Goal: Complete application form: Complete application form

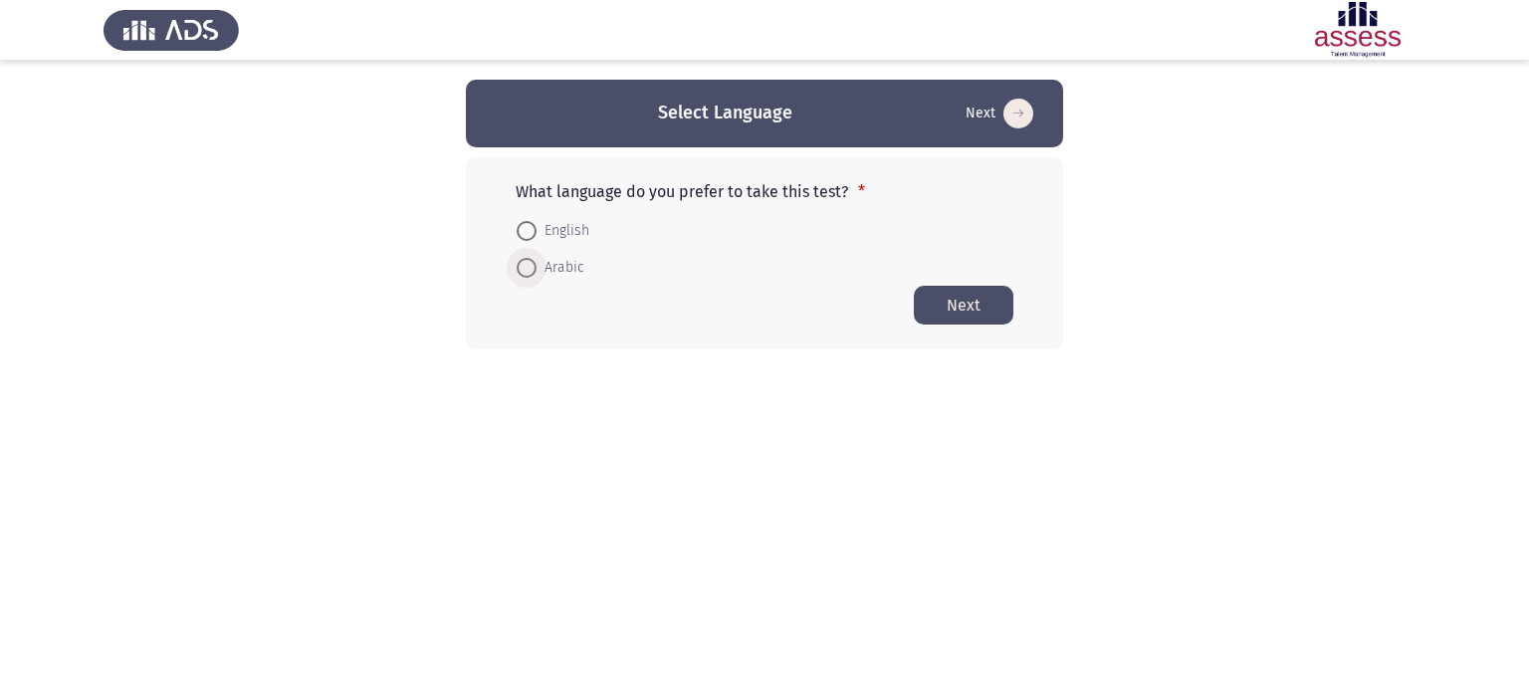
click at [551, 258] on span "Arabic" at bounding box center [560, 268] width 48 height 24
click at [536, 258] on input "Arabic" at bounding box center [526, 268] width 20 height 20
radio input "true"
click at [972, 296] on button "Next" at bounding box center [964, 304] width 100 height 39
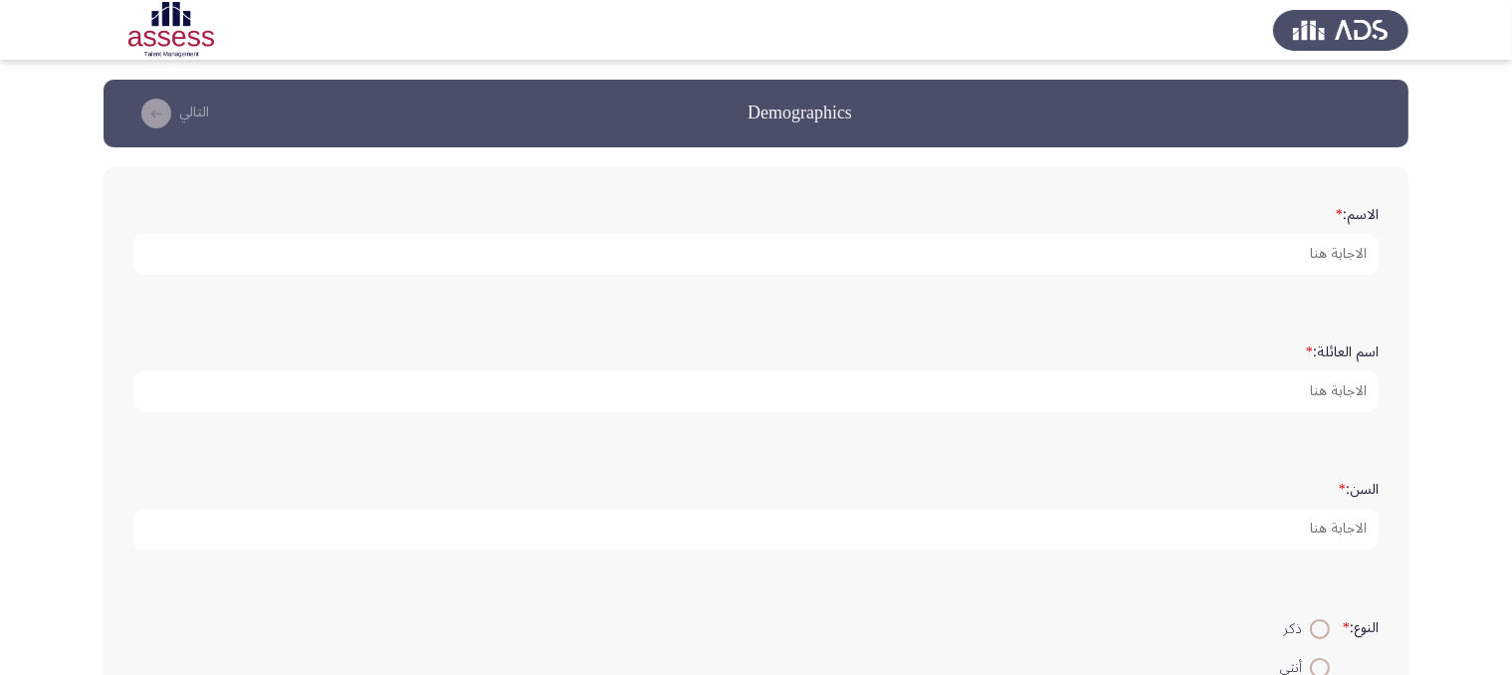
click at [1087, 220] on form "الاسم: *" at bounding box center [755, 236] width 1245 height 78
click at [1091, 228] on form "الاسم: *" at bounding box center [755, 236] width 1245 height 78
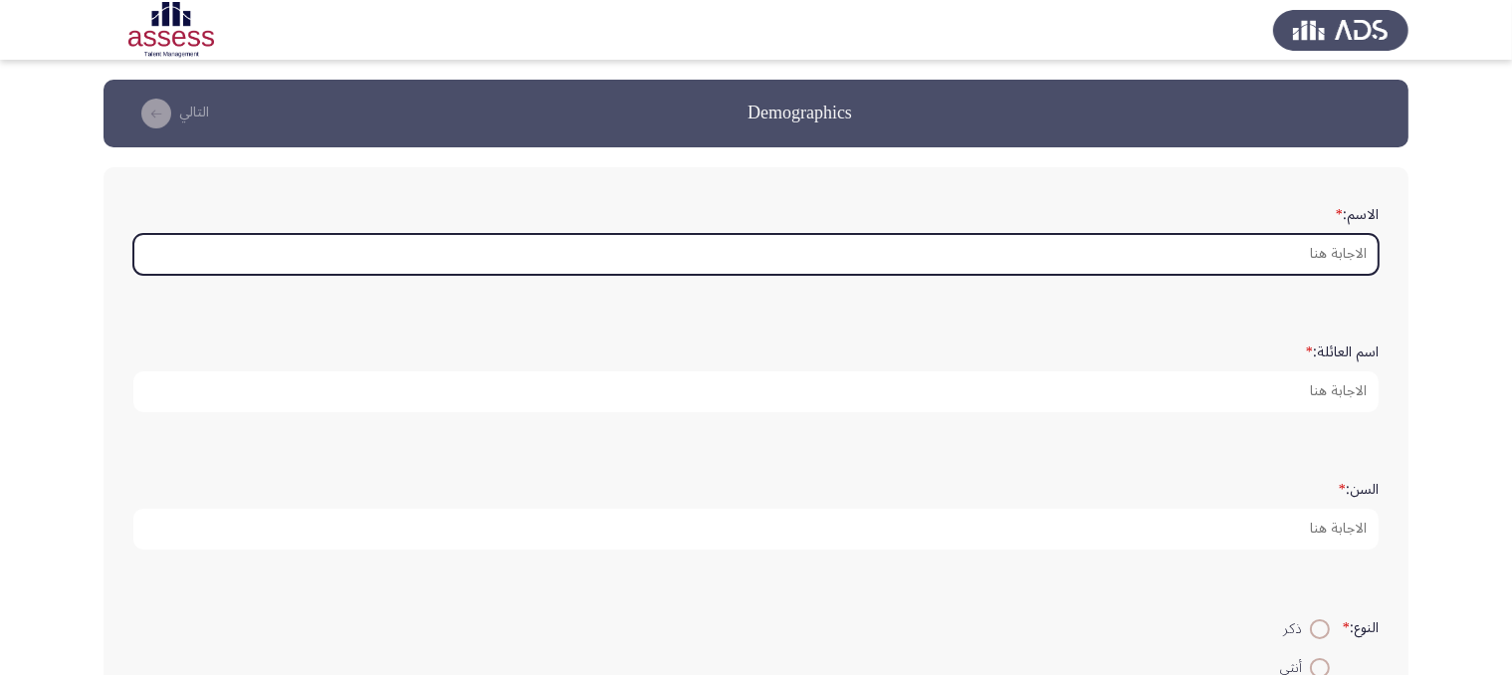
click at [1098, 251] on input "الاسم: *" at bounding box center [755, 254] width 1245 height 41
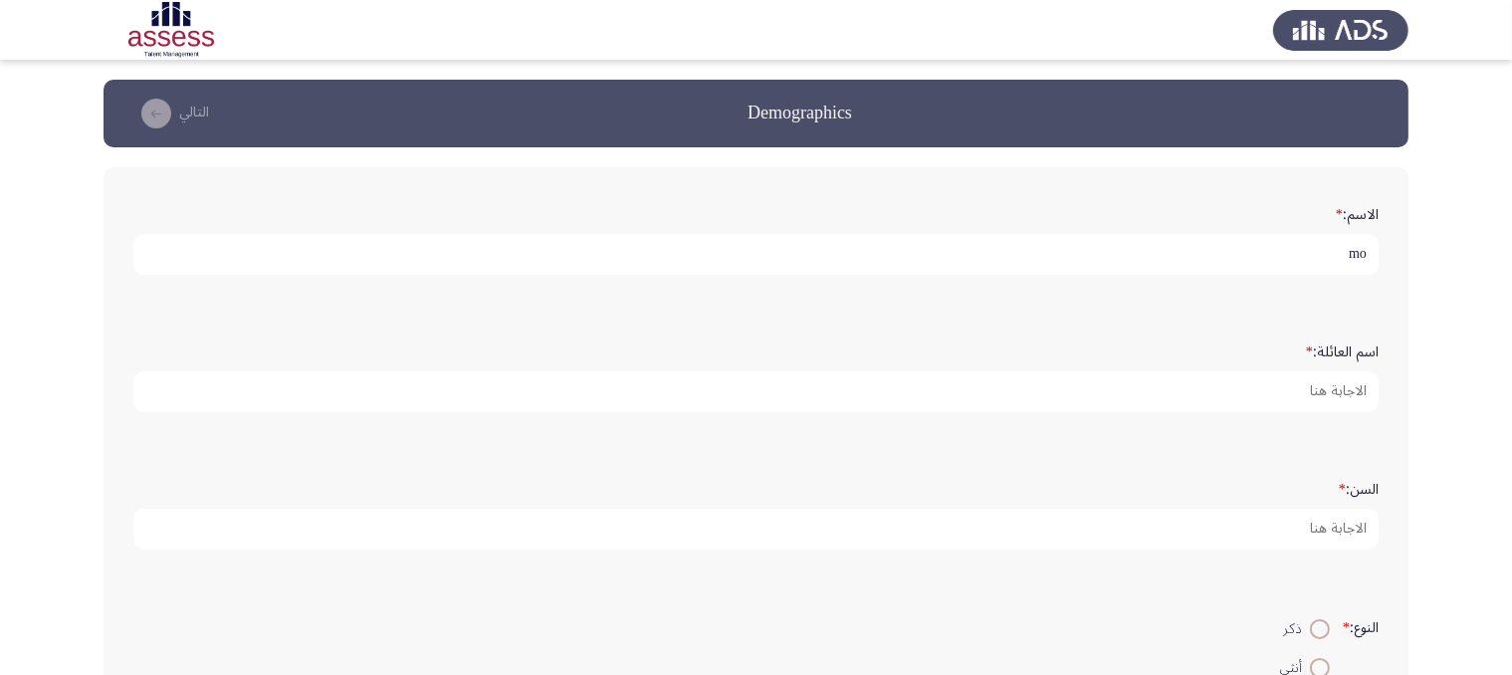
type input "m"
click at [1303, 255] on input "[PERSON_NAME]" at bounding box center [755, 254] width 1245 height 41
click at [1355, 254] on input "[PERSON_NAME]" at bounding box center [755, 254] width 1245 height 41
type input "[PERSON_NAME]"
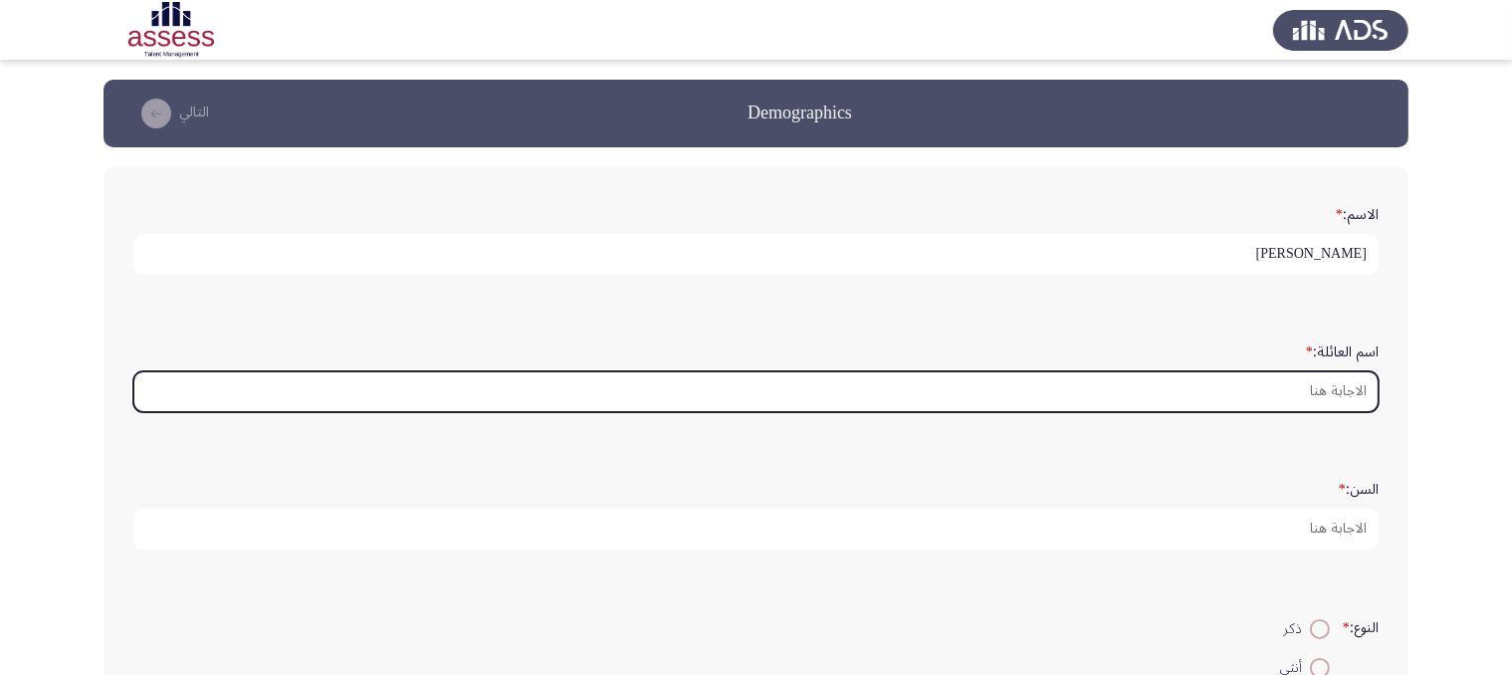
click at [1277, 399] on input "اسم العائلة: *" at bounding box center [755, 391] width 1245 height 41
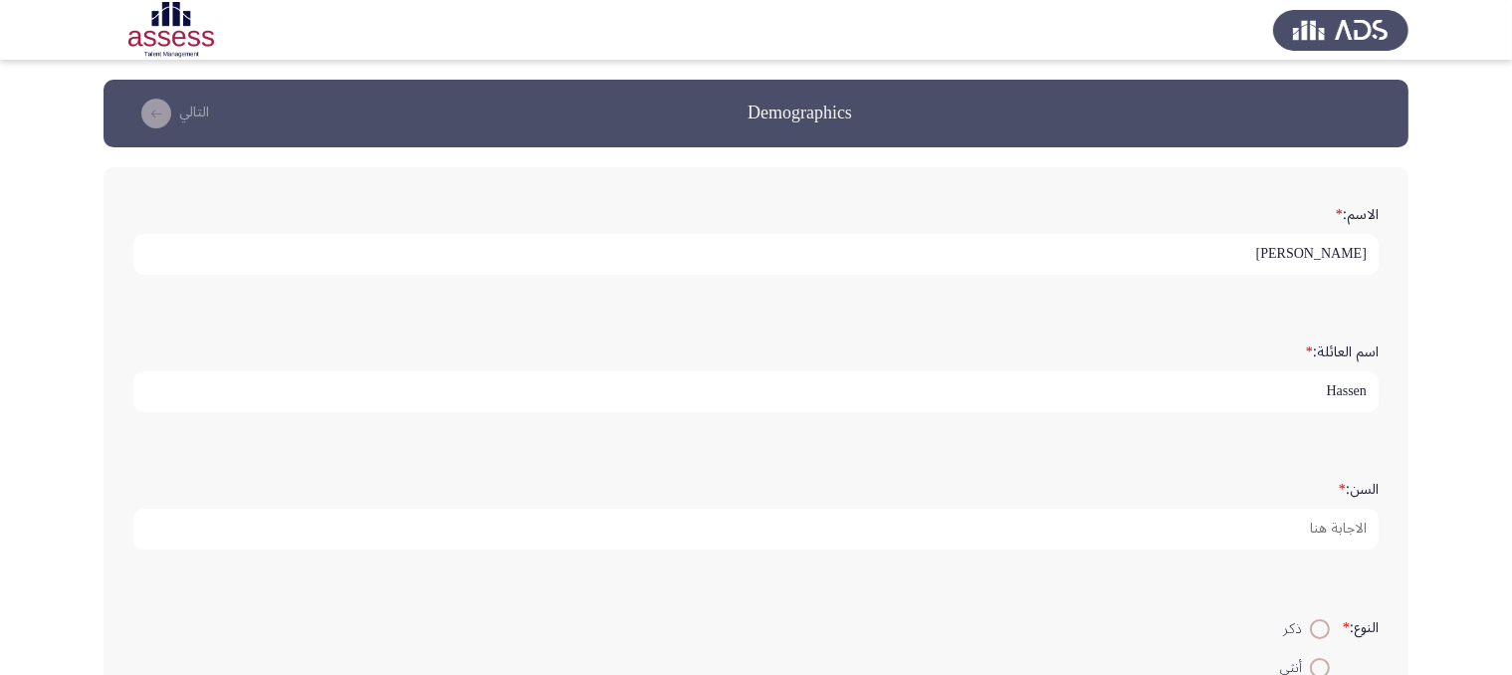
type input "Hassen"
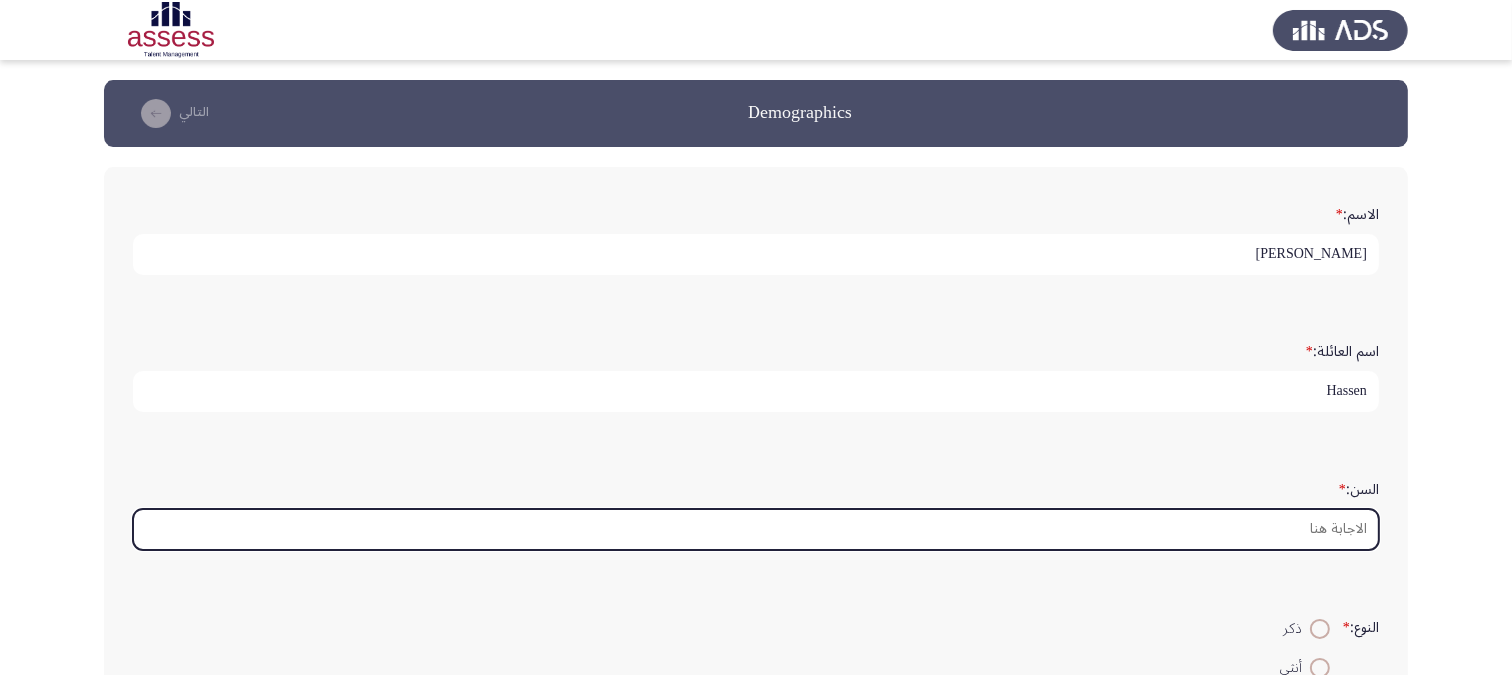
click at [1274, 511] on input "السن: *" at bounding box center [755, 529] width 1245 height 41
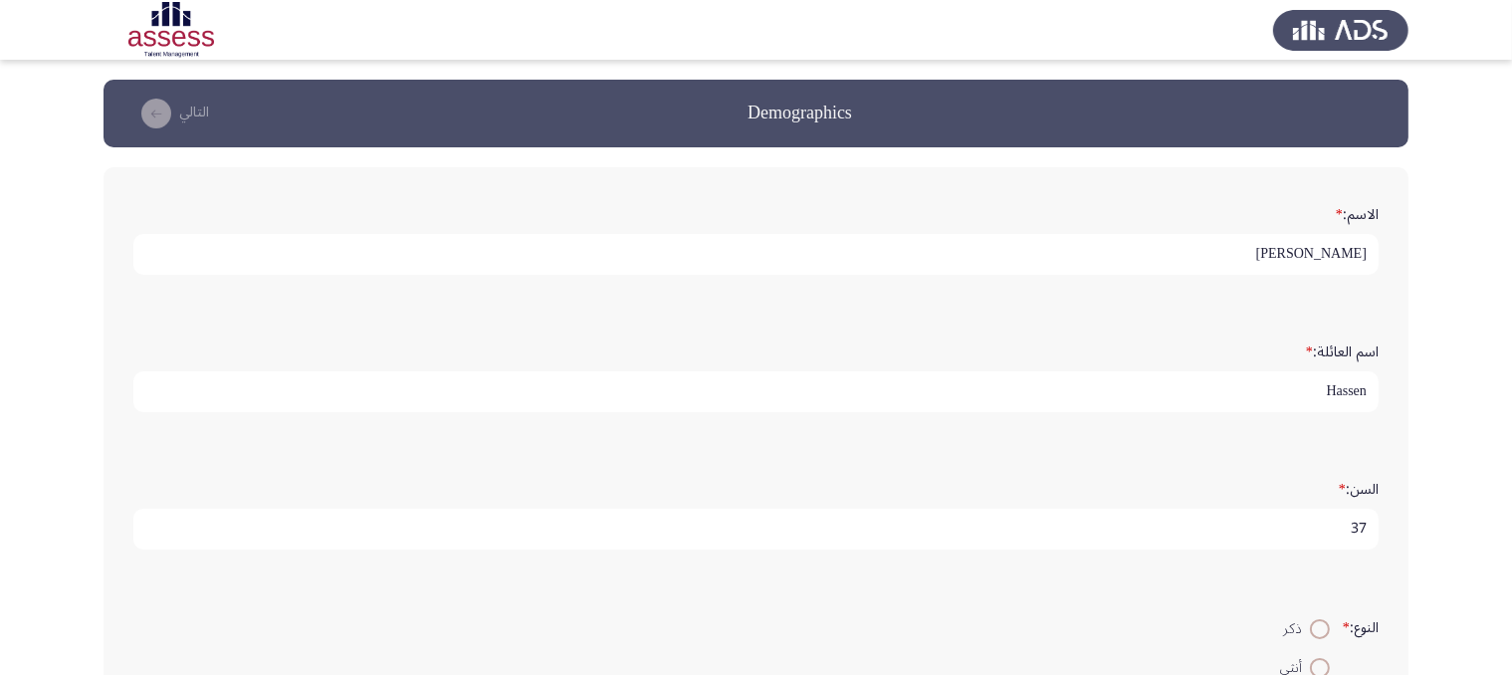
type input "37"
click at [1304, 617] on span "ذكر" at bounding box center [1296, 629] width 27 height 24
click at [1310, 619] on input "ذكر" at bounding box center [1320, 629] width 20 height 20
radio input "true"
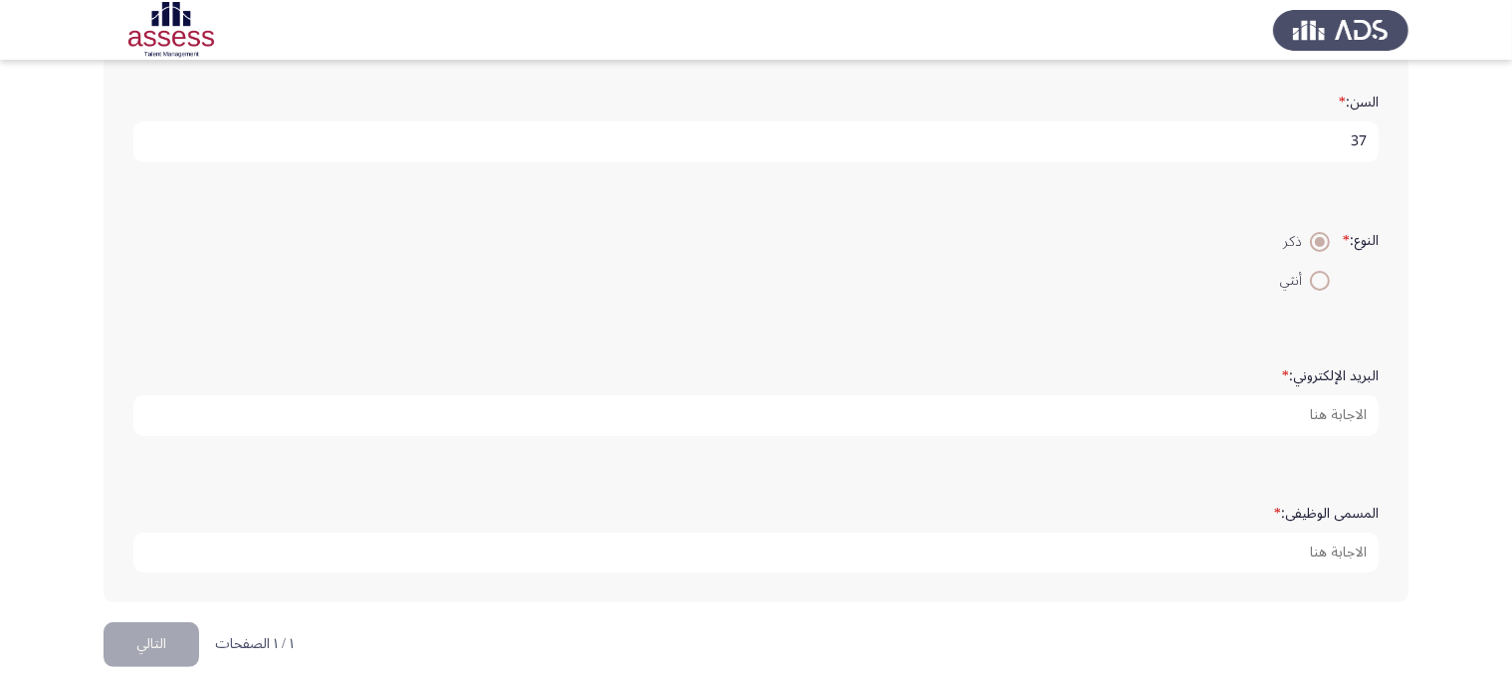
scroll to position [408, 0]
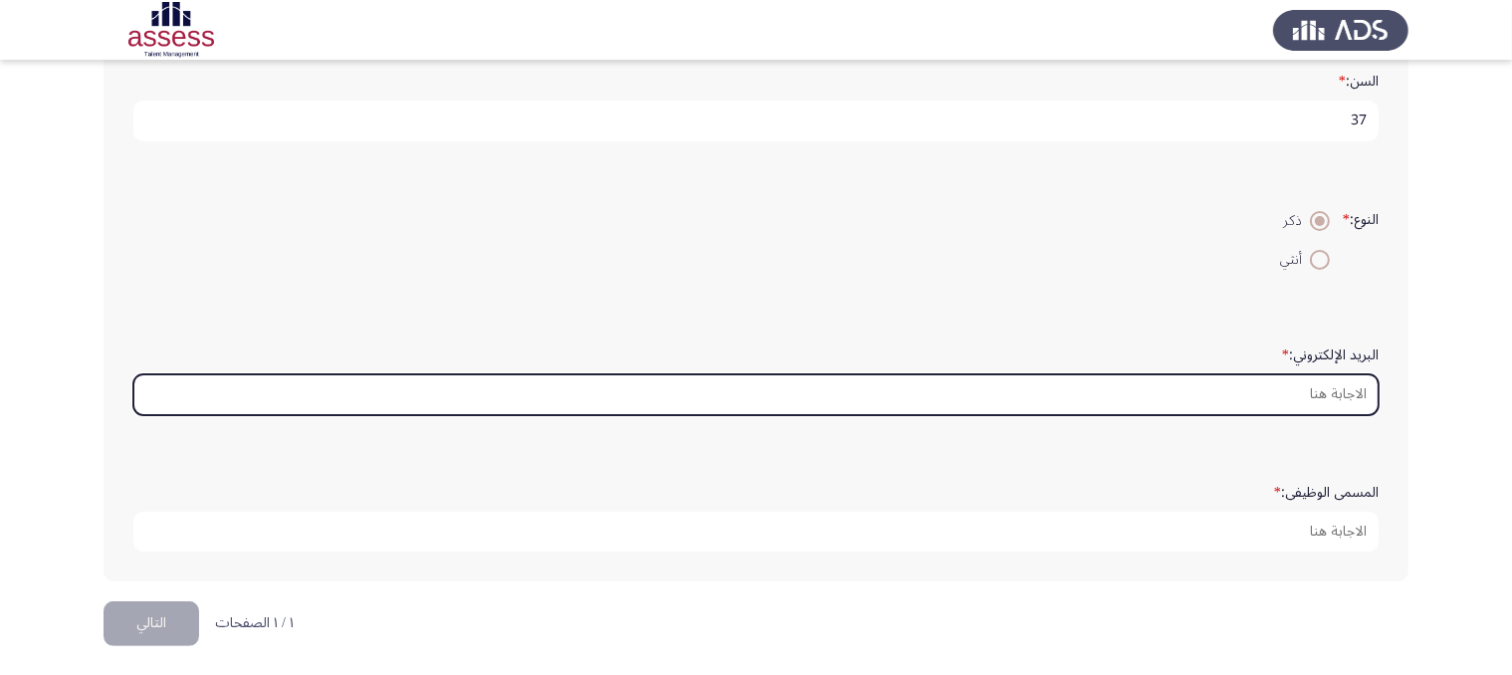
click at [1255, 387] on input "البريد الإلكتروني: *" at bounding box center [755, 394] width 1245 height 41
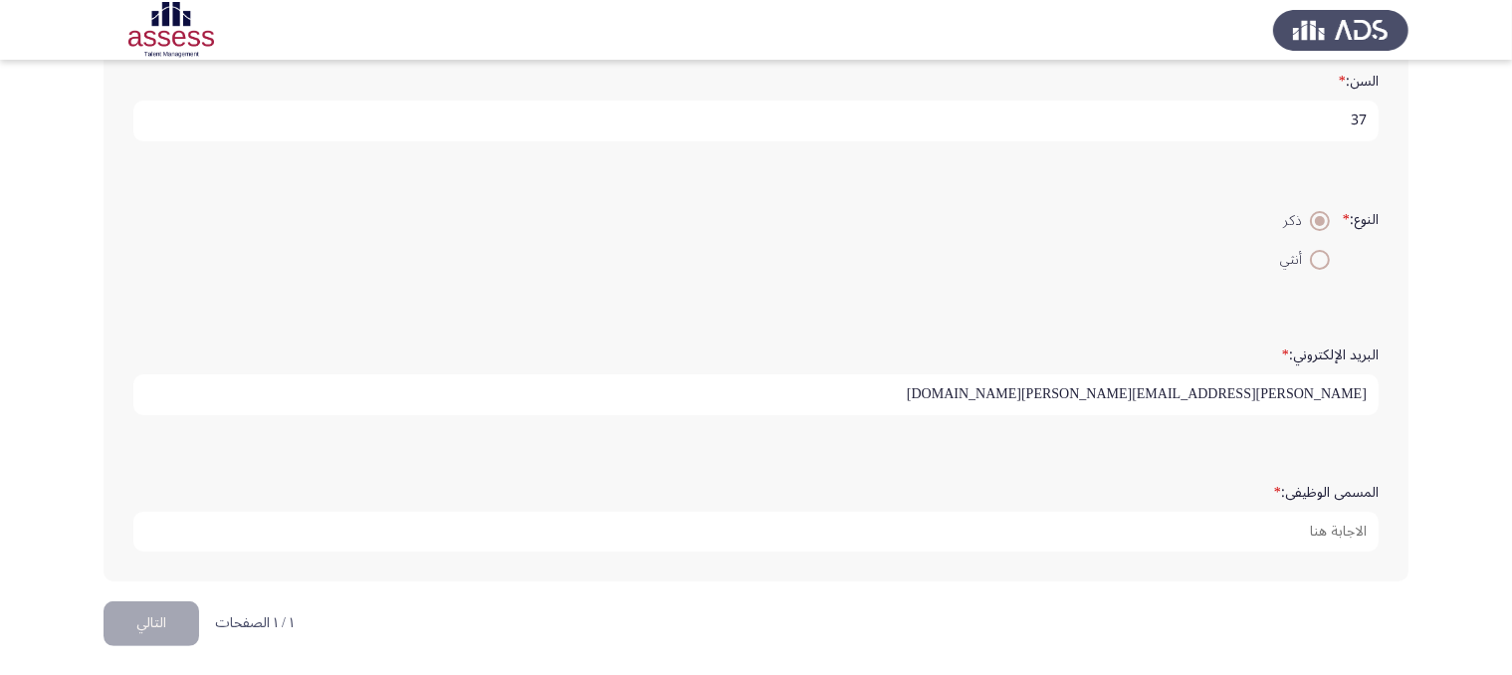
type input "[PERSON_NAME][EMAIL_ADDRESS][PERSON_NAME][DOMAIN_NAME]"
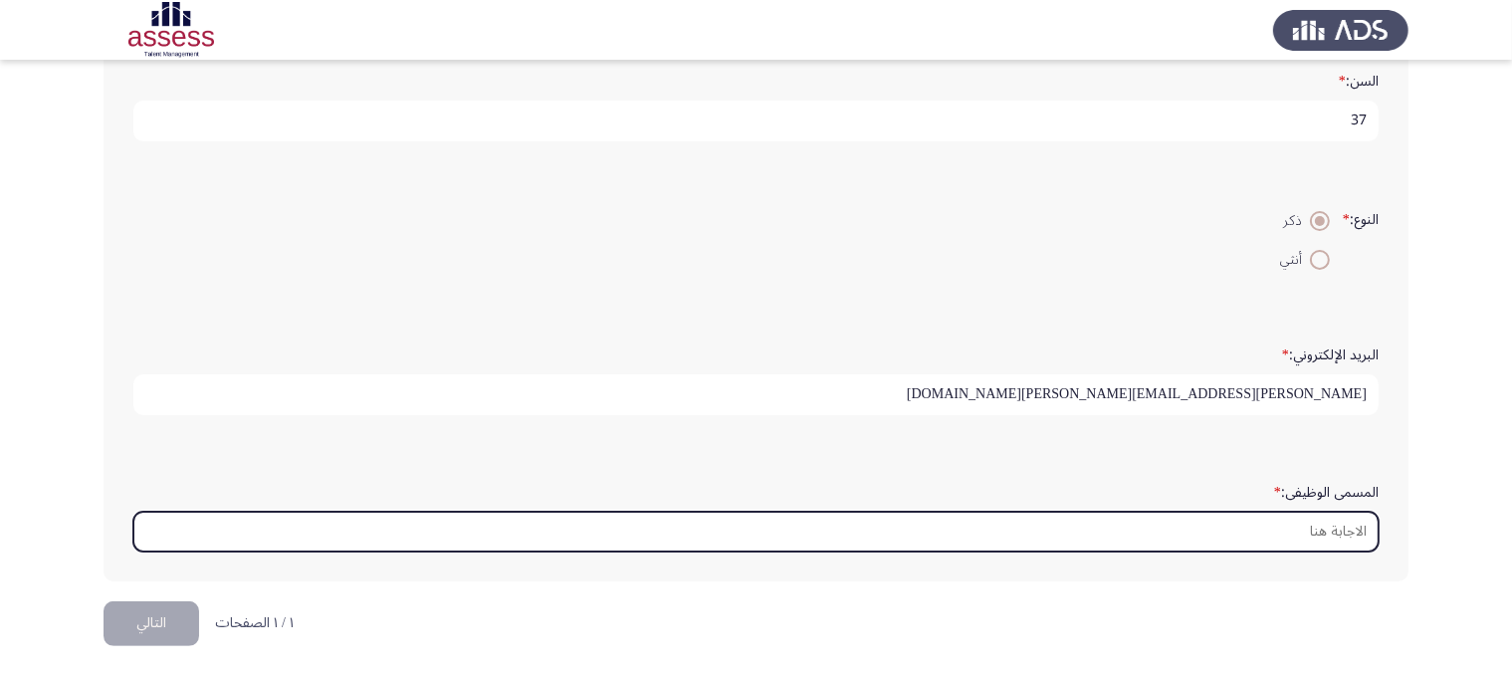
click at [1307, 534] on input "المسمى الوظيفى: *" at bounding box center [755, 531] width 1245 height 41
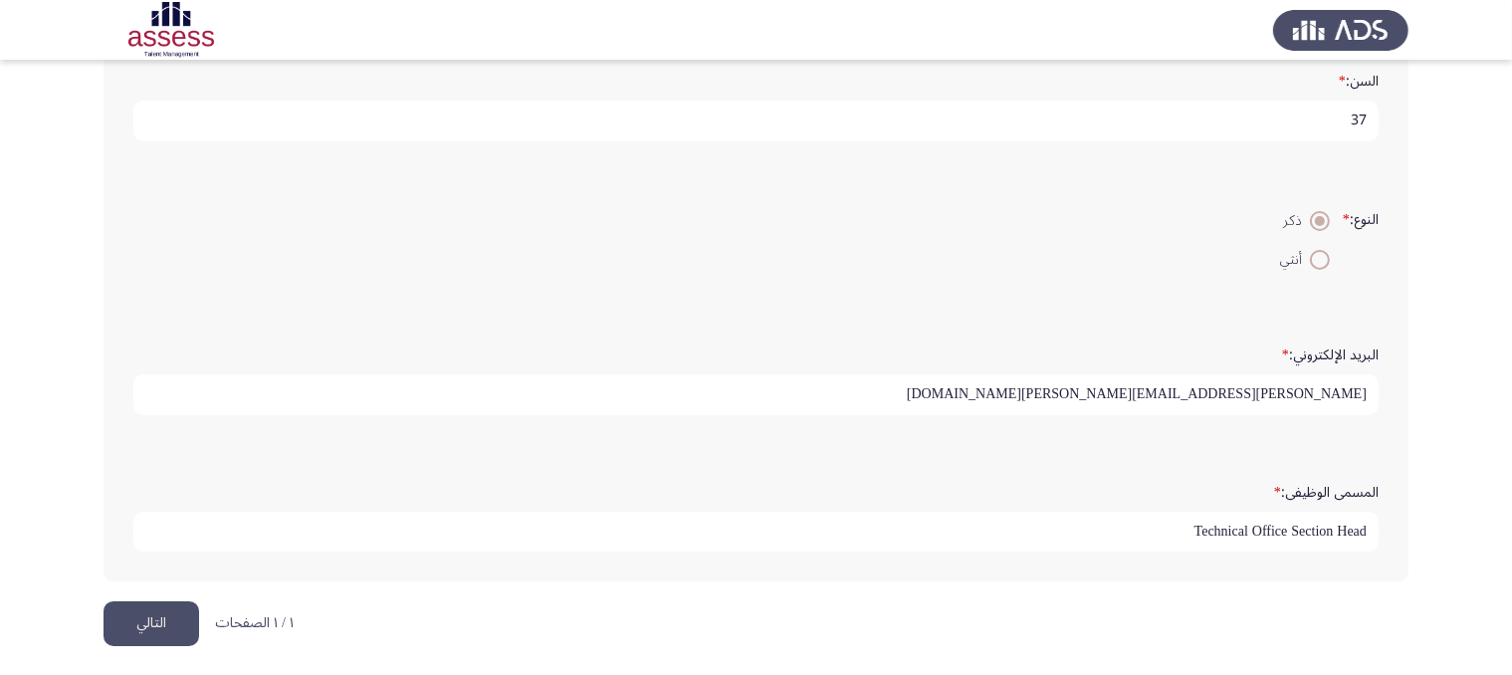
type input "Technical Office Section Head"
click at [157, 622] on button "التالي" at bounding box center [151, 623] width 96 height 45
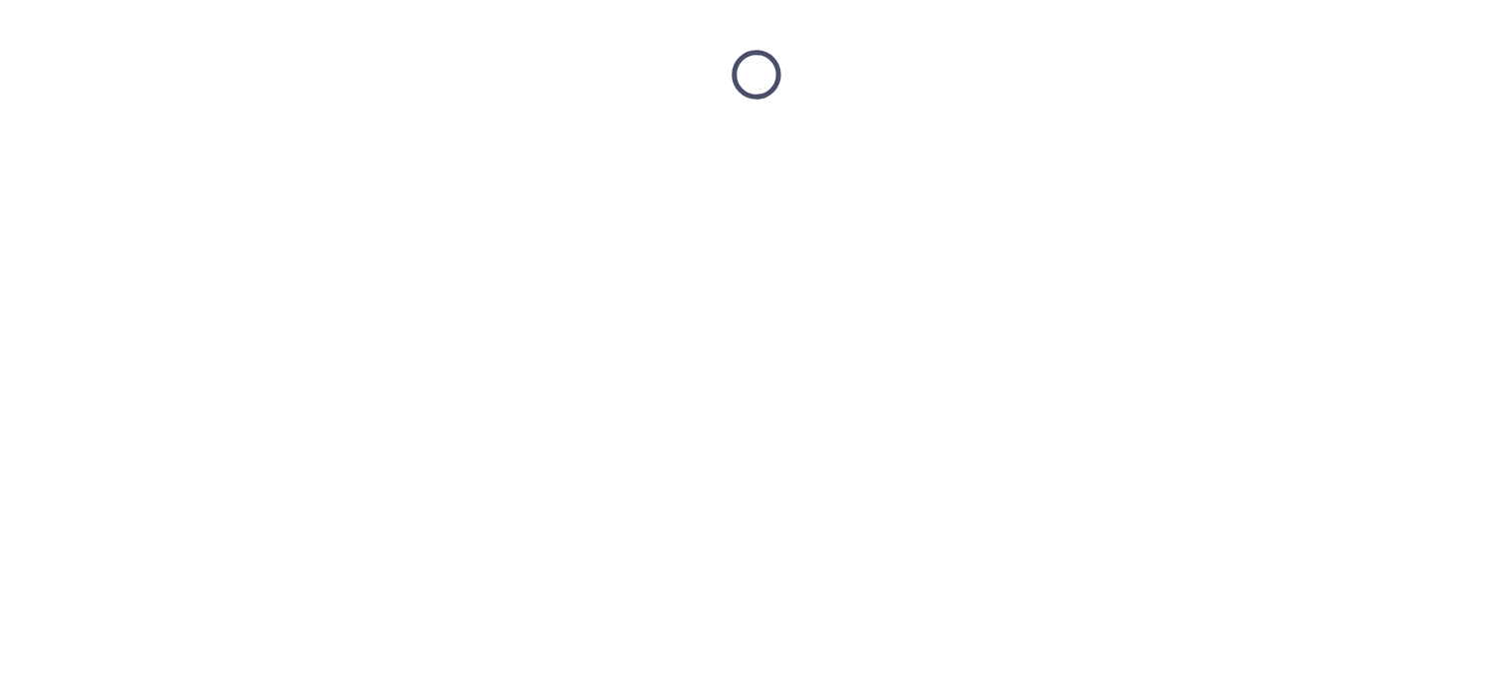
scroll to position [0, 0]
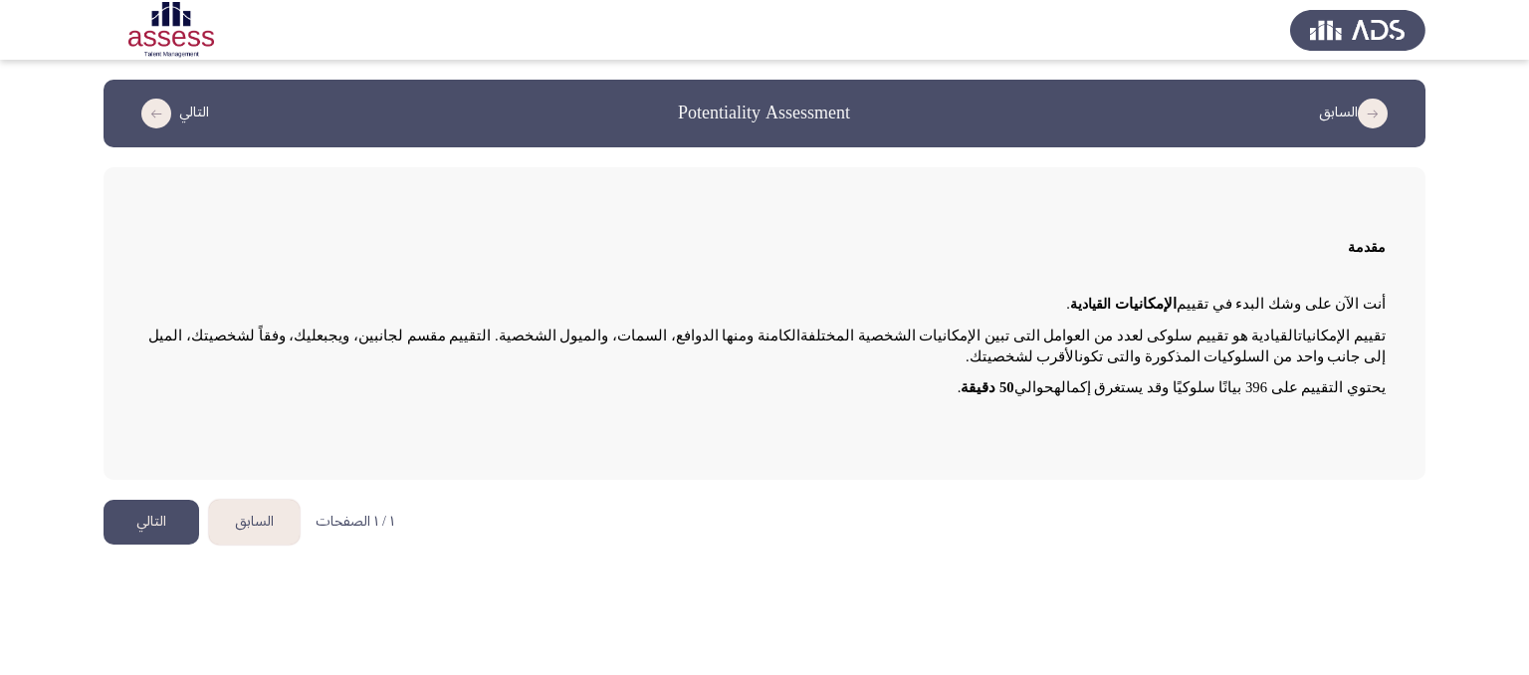
click at [157, 564] on html "السابق Potentiality Assessment التالي مقدمة أنت الآن على وشك البدء في تقييم الإ…" at bounding box center [764, 282] width 1529 height 564
click at [156, 522] on button "التالي" at bounding box center [151, 522] width 96 height 45
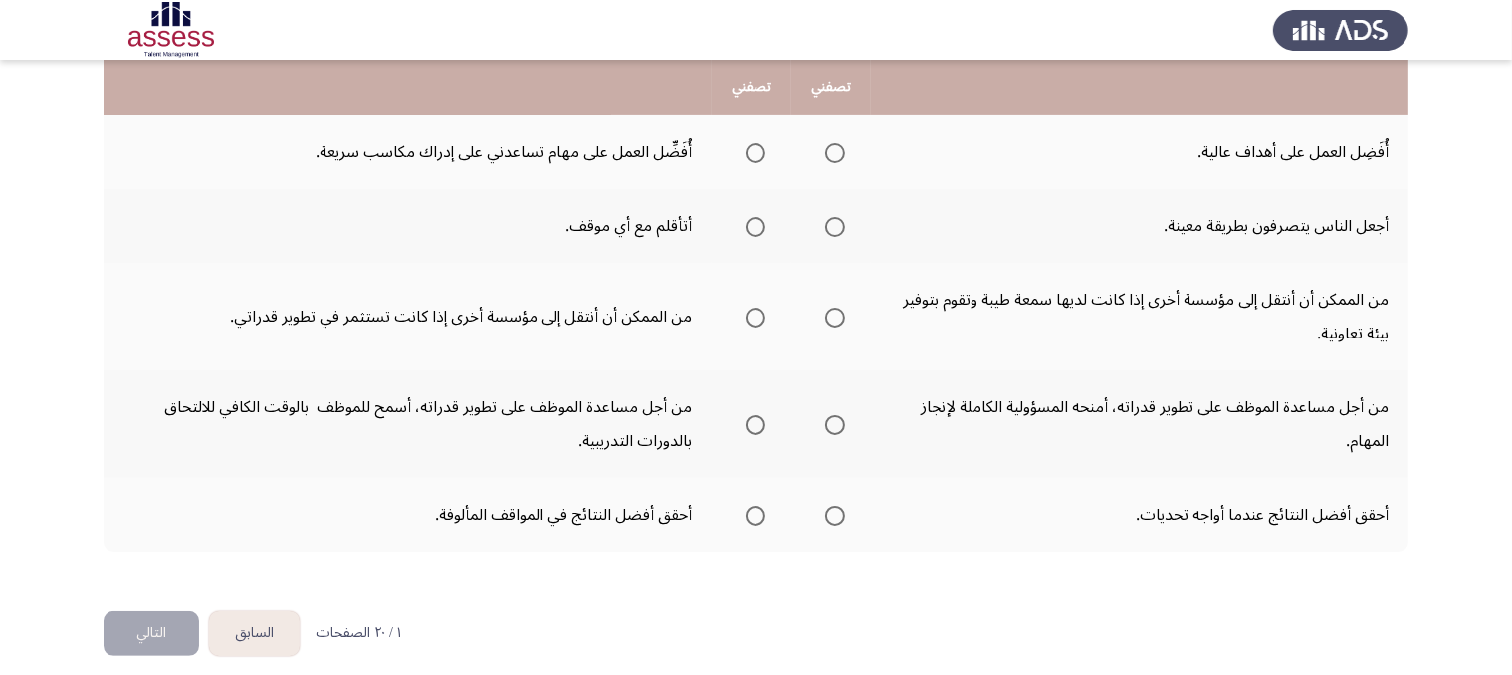
scroll to position [613, 0]
click at [833, 515] on span "Select an option" at bounding box center [835, 517] width 20 height 20
click at [833, 515] on input "Select an option" at bounding box center [835, 517] width 20 height 20
drag, startPoint x: 768, startPoint y: 527, endPoint x: 727, endPoint y: 425, distance: 110.3
click at [728, 420] on tbody "أرى الصورة الكبيرة وعلاقة الأشياء ببعضها على المستوى الأعلى. أرى التفاصيل الدقي…" at bounding box center [755, 133] width 1305 height 838
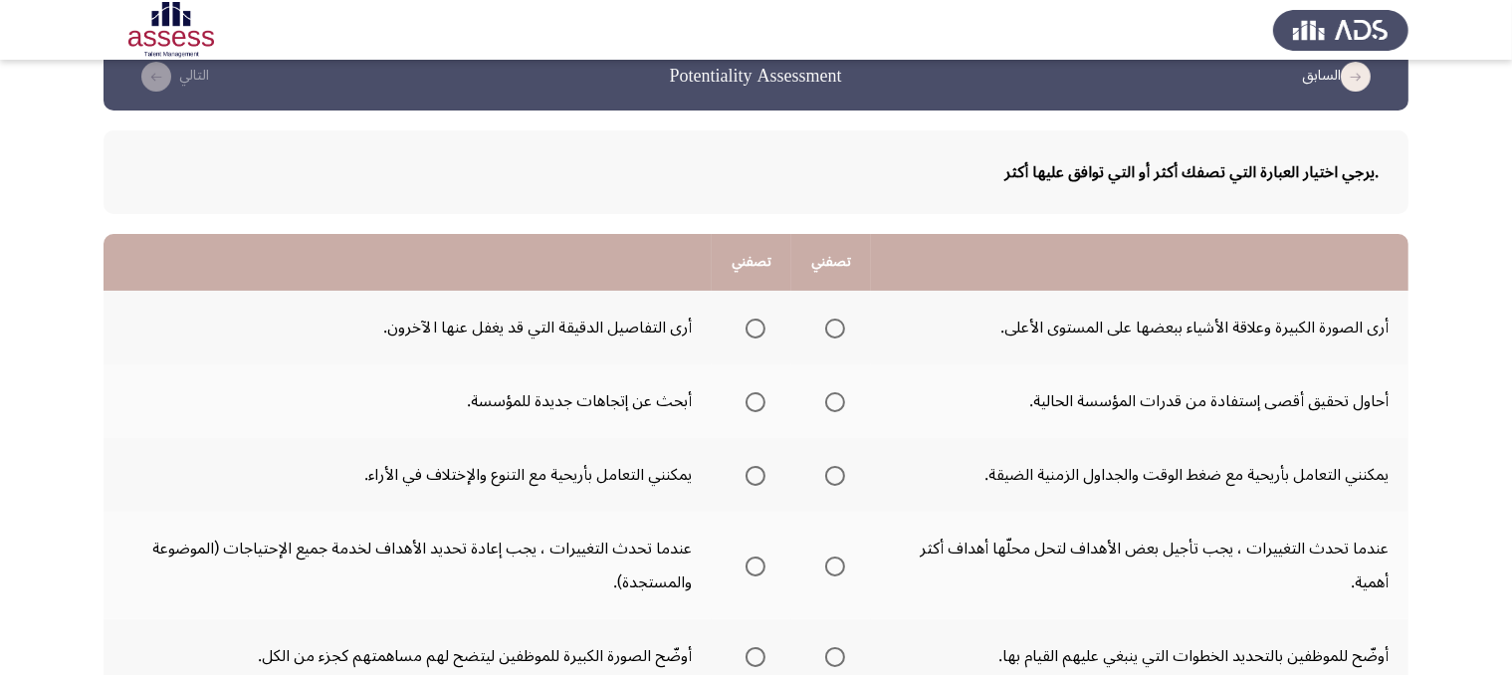
scroll to position [40, 0]
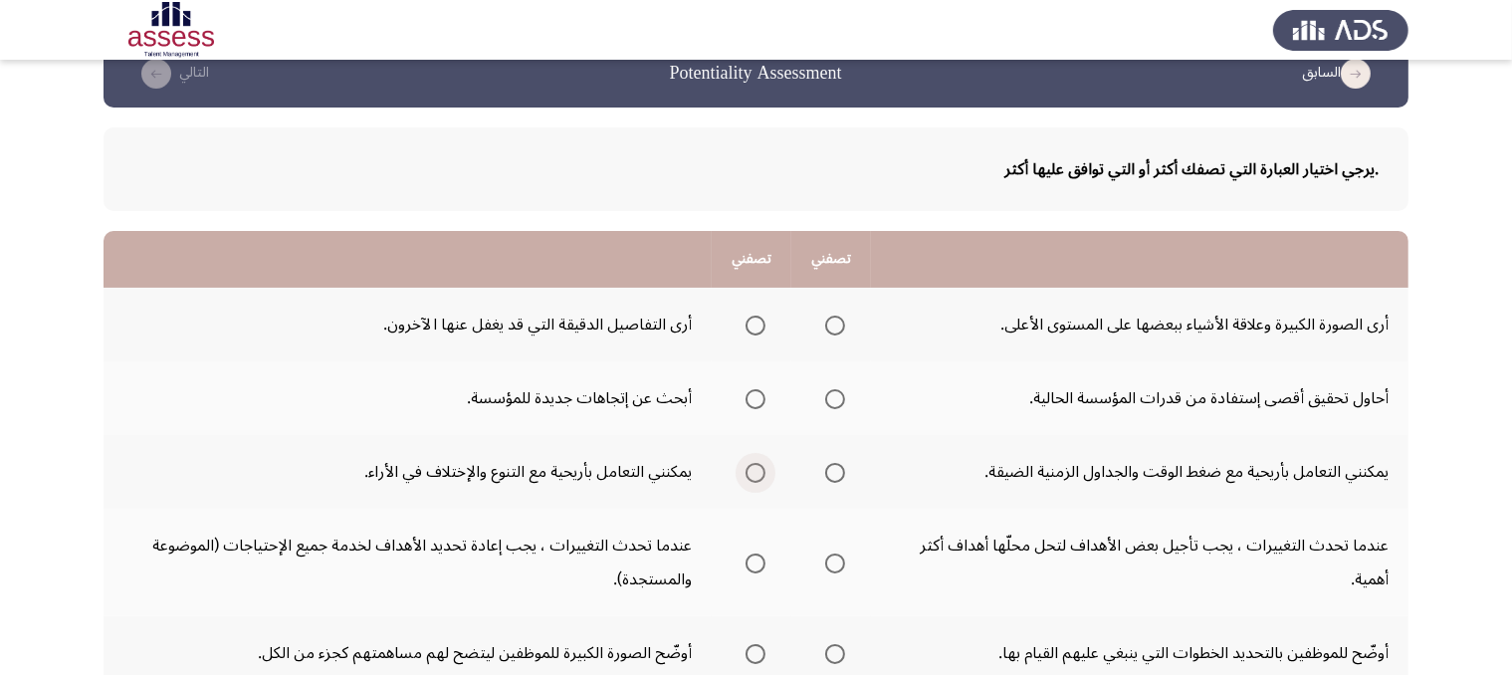
click at [758, 470] on span "Select an option" at bounding box center [755, 473] width 20 height 20
click at [758, 470] on input "Select an option" at bounding box center [755, 473] width 20 height 20
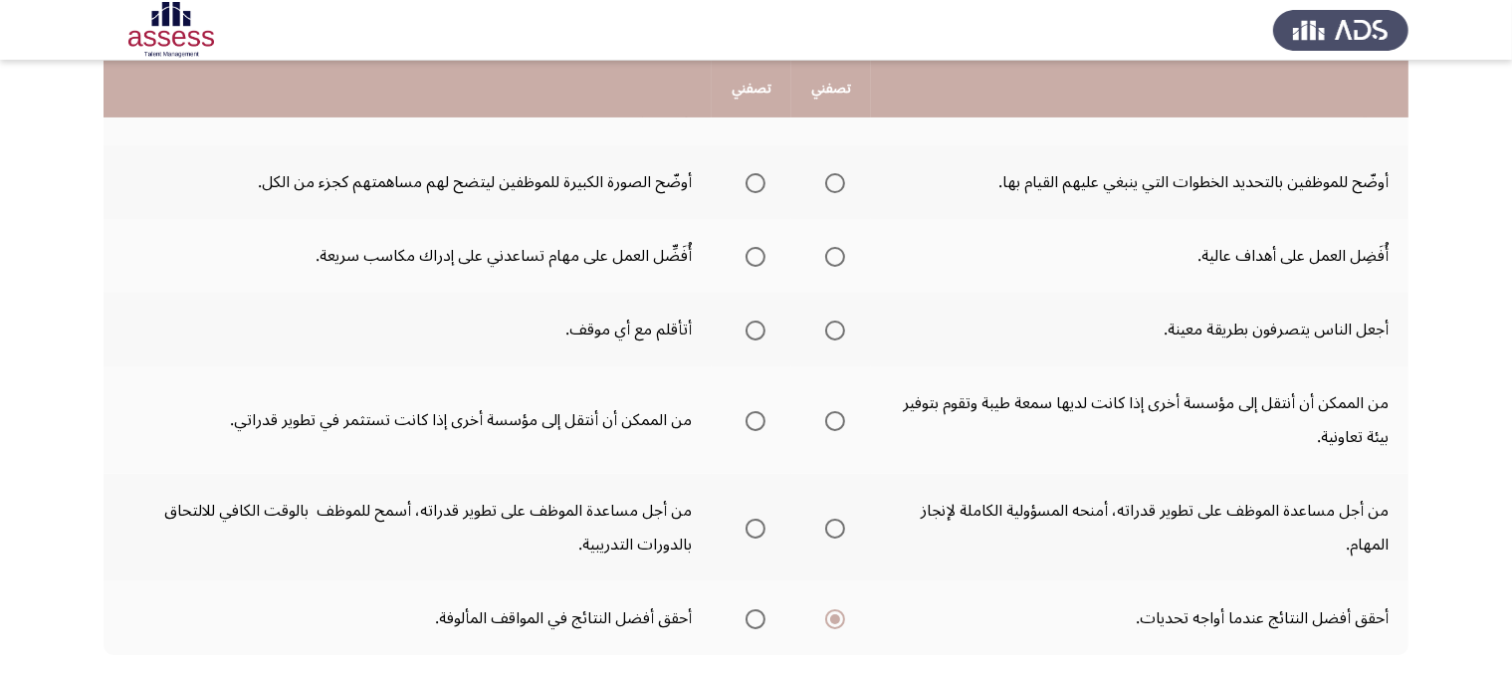
scroll to position [625, 0]
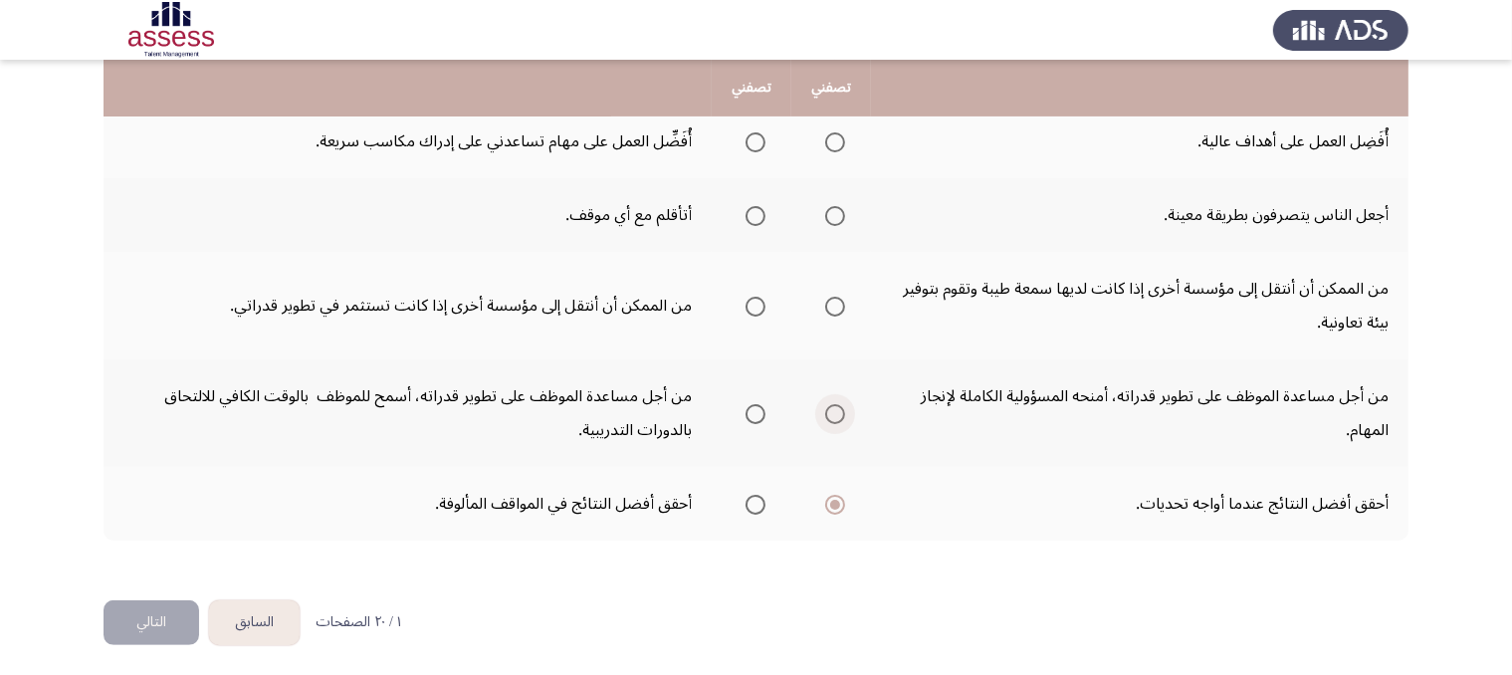
click at [837, 411] on span "Select an option" at bounding box center [835, 414] width 20 height 20
click at [837, 411] on input "Select an option" at bounding box center [835, 414] width 20 height 20
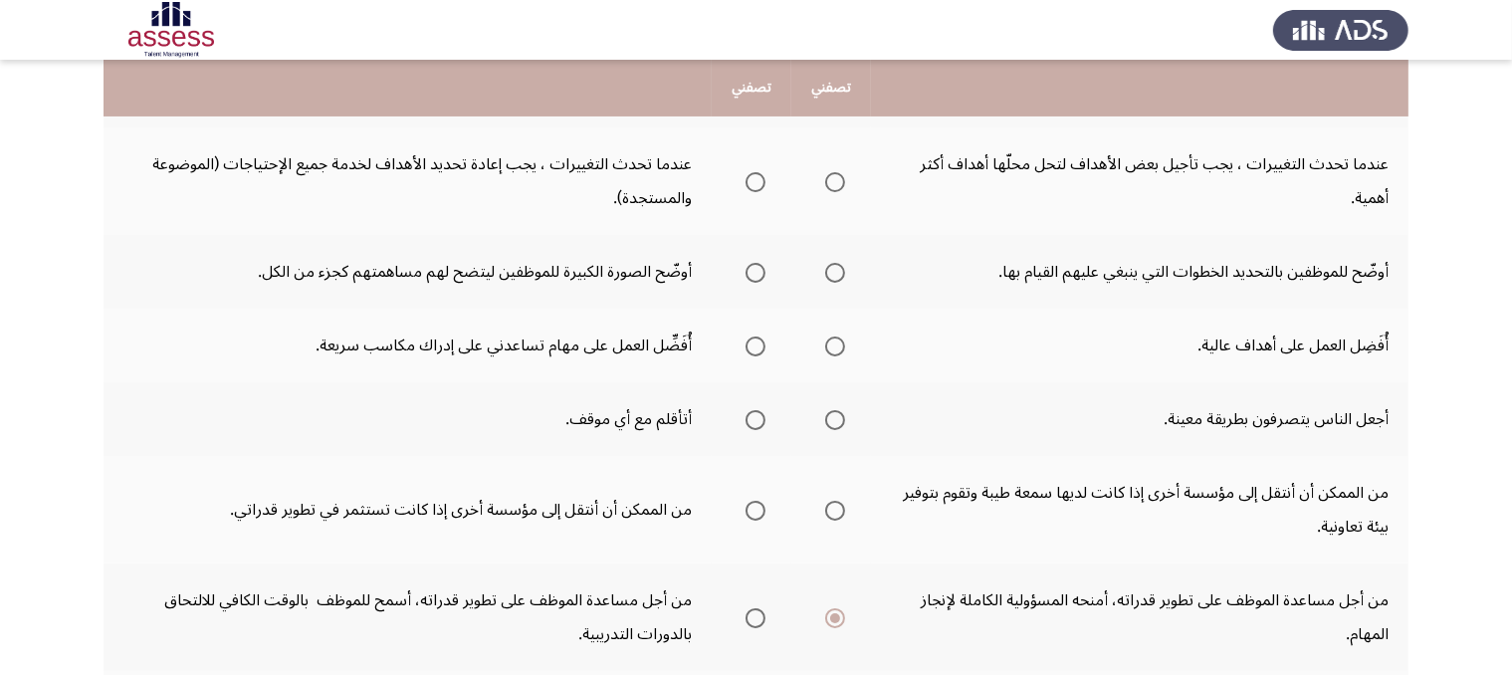
scroll to position [413, 0]
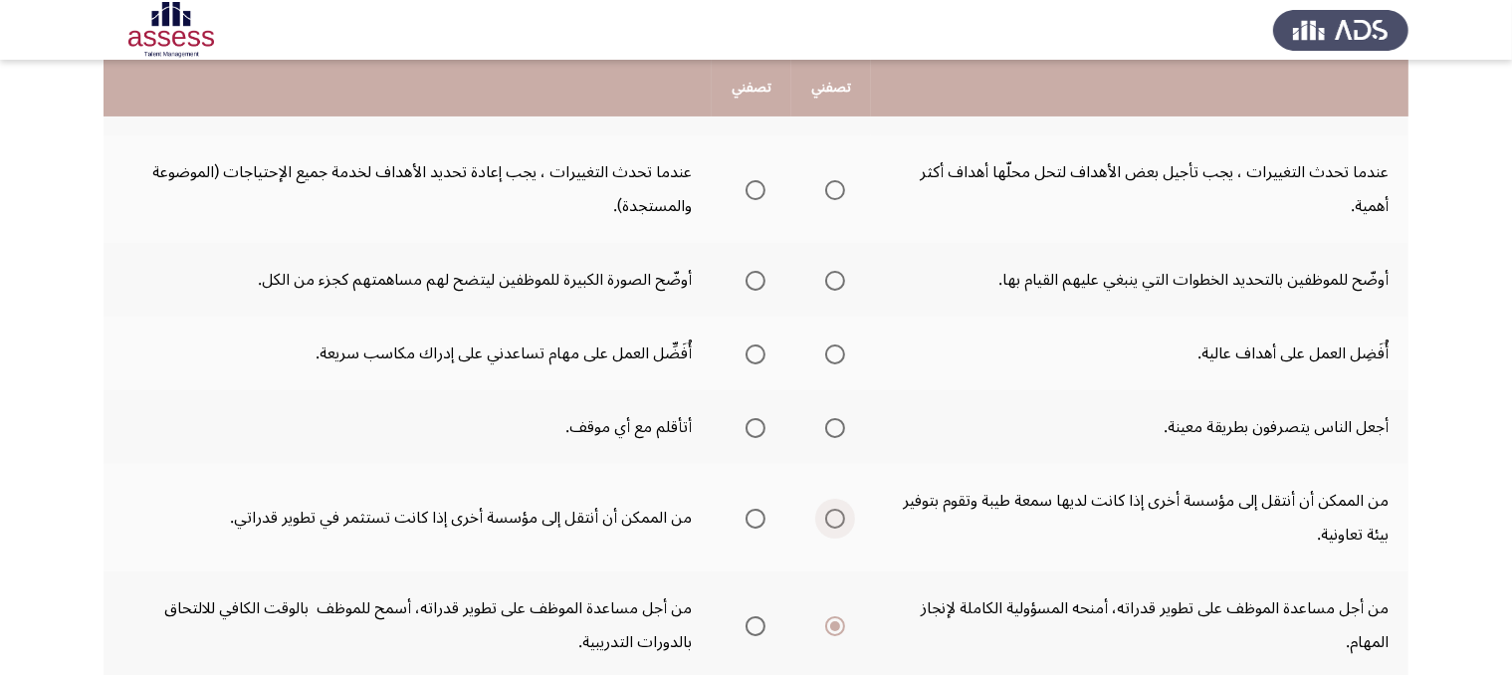
click at [825, 509] on span "Select an option" at bounding box center [835, 519] width 20 height 20
click at [825, 509] on input "Select an option" at bounding box center [835, 519] width 20 height 20
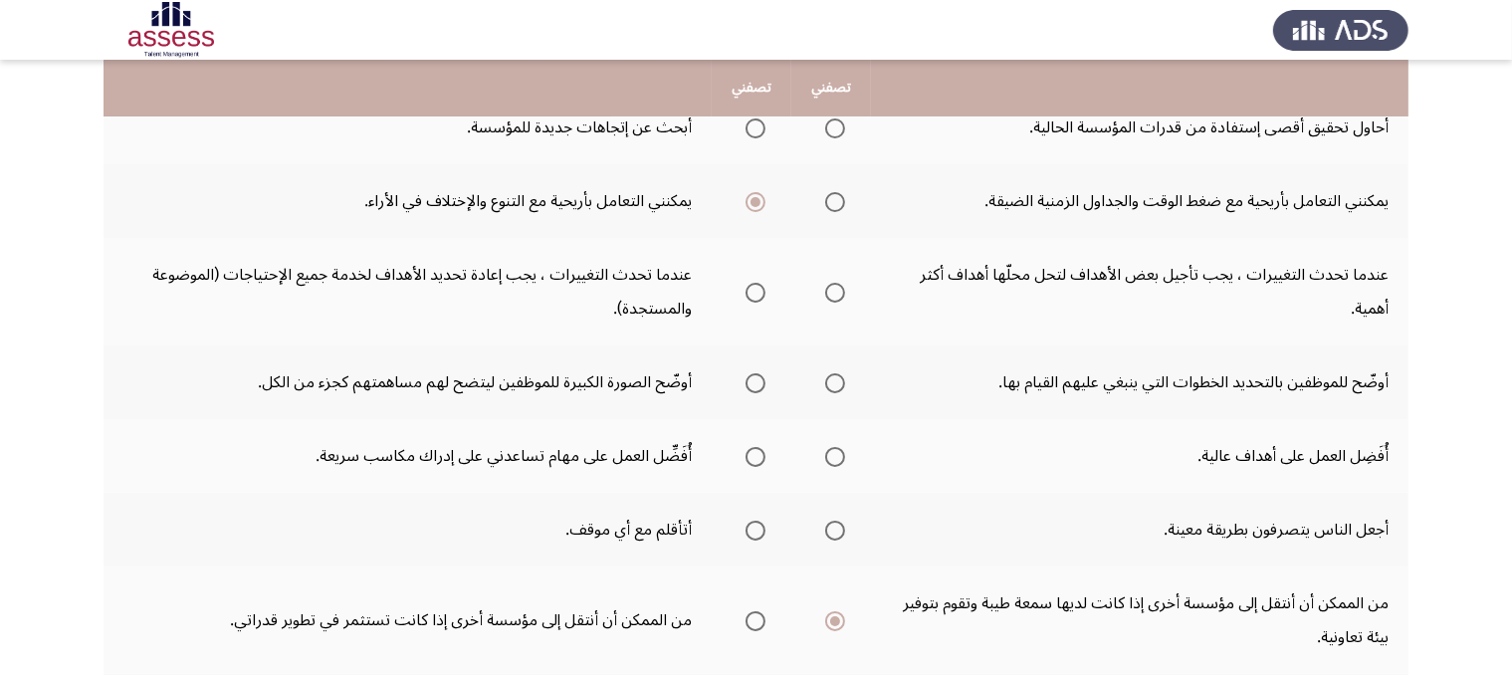
scroll to position [308, 0]
click at [832, 457] on span "Select an option" at bounding box center [835, 459] width 20 height 20
click at [832, 457] on input "Select an option" at bounding box center [835, 459] width 20 height 20
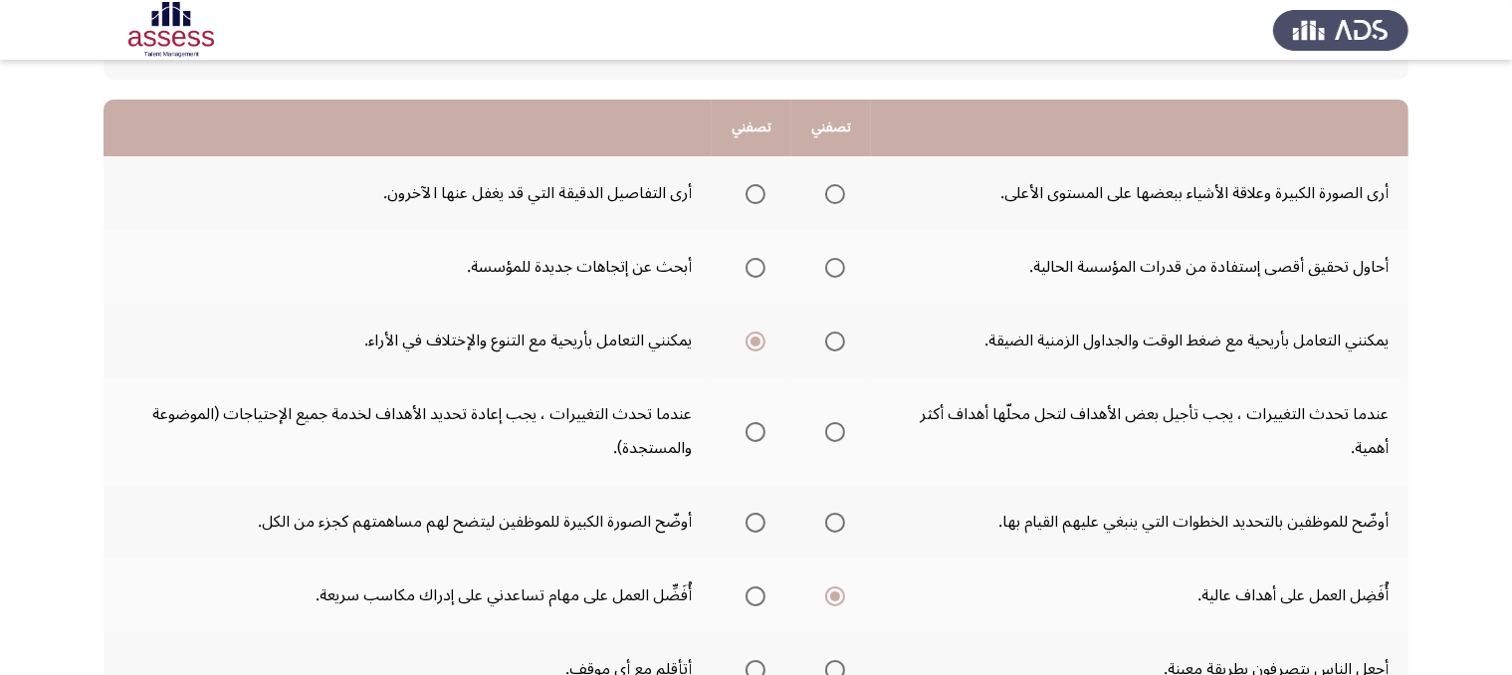
scroll to position [148, 0]
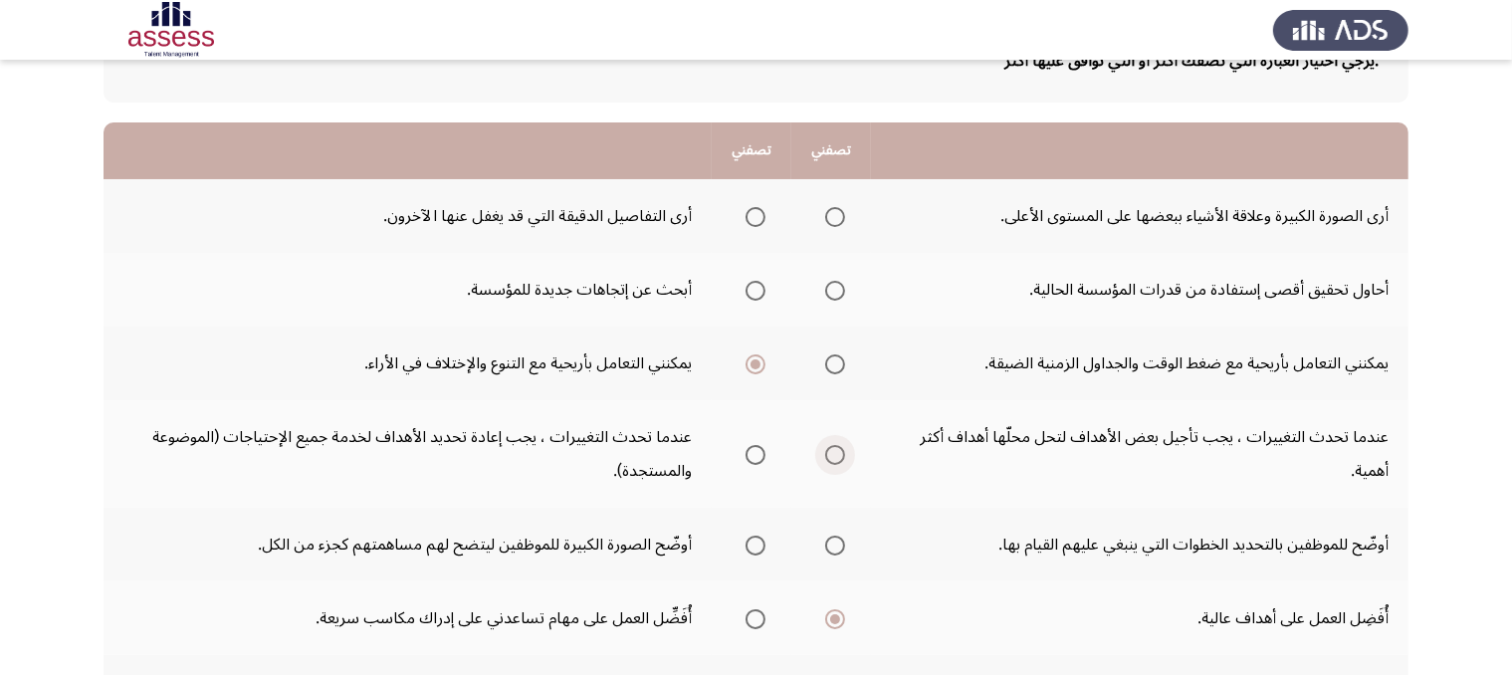
click at [834, 452] on span "Select an option" at bounding box center [835, 455] width 20 height 20
click at [834, 452] on input "Select an option" at bounding box center [835, 455] width 20 height 20
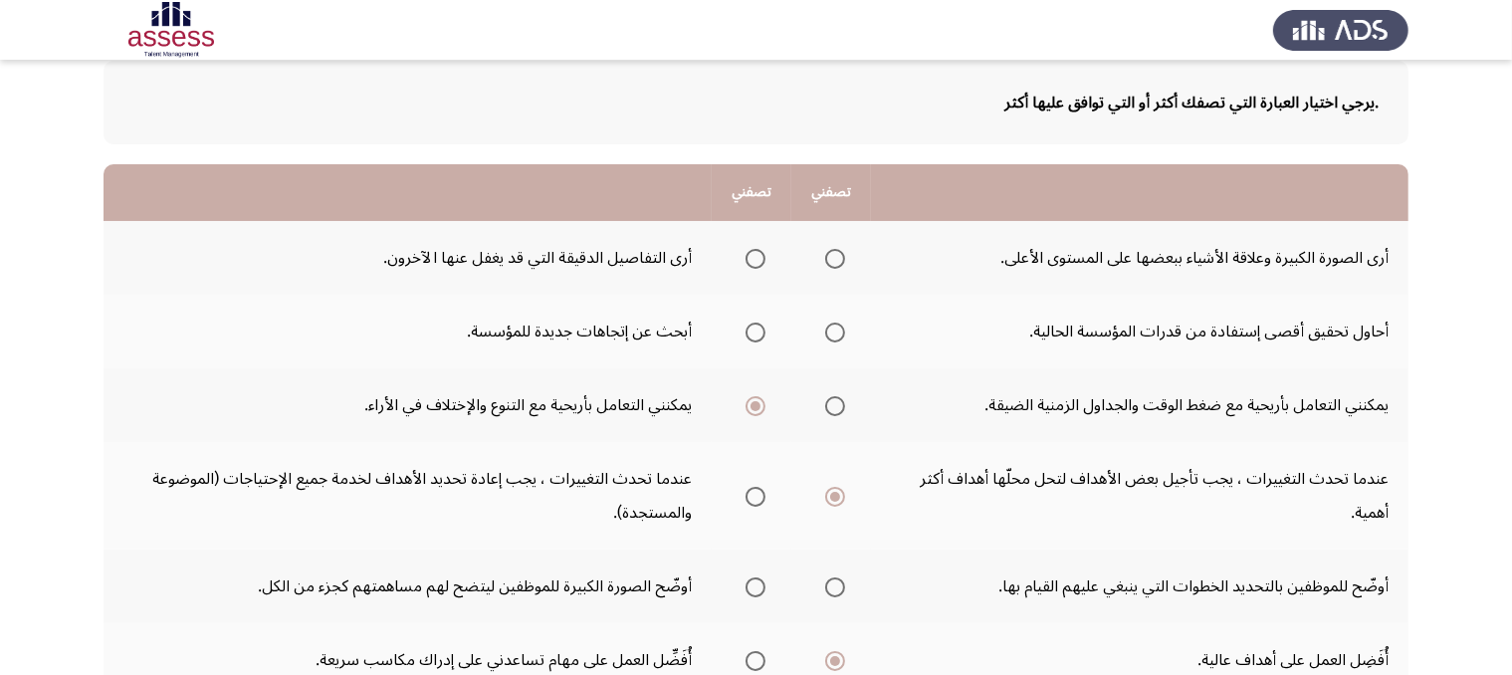
scroll to position [104, 0]
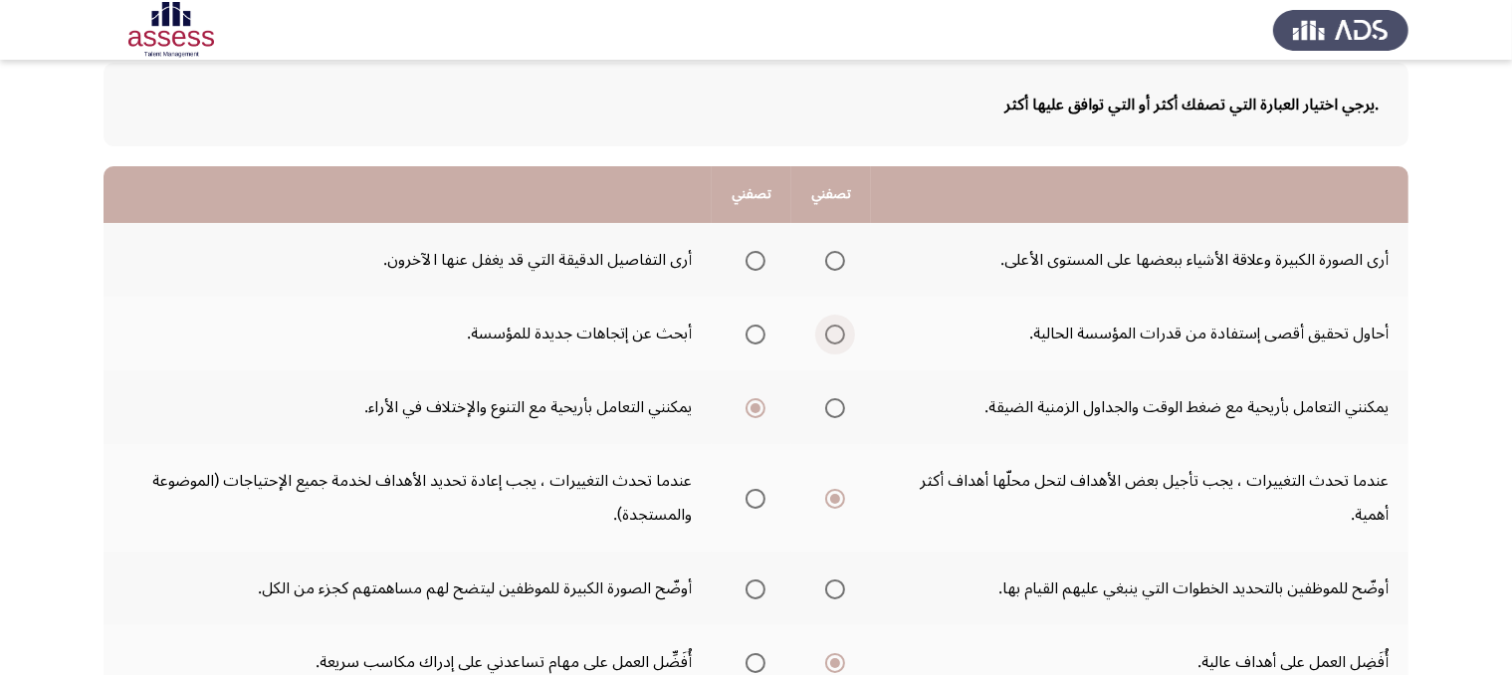
click at [838, 324] on span "Select an option" at bounding box center [835, 334] width 20 height 20
click at [838, 324] on input "Select an option" at bounding box center [835, 334] width 20 height 20
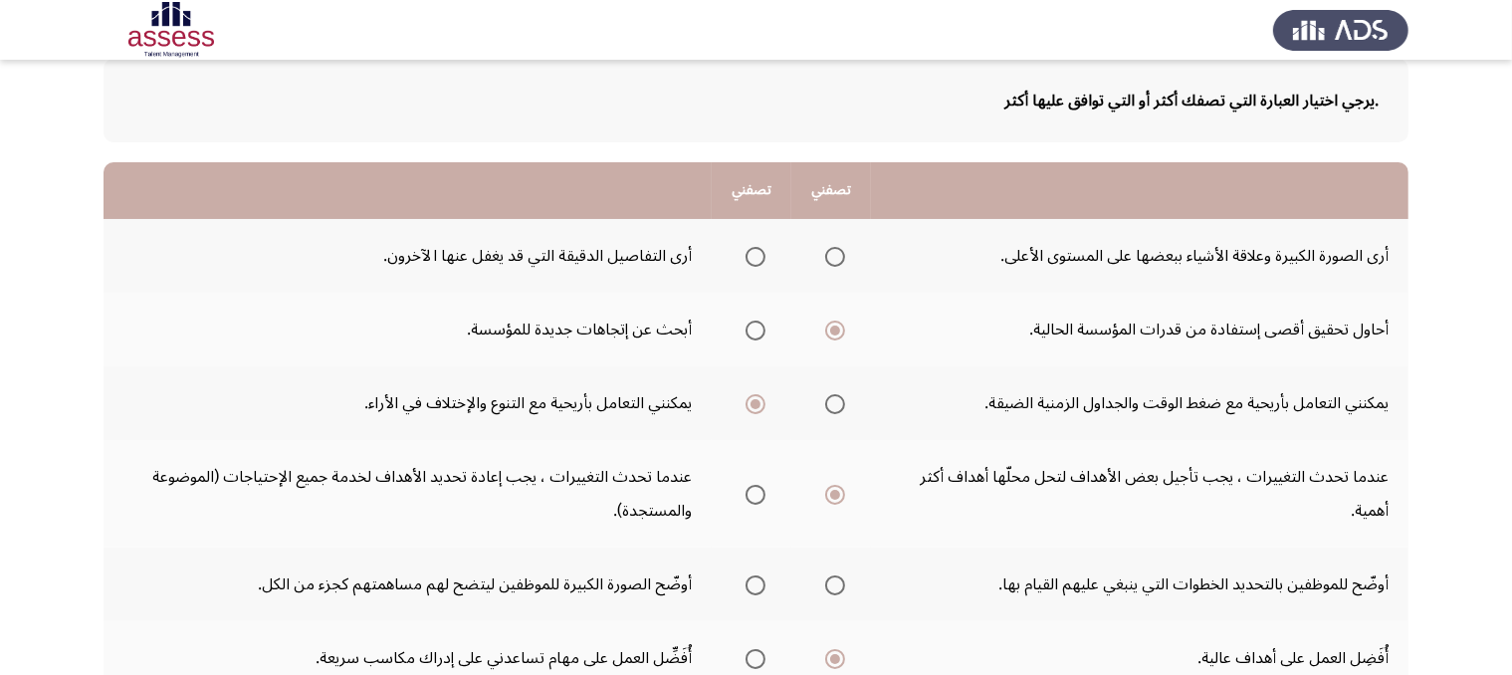
scroll to position [100, 0]
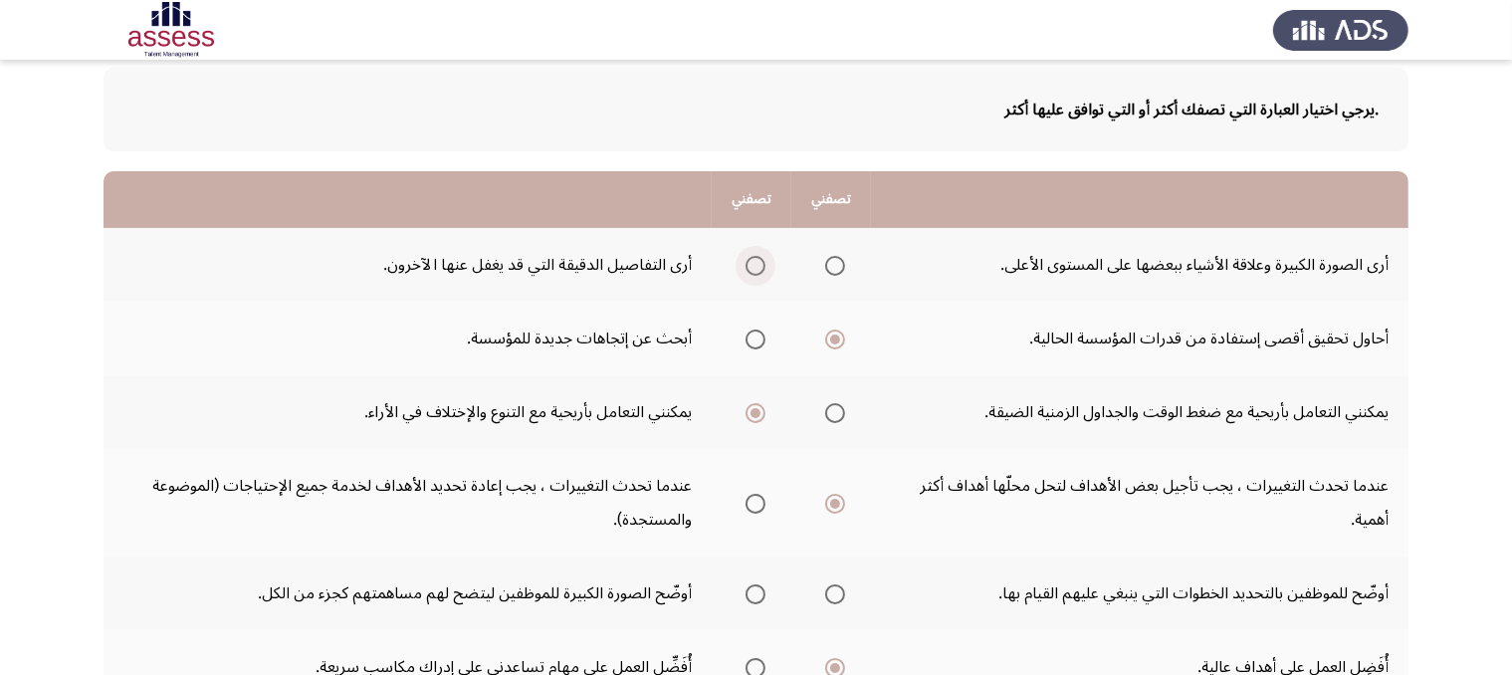
click at [752, 261] on span "Select an option" at bounding box center [755, 266] width 20 height 20
click at [752, 261] on input "Select an option" at bounding box center [755, 266] width 20 height 20
click at [745, 335] on span "Select an option" at bounding box center [755, 339] width 20 height 20
click at [745, 335] on input "Select an option" at bounding box center [755, 339] width 20 height 20
click at [828, 341] on span "Select an option" at bounding box center [835, 339] width 20 height 20
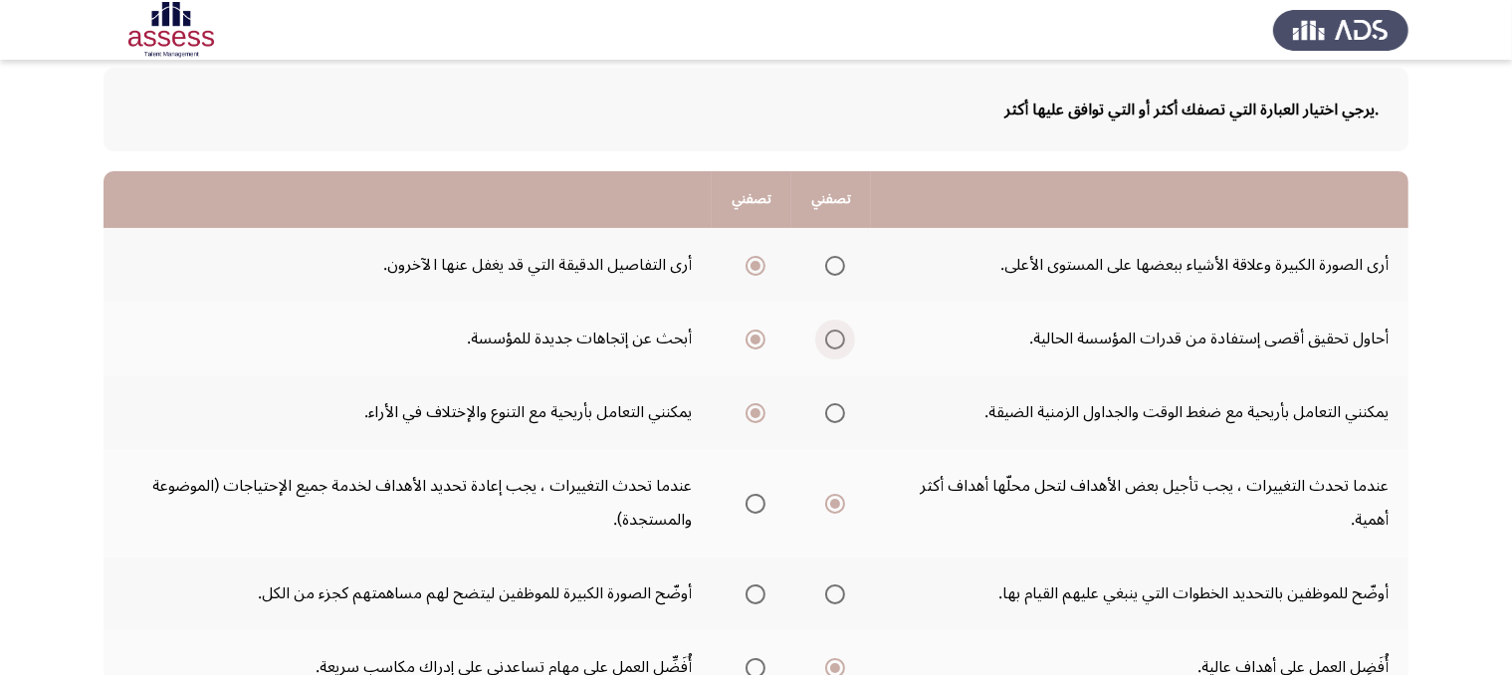
click at [828, 341] on input "Select an option" at bounding box center [835, 339] width 20 height 20
click at [747, 588] on span "Select an option" at bounding box center [755, 594] width 20 height 20
click at [747, 588] on input "Select an option" at bounding box center [755, 594] width 20 height 20
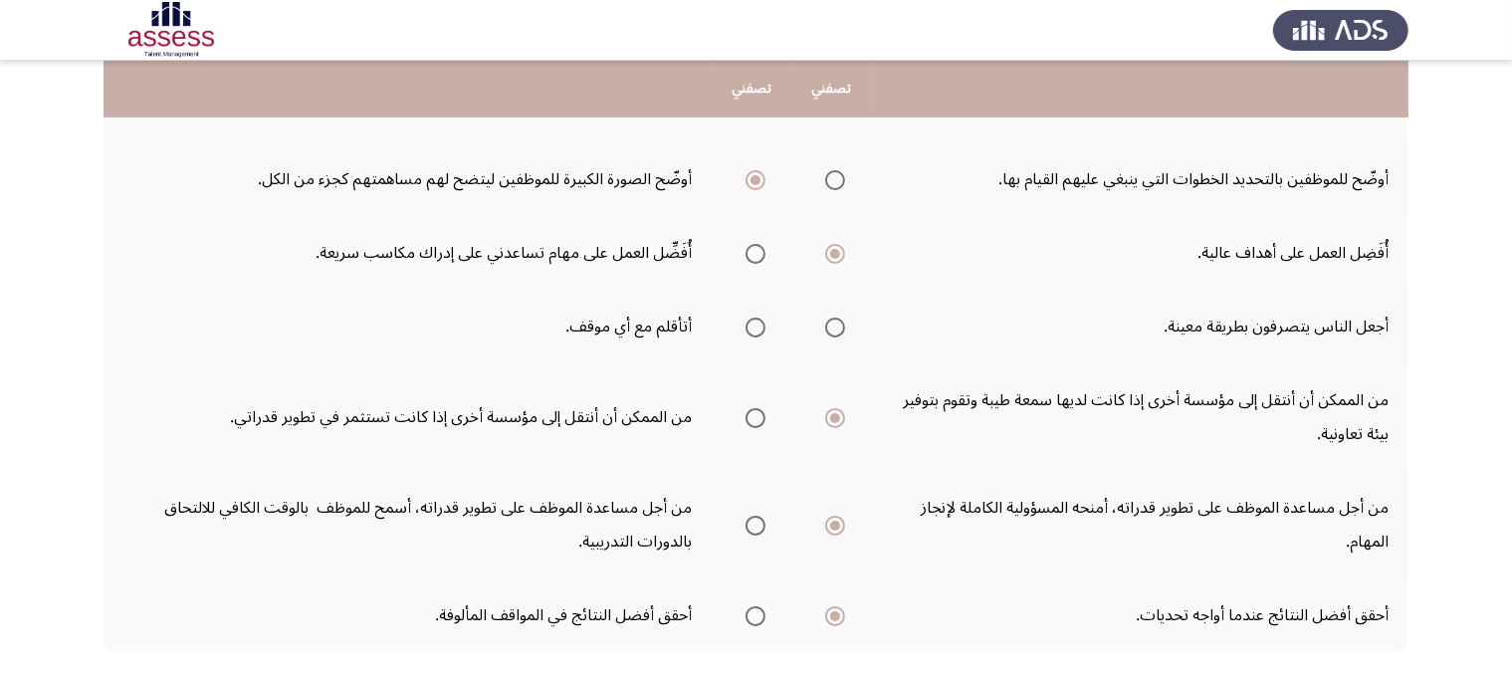
scroll to position [515, 0]
click at [760, 315] on span "Select an option" at bounding box center [755, 325] width 20 height 20
click at [760, 315] on input "Select an option" at bounding box center [755, 325] width 20 height 20
click at [737, 506] on mat-radio-group "Select an option" at bounding box center [751, 523] width 28 height 34
click at [752, 518] on span "Select an option" at bounding box center [755, 523] width 20 height 20
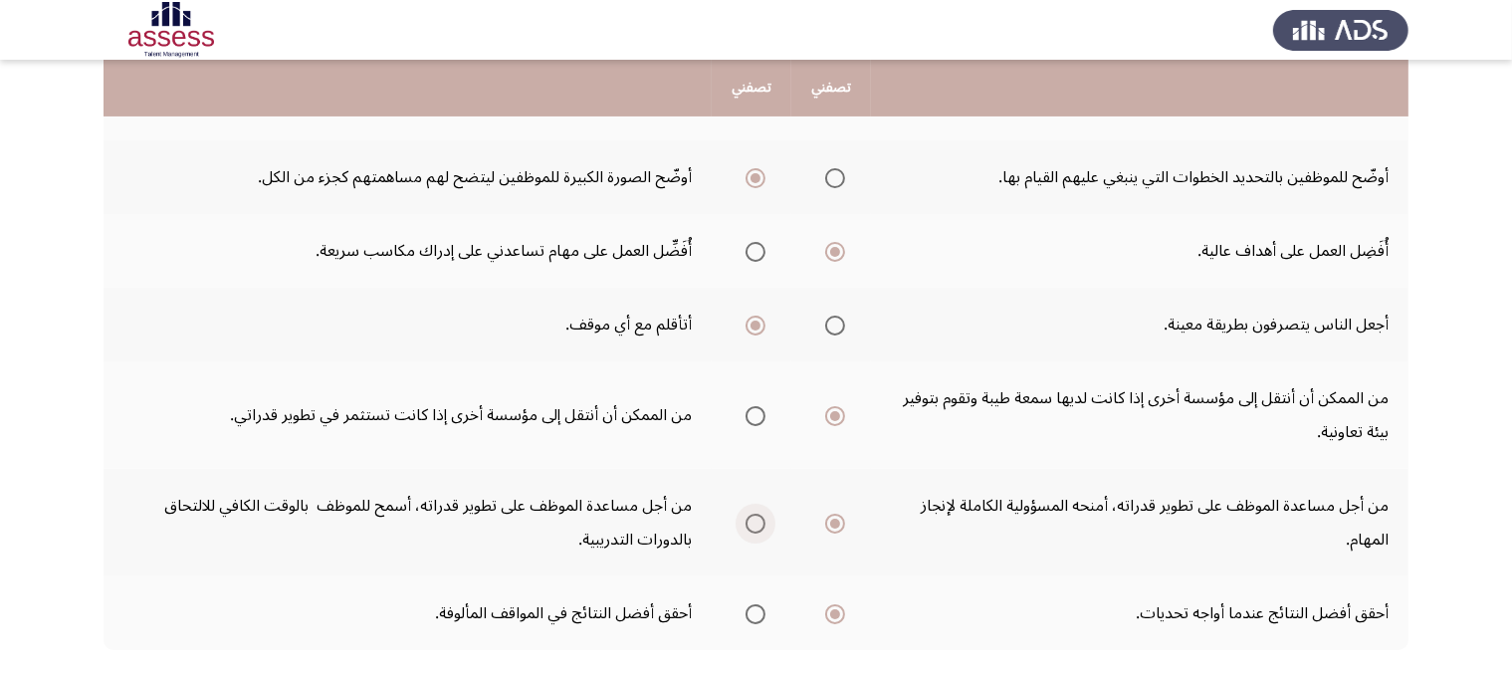
click at [752, 518] on input "Select an option" at bounding box center [755, 523] width 20 height 20
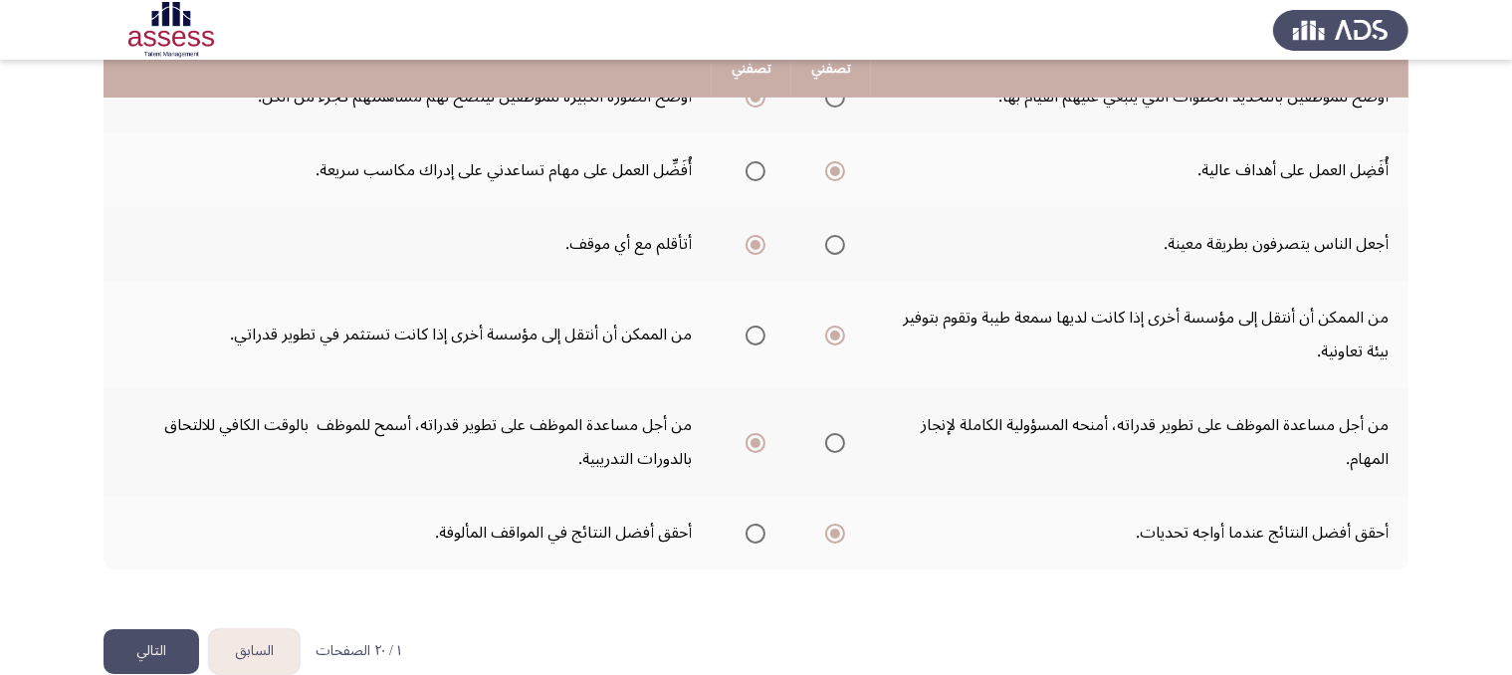
scroll to position [625, 0]
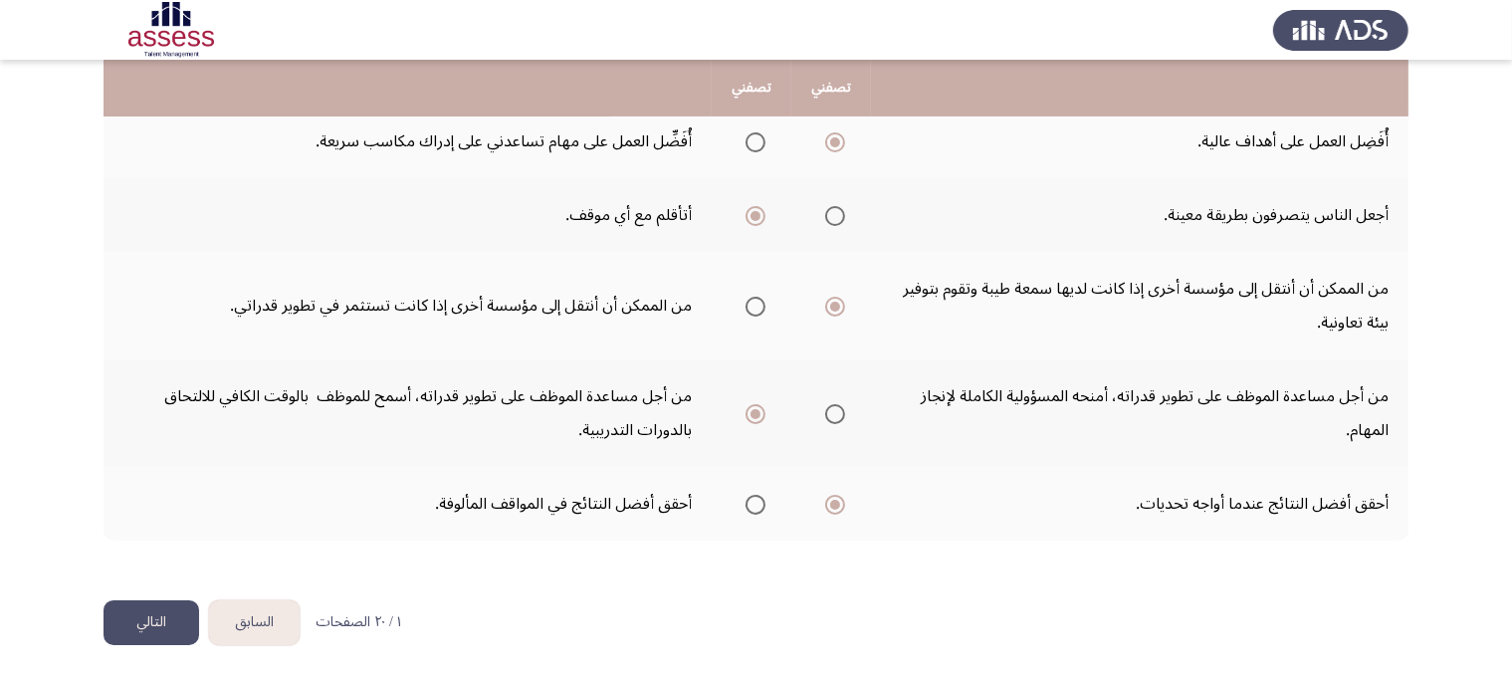
click at [172, 621] on button "التالي" at bounding box center [151, 622] width 96 height 45
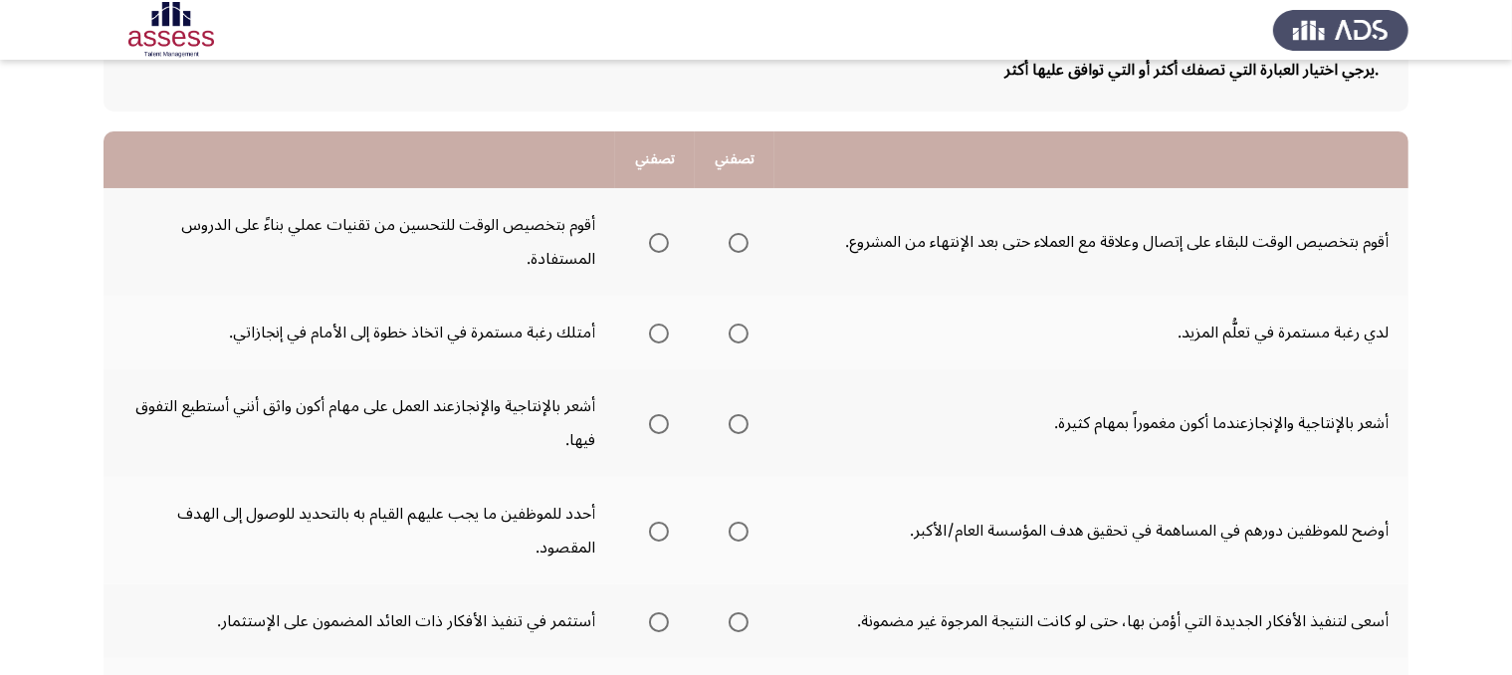
scroll to position [131, 0]
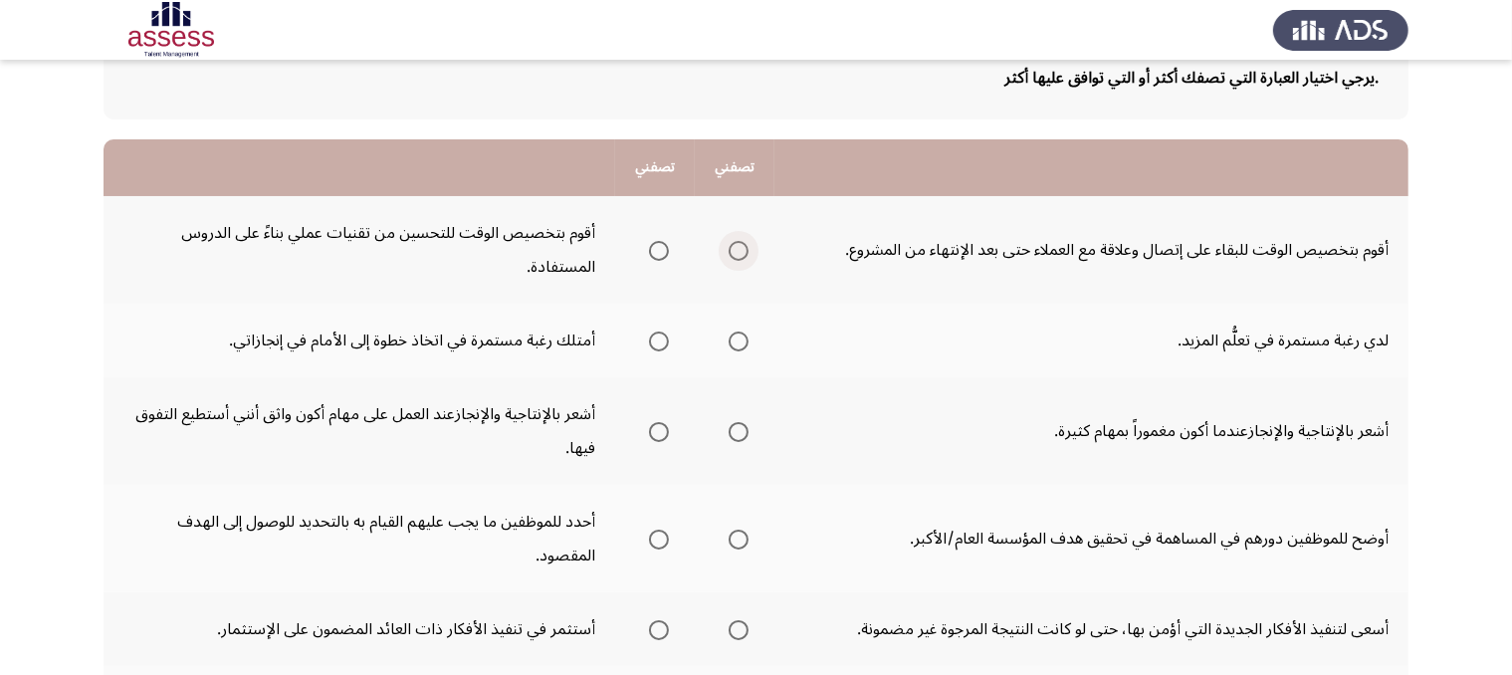
click at [728, 244] on span "Select an option" at bounding box center [738, 251] width 20 height 20
click at [728, 244] on input "Select an option" at bounding box center [738, 251] width 20 height 20
click at [665, 251] on span "Select an option" at bounding box center [659, 251] width 20 height 20
click at [665, 251] on input "Select an option" at bounding box center [659, 251] width 20 height 20
click at [736, 337] on span "Select an option" at bounding box center [738, 341] width 20 height 20
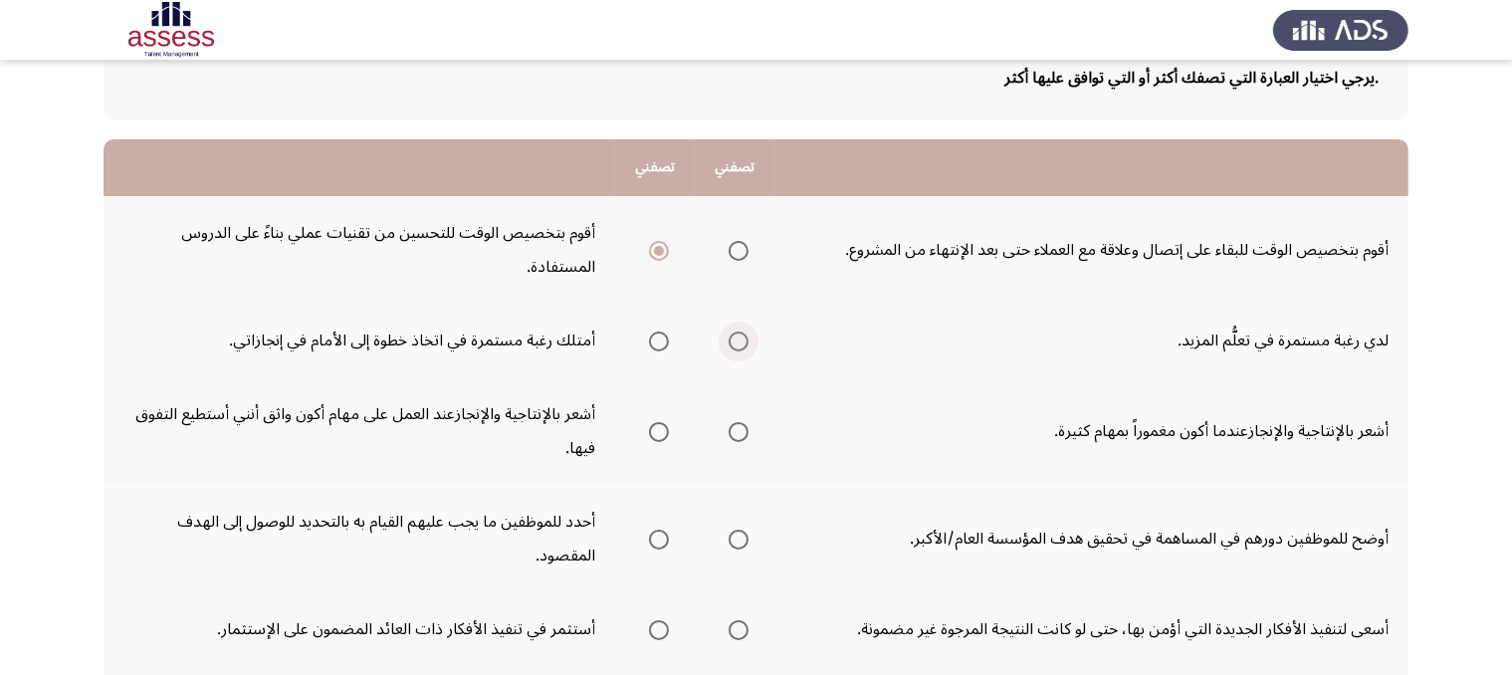
click at [736, 337] on input "Select an option" at bounding box center [738, 341] width 20 height 20
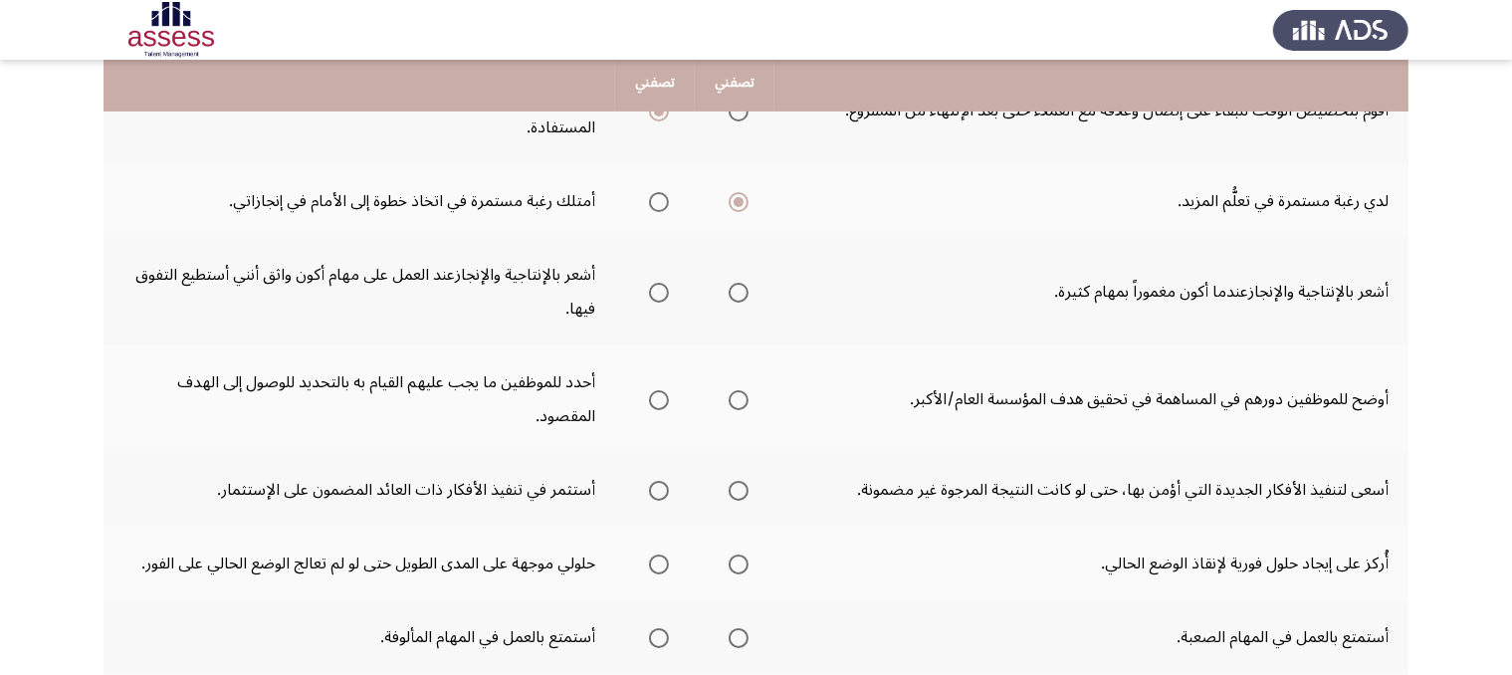
scroll to position [272, 0]
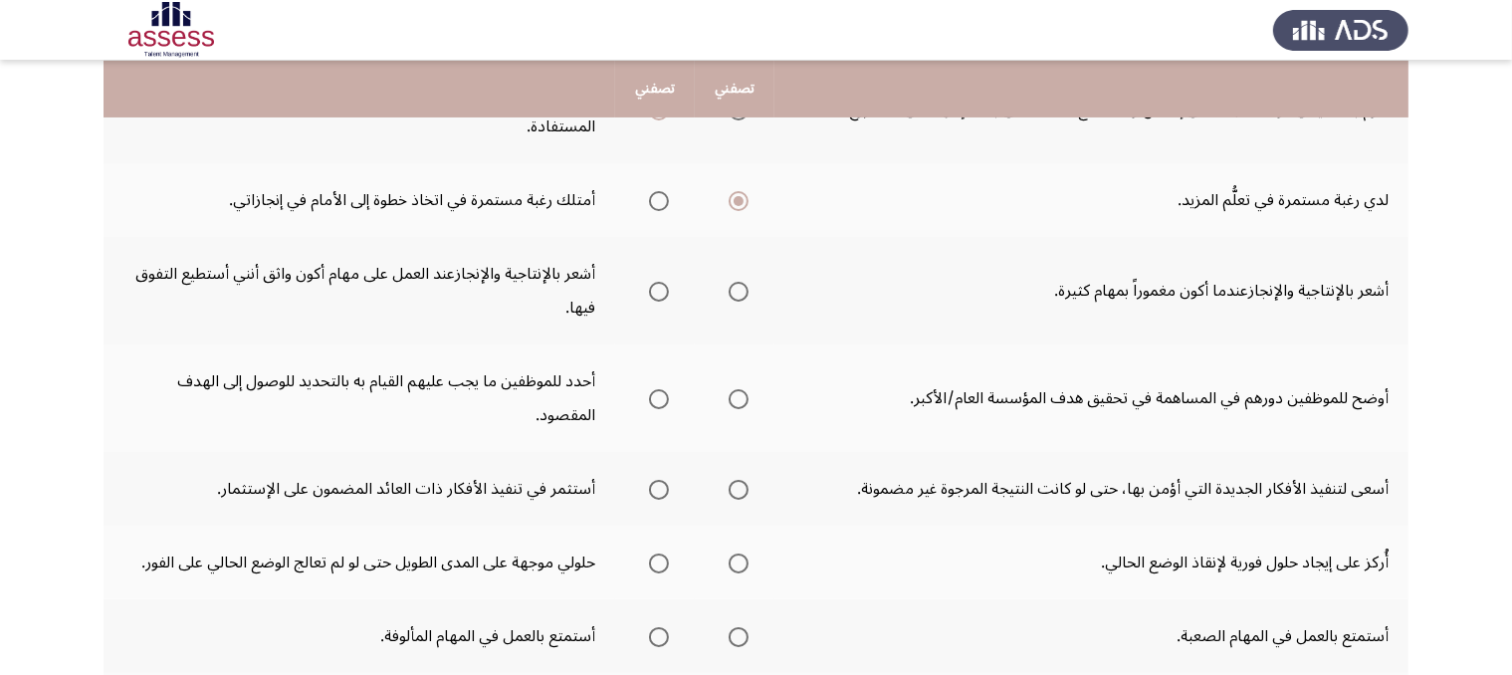
click at [645, 284] on label "Select an option" at bounding box center [655, 292] width 28 height 20
click at [649, 284] on input "Select an option" at bounding box center [659, 292] width 20 height 20
click at [663, 391] on span "Select an option" at bounding box center [659, 399] width 20 height 20
click at [663, 391] on input "Select an option" at bounding box center [659, 399] width 20 height 20
click at [664, 487] on span "Select an option" at bounding box center [659, 490] width 20 height 20
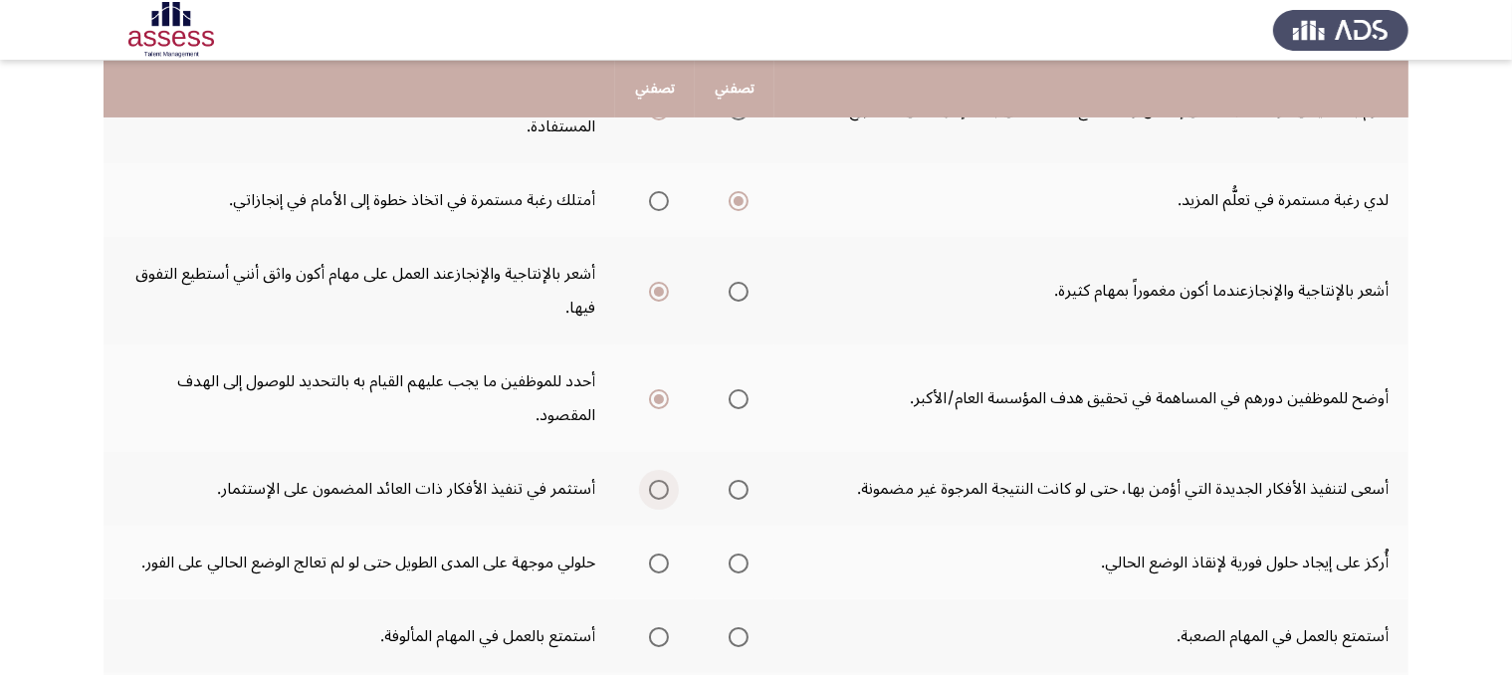
click at [664, 487] on input "Select an option" at bounding box center [659, 490] width 20 height 20
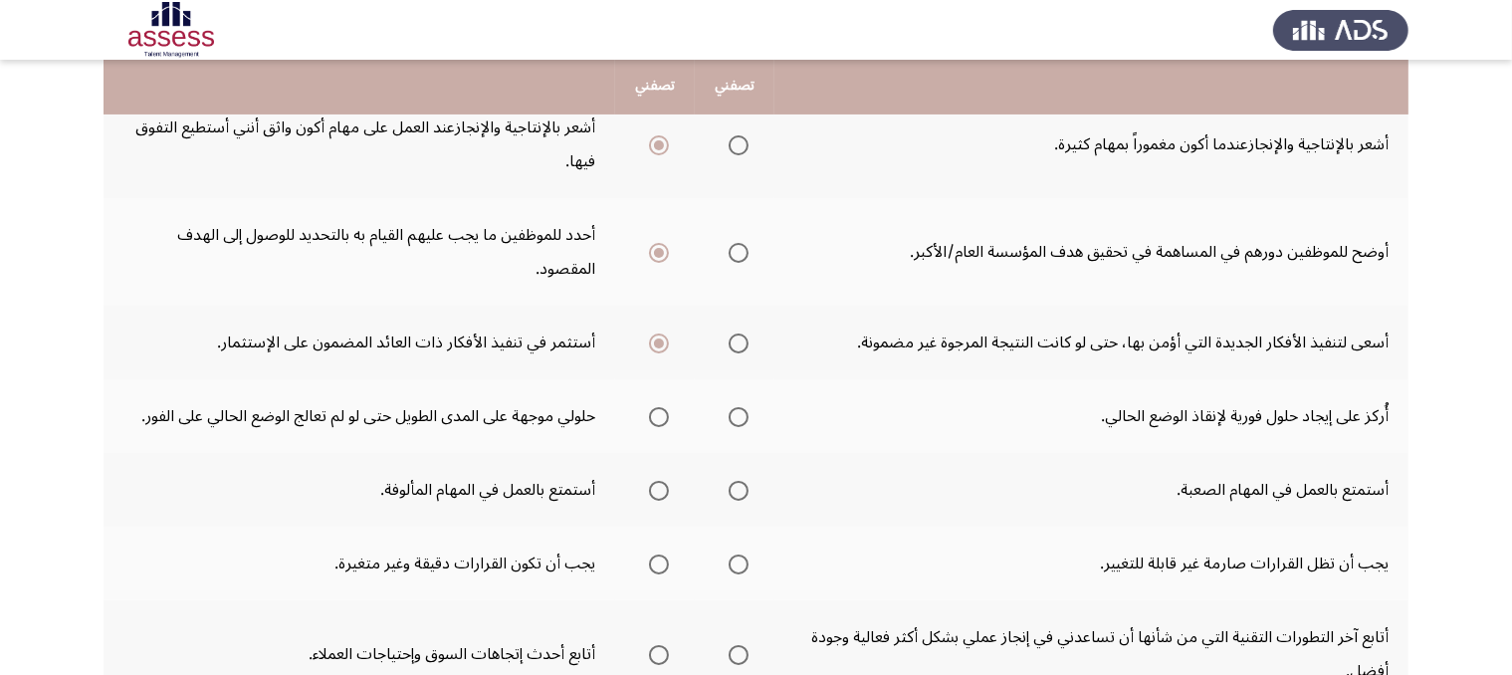
scroll to position [429, 0]
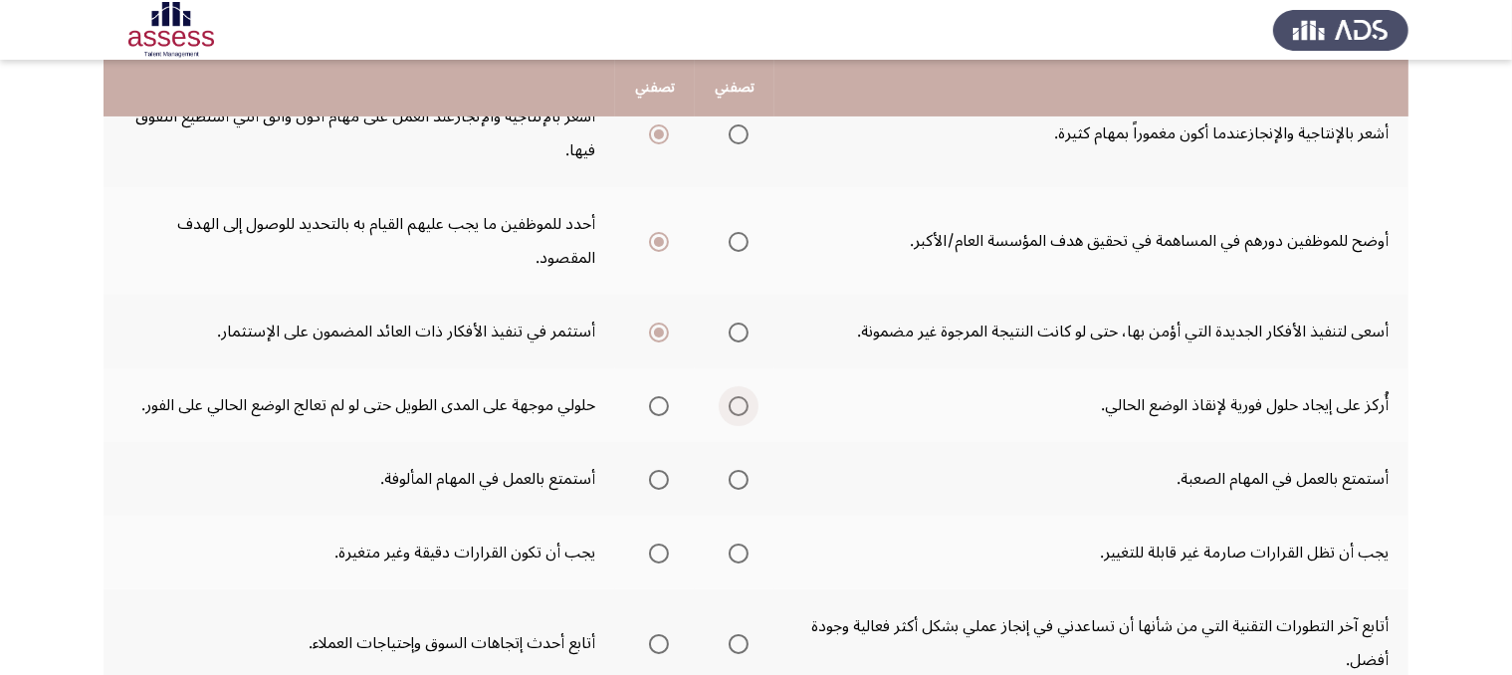
click at [746, 403] on span "Select an option" at bounding box center [738, 406] width 20 height 20
click at [746, 403] on input "Select an option" at bounding box center [738, 406] width 20 height 20
click at [666, 470] on span "Select an option" at bounding box center [659, 480] width 20 height 20
click at [666, 470] on input "Select an option" at bounding box center [659, 480] width 20 height 20
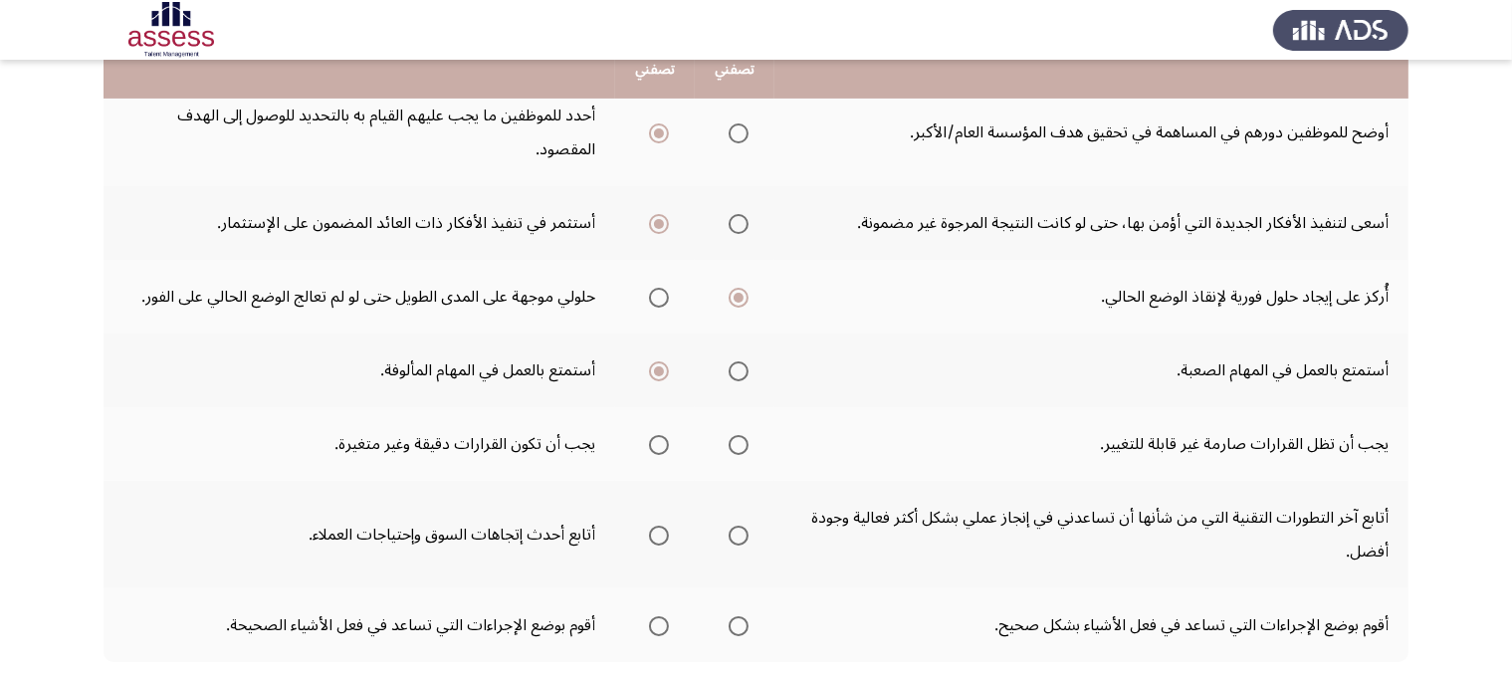
scroll to position [538, 0]
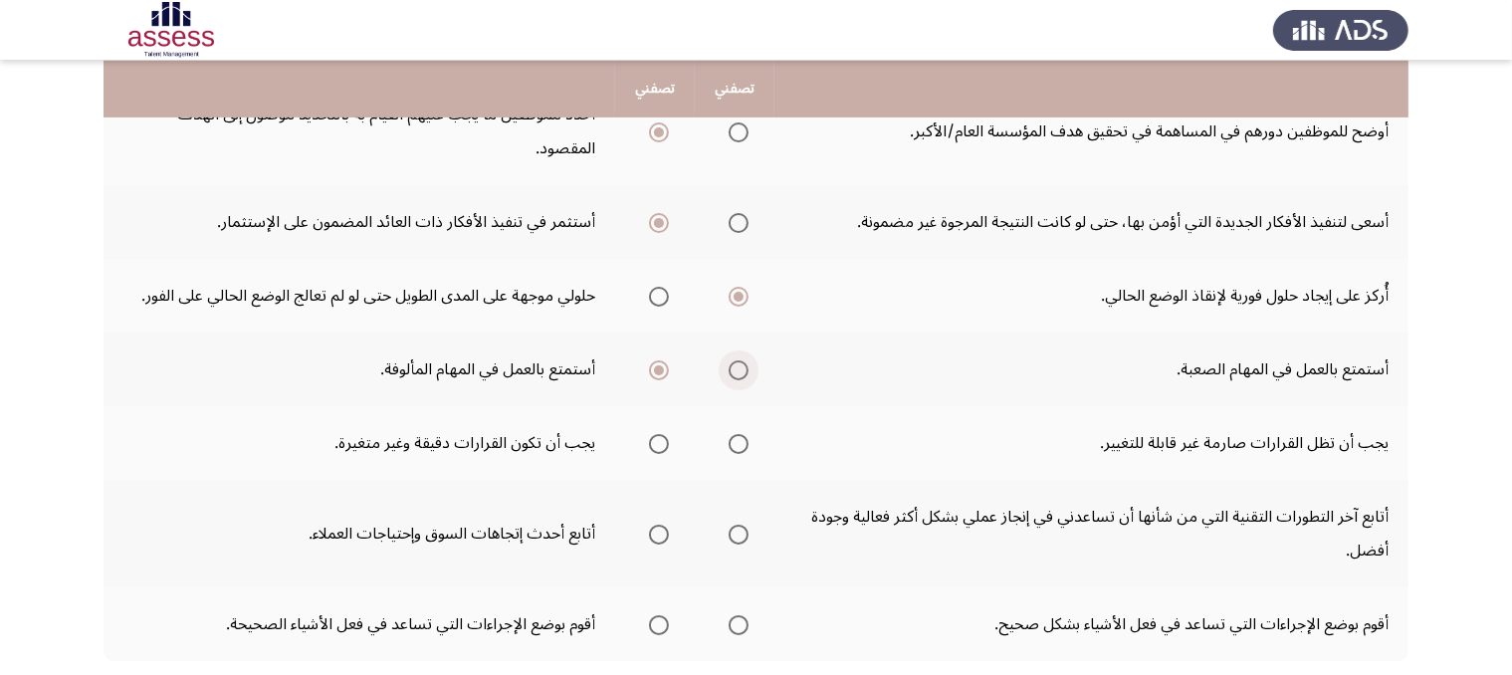
click at [736, 360] on span "Select an option" at bounding box center [738, 370] width 20 height 20
click at [736, 360] on input "Select an option" at bounding box center [738, 370] width 20 height 20
click at [660, 439] on span "Select an option" at bounding box center [659, 444] width 20 height 20
click at [660, 439] on input "Select an option" at bounding box center [659, 444] width 20 height 20
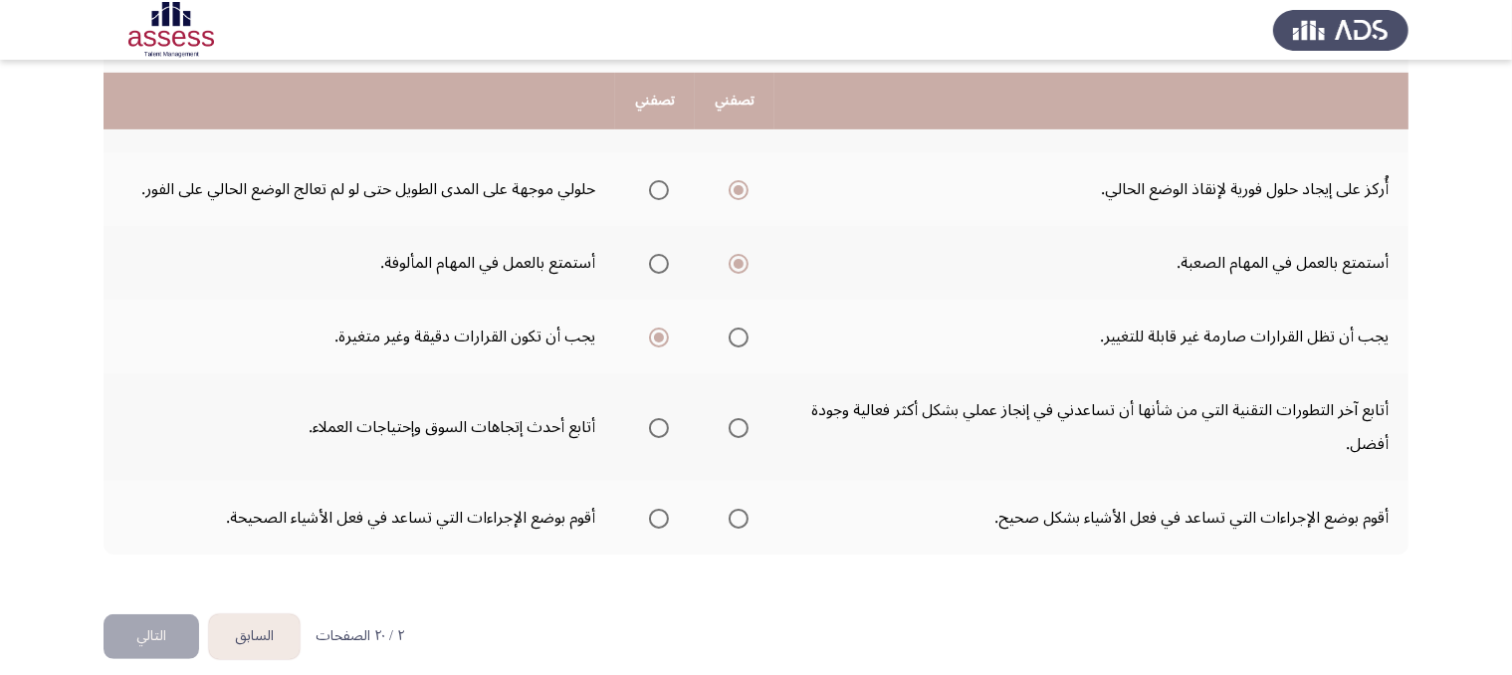
scroll to position [658, 0]
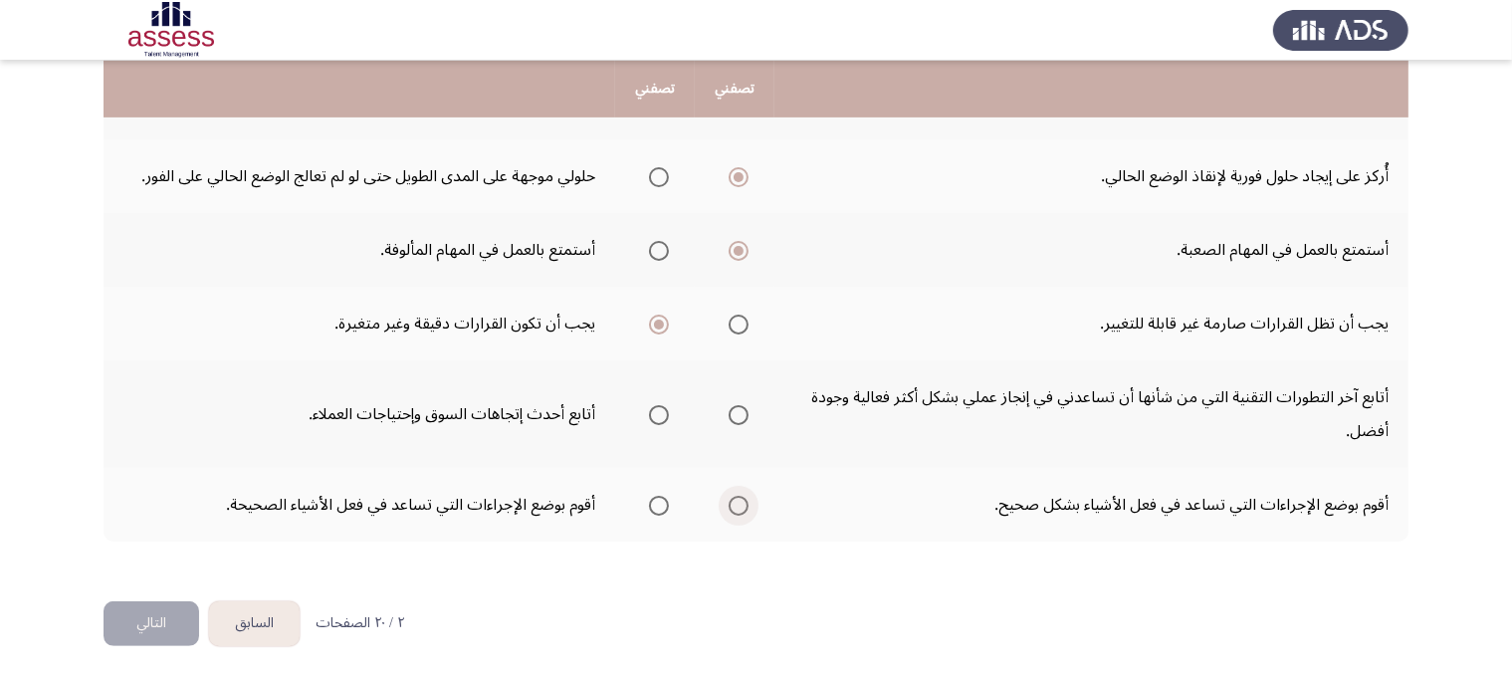
click at [742, 496] on span "Select an option" at bounding box center [738, 506] width 20 height 20
click at [742, 496] on input "Select an option" at bounding box center [738, 506] width 20 height 20
click at [665, 411] on span "Select an option" at bounding box center [659, 415] width 20 height 20
click at [665, 411] on input "Select an option" at bounding box center [659, 415] width 20 height 20
click at [174, 602] on button "التالي" at bounding box center [151, 623] width 96 height 45
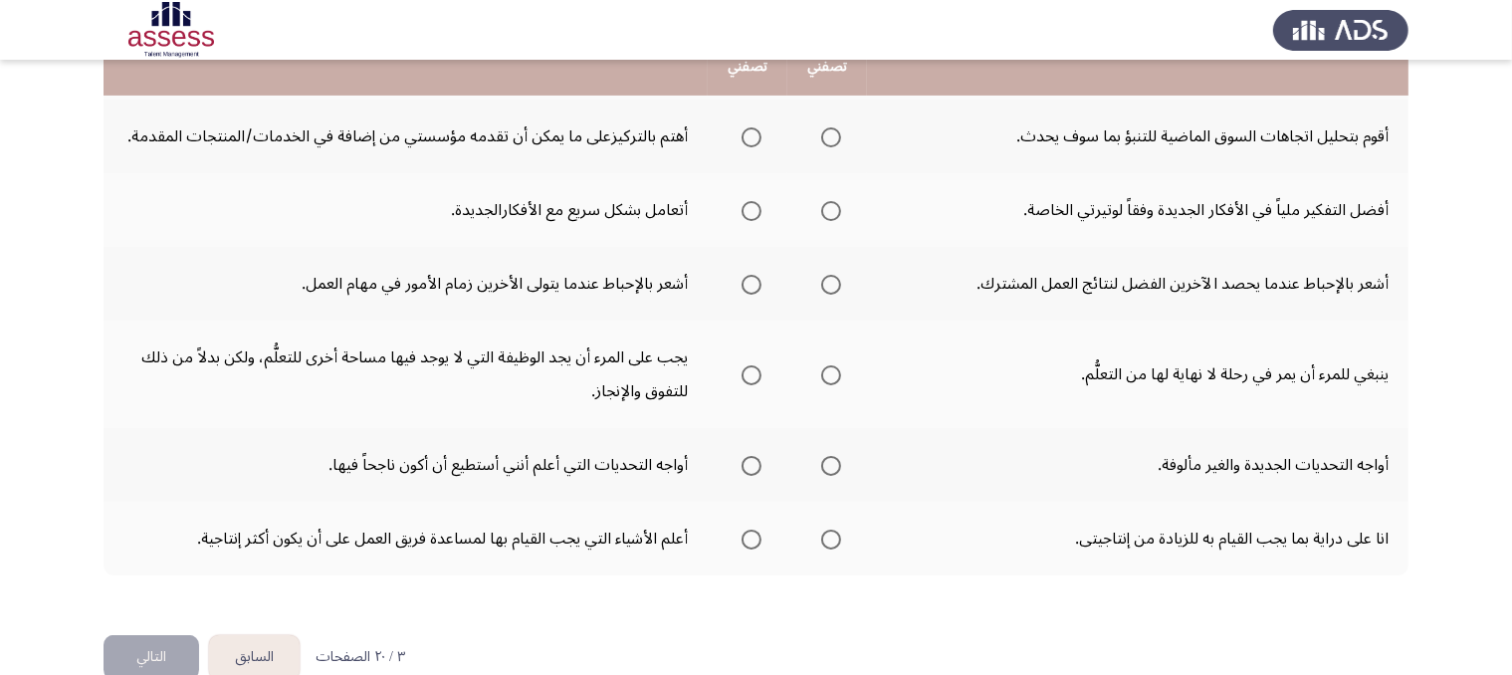
scroll to position [565, 0]
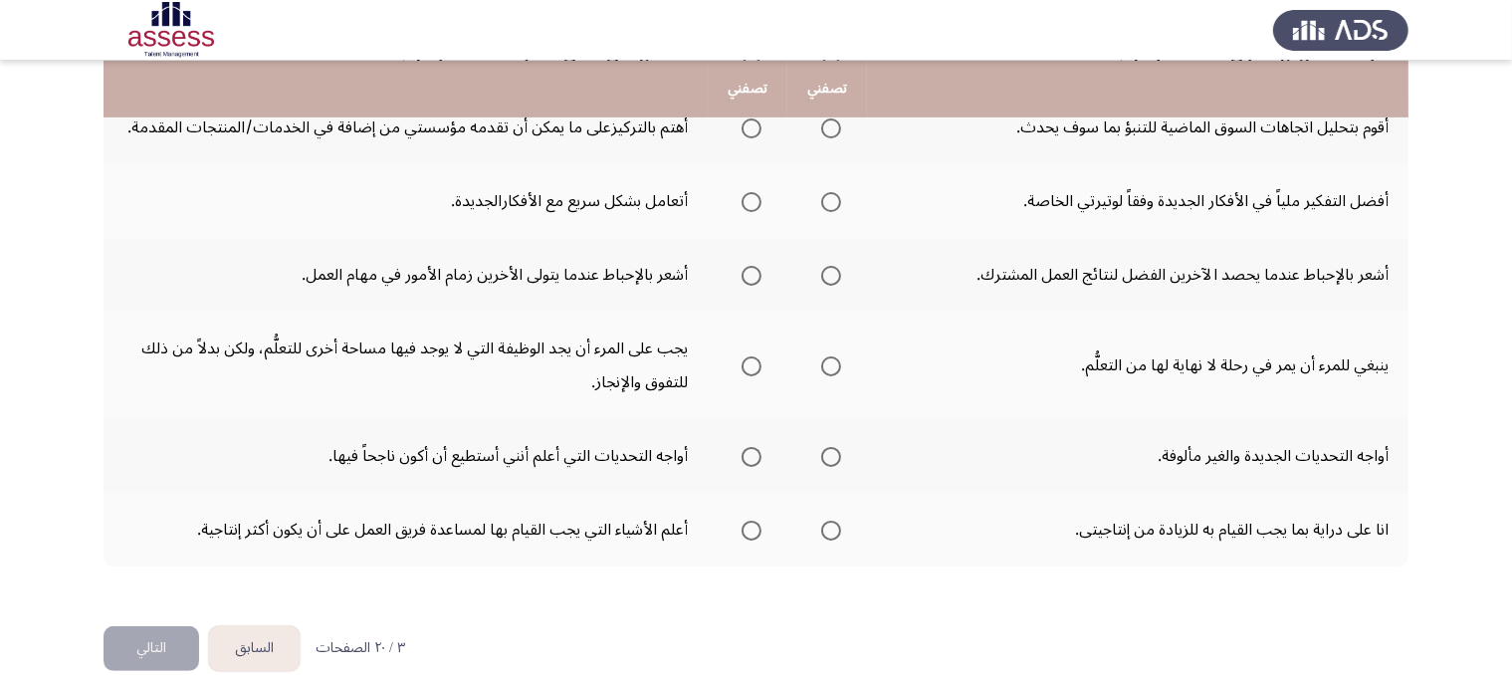
click at [1508, 529] on app-assessment-container "السابق Potentiality Assessment التالي .يرجي اختيار العبارة التي تصفك أكثر أو ال…" at bounding box center [756, 70] width 1512 height 1112
click at [836, 457] on span "Select an option" at bounding box center [831, 457] width 20 height 20
click at [836, 457] on input "Select an option" at bounding box center [831, 457] width 20 height 20
click at [750, 526] on span "Select an option" at bounding box center [751, 530] width 20 height 20
click at [750, 526] on input "Select an option" at bounding box center [751, 530] width 20 height 20
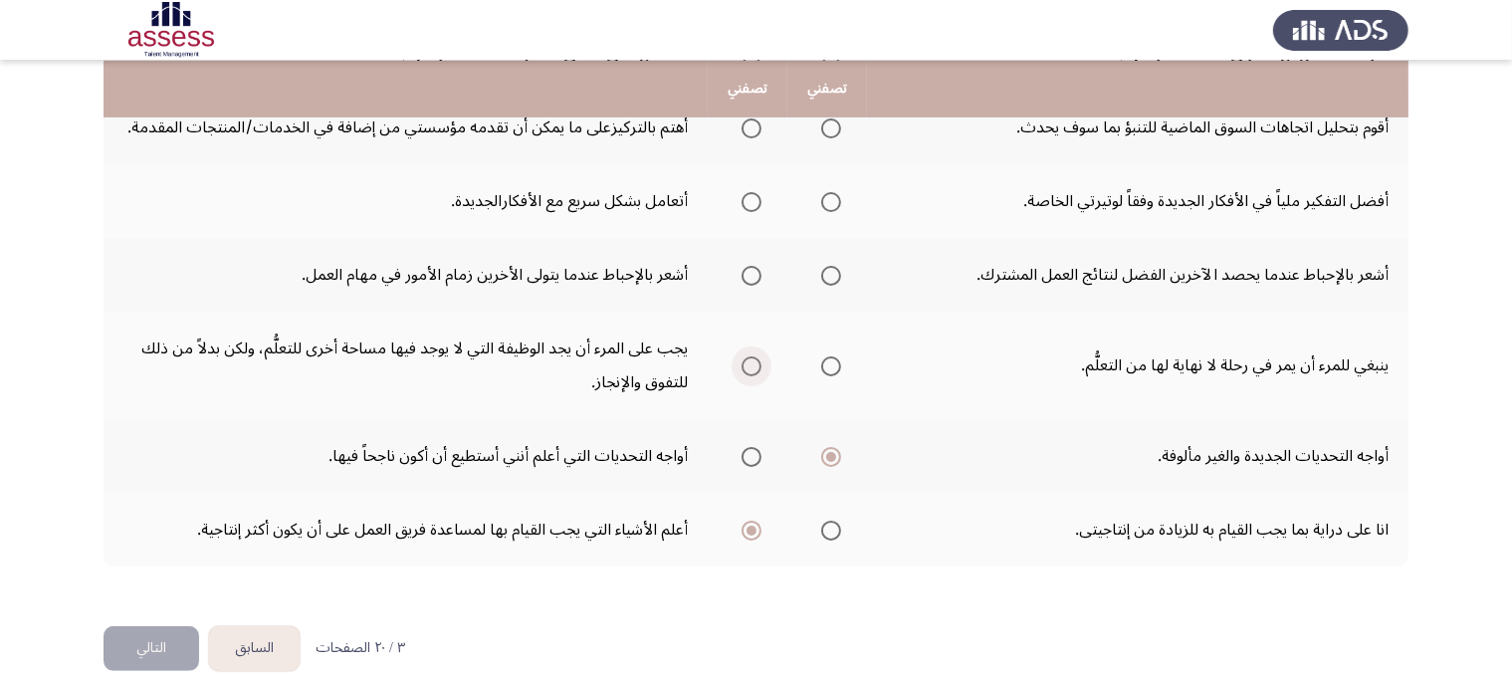
click at [752, 359] on span "Select an option" at bounding box center [751, 366] width 20 height 20
click at [752, 359] on input "Select an option" at bounding box center [751, 366] width 20 height 20
click at [825, 269] on span "Select an option" at bounding box center [831, 276] width 20 height 20
click at [825, 269] on input "Select an option" at bounding box center [831, 276] width 20 height 20
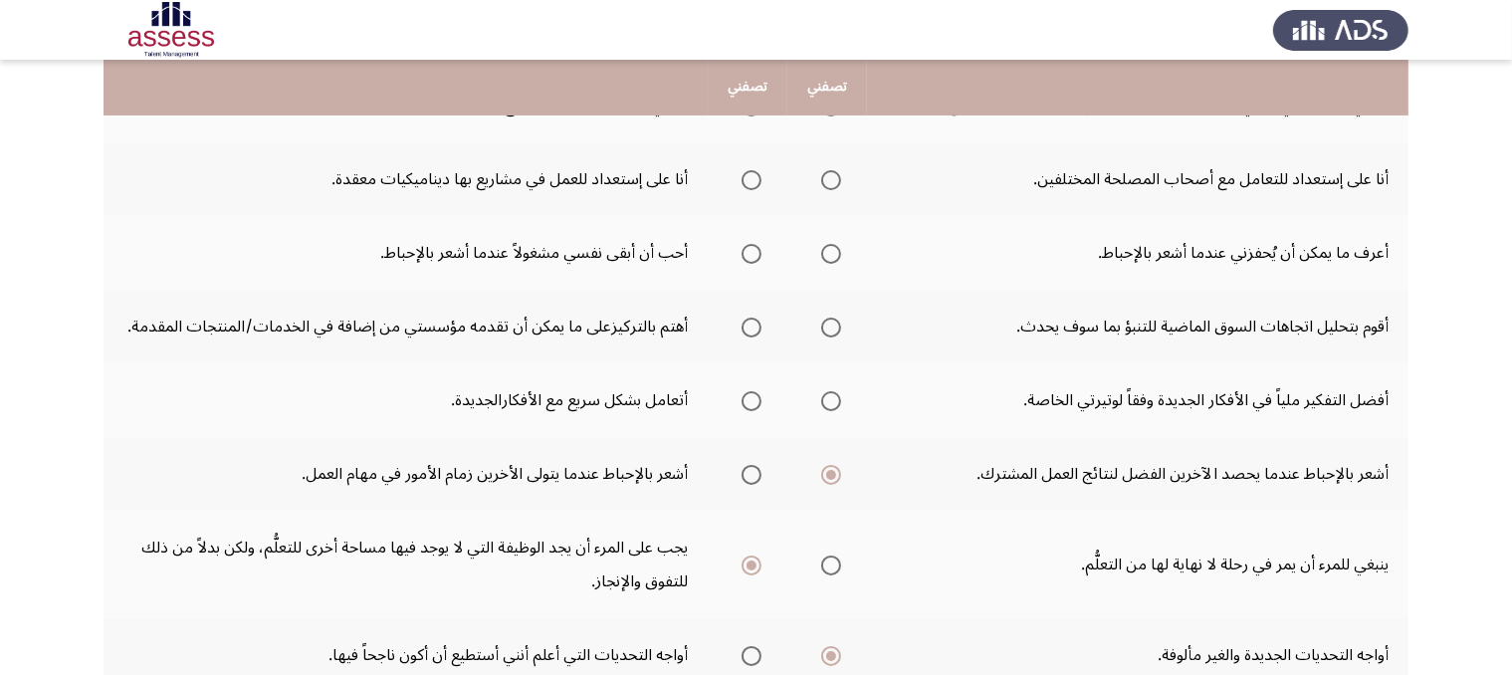
scroll to position [365, 0]
click at [752, 395] on span "Select an option" at bounding box center [751, 402] width 20 height 20
click at [752, 395] on input "Select an option" at bounding box center [751, 402] width 20 height 20
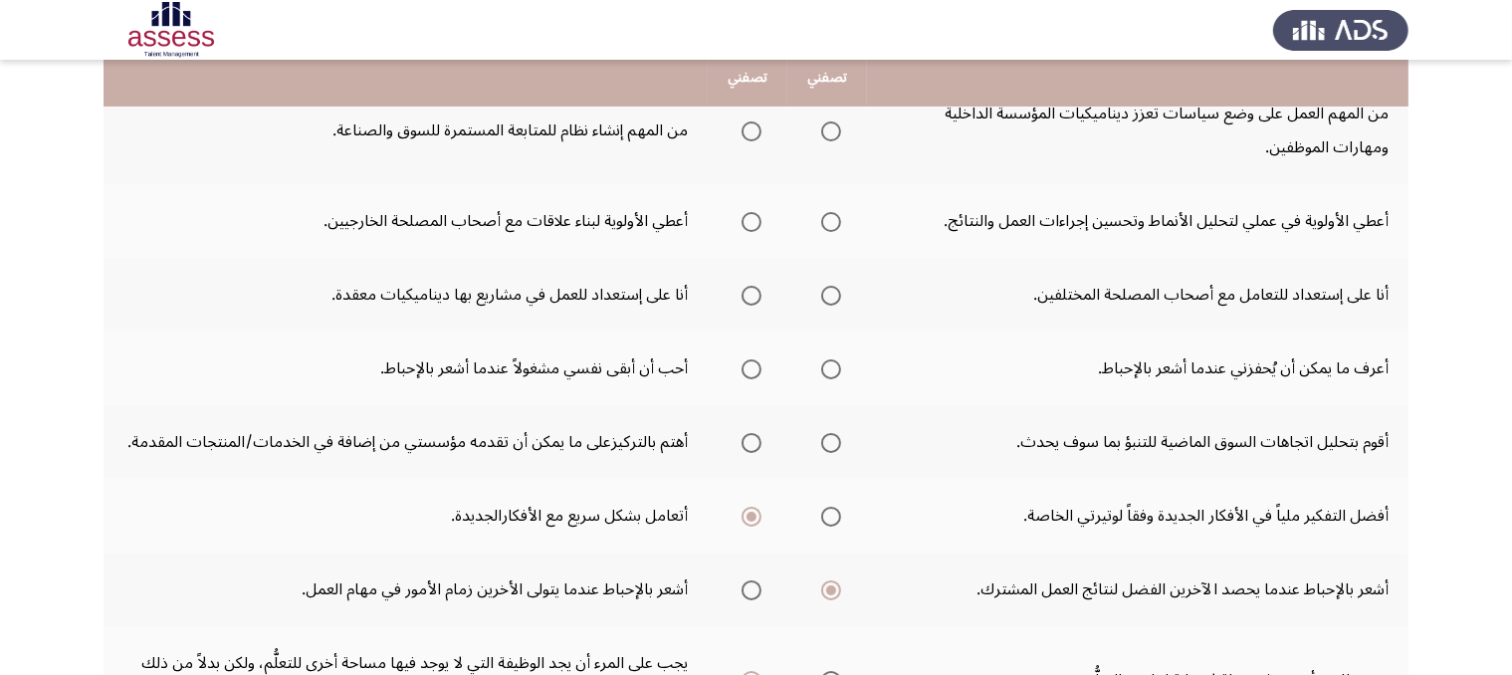
scroll to position [241, 0]
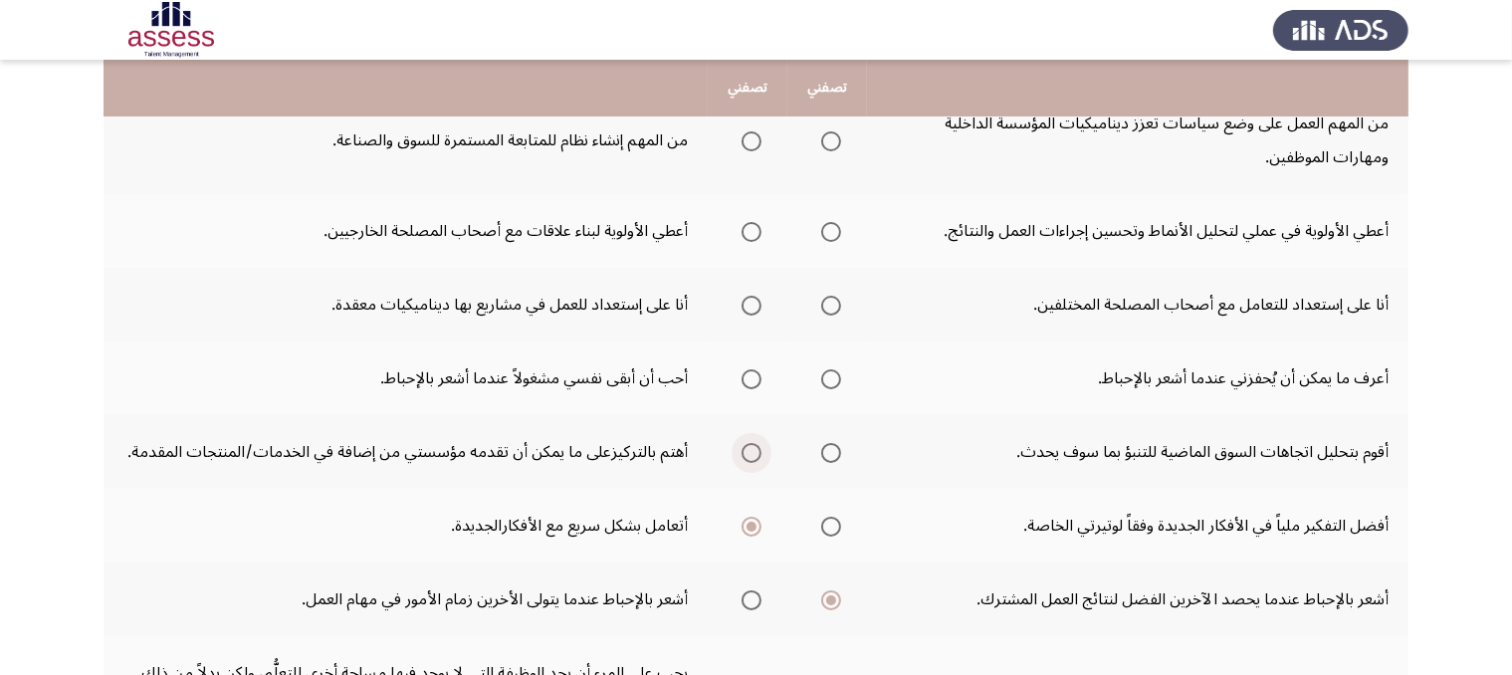
click at [743, 447] on span "Select an option" at bounding box center [751, 453] width 20 height 20
click at [743, 447] on input "Select an option" at bounding box center [751, 453] width 20 height 20
click at [841, 369] on span "Select an option" at bounding box center [831, 379] width 20 height 20
click at [841, 369] on input "Select an option" at bounding box center [831, 379] width 20 height 20
click at [748, 306] on span "Select an option" at bounding box center [751, 306] width 20 height 20
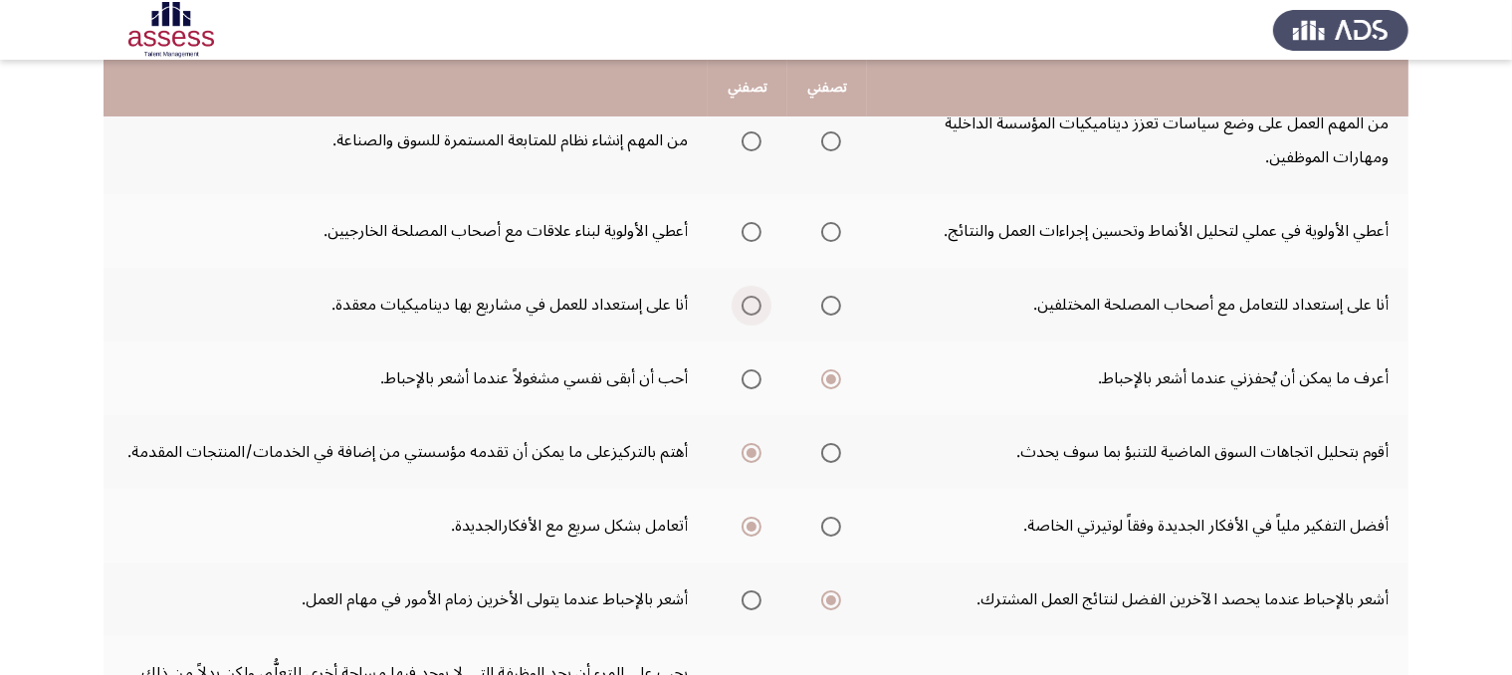
click at [748, 306] on input "Select an option" at bounding box center [751, 306] width 20 height 20
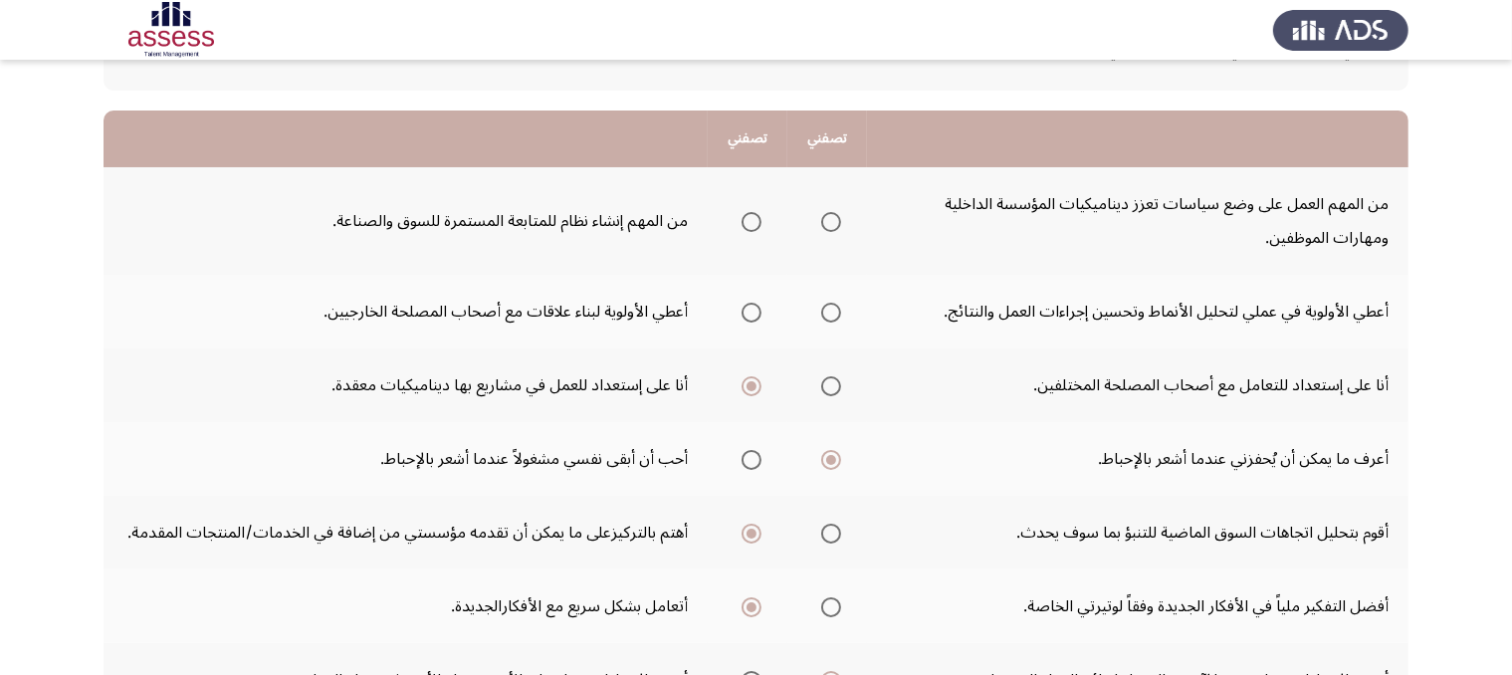
scroll to position [154, 0]
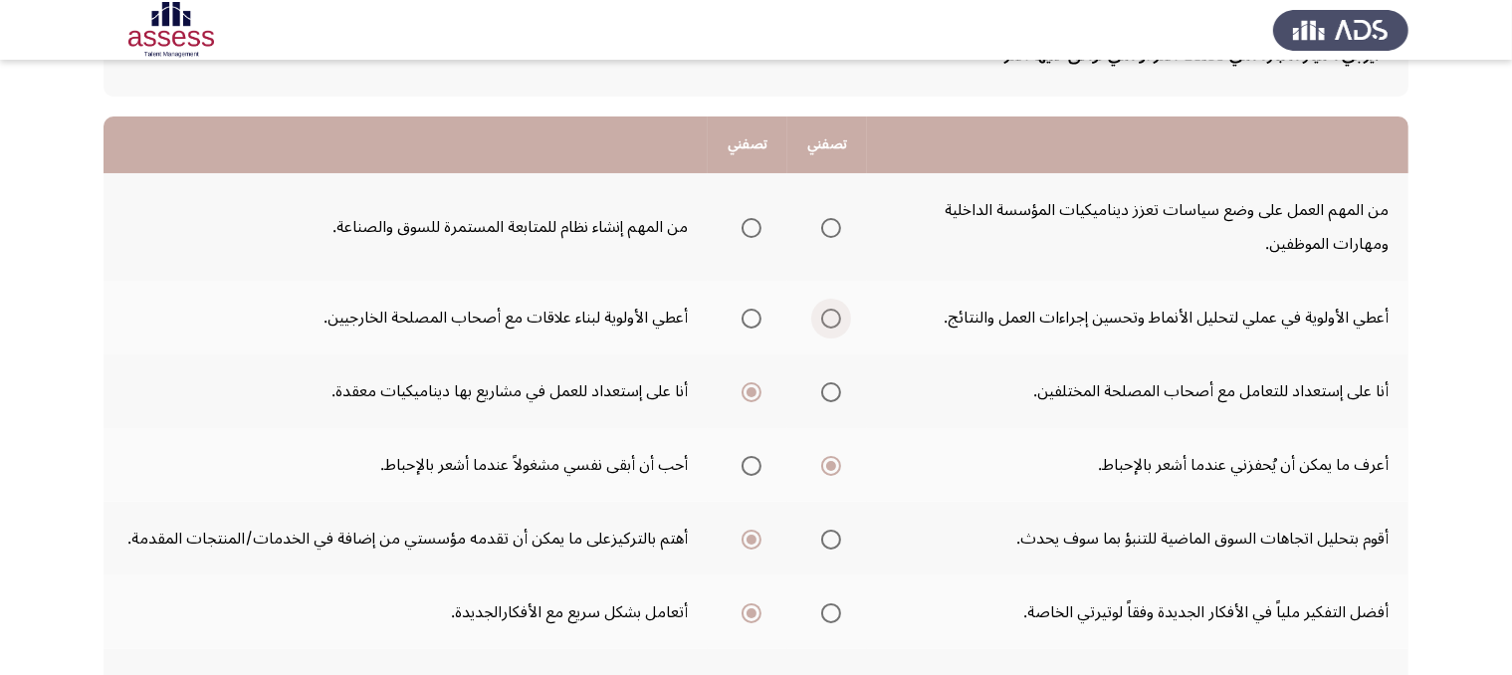
click at [835, 321] on span "Select an option" at bounding box center [831, 318] width 20 height 20
click at [835, 321] on input "Select an option" at bounding box center [831, 318] width 20 height 20
click at [755, 231] on span "Select an option" at bounding box center [751, 228] width 20 height 20
click at [755, 231] on input "Select an option" at bounding box center [751, 228] width 20 height 20
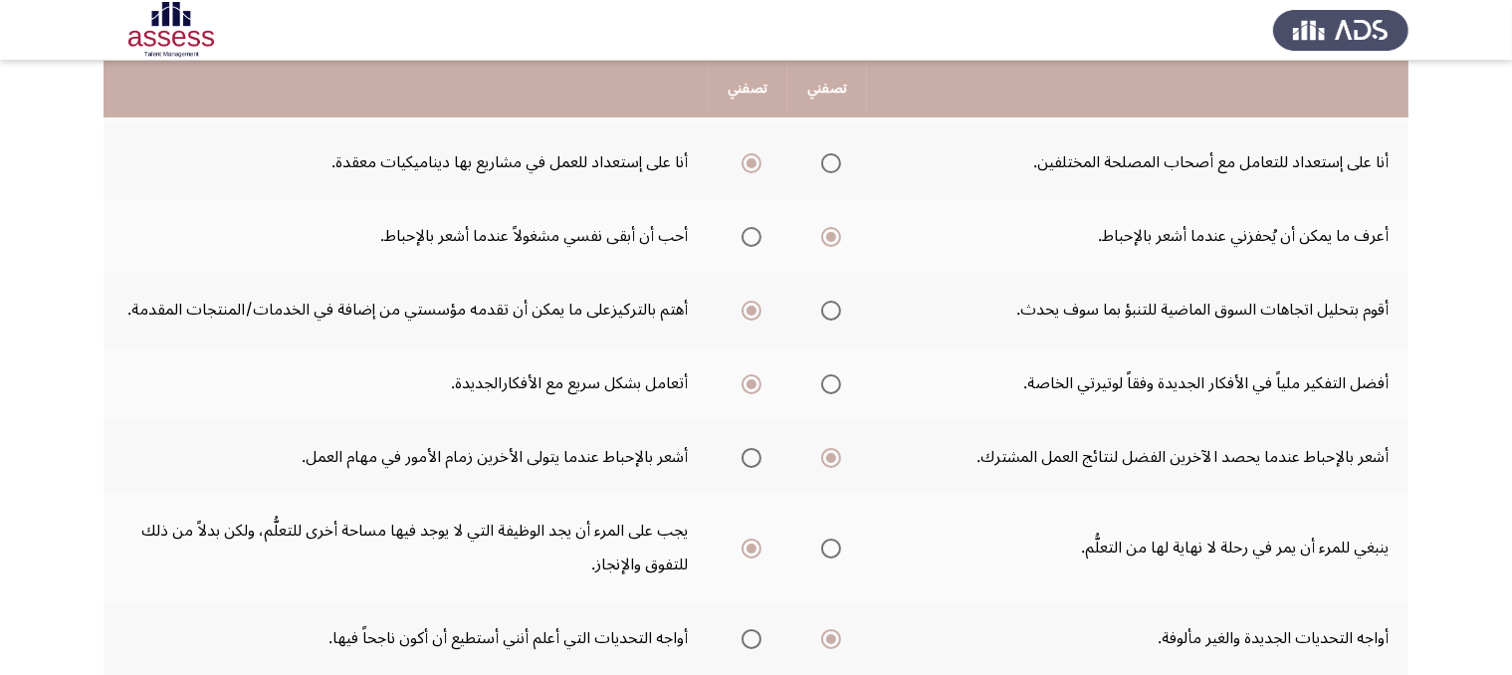
scroll to position [591, 0]
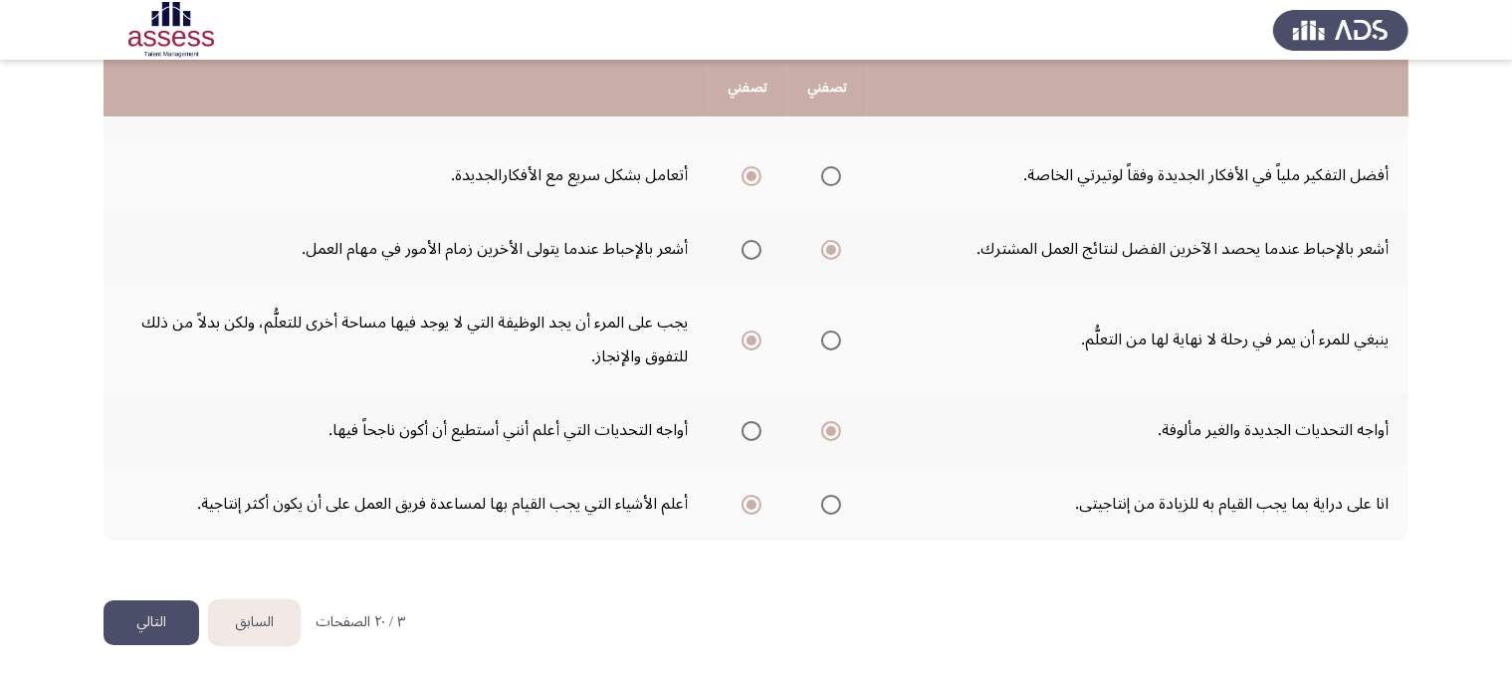
click at [176, 626] on button "التالي" at bounding box center [151, 622] width 96 height 45
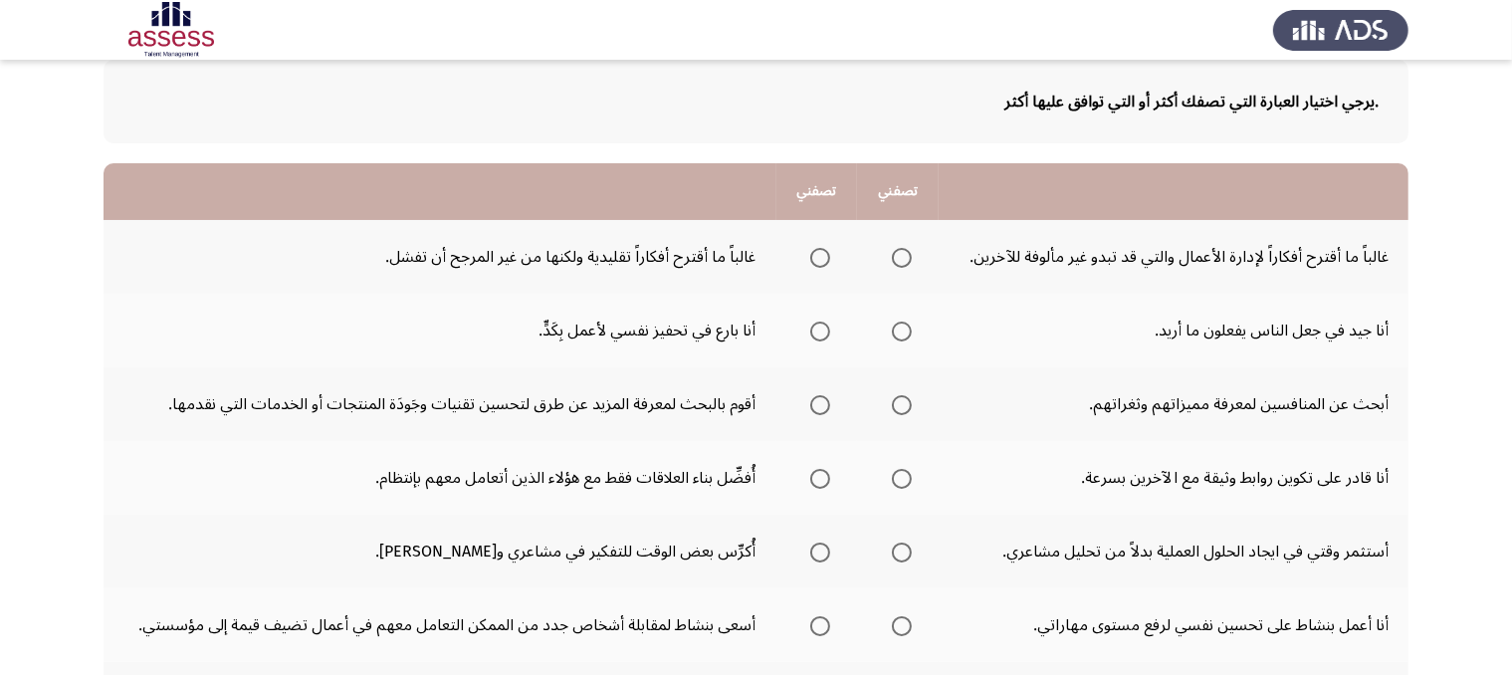
scroll to position [111, 0]
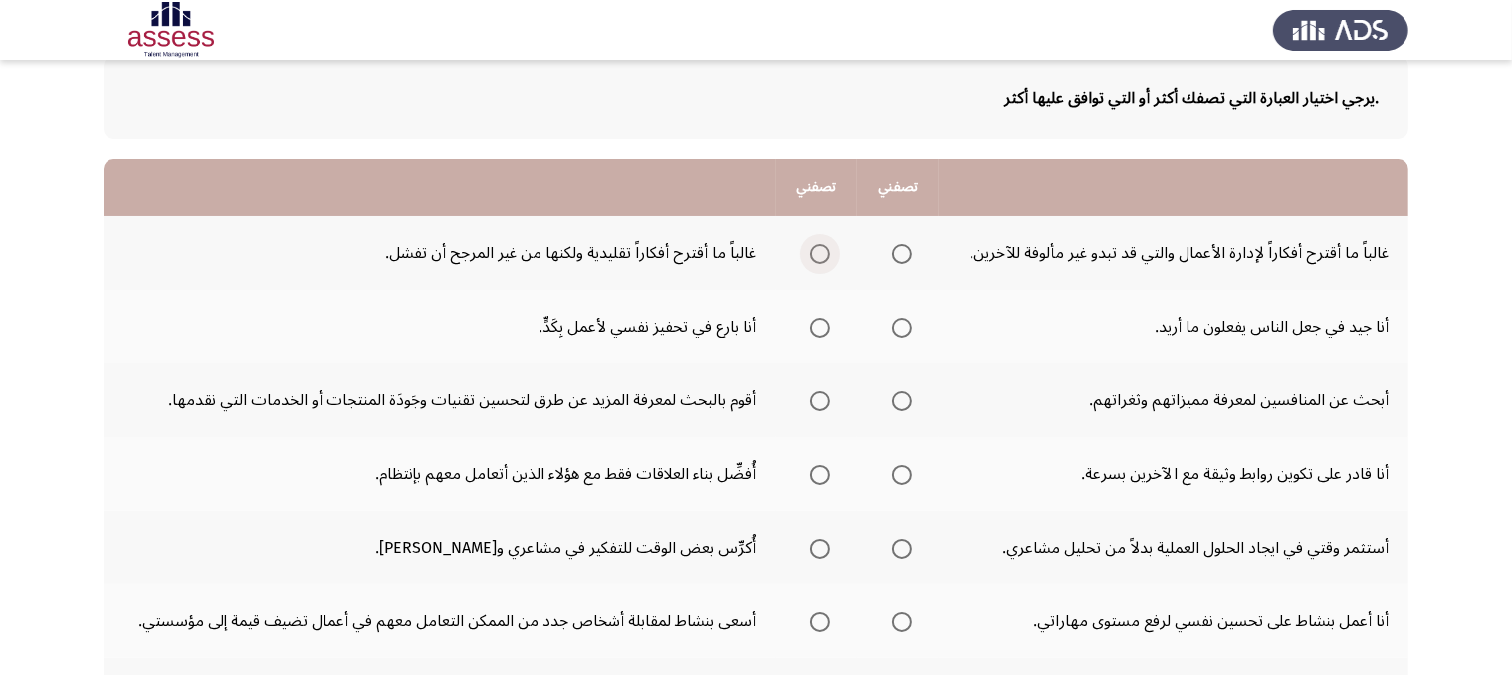
click at [821, 255] on span "Select an option" at bounding box center [820, 254] width 20 height 20
click at [821, 255] on input "Select an option" at bounding box center [820, 254] width 20 height 20
click at [912, 322] on span "Select an option" at bounding box center [902, 327] width 20 height 20
click at [912, 322] on input "Select an option" at bounding box center [902, 327] width 20 height 20
click at [824, 402] on span "Select an option" at bounding box center [820, 401] width 20 height 20
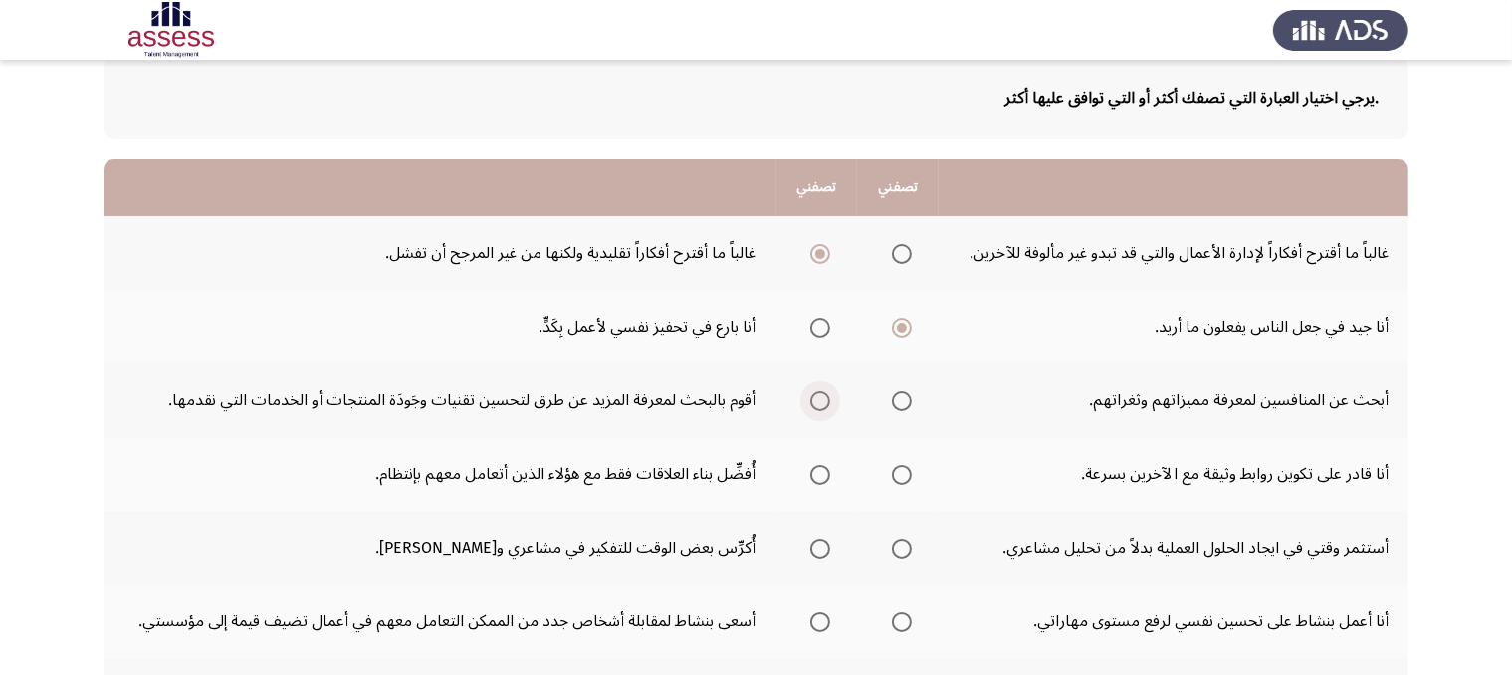
click at [824, 402] on input "Select an option" at bounding box center [820, 401] width 20 height 20
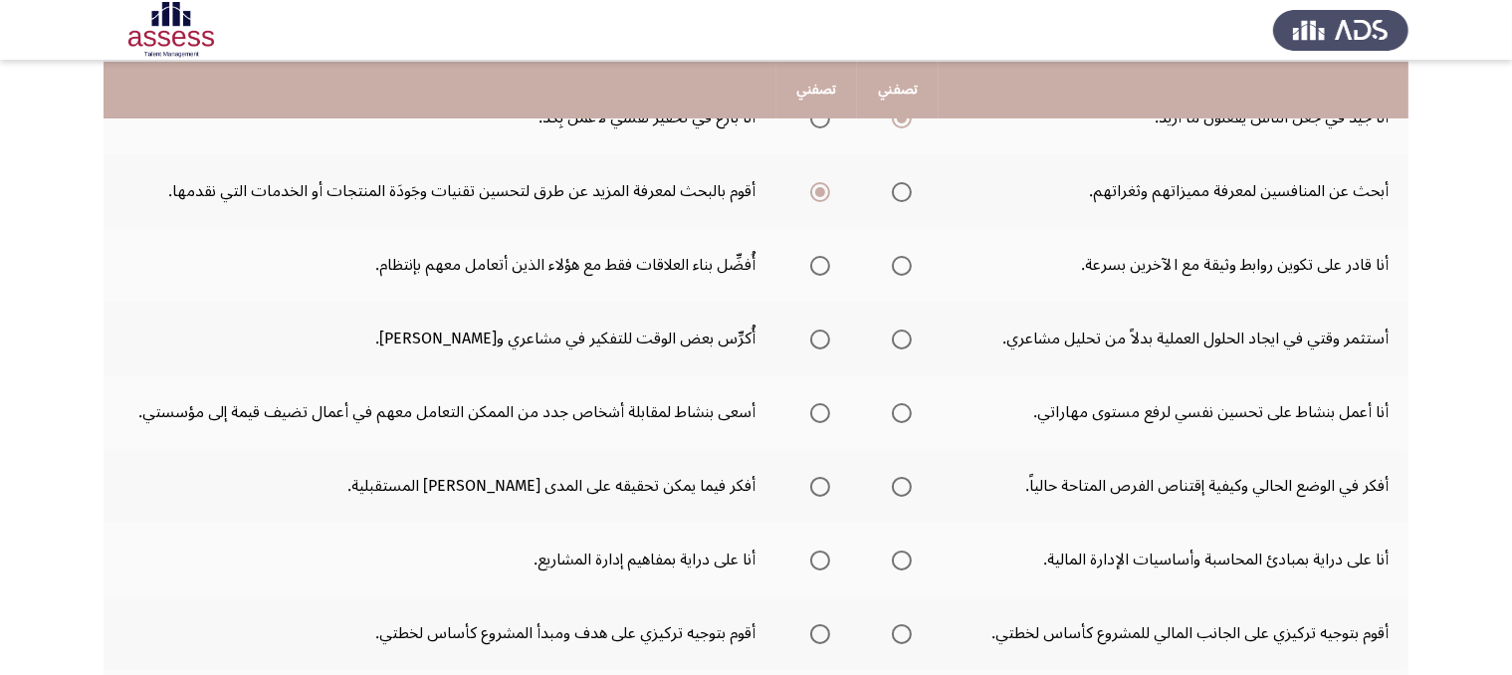
scroll to position [323, 0]
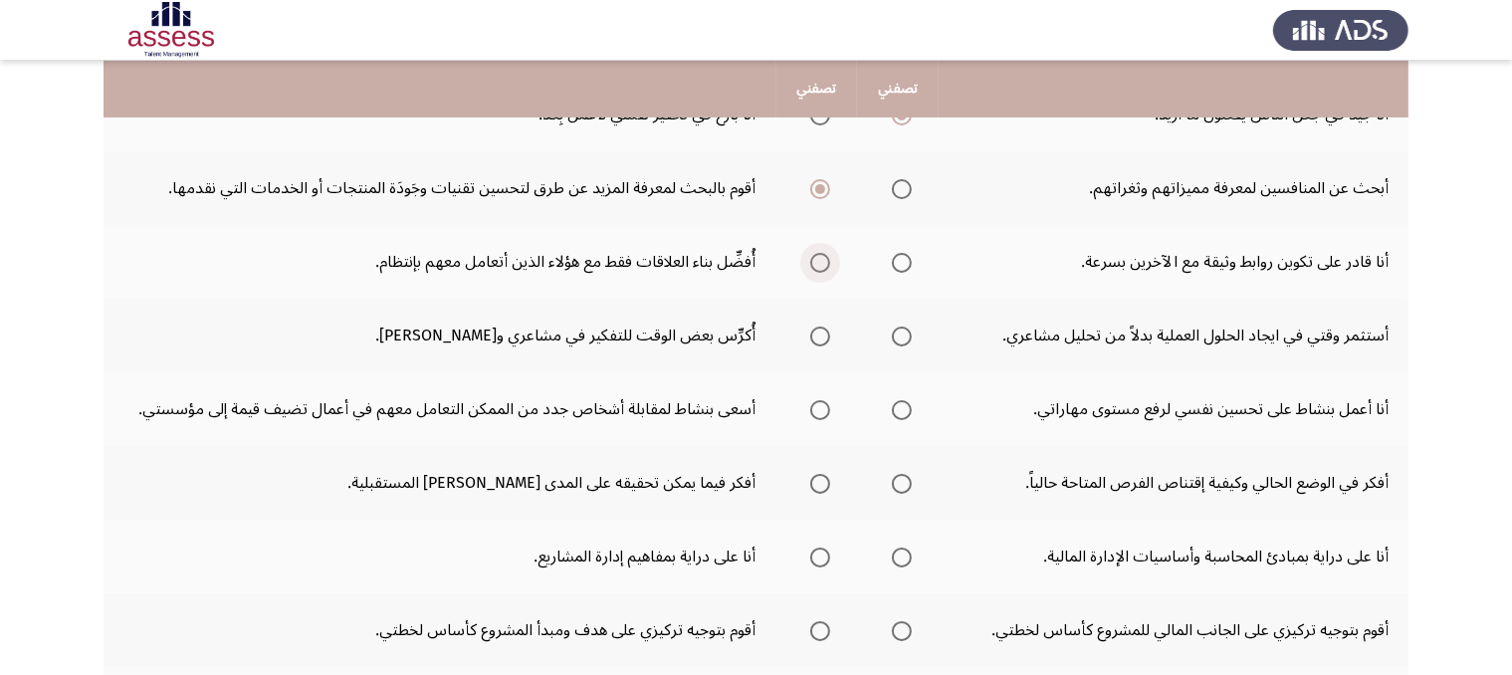
click at [826, 257] on span "Select an option" at bounding box center [820, 263] width 20 height 20
click at [826, 257] on input "Select an option" at bounding box center [820, 263] width 20 height 20
click at [903, 259] on span "Select an option" at bounding box center [902, 263] width 20 height 20
click at [903, 259] on input "Select an option" at bounding box center [902, 263] width 20 height 20
click at [818, 331] on span "Select an option" at bounding box center [820, 336] width 20 height 20
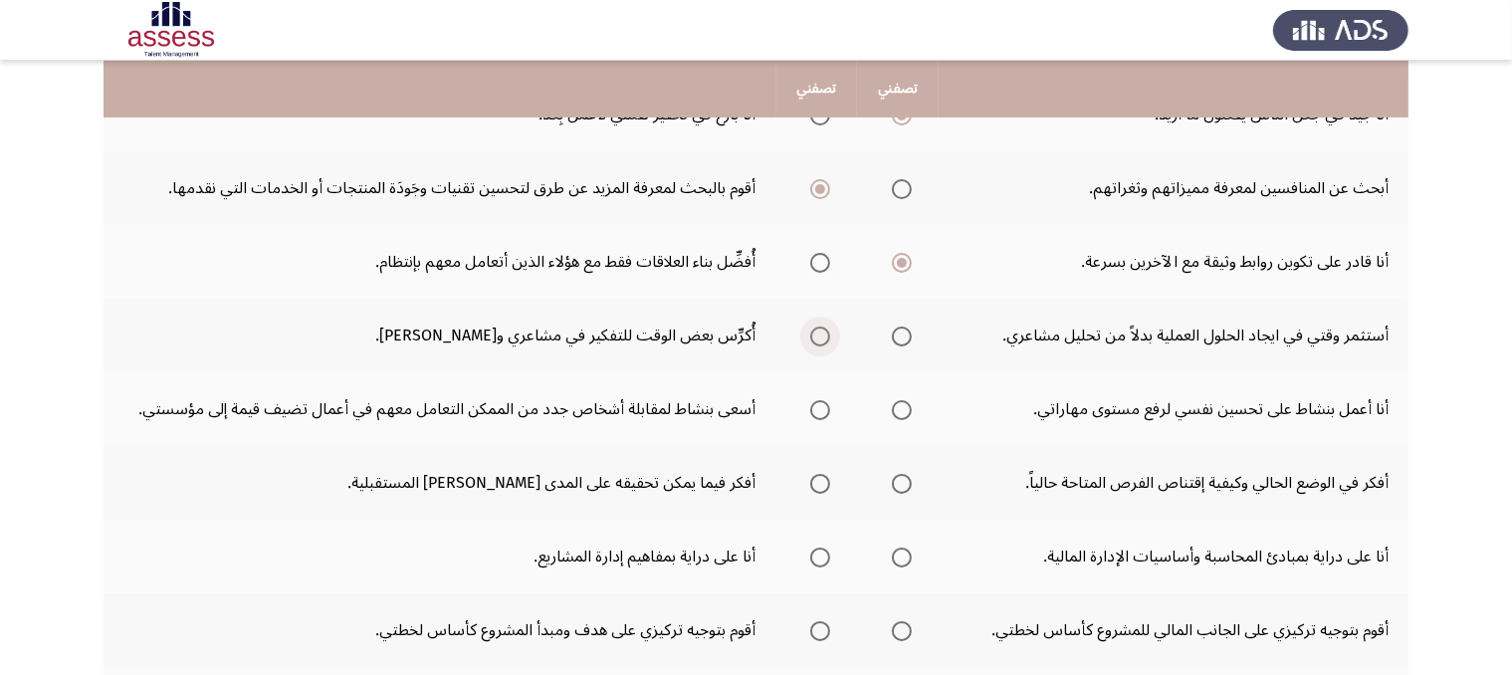
click at [818, 331] on input "Select an option" at bounding box center [820, 336] width 20 height 20
click at [908, 332] on span "Select an option" at bounding box center [902, 336] width 20 height 20
click at [908, 332] on input "Select an option" at bounding box center [902, 336] width 20 height 20
click at [900, 402] on span "Select an option" at bounding box center [902, 410] width 20 height 20
click at [900, 402] on input "Select an option" at bounding box center [902, 410] width 20 height 20
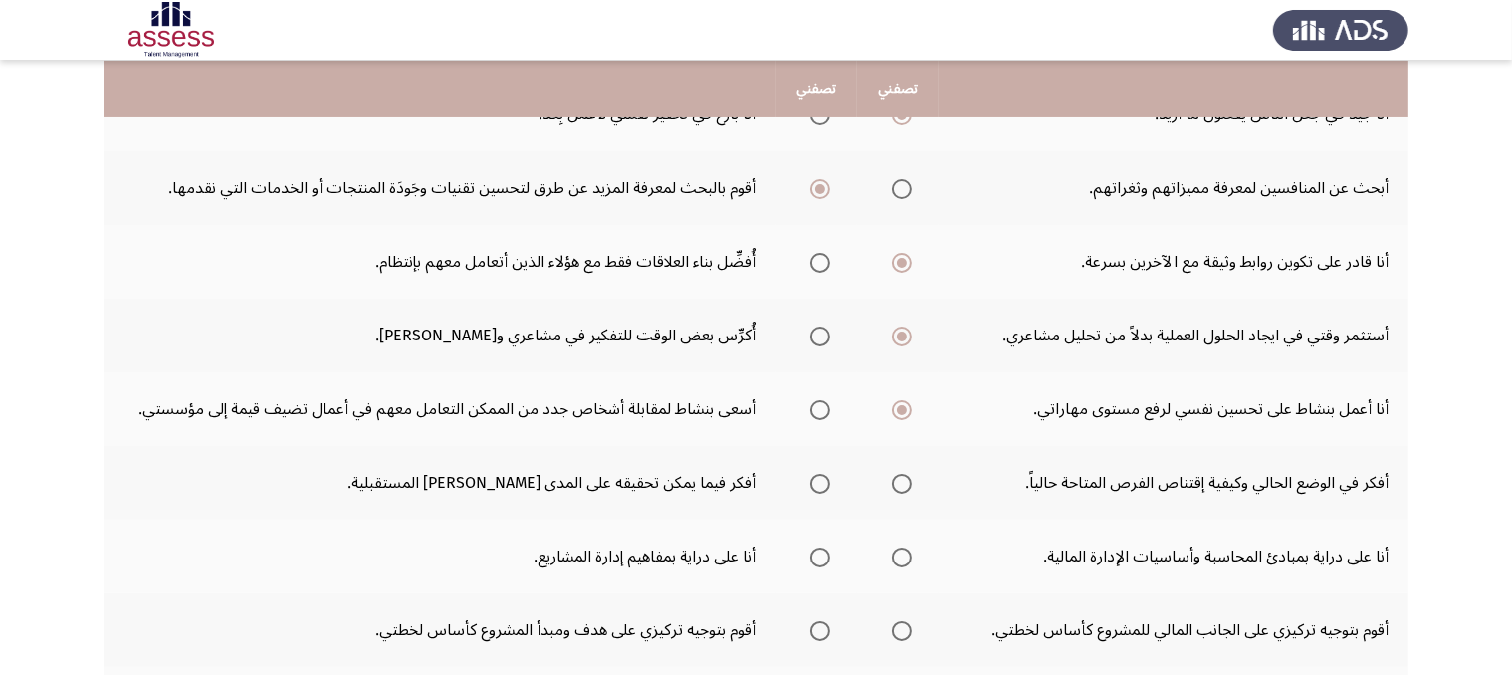
click at [824, 488] on span "Select an option" at bounding box center [820, 484] width 20 height 20
click at [824, 488] on input "Select an option" at bounding box center [820, 484] width 20 height 20
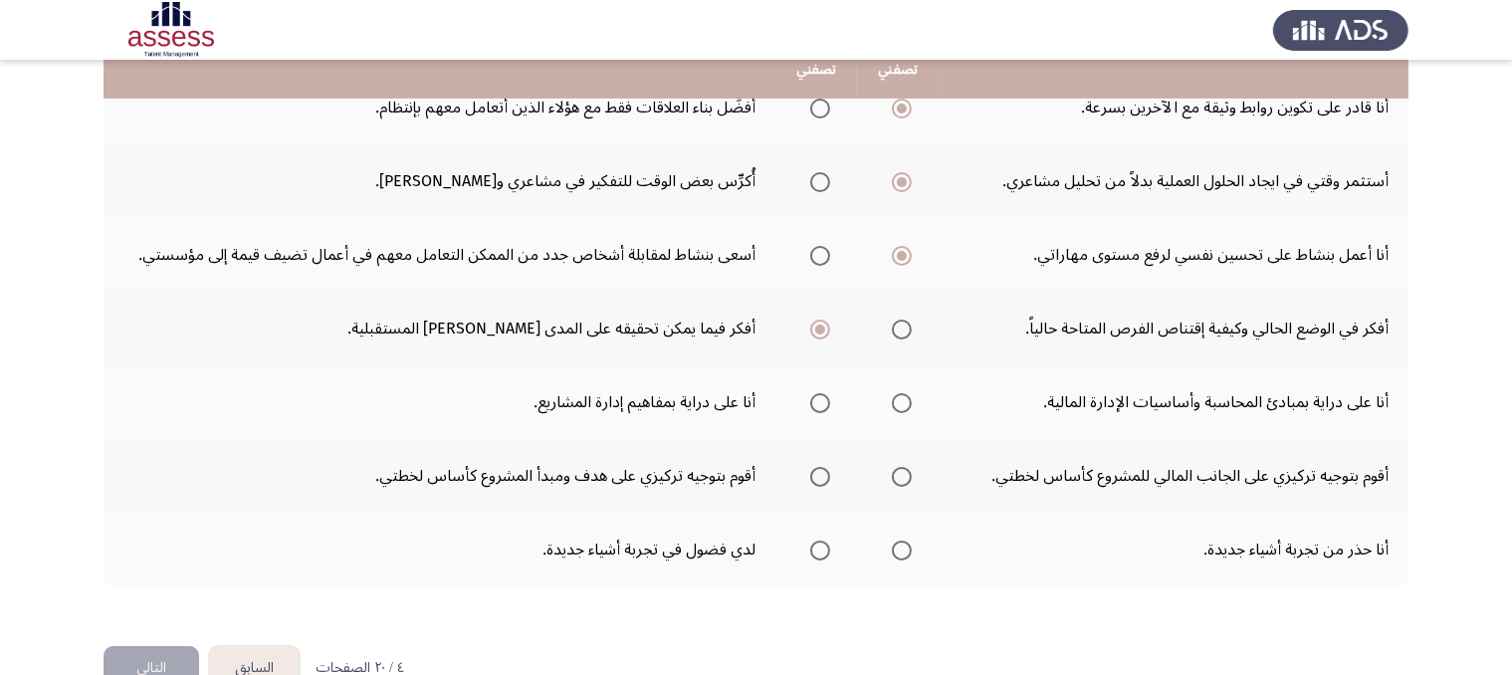
scroll to position [489, 0]
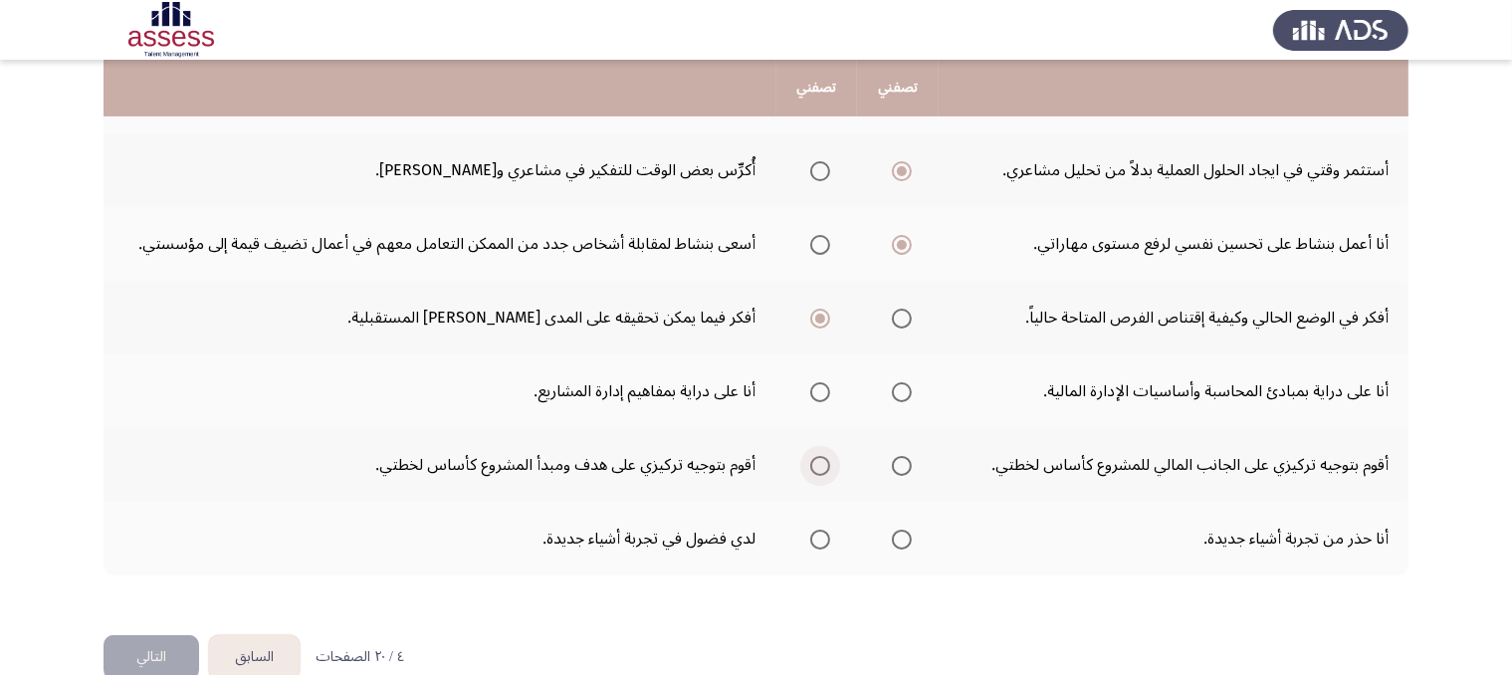
click at [806, 464] on label "Select an option" at bounding box center [816, 466] width 28 height 20
click at [810, 464] on input "Select an option" at bounding box center [820, 466] width 20 height 20
click at [898, 382] on span "Select an option" at bounding box center [902, 392] width 20 height 20
click at [898, 382] on input "Select an option" at bounding box center [902, 392] width 20 height 20
click at [816, 383] on span "Select an option" at bounding box center [820, 392] width 20 height 20
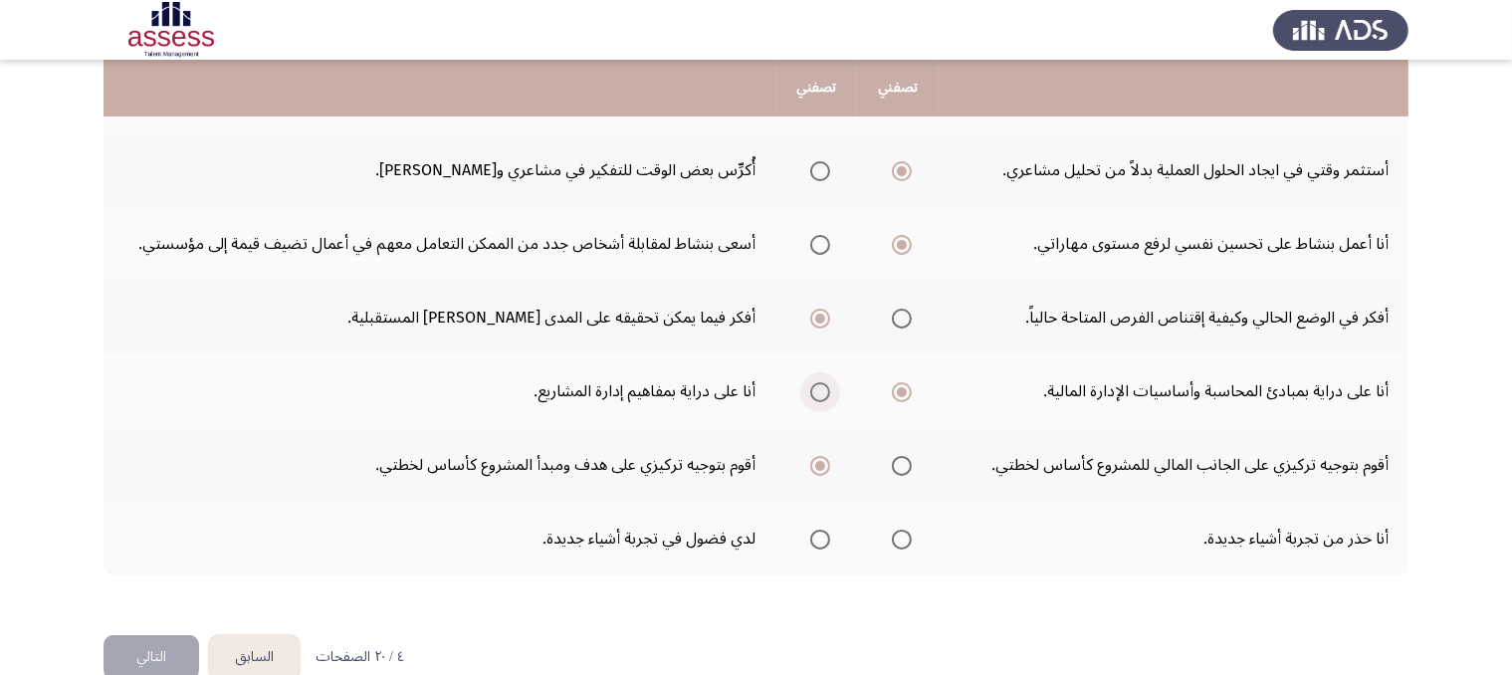
click at [816, 383] on input "Select an option" at bounding box center [820, 392] width 20 height 20
click at [832, 534] on th at bounding box center [817, 539] width 82 height 74
click at [811, 538] on span "Select an option" at bounding box center [820, 539] width 20 height 20
click at [811, 538] on input "Select an option" at bounding box center [820, 539] width 20 height 20
click at [143, 651] on button "التالي" at bounding box center [151, 657] width 96 height 45
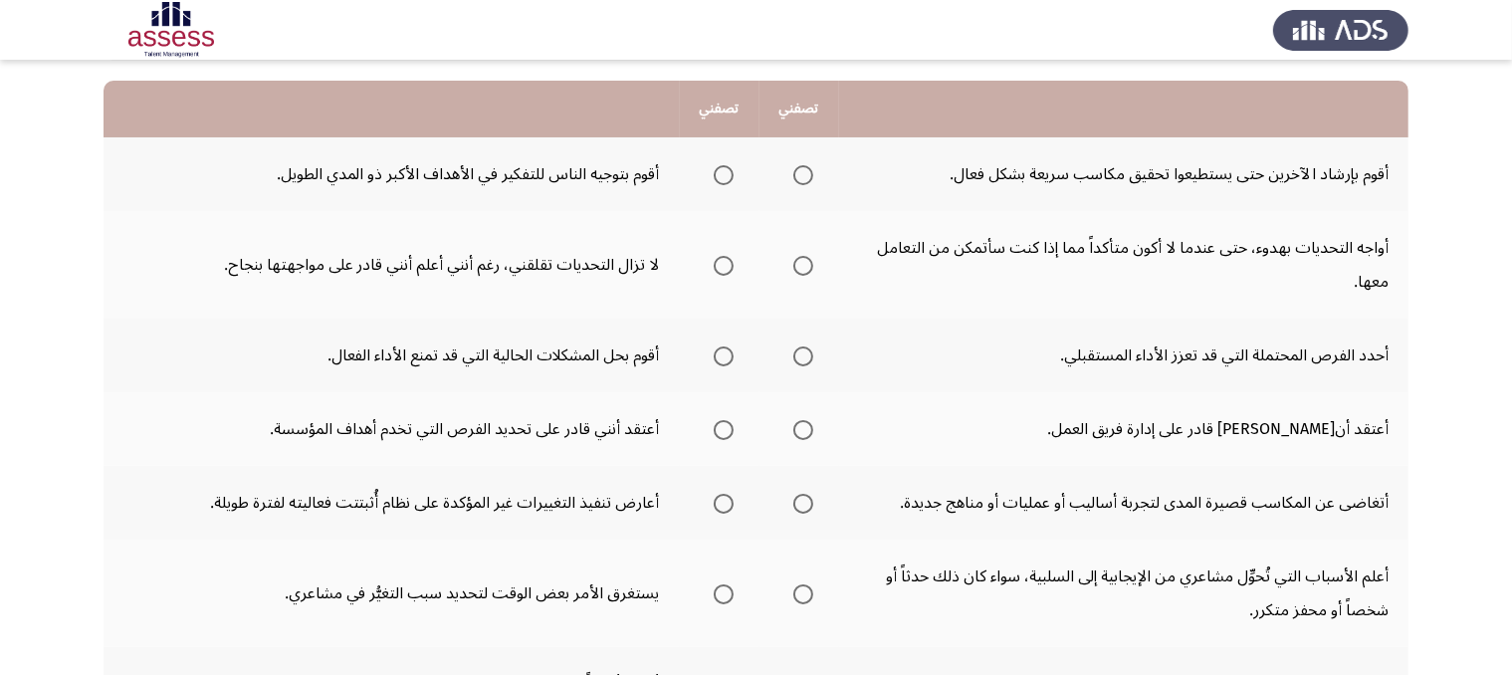
scroll to position [187, 0]
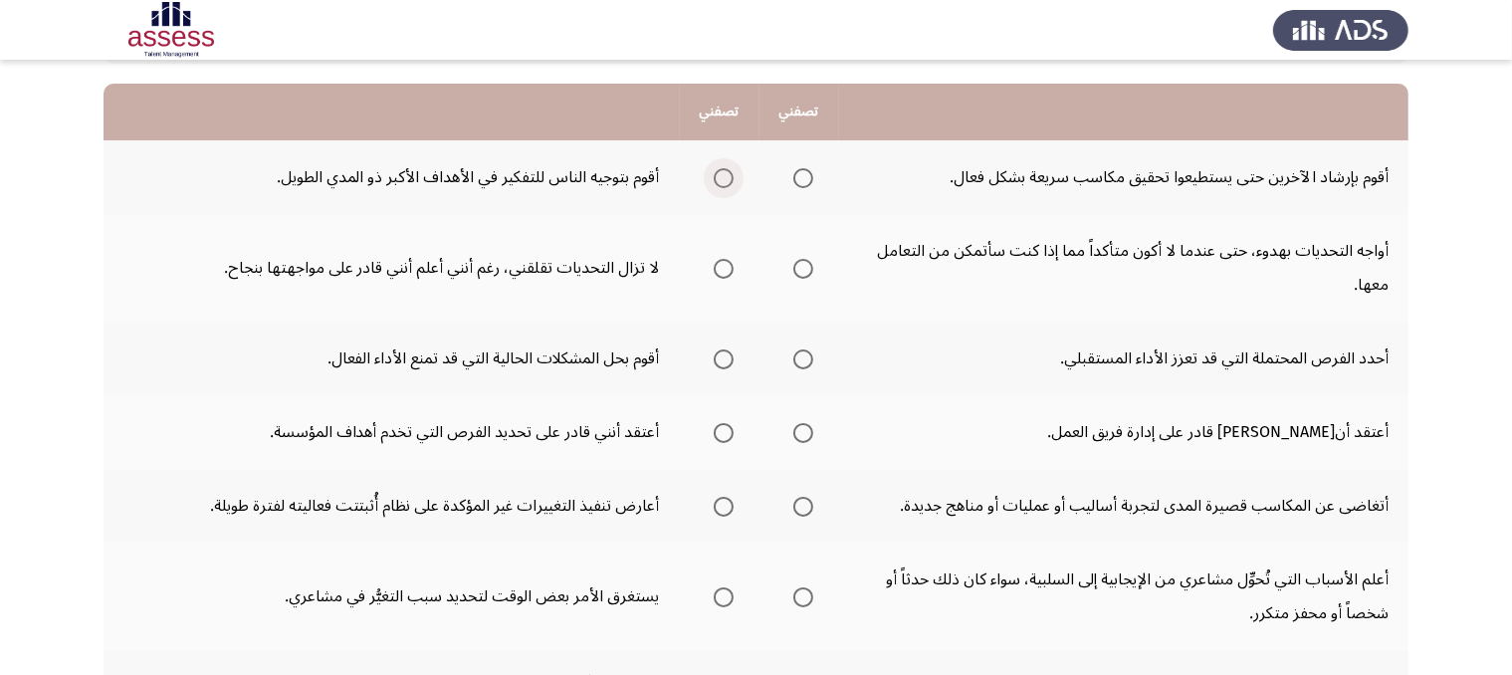
click at [721, 176] on span "Select an option" at bounding box center [724, 178] width 20 height 20
click at [721, 176] on input "Select an option" at bounding box center [724, 178] width 20 height 20
click at [808, 269] on span "Select an option" at bounding box center [803, 269] width 20 height 20
click at [808, 269] on input "Select an option" at bounding box center [803, 269] width 20 height 20
click at [726, 356] on span "Select an option" at bounding box center [724, 359] width 20 height 20
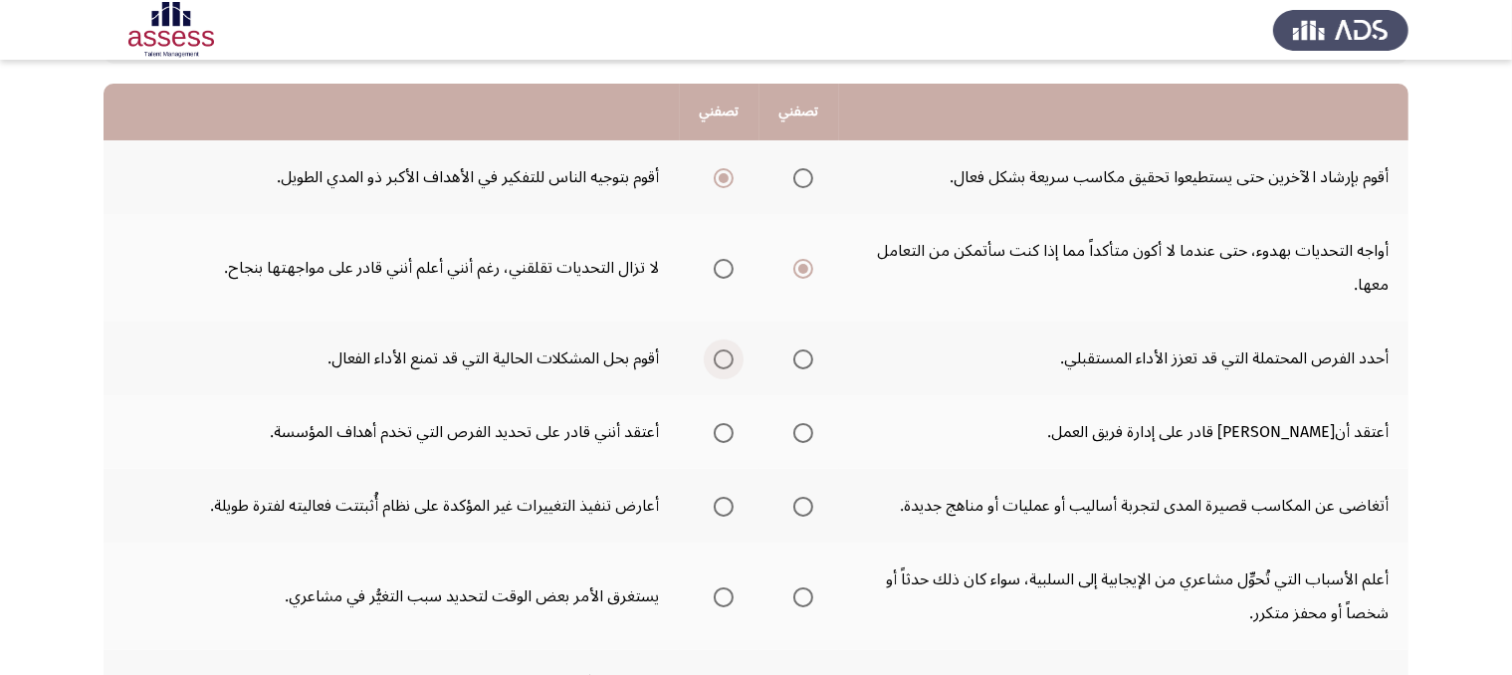
click at [726, 356] on input "Select an option" at bounding box center [724, 359] width 20 height 20
click at [794, 434] on span "Select an option" at bounding box center [803, 433] width 20 height 20
click at [794, 434] on input "Select an option" at bounding box center [803, 433] width 20 height 20
click at [730, 504] on span "Select an option" at bounding box center [724, 507] width 20 height 20
click at [730, 504] on input "Select an option" at bounding box center [724, 507] width 20 height 20
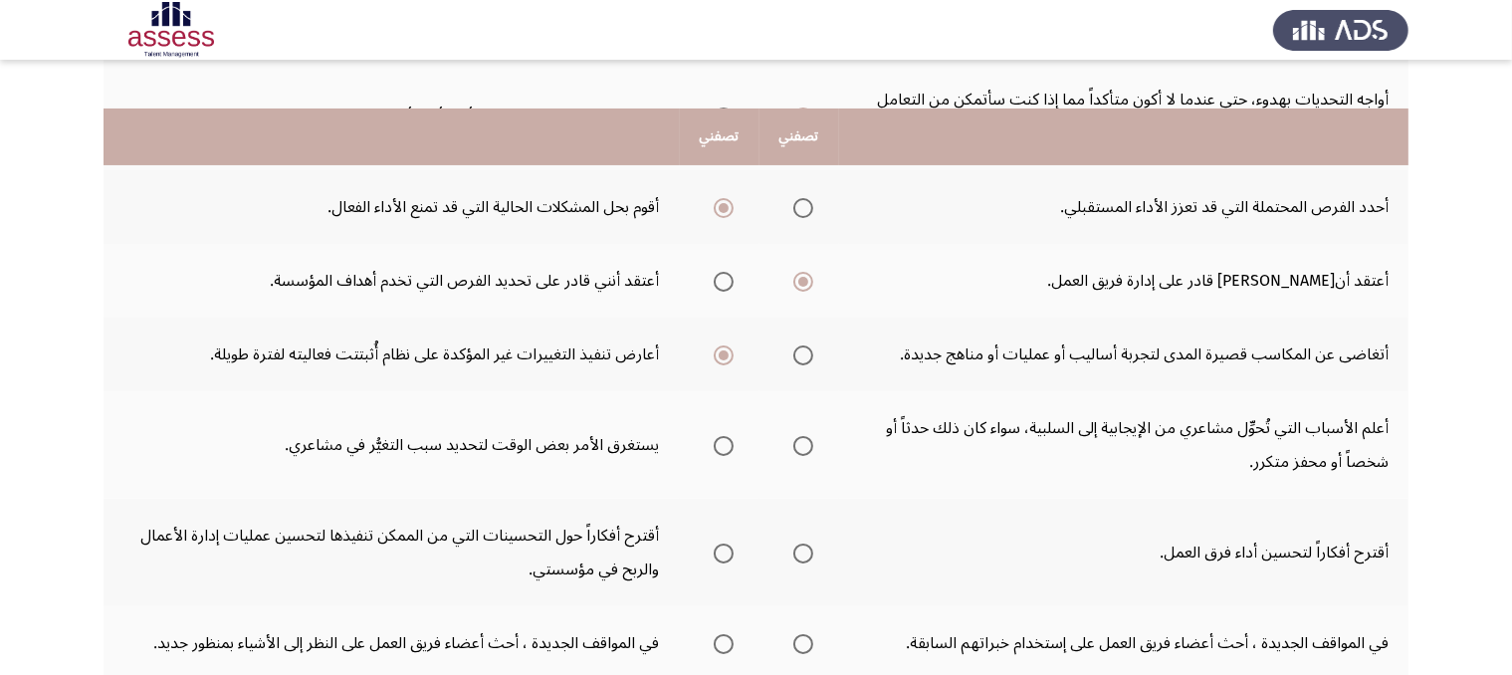
scroll to position [391, 0]
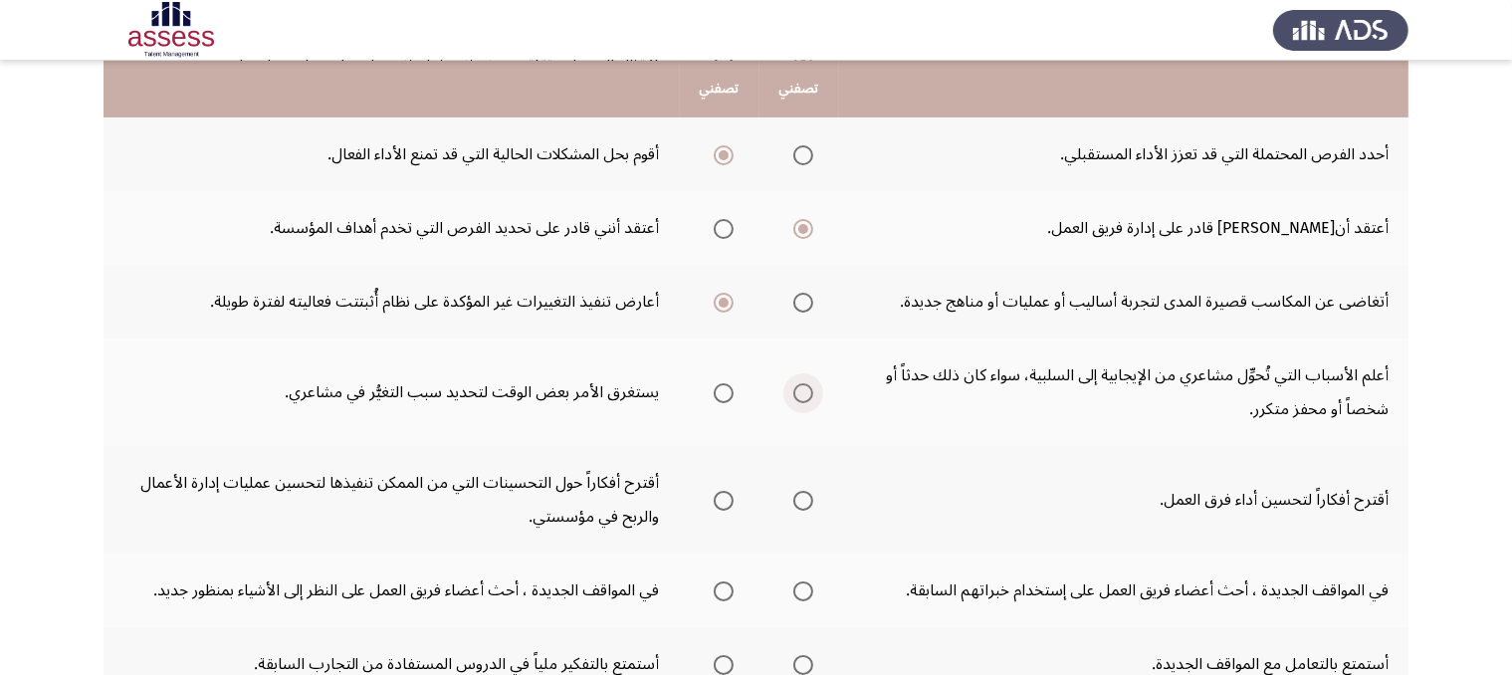
click at [804, 384] on span "Select an option" at bounding box center [803, 393] width 20 height 20
click at [804, 384] on input "Select an option" at bounding box center [803, 393] width 20 height 20
click at [719, 498] on span "Select an option" at bounding box center [724, 501] width 20 height 20
click at [719, 498] on input "Select an option" at bounding box center [724, 501] width 20 height 20
click at [797, 494] on span "Select an option" at bounding box center [803, 501] width 20 height 20
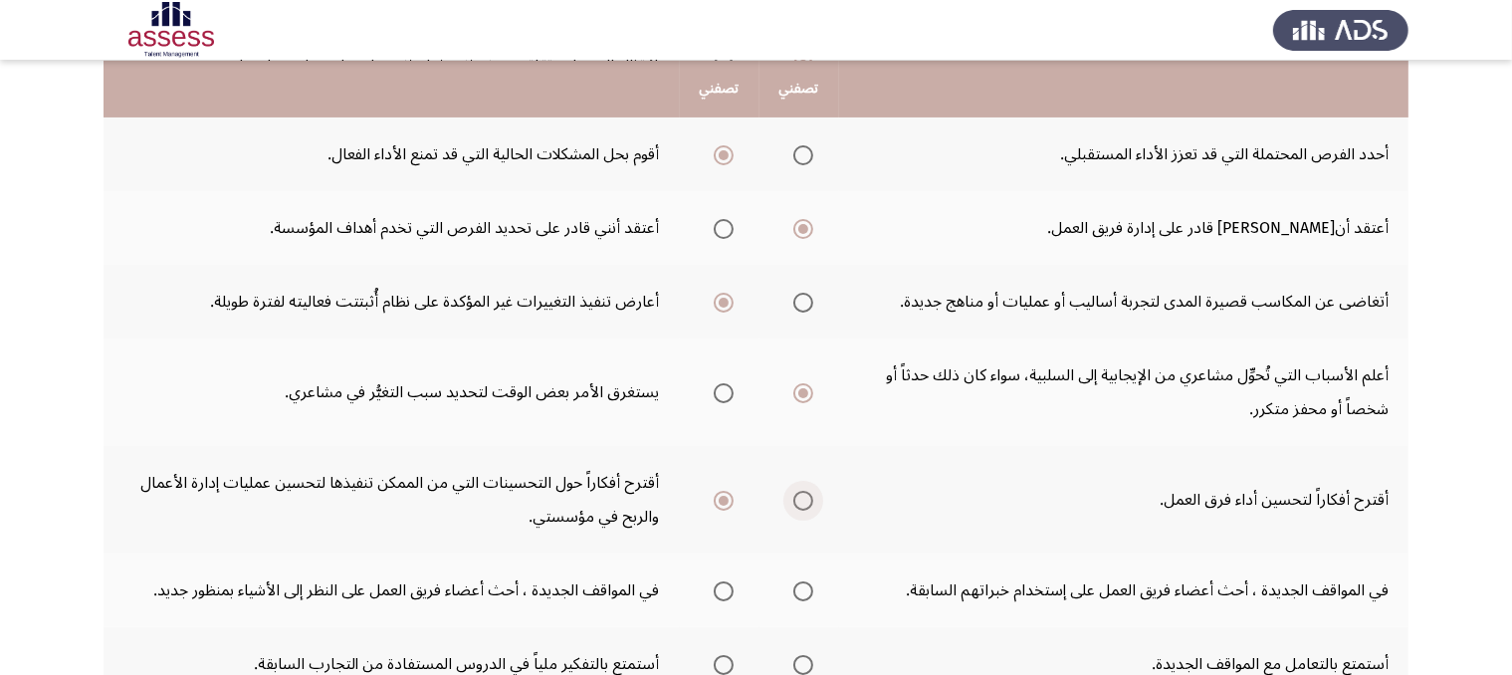
click at [797, 494] on input "Select an option" at bounding box center [803, 501] width 20 height 20
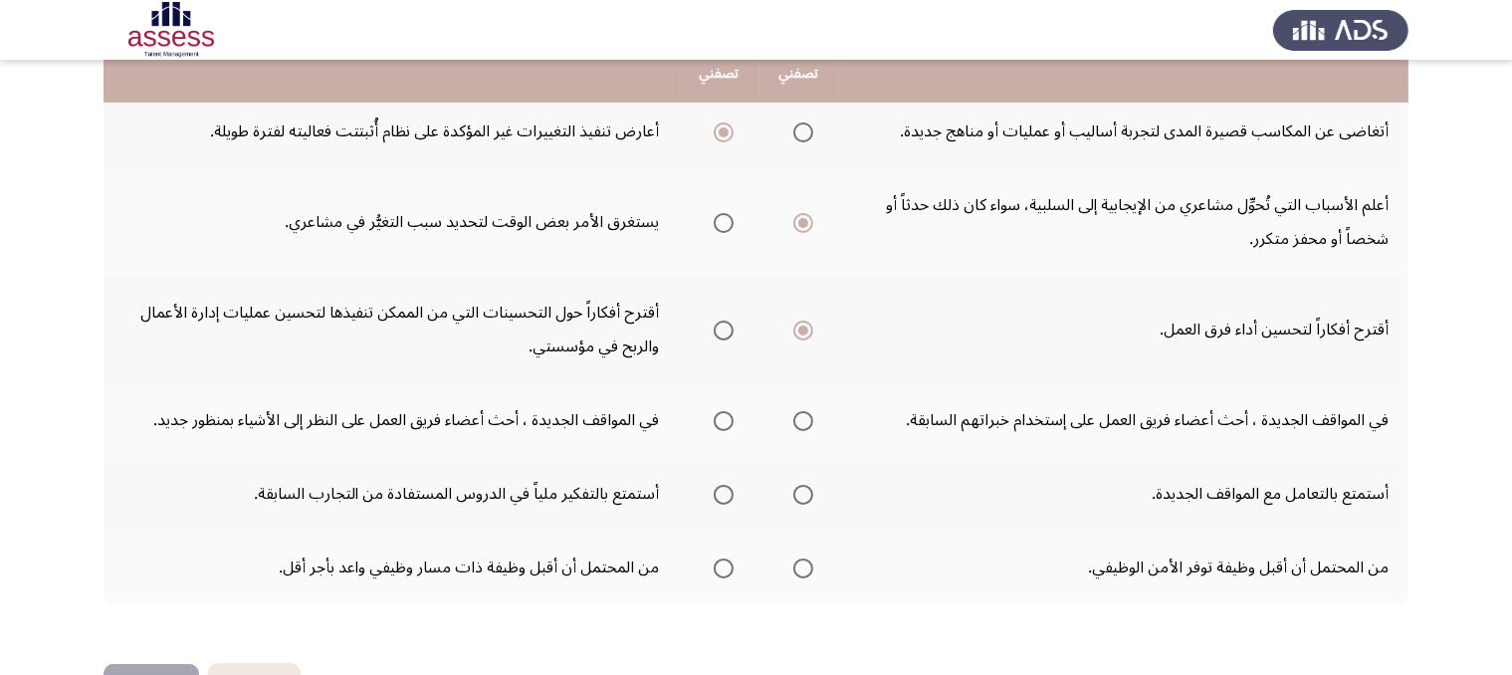
scroll to position [565, 0]
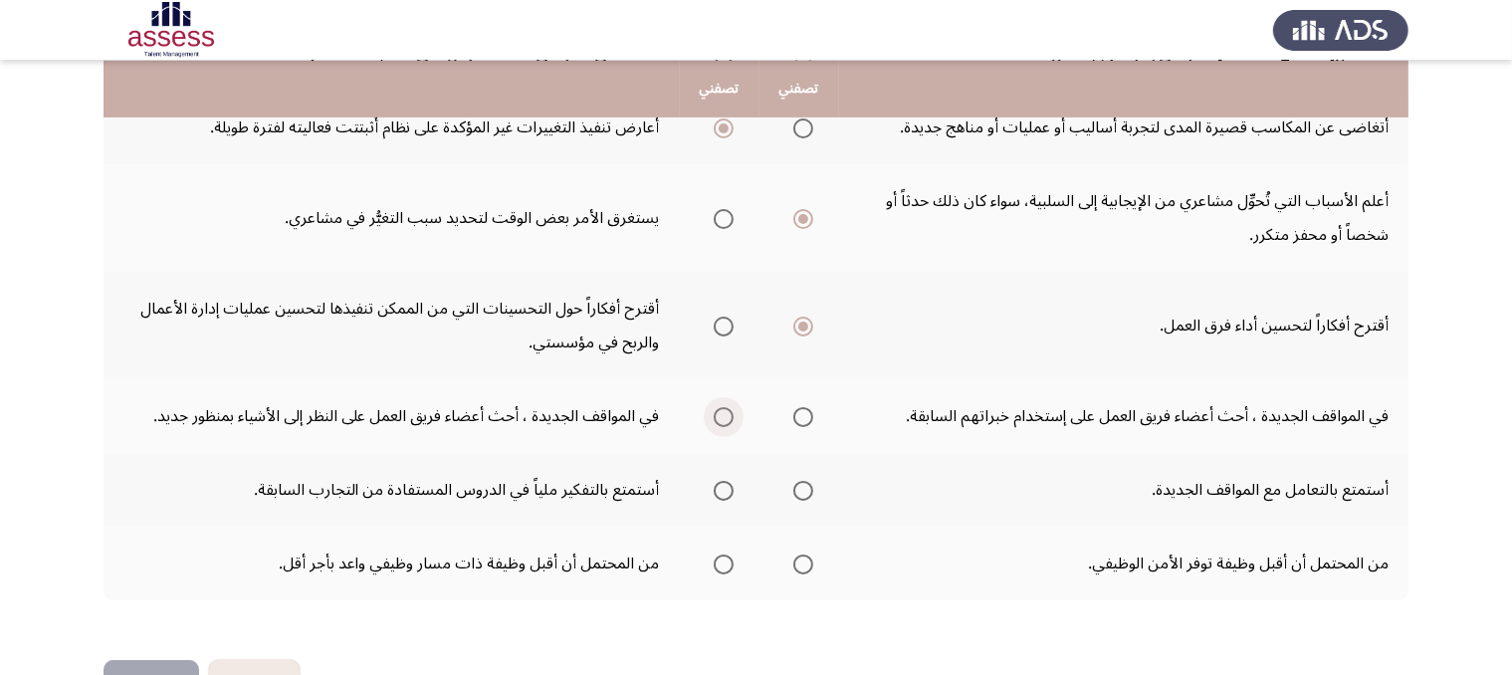
click at [727, 416] on span "Select an option" at bounding box center [724, 417] width 20 height 20
click at [727, 416] on input "Select an option" at bounding box center [724, 417] width 20 height 20
click at [804, 487] on span "Select an option" at bounding box center [803, 491] width 20 height 20
click at [804, 487] on input "Select an option" at bounding box center [803, 491] width 20 height 20
click at [721, 558] on span "Select an option" at bounding box center [724, 564] width 20 height 20
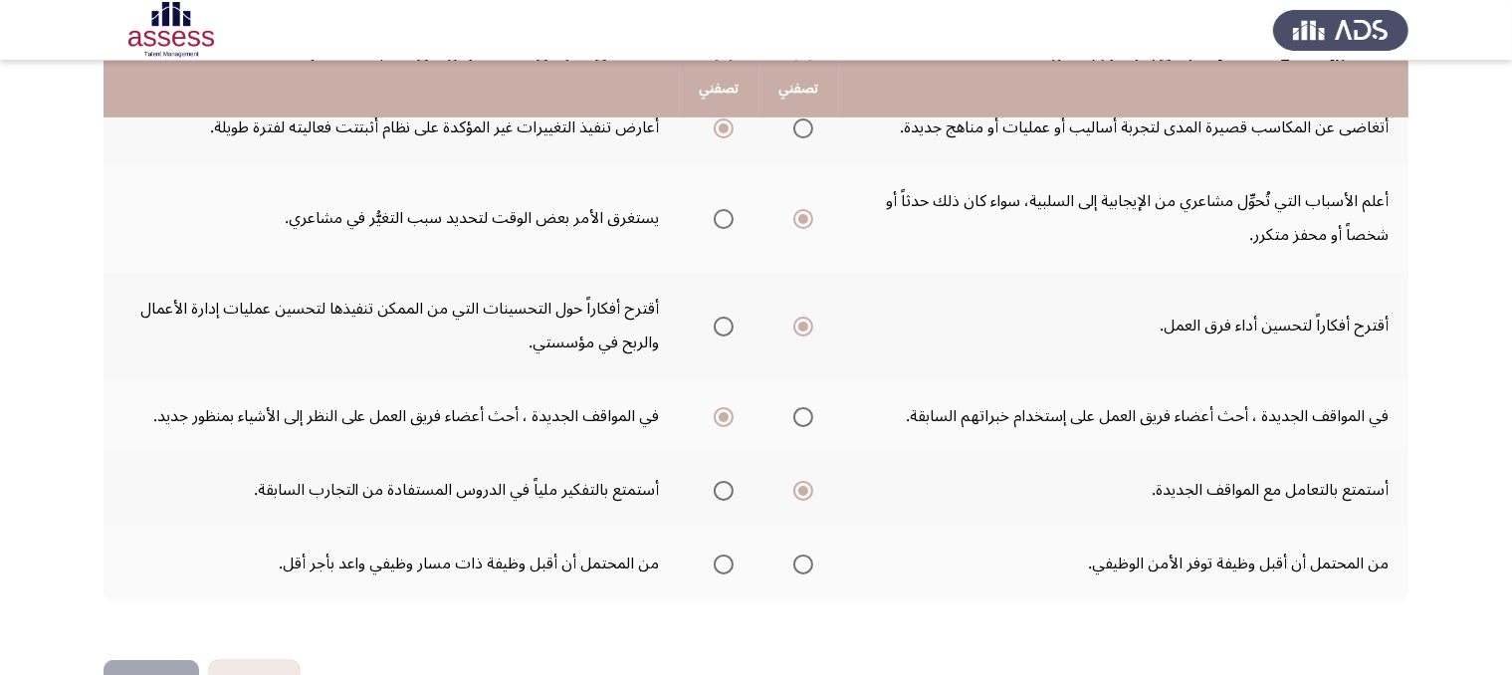
click at [721, 558] on input "Select an option" at bounding box center [724, 564] width 20 height 20
click at [161, 666] on button "التالي" at bounding box center [151, 682] width 96 height 45
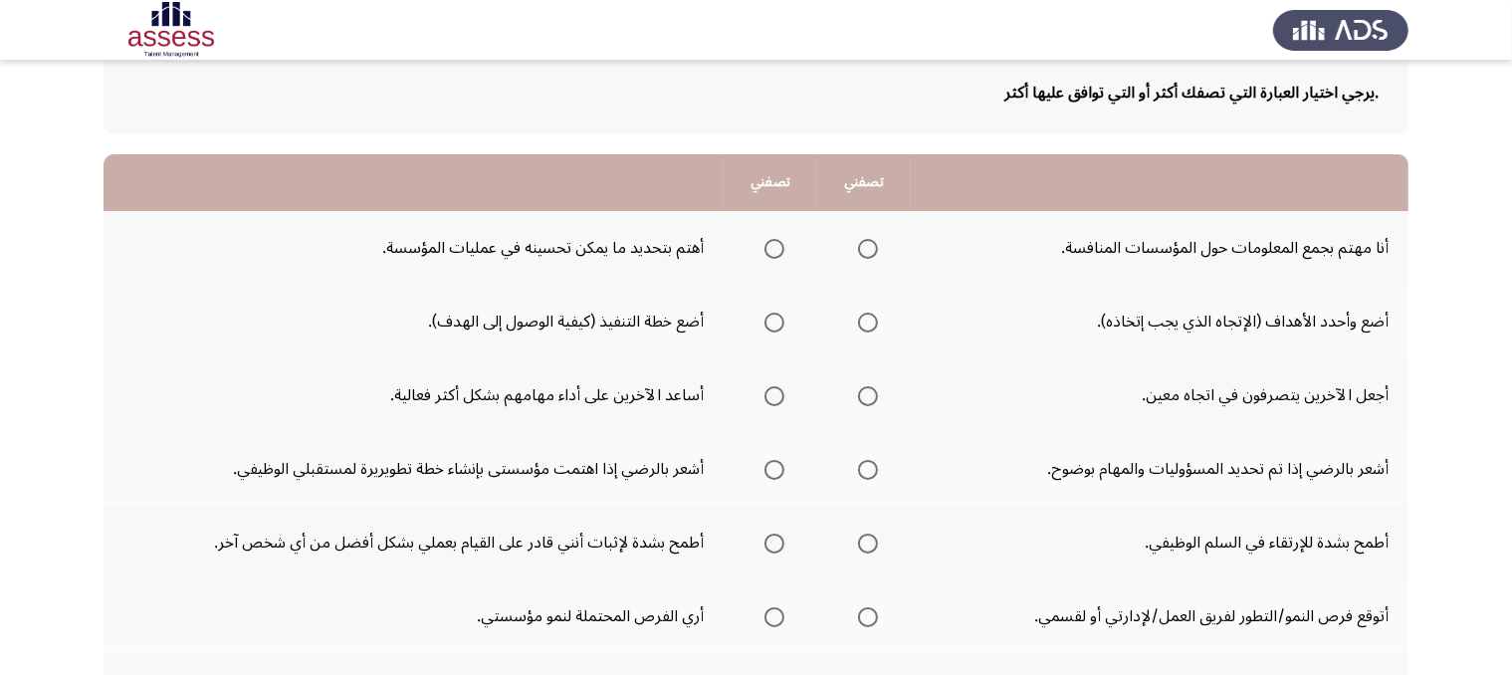
scroll to position [119, 0]
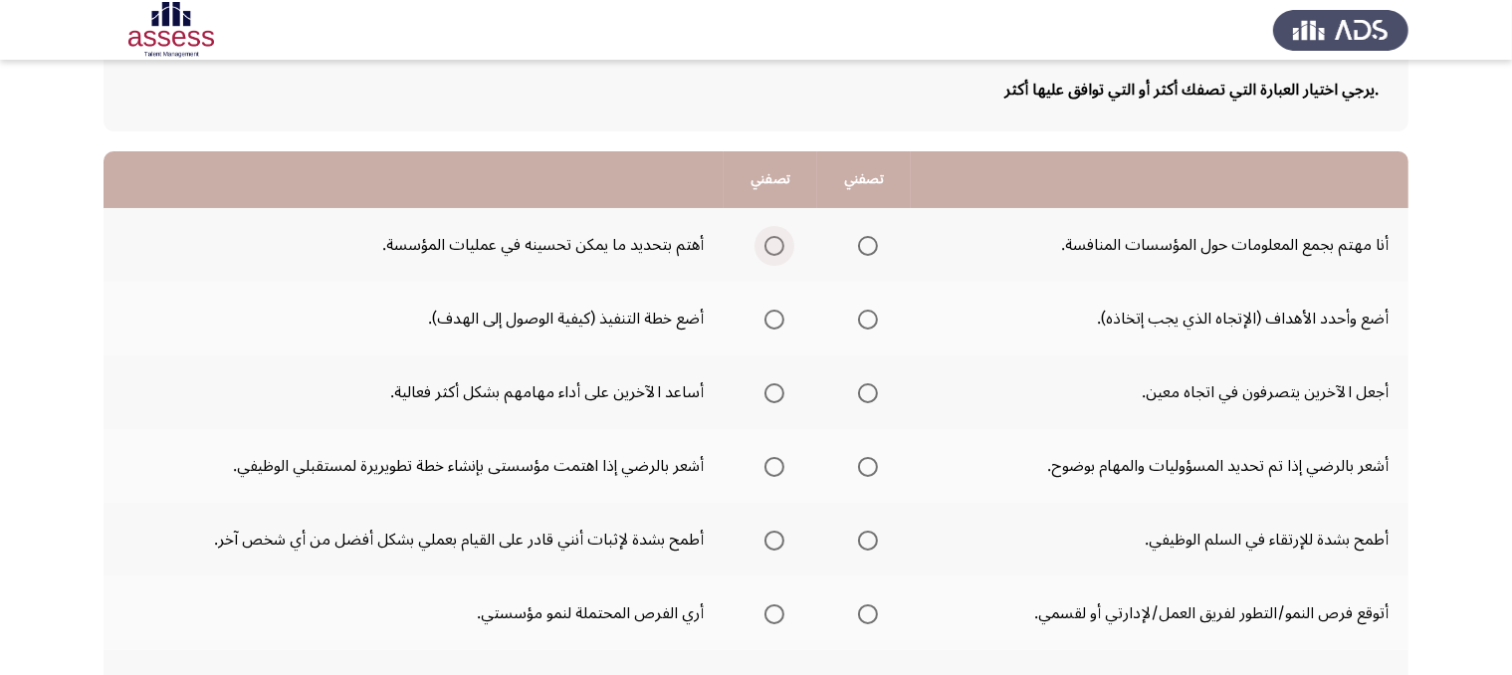
click at [776, 239] on span "Select an option" at bounding box center [774, 246] width 20 height 20
click at [776, 239] on input "Select an option" at bounding box center [774, 246] width 20 height 20
click at [868, 314] on span "Select an option" at bounding box center [868, 319] width 20 height 20
click at [868, 314] on input "Select an option" at bounding box center [868, 319] width 20 height 20
click at [772, 387] on span "Select an option" at bounding box center [774, 393] width 20 height 20
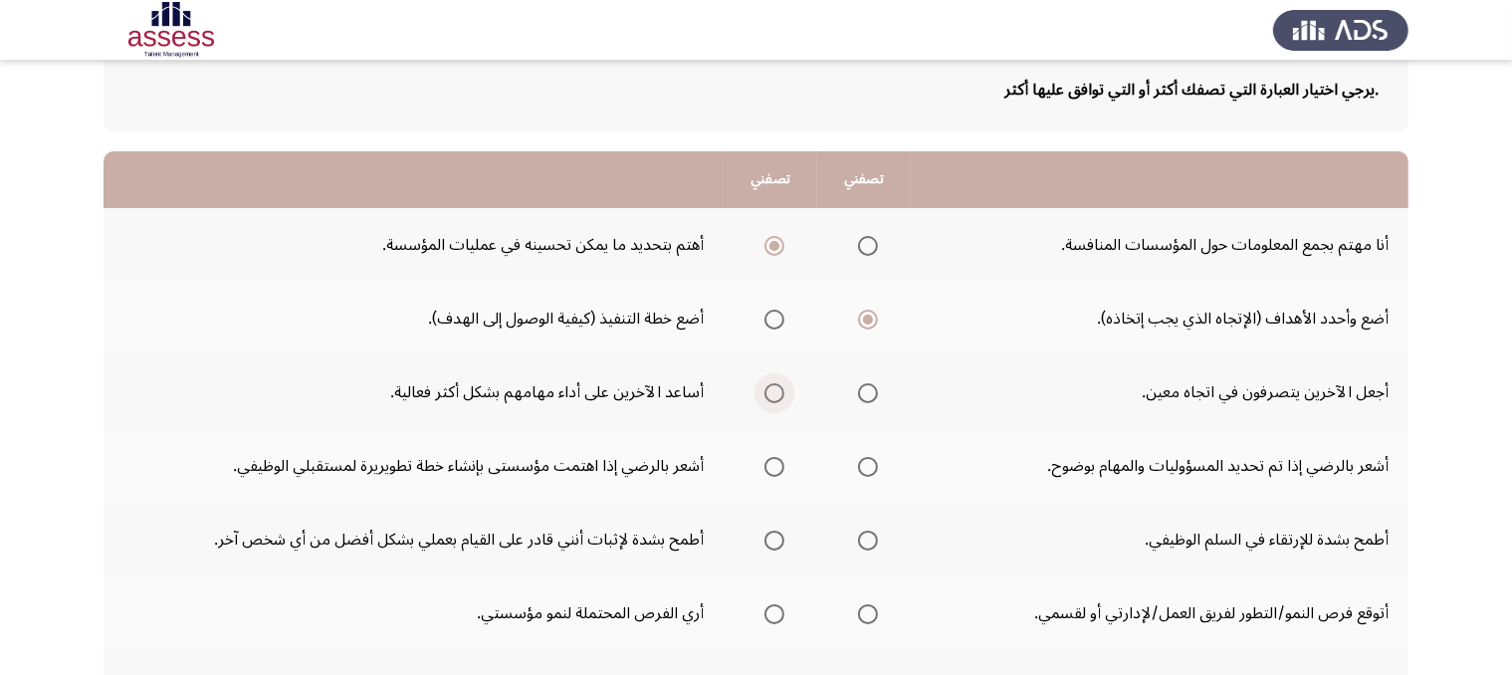
click at [772, 387] on input "Select an option" at bounding box center [774, 393] width 20 height 20
click at [776, 473] on span "Select an option" at bounding box center [774, 467] width 20 height 20
click at [776, 473] on input "Select an option" at bounding box center [774, 467] width 20 height 20
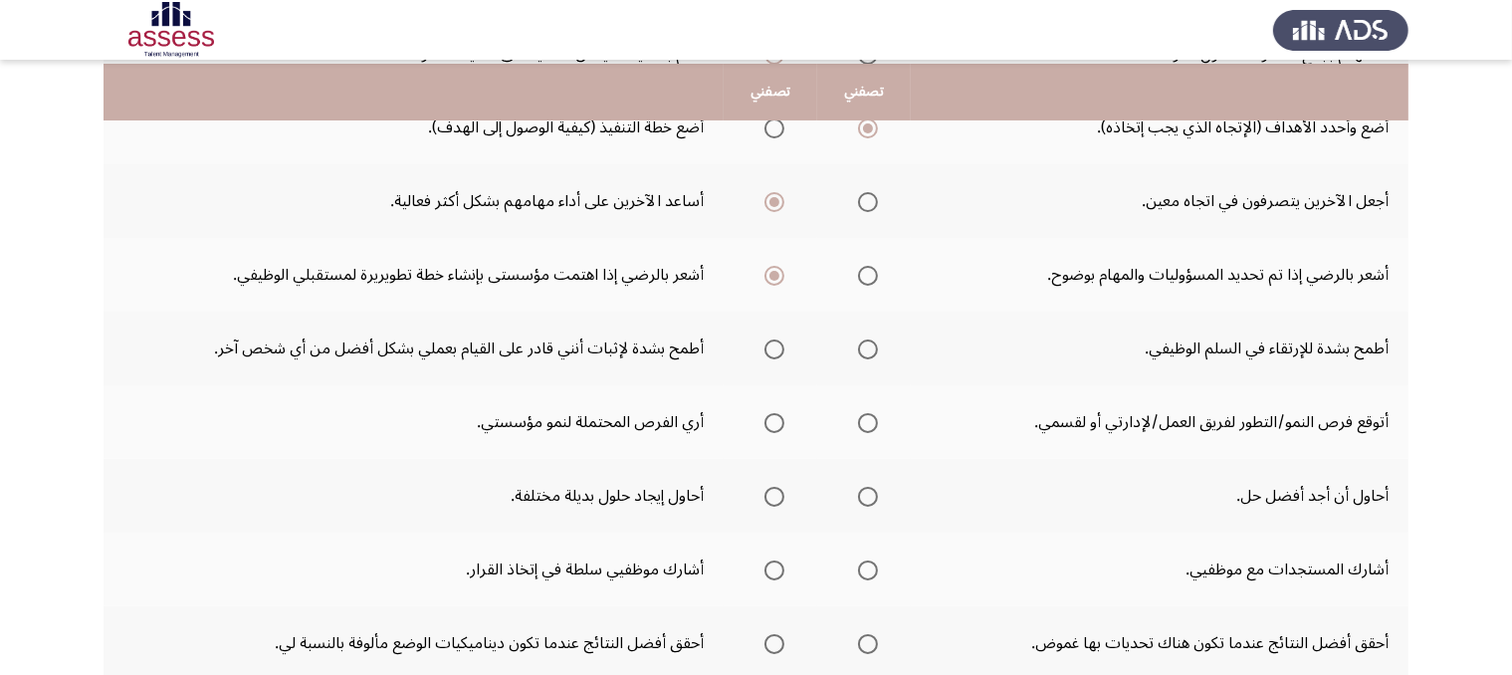
scroll to position [314, 0]
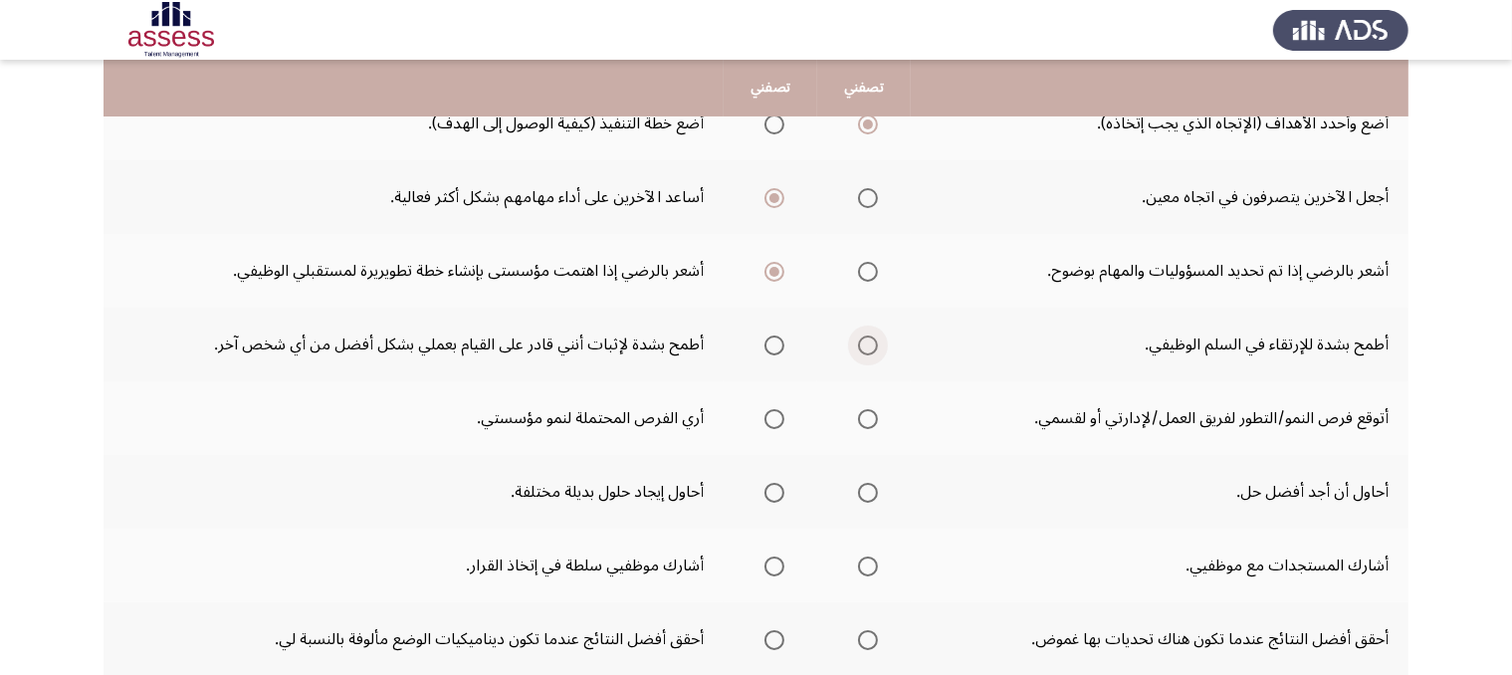
click at [874, 335] on span "Select an option" at bounding box center [868, 345] width 20 height 20
click at [874, 335] on input "Select an option" at bounding box center [868, 345] width 20 height 20
click at [775, 417] on span "Select an option" at bounding box center [774, 419] width 20 height 20
click at [775, 417] on input "Select an option" at bounding box center [774, 419] width 20 height 20
click at [768, 482] on mat-radio-button "Select an option" at bounding box center [770, 492] width 28 height 21
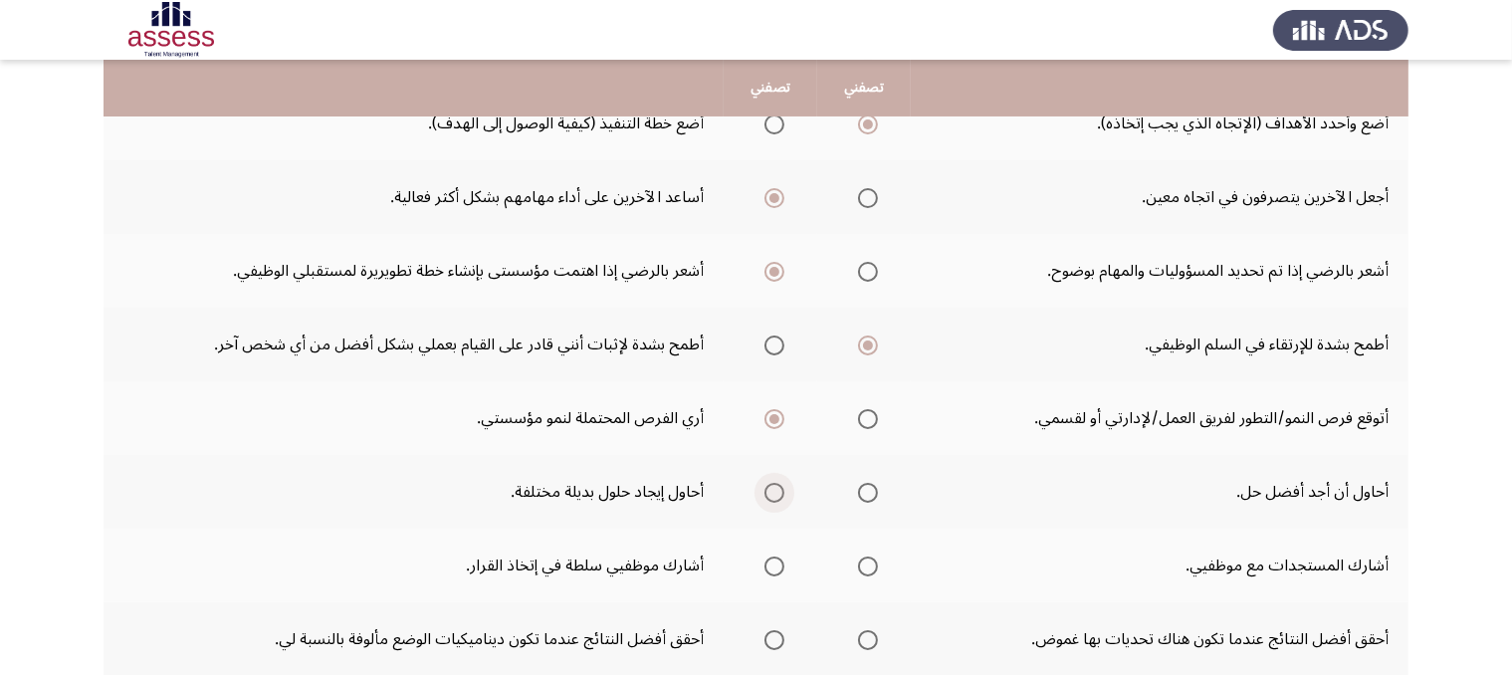
click at [766, 483] on span "Select an option" at bounding box center [774, 493] width 20 height 20
click at [766, 483] on input "Select an option" at bounding box center [774, 493] width 20 height 20
click at [778, 556] on span "Select an option" at bounding box center [774, 566] width 20 height 20
click at [778, 556] on input "Select an option" at bounding box center [774, 566] width 20 height 20
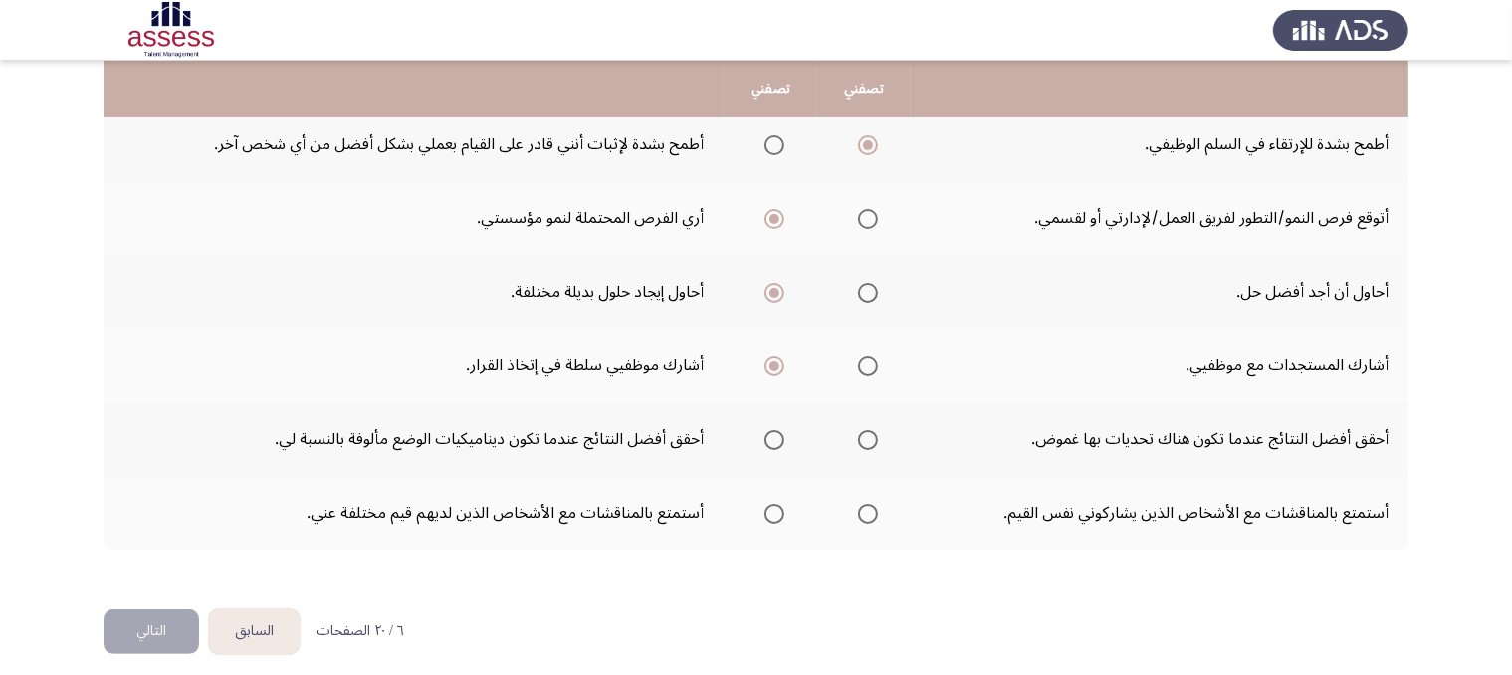
scroll to position [519, 0]
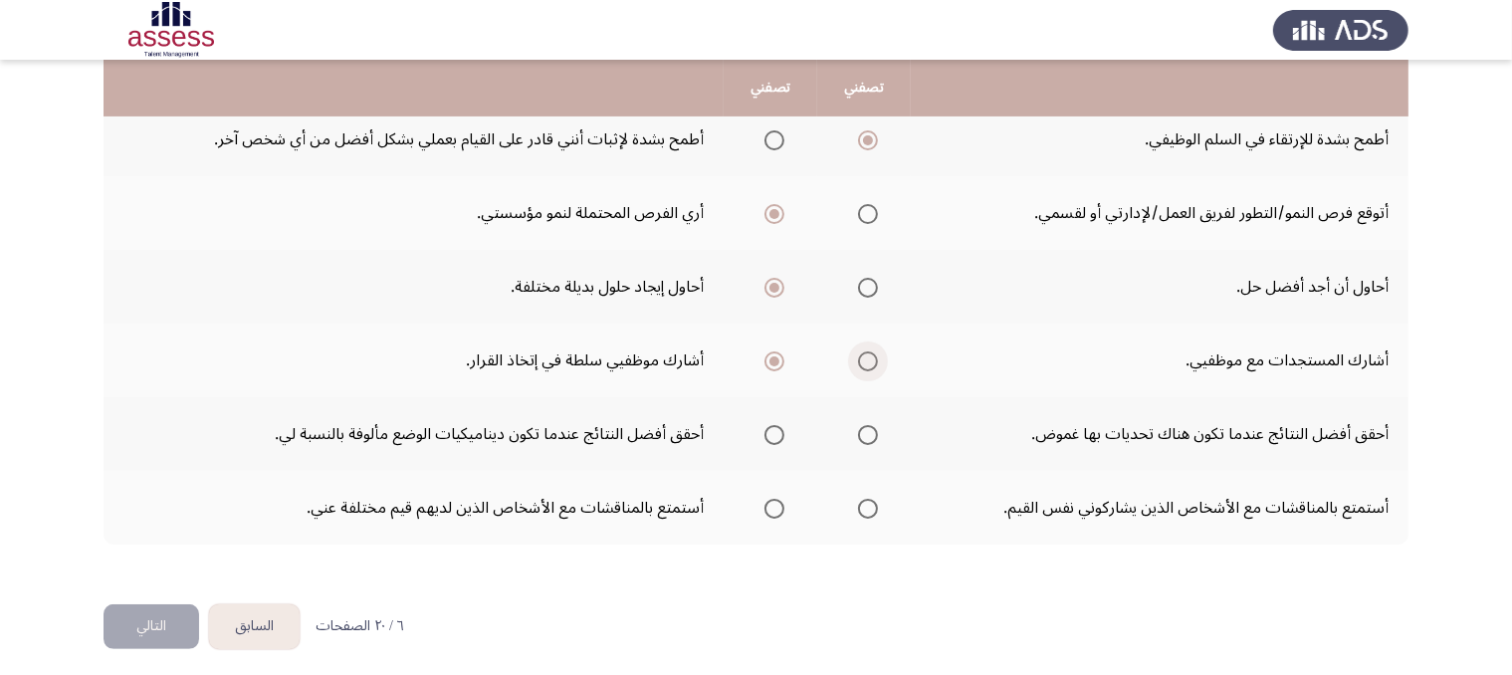
click at [868, 353] on span "Select an option" at bounding box center [868, 361] width 20 height 20
click at [868, 353] on input "Select an option" at bounding box center [868, 361] width 20 height 20
click at [758, 438] on label "Select an option" at bounding box center [770, 435] width 28 height 20
click at [764, 438] on input "Select an option" at bounding box center [774, 435] width 20 height 20
click at [864, 498] on mat-radio-button "Select an option" at bounding box center [864, 508] width 28 height 21
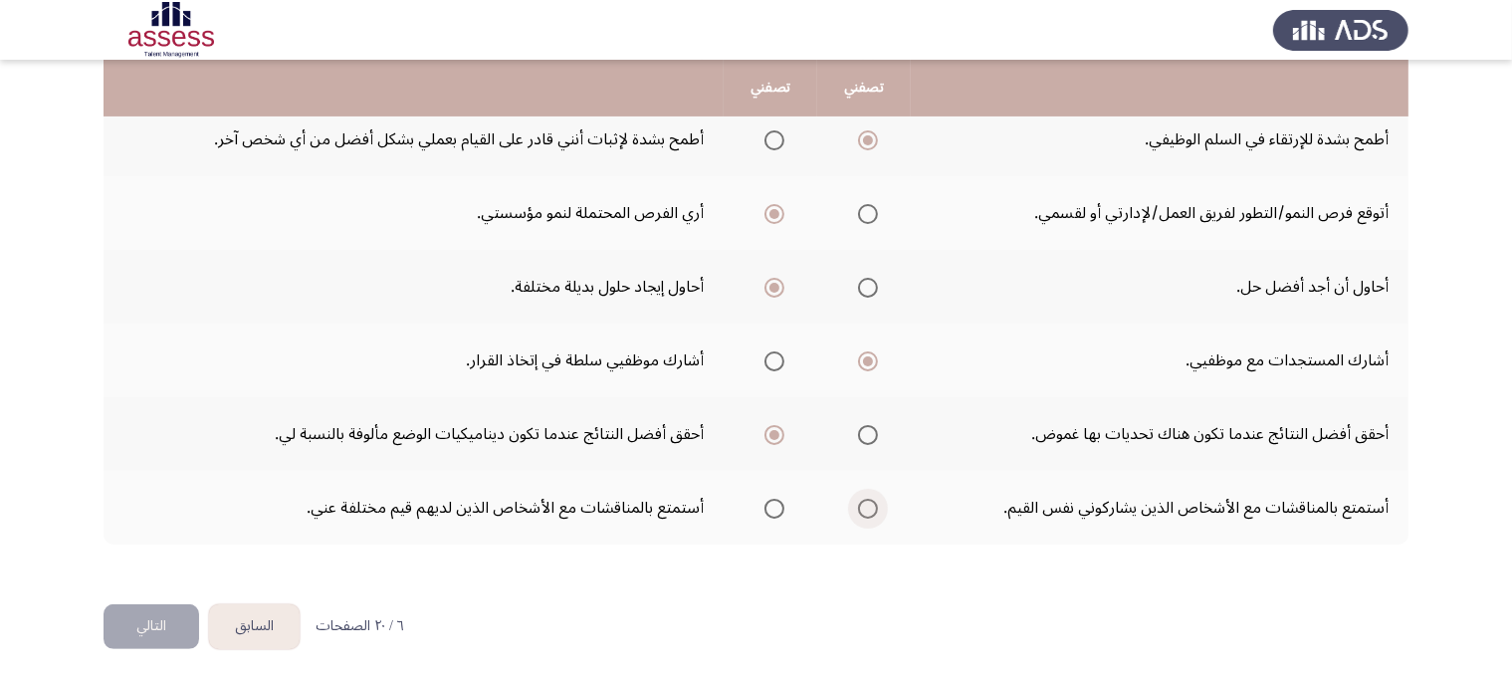
click at [871, 499] on span "Select an option" at bounding box center [868, 509] width 20 height 20
click at [871, 499] on input "Select an option" at bounding box center [868, 509] width 20 height 20
click at [160, 627] on button "التالي" at bounding box center [151, 626] width 96 height 45
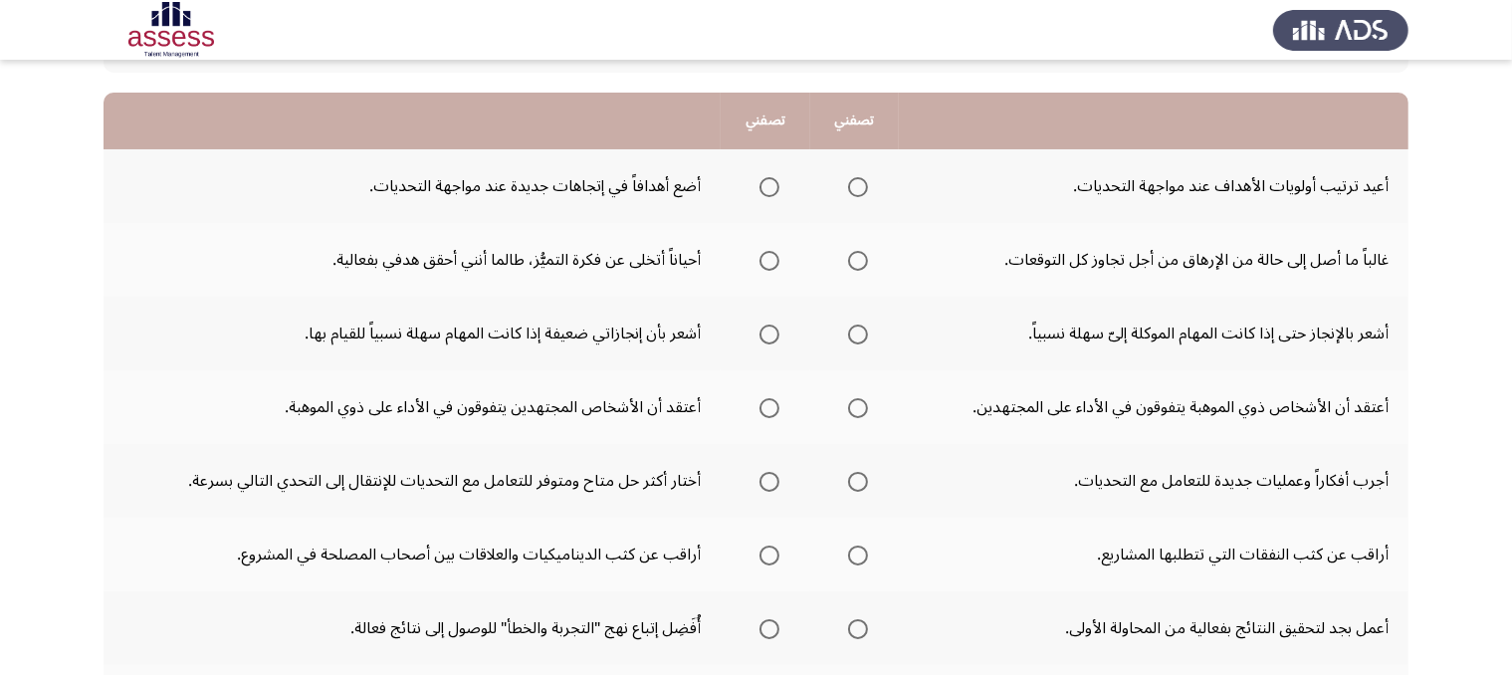
scroll to position [184, 0]
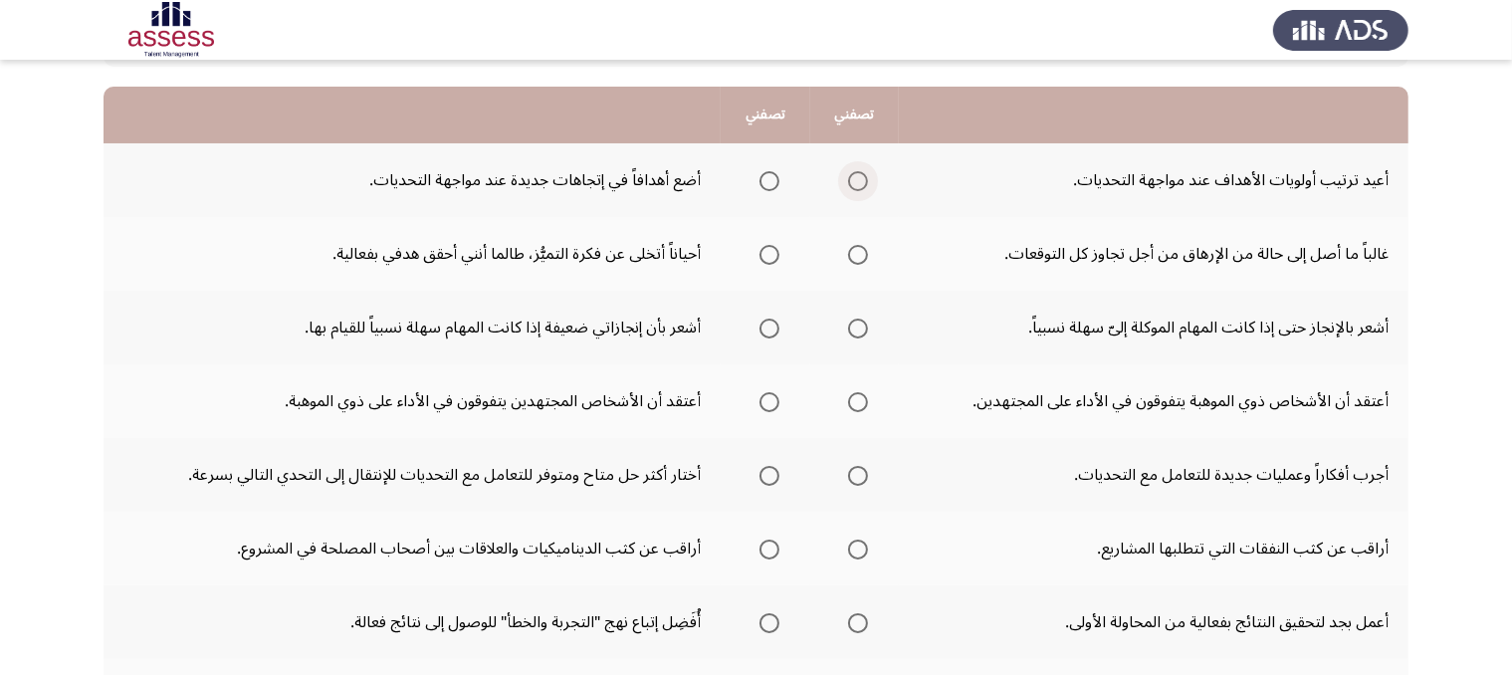
click at [851, 171] on span "Select an option" at bounding box center [858, 181] width 20 height 20
click at [851, 171] on input "Select an option" at bounding box center [858, 181] width 20 height 20
click at [764, 249] on span "Select an option" at bounding box center [769, 255] width 20 height 20
click at [764, 249] on input "Select an option" at bounding box center [769, 255] width 20 height 20
click at [859, 327] on span "Select an option" at bounding box center [858, 328] width 20 height 20
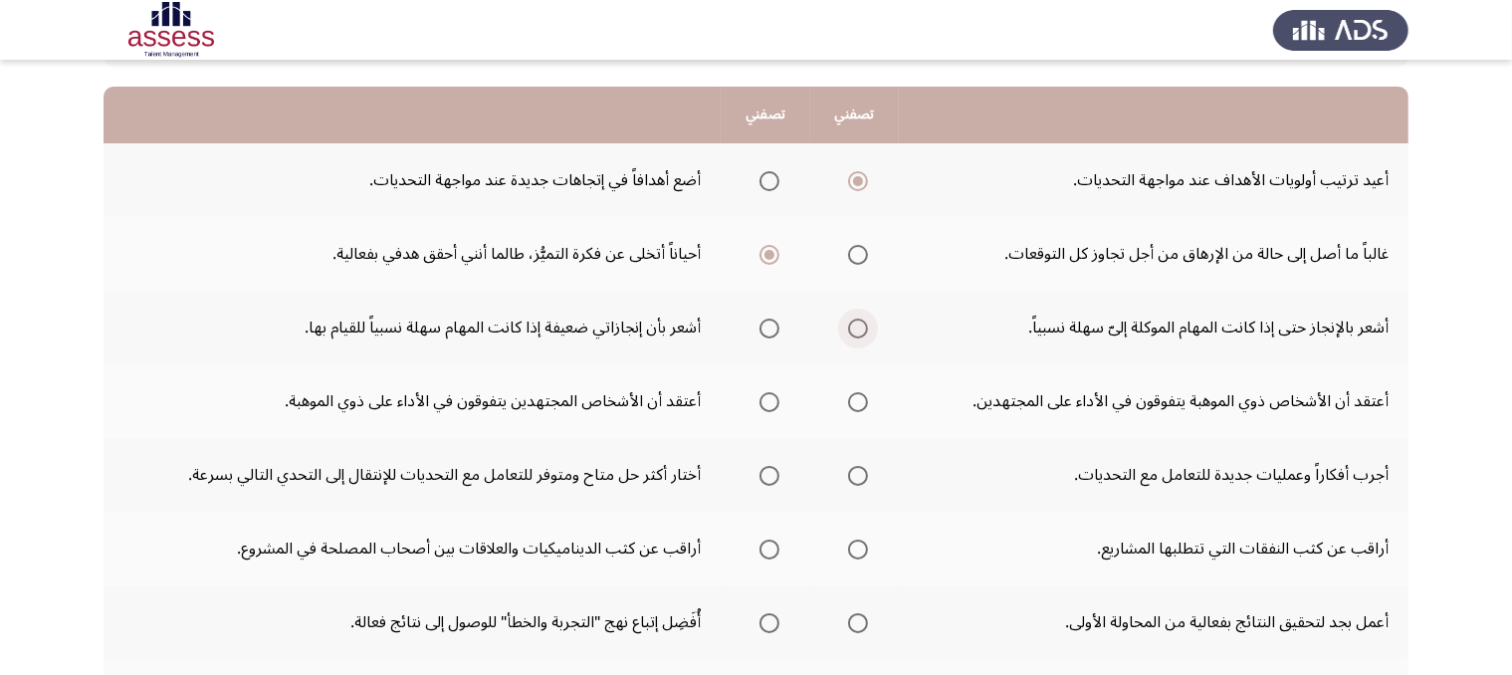
click at [859, 327] on input "Select an option" at bounding box center [858, 328] width 20 height 20
click at [864, 406] on span "Select an option" at bounding box center [858, 402] width 20 height 20
click at [864, 406] on input "Select an option" at bounding box center [858, 402] width 20 height 20
click at [772, 474] on span "Select an option" at bounding box center [769, 476] width 20 height 20
click at [772, 474] on input "Select an option" at bounding box center [769, 476] width 20 height 20
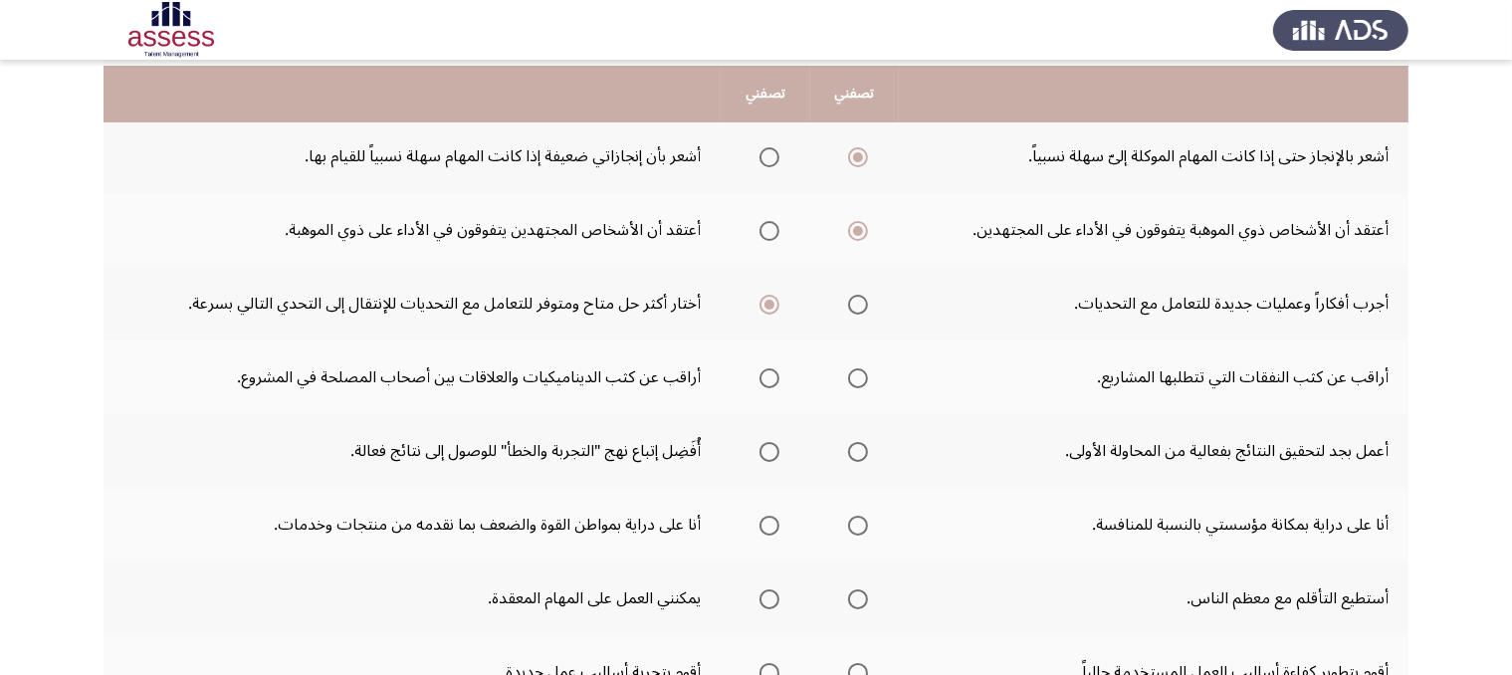
scroll to position [362, 0]
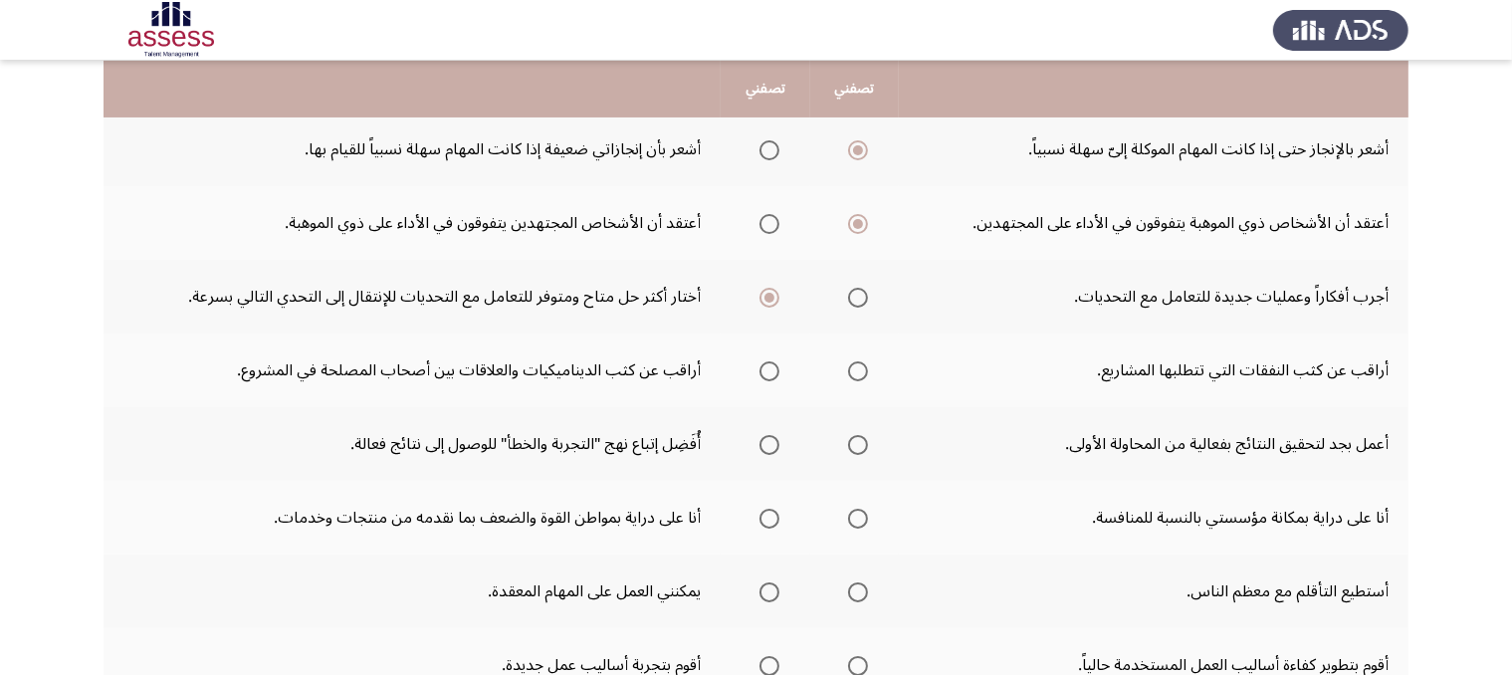
click at [851, 368] on span "Select an option" at bounding box center [858, 371] width 20 height 20
click at [851, 368] on input "Select an option" at bounding box center [858, 371] width 20 height 20
click at [762, 435] on span "Select an option" at bounding box center [769, 445] width 20 height 20
click at [762, 435] on input "Select an option" at bounding box center [769, 445] width 20 height 20
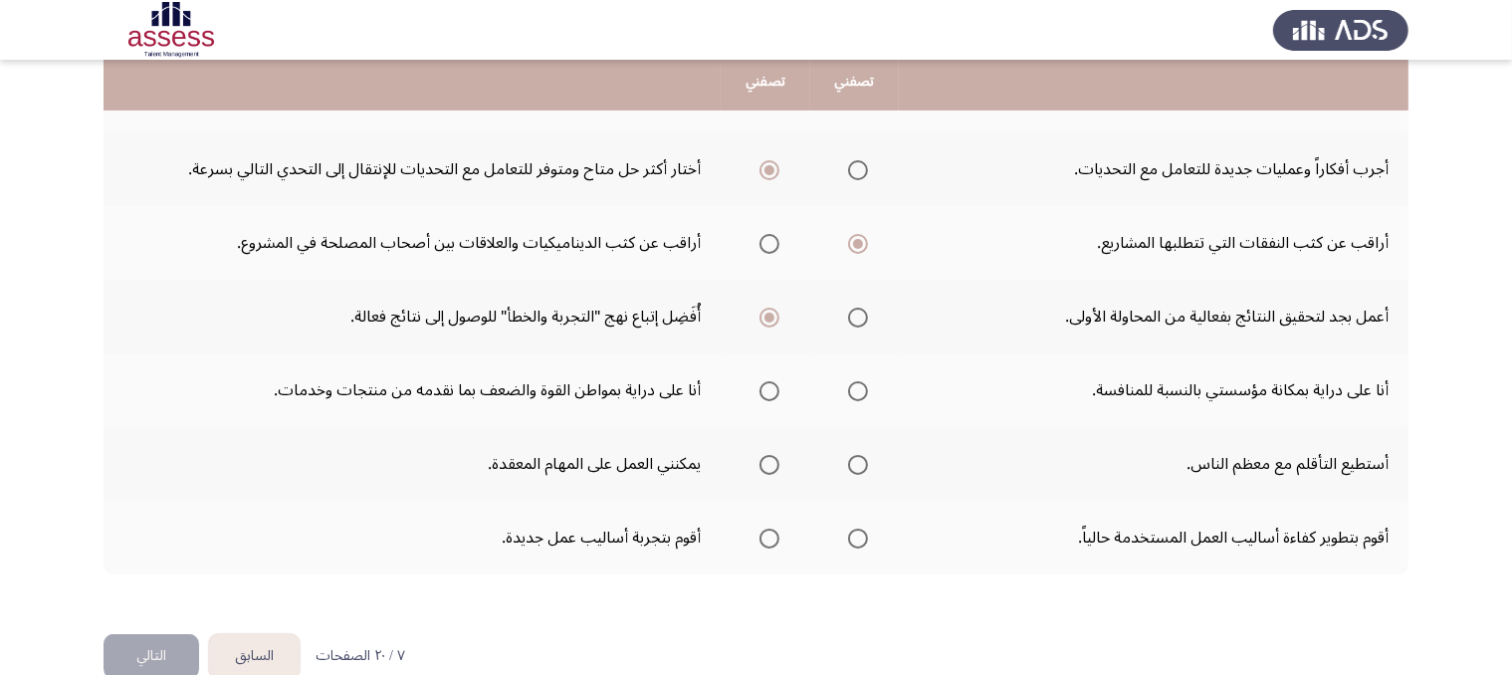
scroll to position [524, 0]
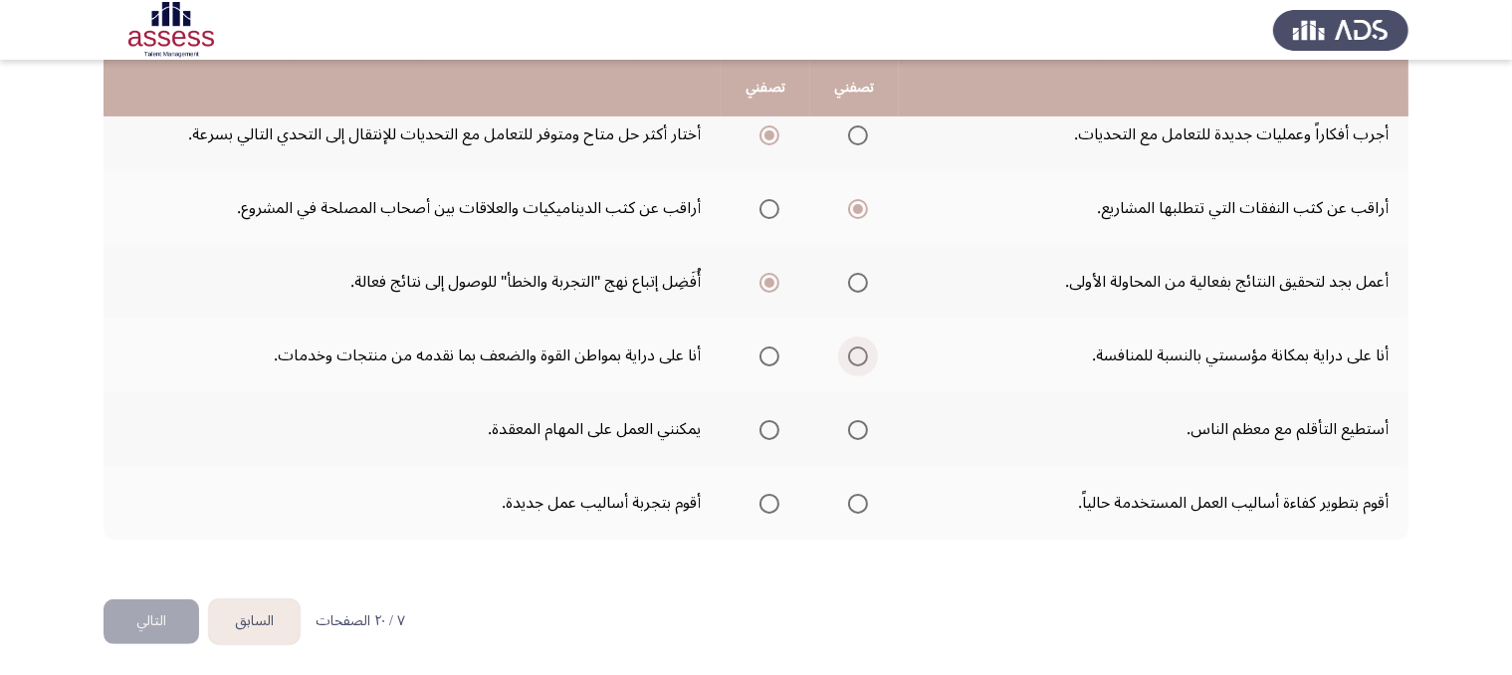
click at [864, 353] on span "Select an option" at bounding box center [858, 356] width 20 height 20
click at [864, 353] on input "Select an option" at bounding box center [858, 356] width 20 height 20
click at [772, 357] on span "Select an option" at bounding box center [769, 356] width 20 height 20
click at [772, 357] on input "Select an option" at bounding box center [769, 356] width 20 height 20
click at [863, 428] on span "Select an option" at bounding box center [858, 430] width 20 height 20
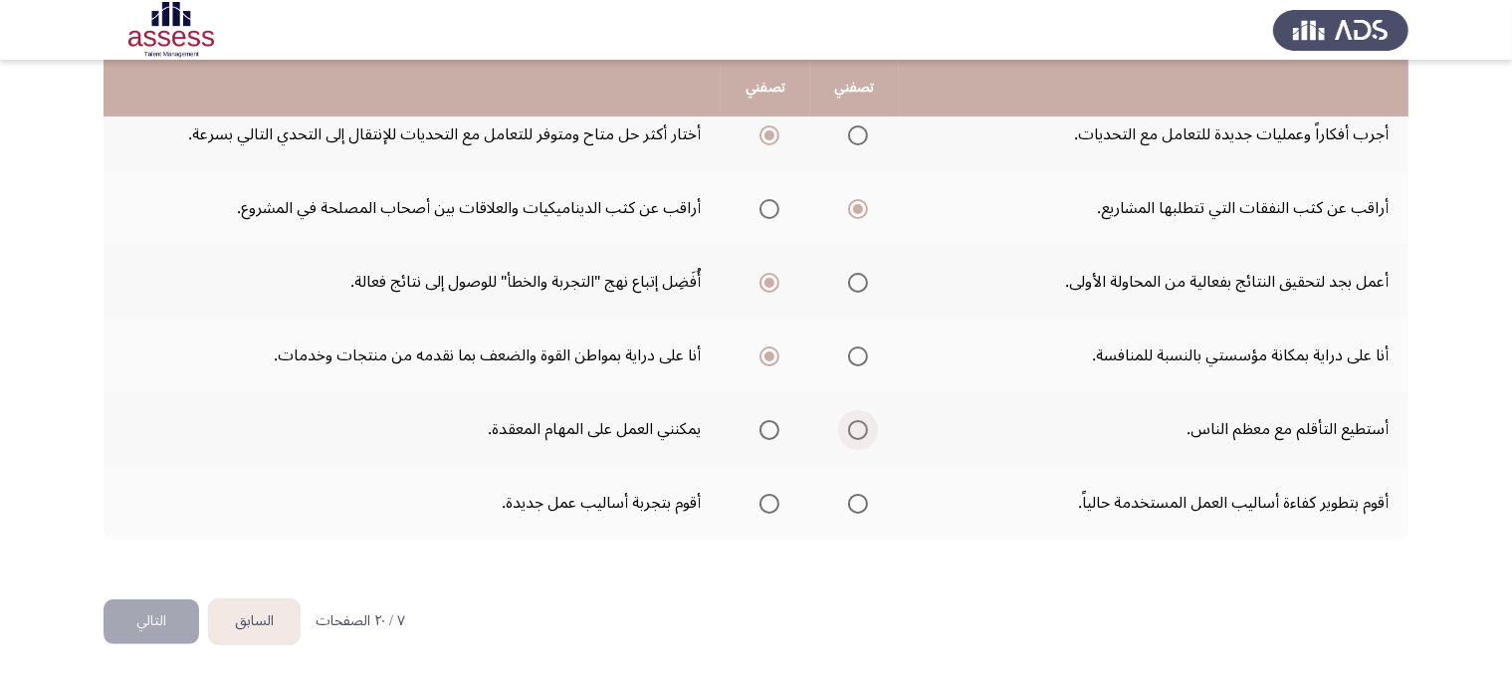
click at [863, 428] on input "Select an option" at bounding box center [858, 430] width 20 height 20
click at [852, 512] on mat-radio-group "Select an option" at bounding box center [854, 503] width 28 height 34
click at [858, 511] on mat-radio-group "Select an option" at bounding box center [854, 503] width 28 height 34
click at [763, 494] on span "Select an option" at bounding box center [769, 504] width 20 height 20
click at [763, 494] on input "Select an option" at bounding box center [769, 504] width 20 height 20
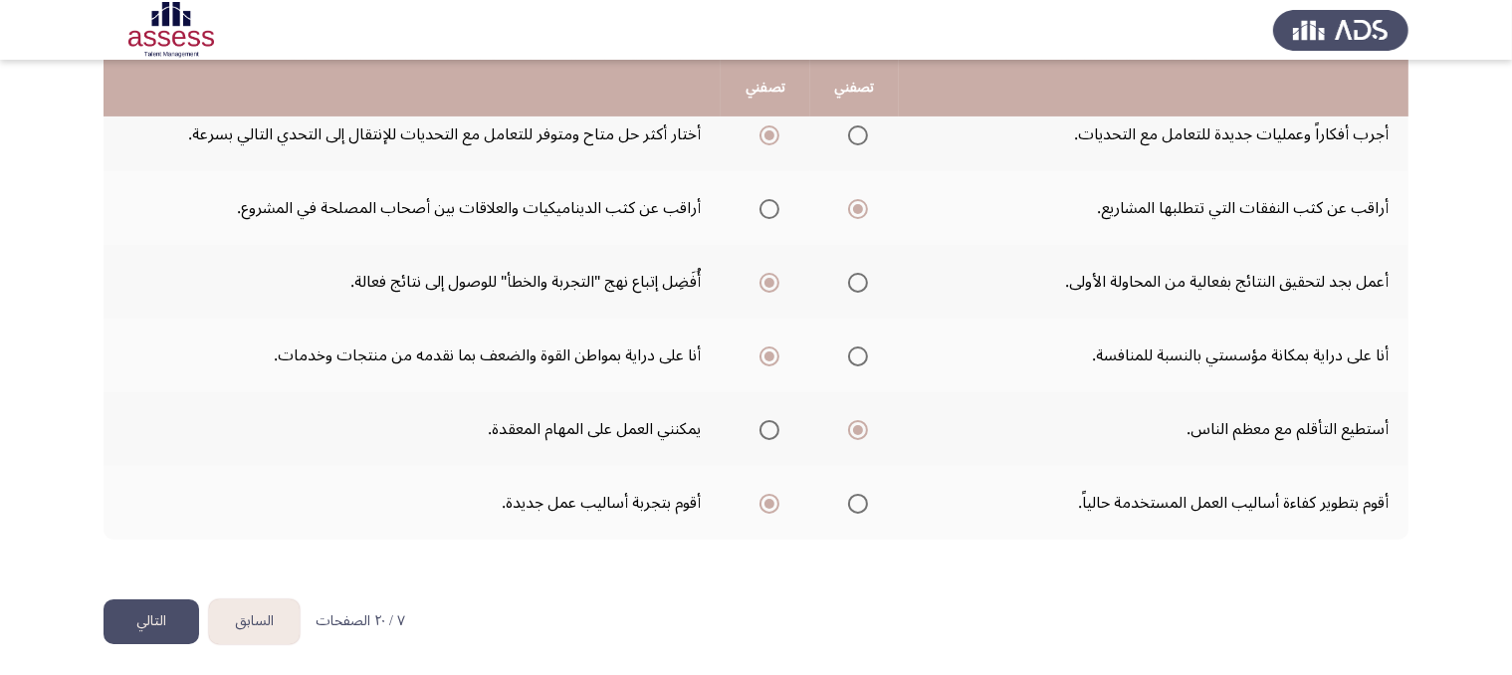
click at [150, 619] on button "التالي" at bounding box center [151, 621] width 96 height 45
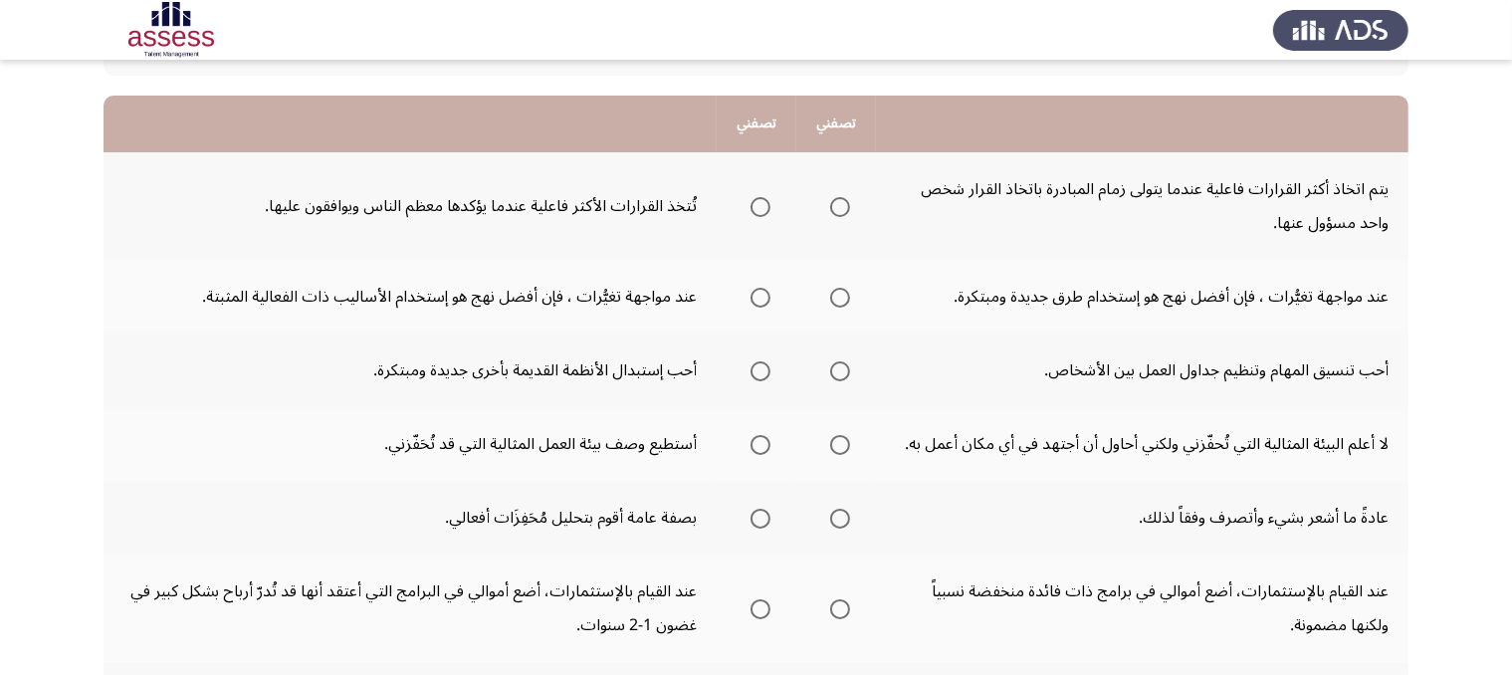
scroll to position [178, 0]
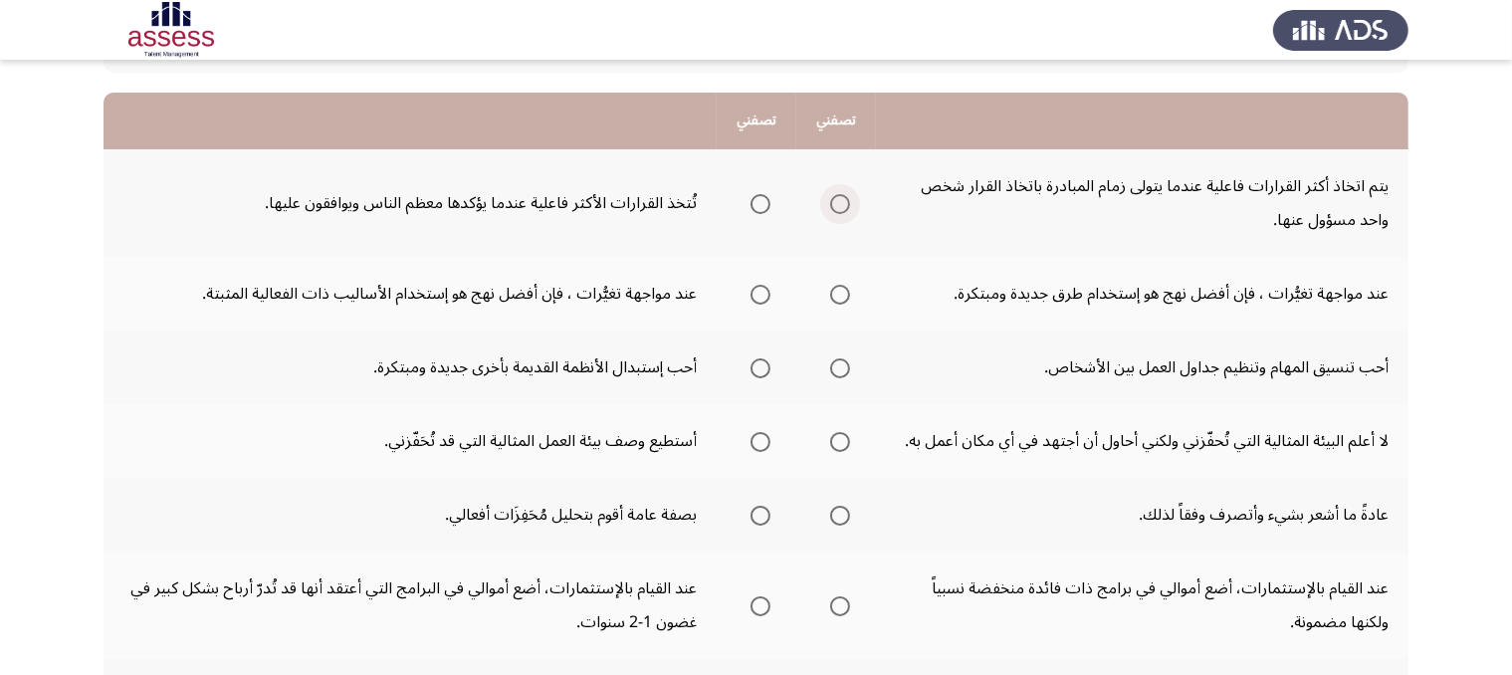
click at [842, 194] on span "Select an option" at bounding box center [840, 204] width 20 height 20
click at [842, 194] on input "Select an option" at bounding box center [840, 204] width 20 height 20
click at [841, 288] on span "Select an option" at bounding box center [840, 295] width 20 height 20
click at [841, 288] on input "Select an option" at bounding box center [840, 295] width 20 height 20
click at [750, 366] on span "Select an option" at bounding box center [760, 368] width 20 height 20
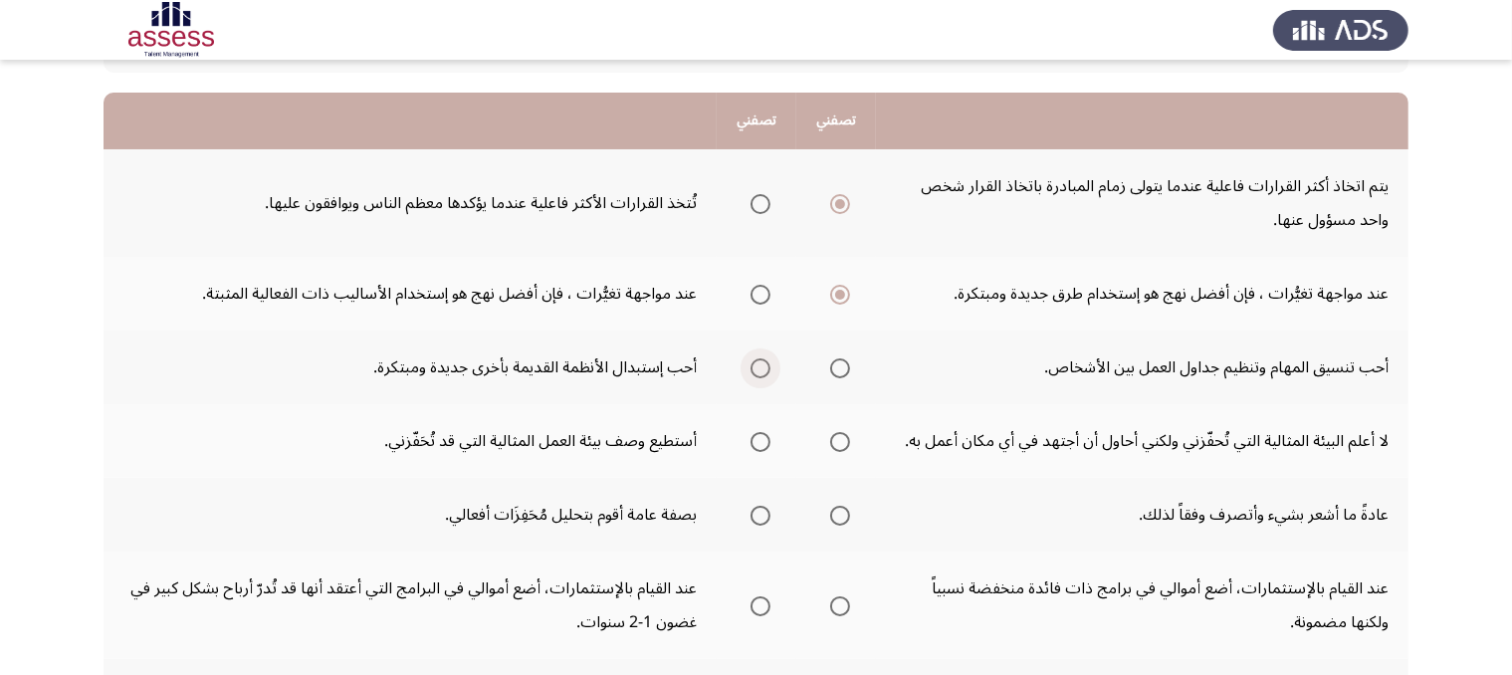
click at [750, 366] on input "Select an option" at bounding box center [760, 368] width 20 height 20
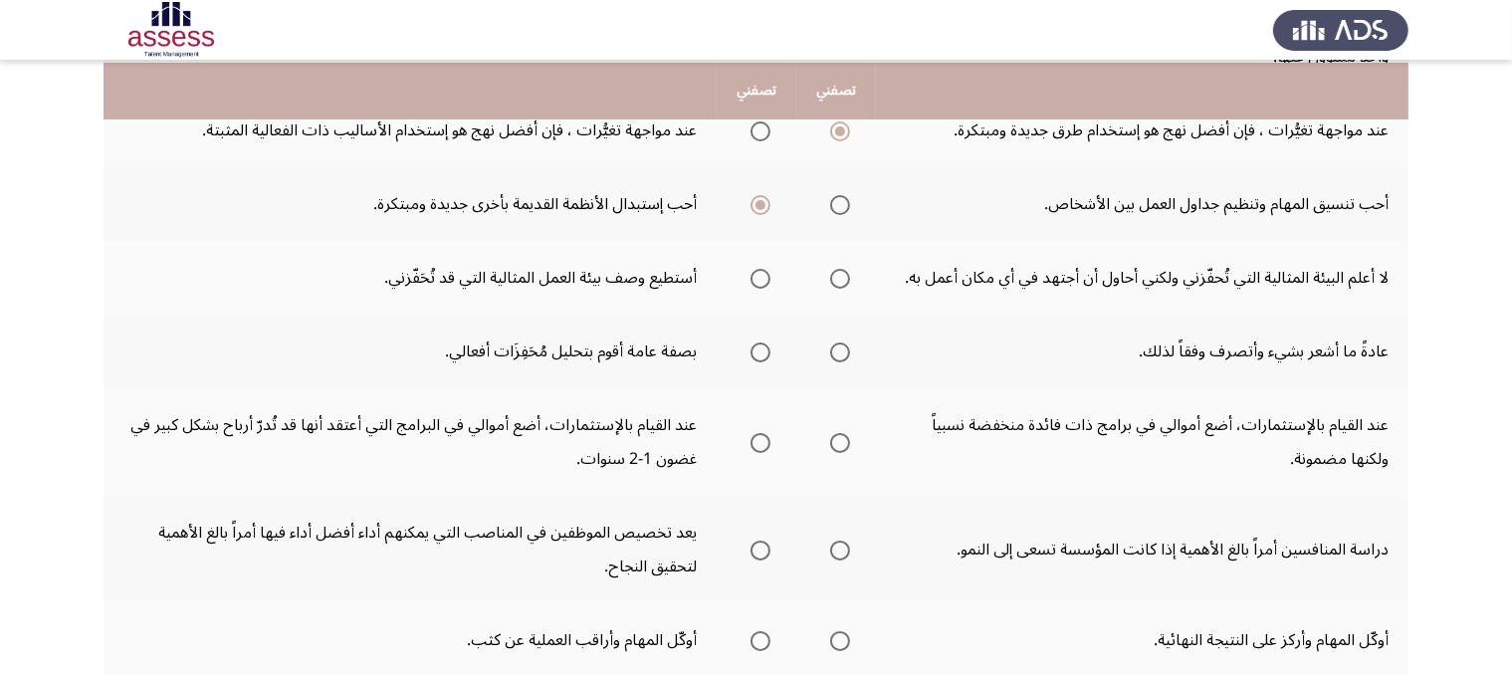
scroll to position [344, 0]
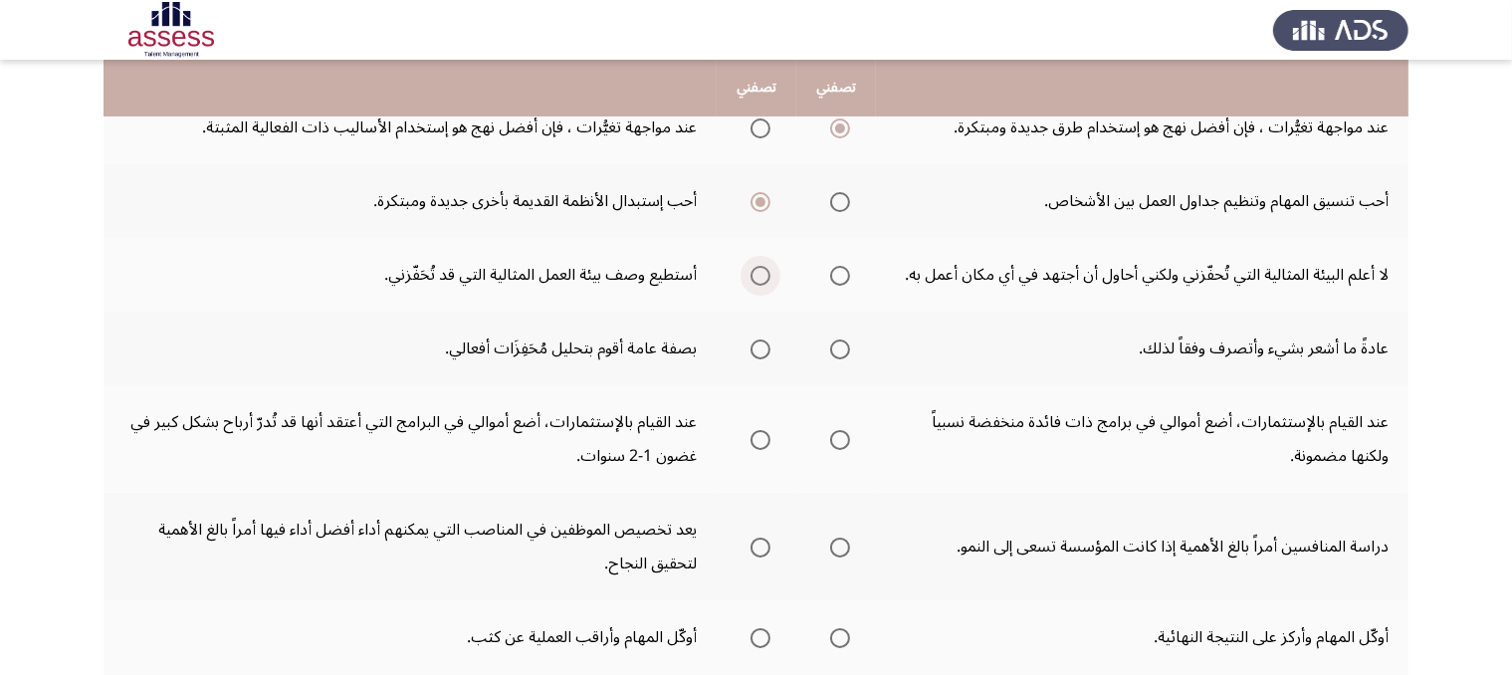
click at [756, 266] on span "Select an option" at bounding box center [760, 276] width 20 height 20
click at [756, 266] on input "Select an option" at bounding box center [760, 276] width 20 height 20
click at [839, 347] on span "Select an option" at bounding box center [840, 349] width 20 height 20
click at [839, 347] on input "Select an option" at bounding box center [840, 349] width 20 height 20
drag, startPoint x: 772, startPoint y: 438, endPoint x: 762, endPoint y: 437, distance: 10.0
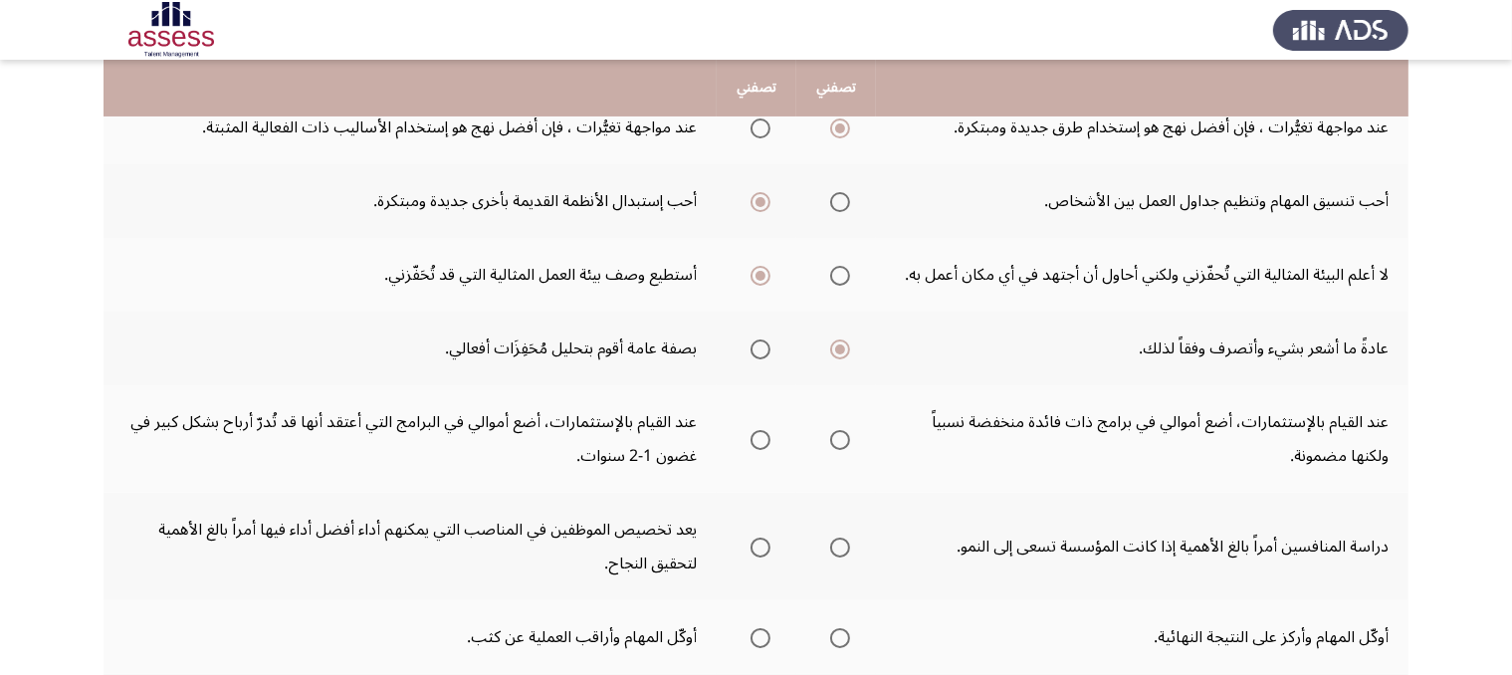
click at [762, 437] on th at bounding box center [756, 438] width 80 height 107
click at [762, 437] on span "Select an option" at bounding box center [760, 440] width 20 height 20
click at [762, 437] on input "Select an option" at bounding box center [760, 440] width 20 height 20
click at [837, 543] on span "Select an option" at bounding box center [840, 547] width 20 height 20
click at [837, 543] on input "Select an option" at bounding box center [840, 547] width 20 height 20
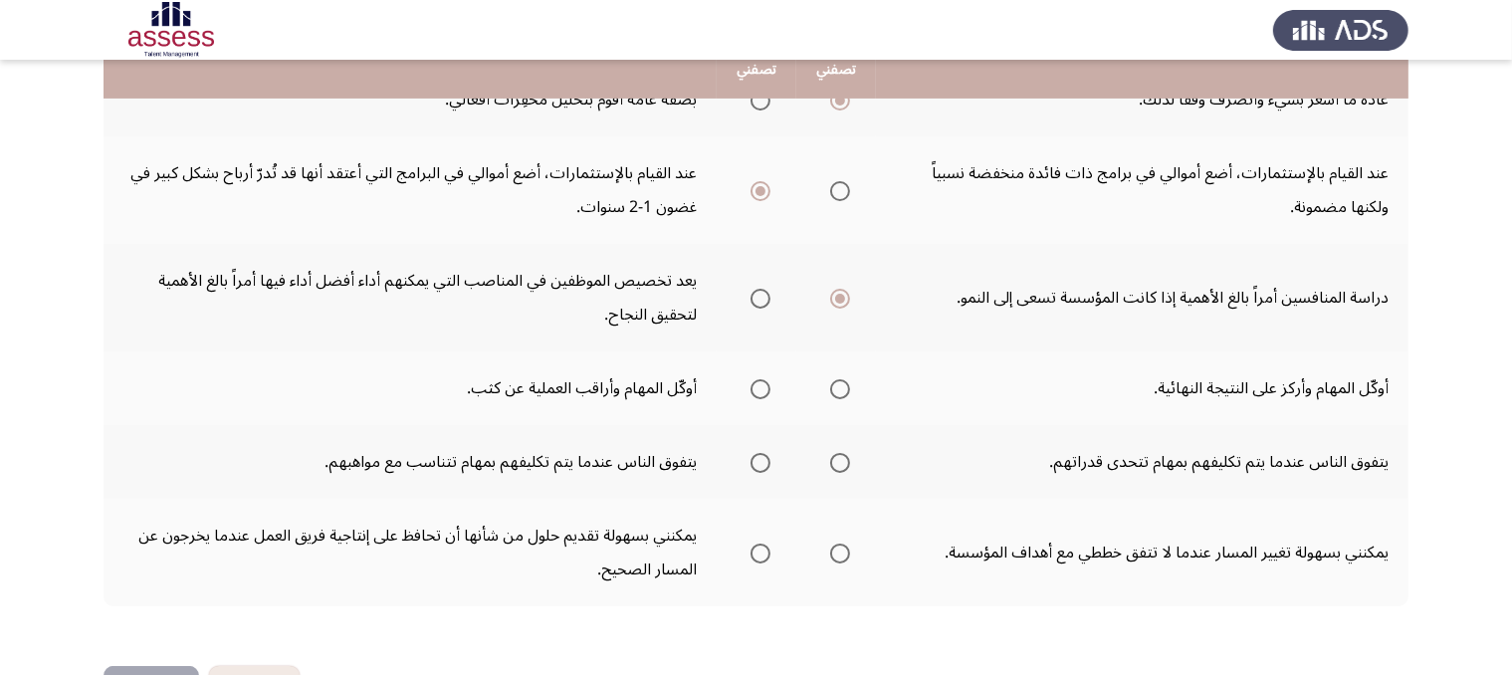
scroll to position [610, 0]
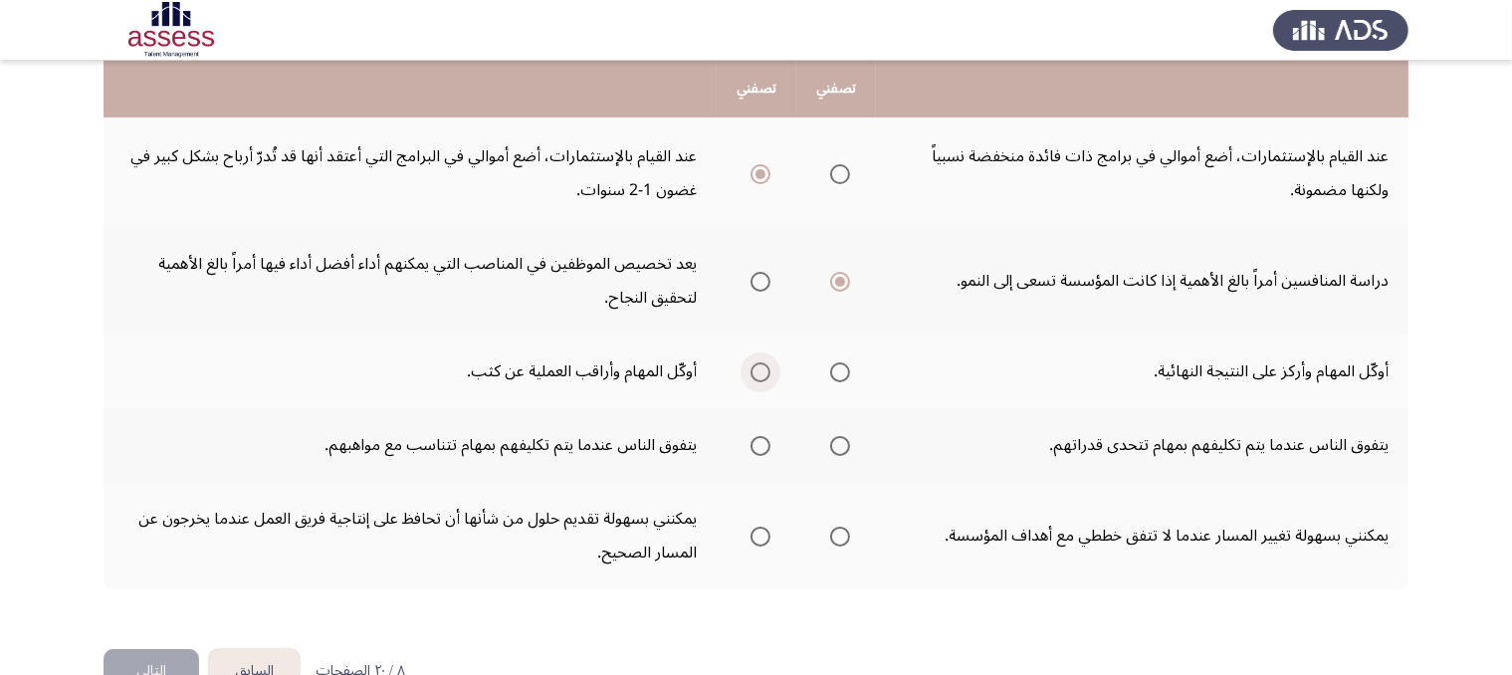
click at [750, 363] on span "Select an option" at bounding box center [760, 372] width 20 height 20
click at [750, 363] on input "Select an option" at bounding box center [760, 372] width 20 height 20
drag, startPoint x: 845, startPoint y: 449, endPoint x: 758, endPoint y: 439, distance: 87.1
click at [758, 439] on tr "يتفوق الناس عندما يتم تكليفهم بمهام تتحدى قدراتهم. يتفوق الناس عندما يتم تكليفه…" at bounding box center [755, 445] width 1305 height 74
click at [758, 439] on span "Select an option" at bounding box center [760, 446] width 20 height 20
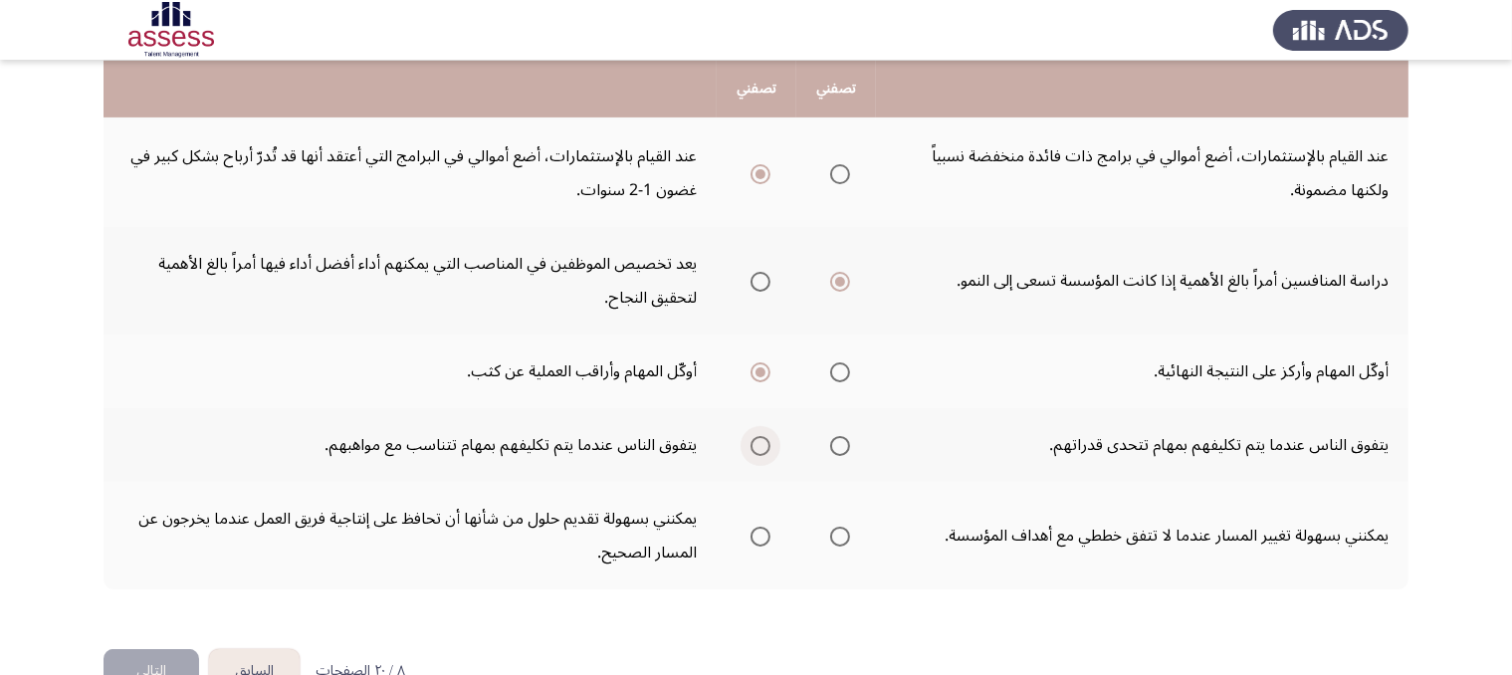
click at [758, 439] on input "Select an option" at bounding box center [760, 446] width 20 height 20
click at [768, 527] on span "Select an option" at bounding box center [760, 536] width 20 height 20
click at [768, 527] on input "Select an option" at bounding box center [760, 536] width 20 height 20
click at [143, 649] on button "التالي" at bounding box center [151, 671] width 96 height 45
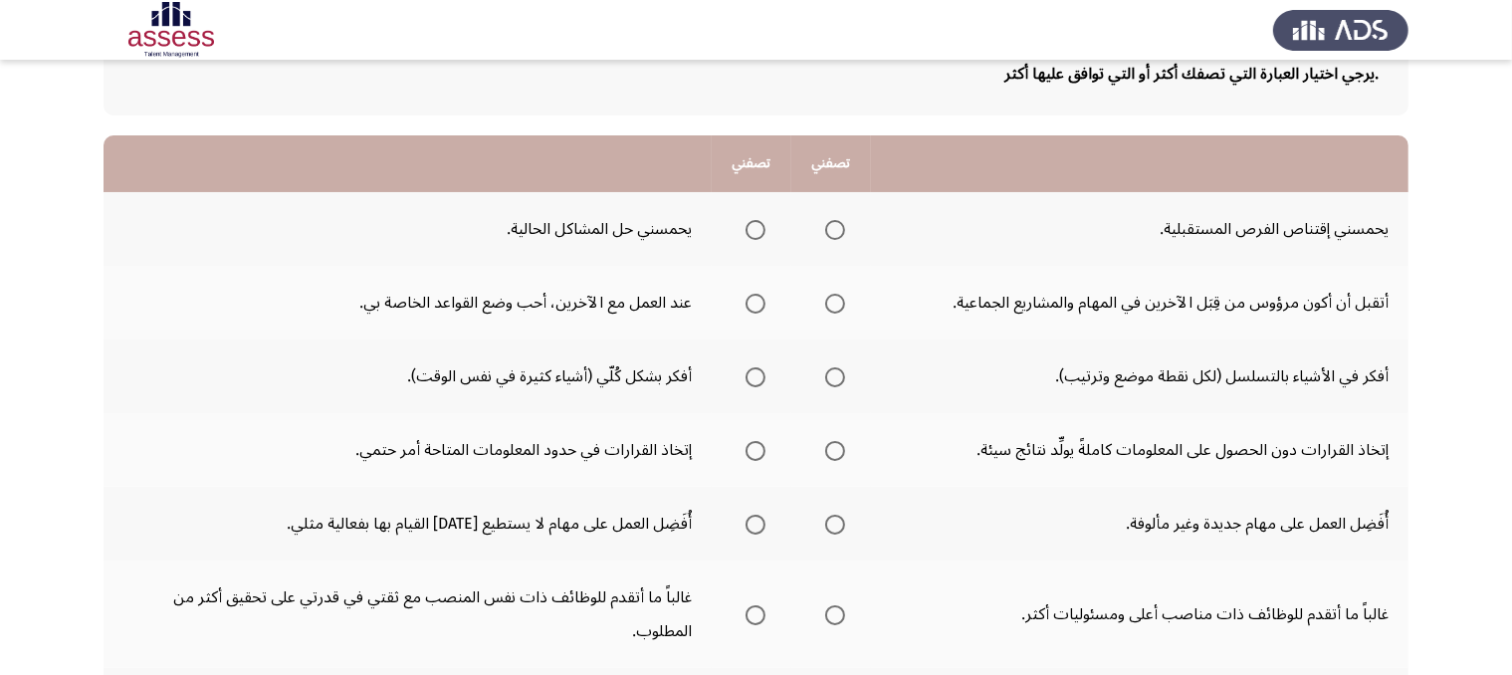
scroll to position [137, 0]
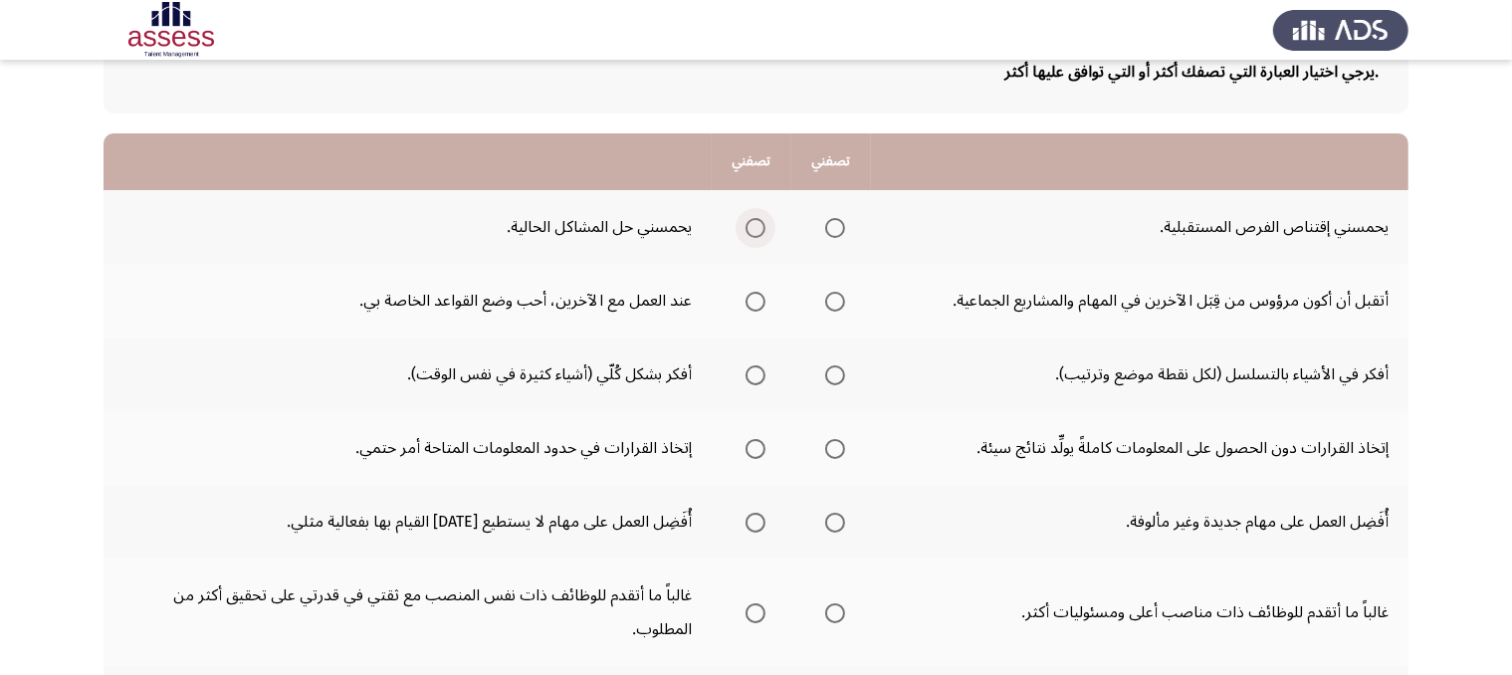
click at [761, 228] on span "Select an option" at bounding box center [755, 228] width 20 height 20
click at [761, 228] on input "Select an option" at bounding box center [755, 228] width 20 height 20
drag, startPoint x: 724, startPoint y: 347, endPoint x: 734, endPoint y: 301, distance: 47.8
click at [734, 301] on tbody "يحمسني إقتناص الفرص المستقبلية. يحمسني حل المشاكل الحالية. أتقبل أن أكون مرؤوس …" at bounding box center [755, 518] width 1305 height 657
click at [748, 301] on span "Select an option" at bounding box center [755, 302] width 20 height 20
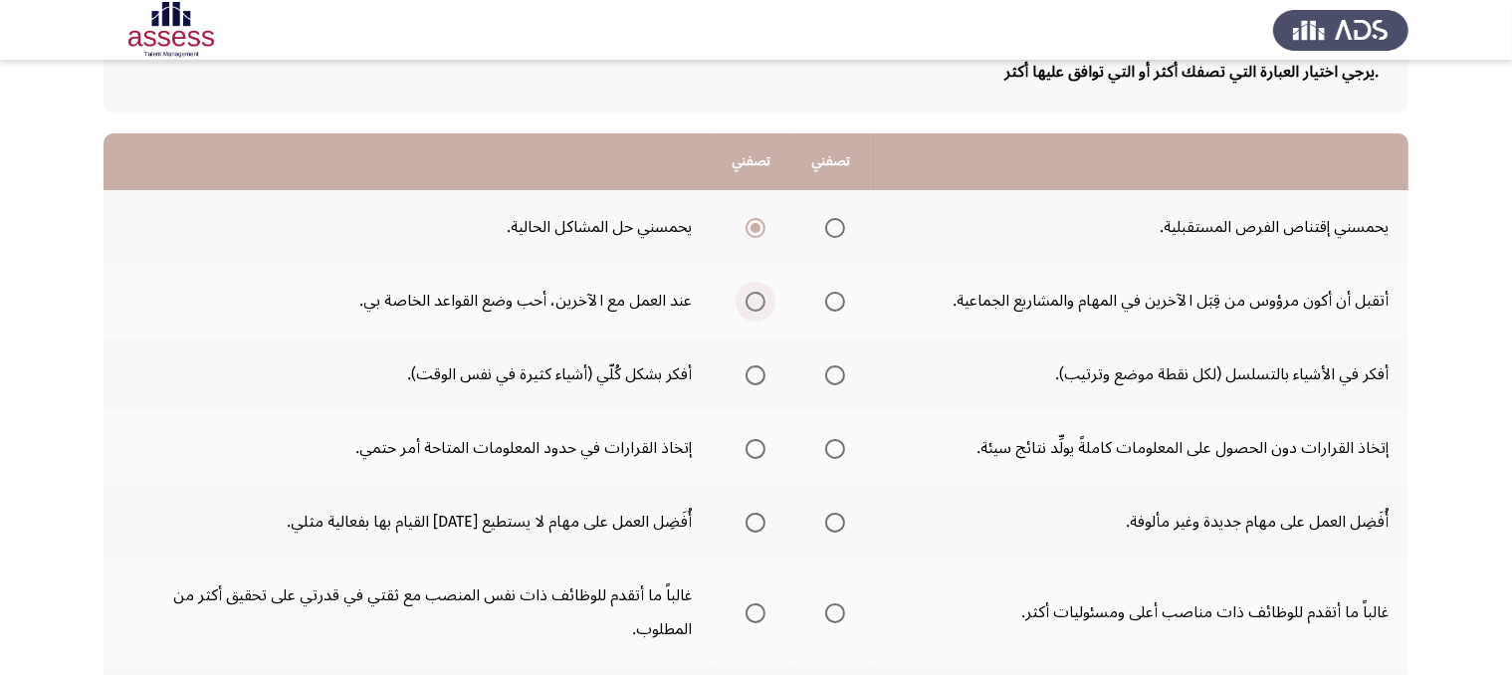
click at [748, 301] on input "Select an option" at bounding box center [755, 302] width 20 height 20
click at [751, 365] on span "Select an option" at bounding box center [755, 375] width 20 height 20
click at [751, 365] on input "Select an option" at bounding box center [755, 375] width 20 height 20
click at [756, 446] on span "Select an option" at bounding box center [755, 449] width 20 height 20
click at [756, 446] on input "Select an option" at bounding box center [755, 449] width 20 height 20
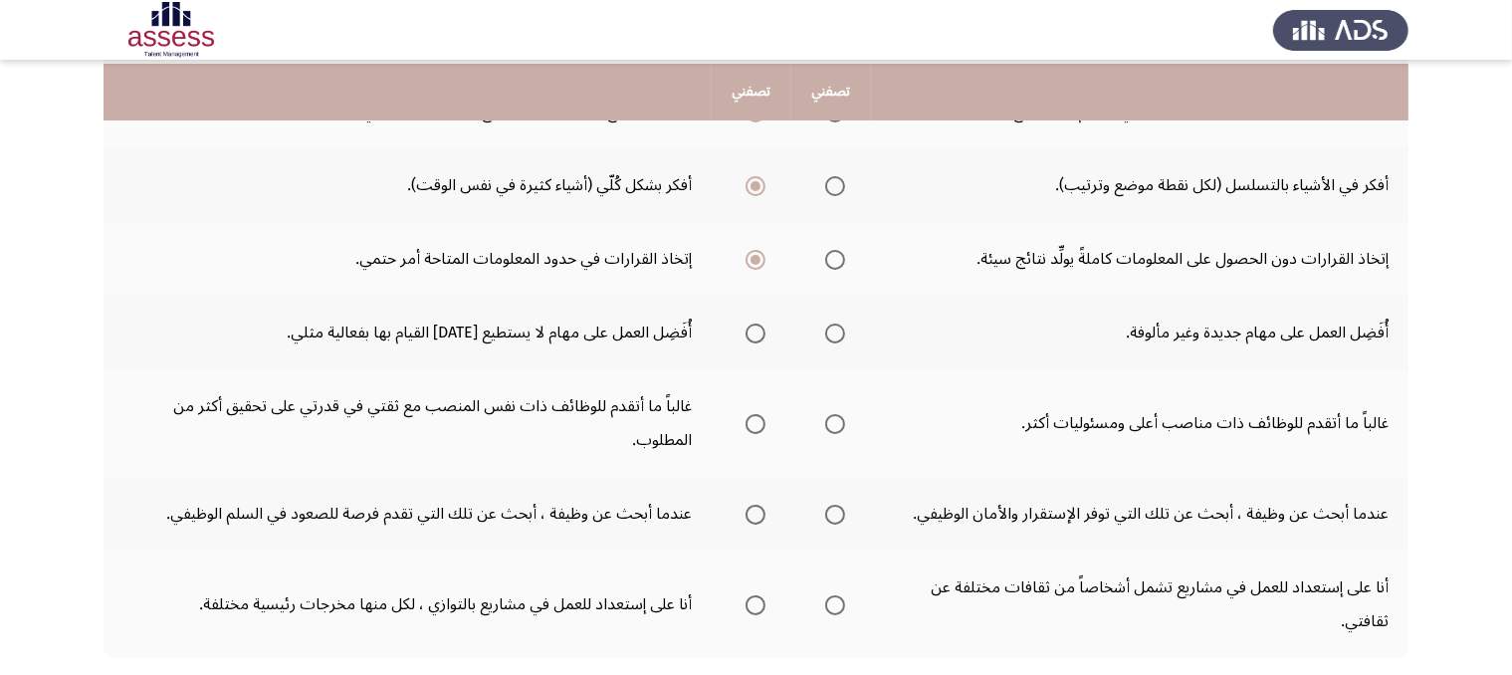
scroll to position [334, 0]
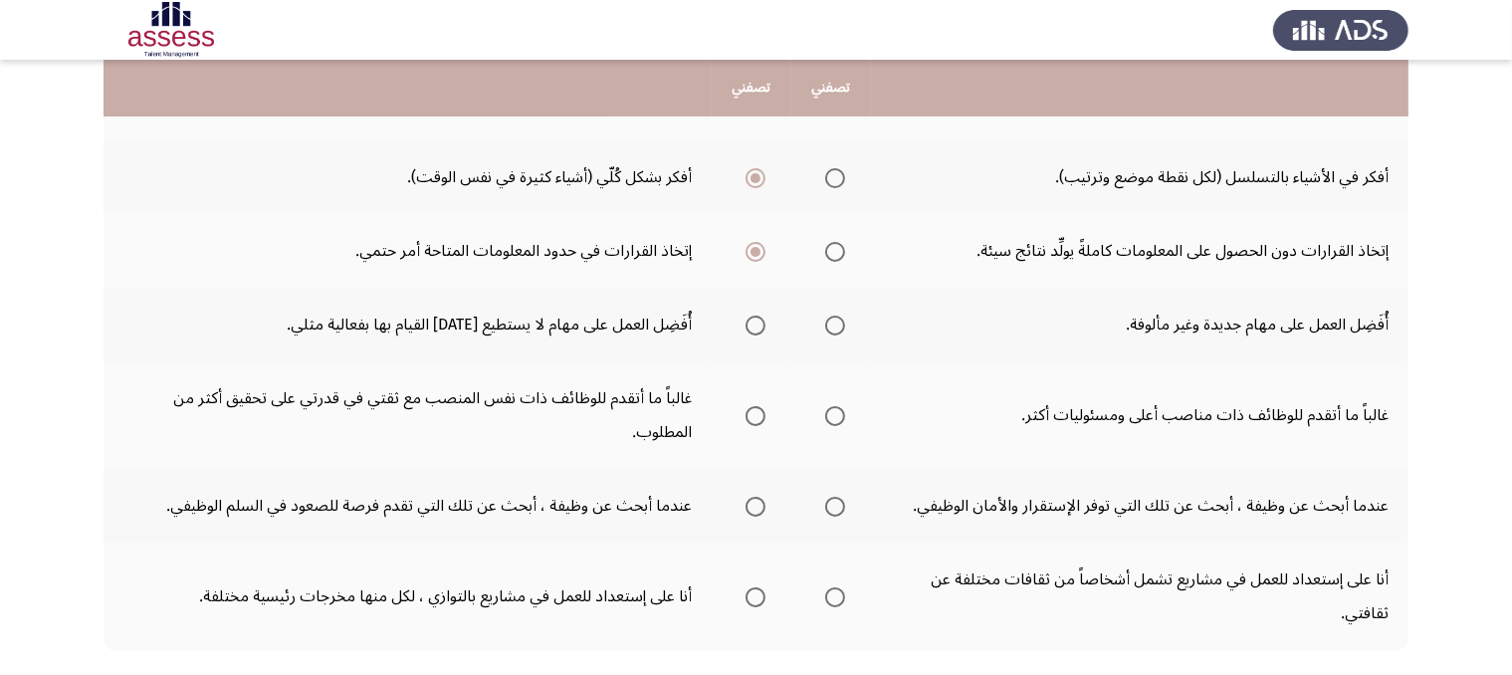
click at [755, 315] on span "Select an option" at bounding box center [755, 325] width 20 height 20
click at [755, 315] on input "Select an option" at bounding box center [755, 325] width 20 height 20
click at [840, 409] on span "Select an option" at bounding box center [835, 416] width 20 height 20
click at [840, 409] on input "Select an option" at bounding box center [835, 416] width 20 height 20
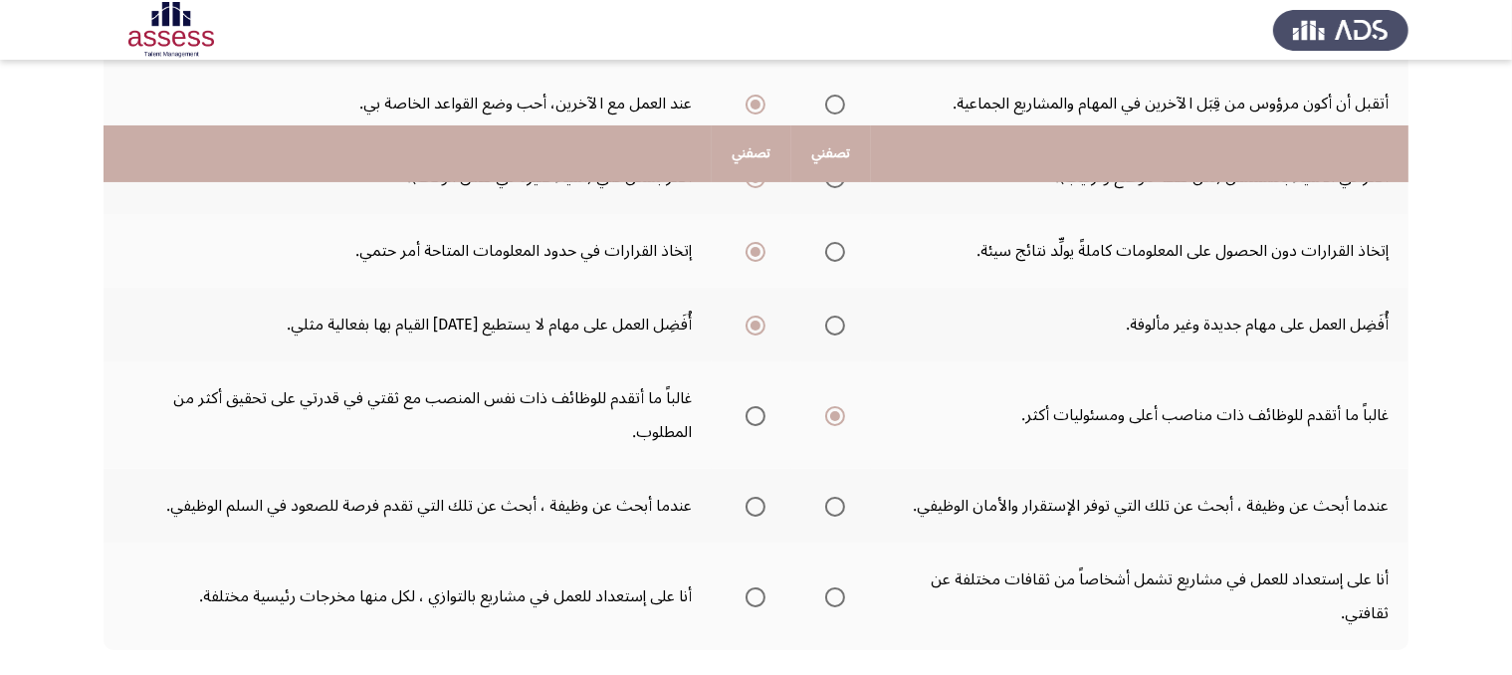
scroll to position [445, 0]
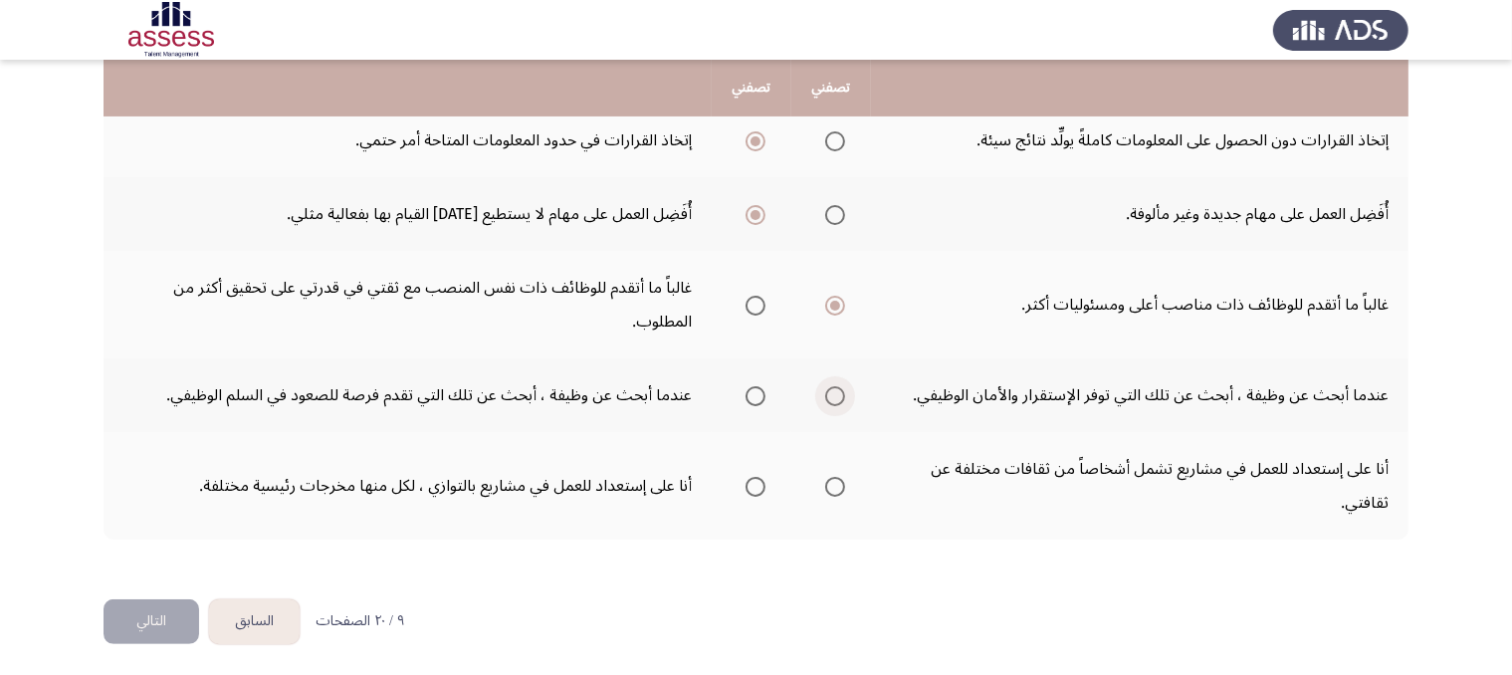
click at [825, 391] on span "Select an option" at bounding box center [835, 396] width 20 height 20
click at [825, 391] on input "Select an option" at bounding box center [835, 396] width 20 height 20
click at [759, 485] on span "Select an option" at bounding box center [755, 487] width 20 height 20
click at [759, 485] on input "Select an option" at bounding box center [755, 487] width 20 height 20
click at [150, 606] on button "التالي" at bounding box center [151, 621] width 96 height 45
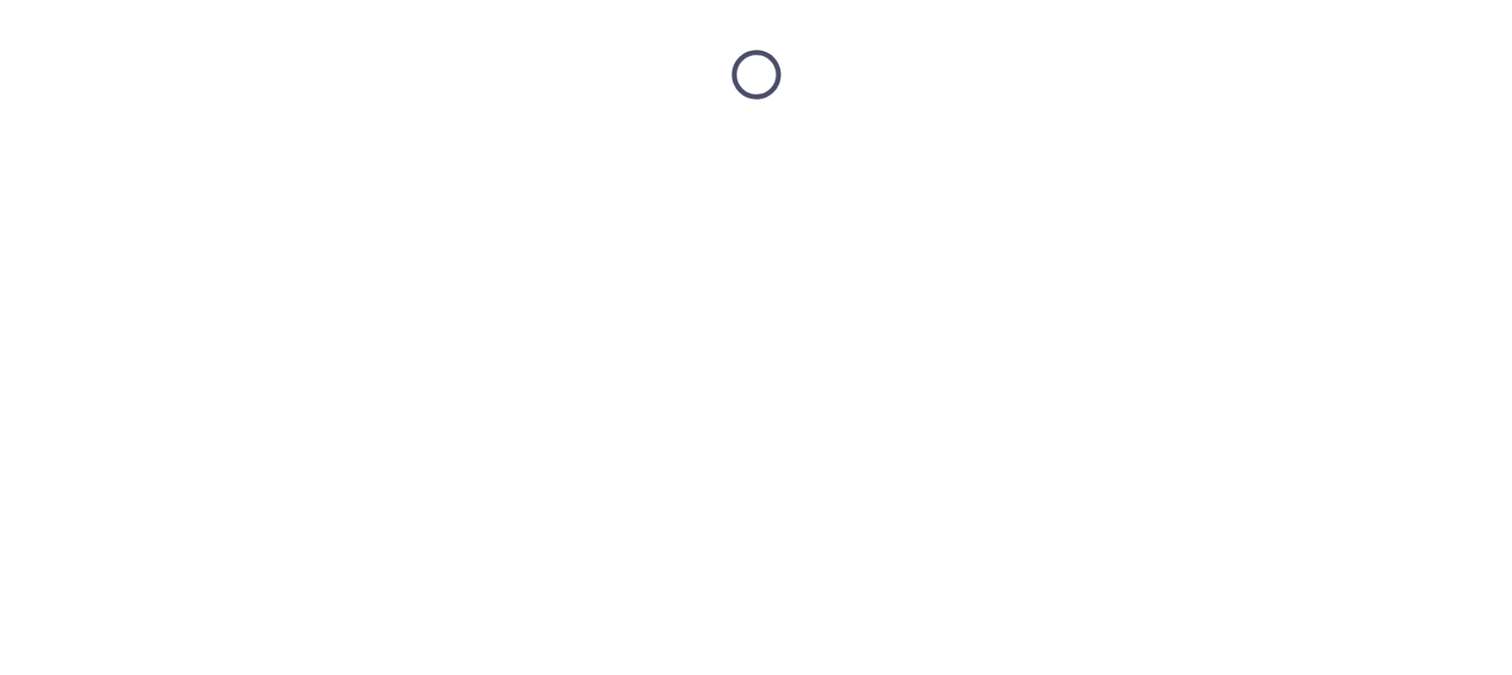
scroll to position [0, 0]
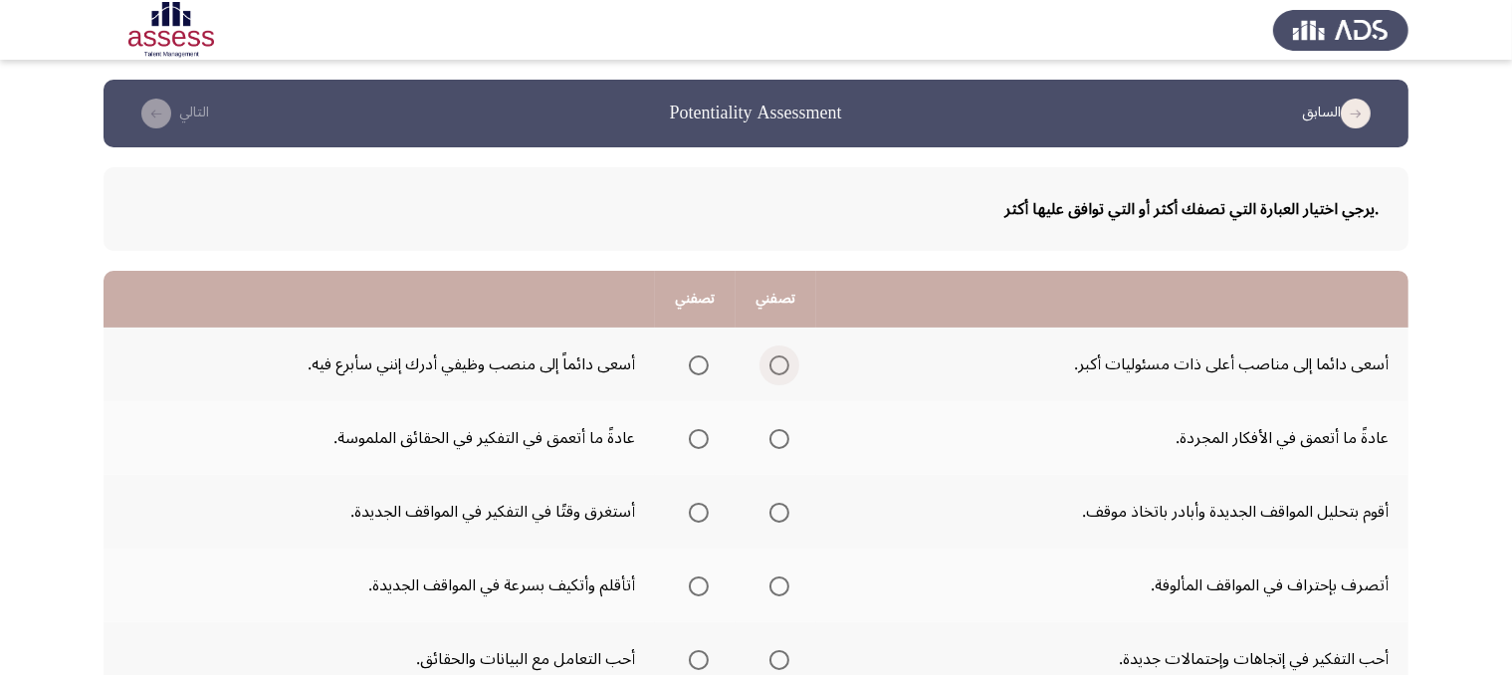
click at [781, 361] on span "Select an option" at bounding box center [779, 365] width 20 height 20
click at [781, 361] on input "Select an option" at bounding box center [779, 365] width 20 height 20
click at [784, 439] on span "Select an option" at bounding box center [779, 439] width 20 height 20
click at [784, 439] on input "Select an option" at bounding box center [779, 439] width 20 height 20
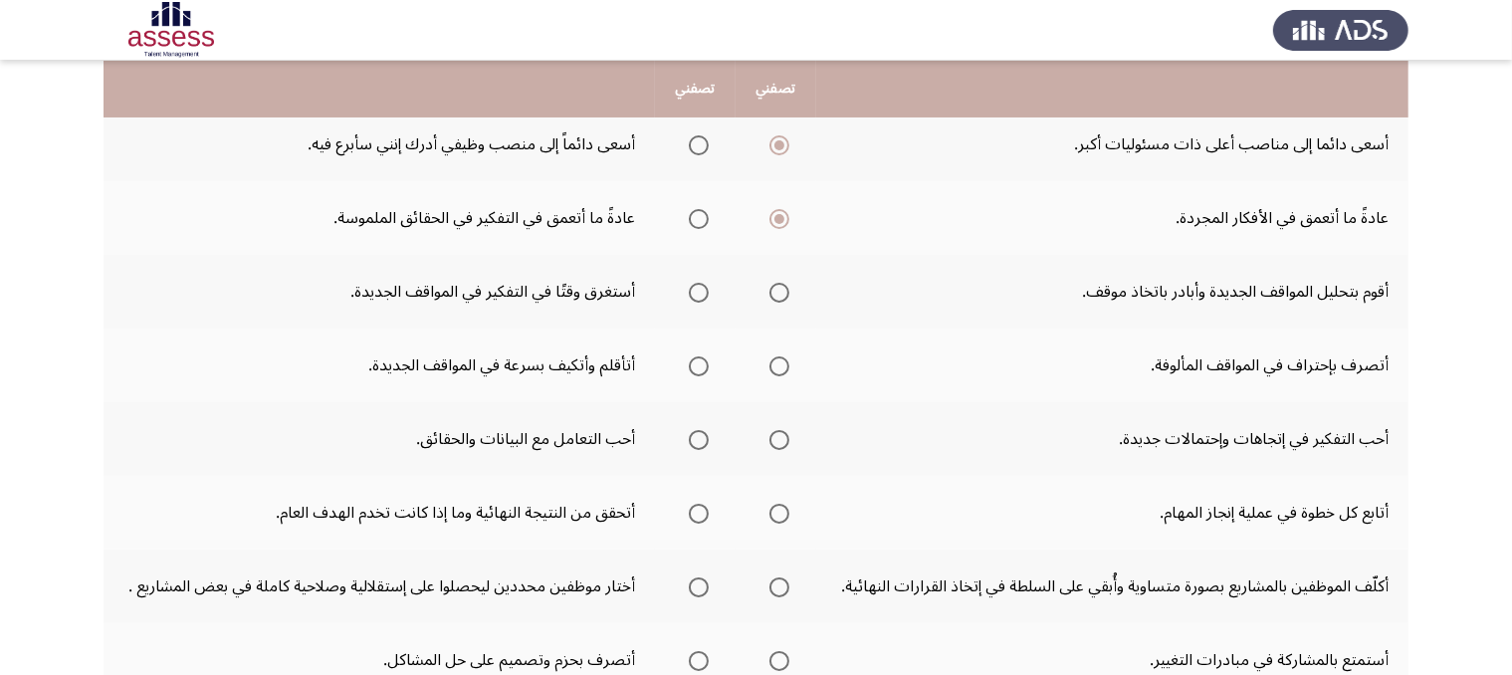
scroll to position [227, 0]
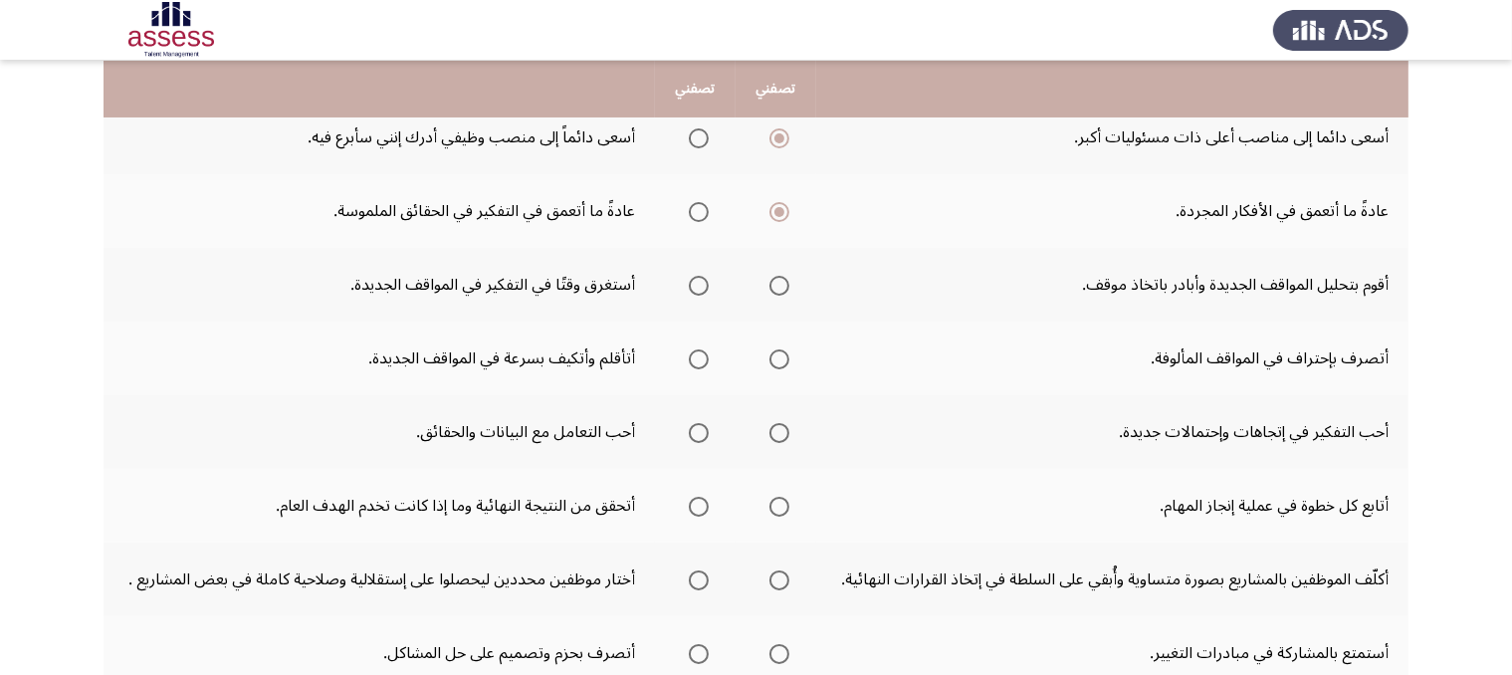
click at [709, 279] on span "Select an option" at bounding box center [699, 286] width 20 height 20
click at [709, 279] on input "Select an option" at bounding box center [699, 286] width 20 height 20
click at [709, 358] on span "Select an option" at bounding box center [699, 359] width 20 height 20
click at [709, 358] on input "Select an option" at bounding box center [699, 359] width 20 height 20
click at [783, 423] on span "Select an option" at bounding box center [779, 433] width 20 height 20
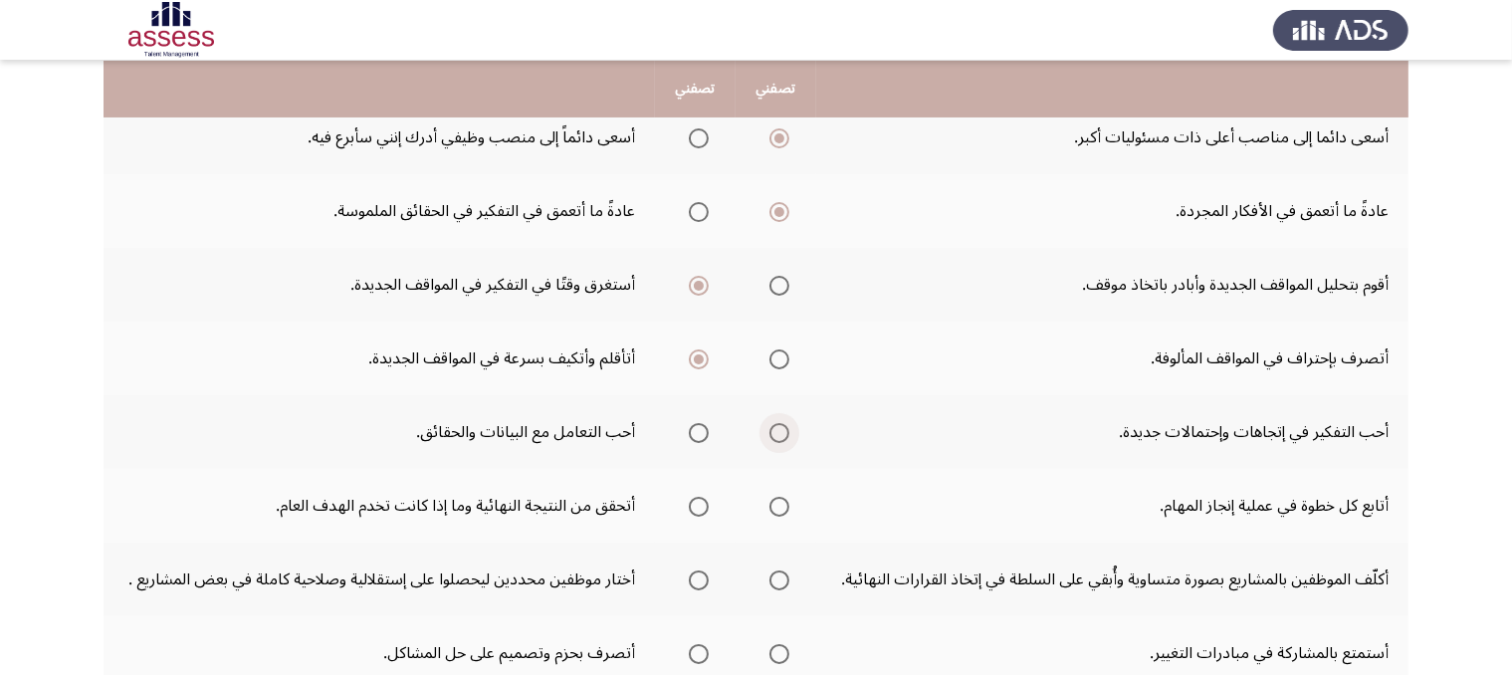
click at [783, 423] on input "Select an option" at bounding box center [779, 433] width 20 height 20
click at [774, 502] on label "Select an option" at bounding box center [775, 507] width 28 height 20
click at [774, 502] on input "Select an option" at bounding box center [779, 507] width 20 height 20
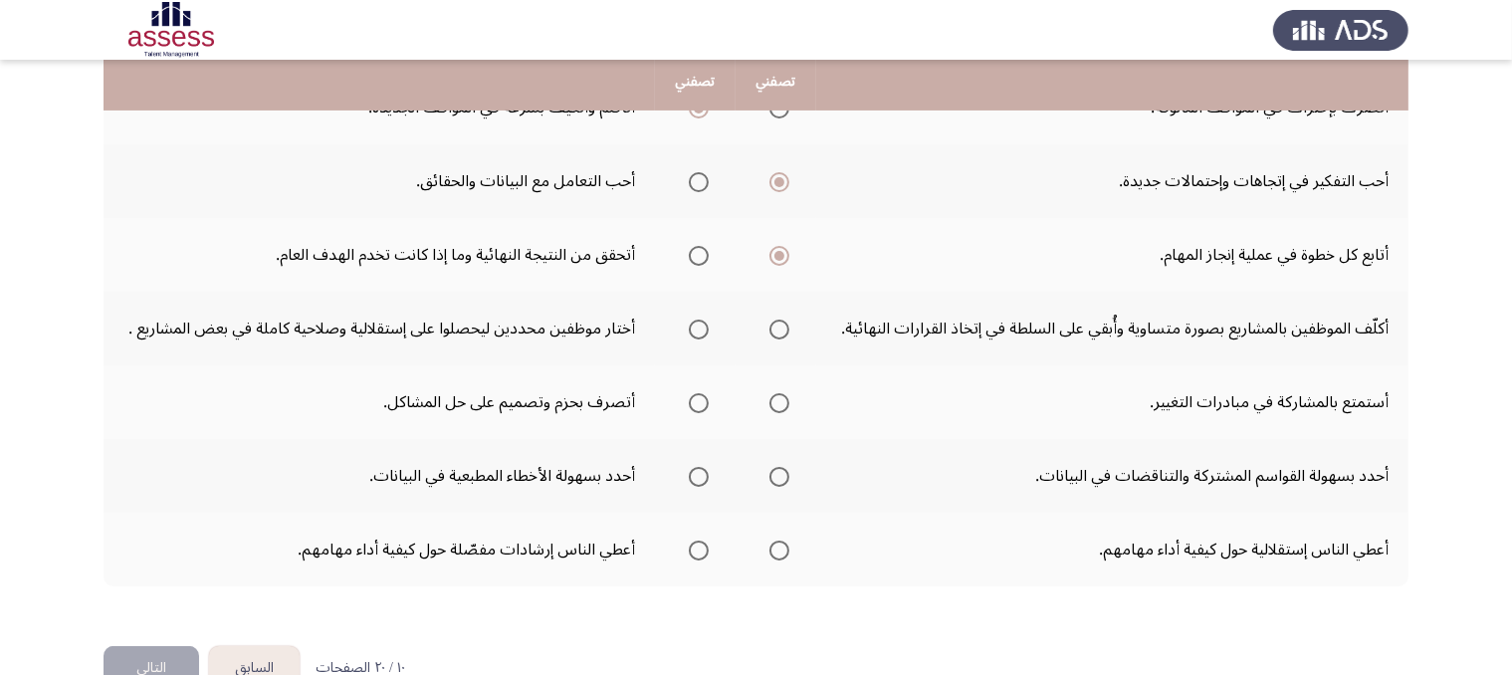
scroll to position [472, 0]
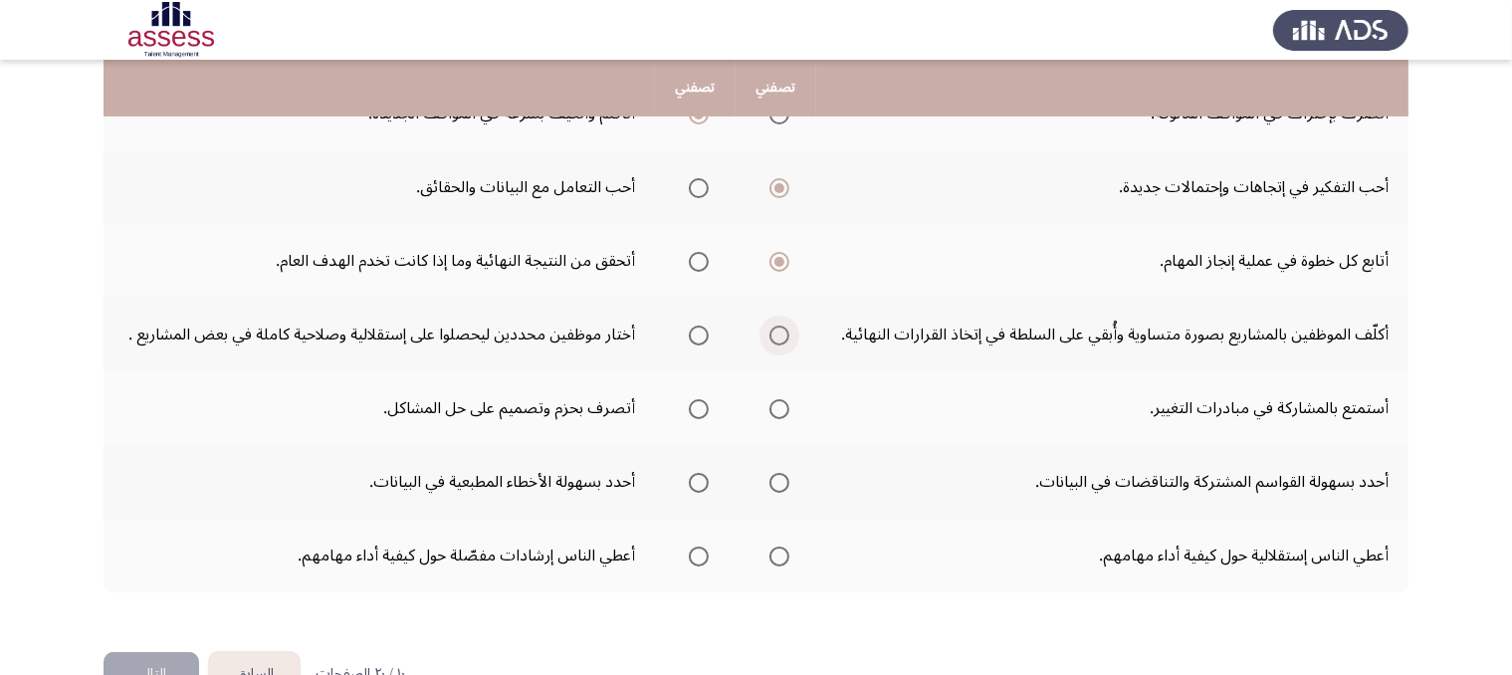
click at [789, 331] on span "Select an option" at bounding box center [779, 335] width 20 height 20
click at [789, 331] on input "Select an option" at bounding box center [779, 335] width 20 height 20
click at [697, 410] on span "Select an option" at bounding box center [699, 409] width 20 height 20
click at [697, 410] on input "Select an option" at bounding box center [699, 409] width 20 height 20
click at [706, 465] on mat-radio-group "Select an option" at bounding box center [695, 482] width 28 height 34
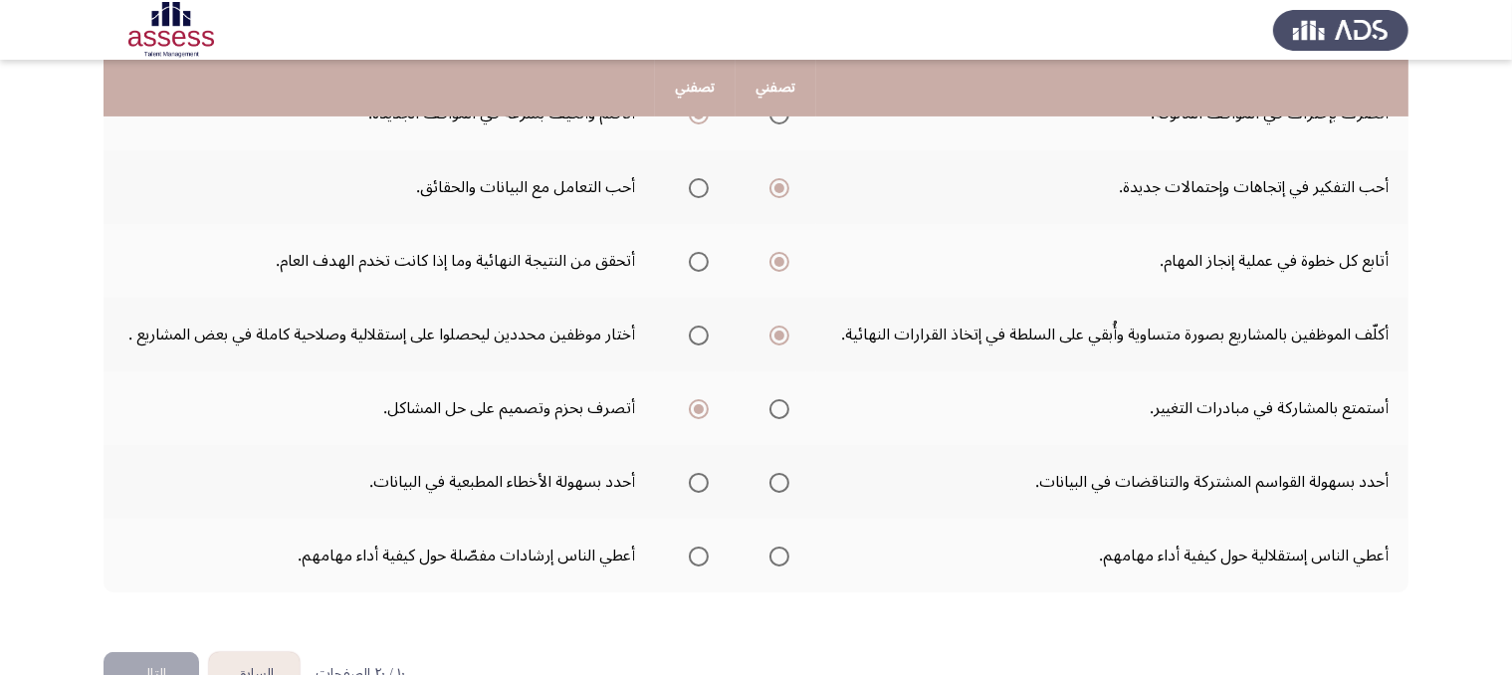
click at [707, 475] on span "Select an option" at bounding box center [699, 483] width 20 height 20
click at [707, 475] on input "Select an option" at bounding box center [699, 483] width 20 height 20
click at [706, 551] on span "Select an option" at bounding box center [699, 556] width 20 height 20
click at [706, 551] on input "Select an option" at bounding box center [699, 556] width 20 height 20
click at [161, 658] on button "التالي" at bounding box center [151, 674] width 96 height 45
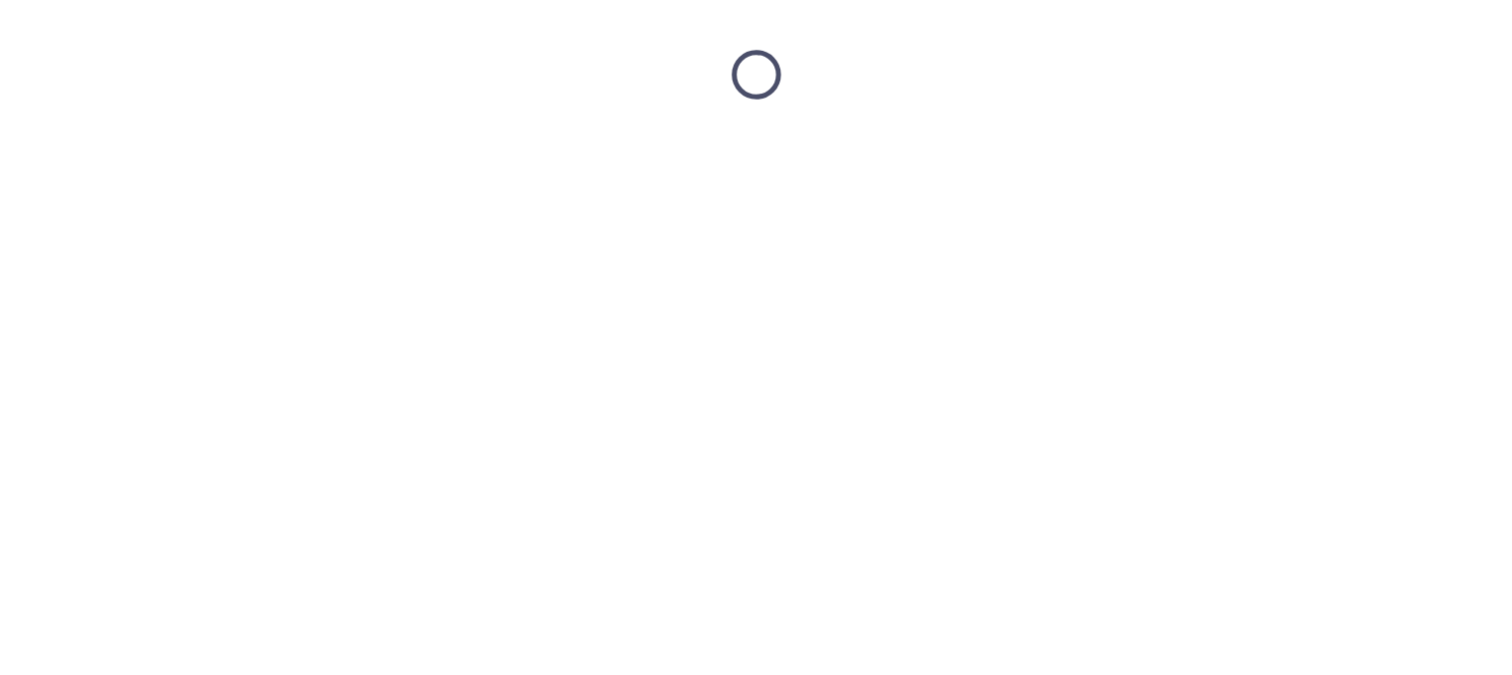
scroll to position [0, 0]
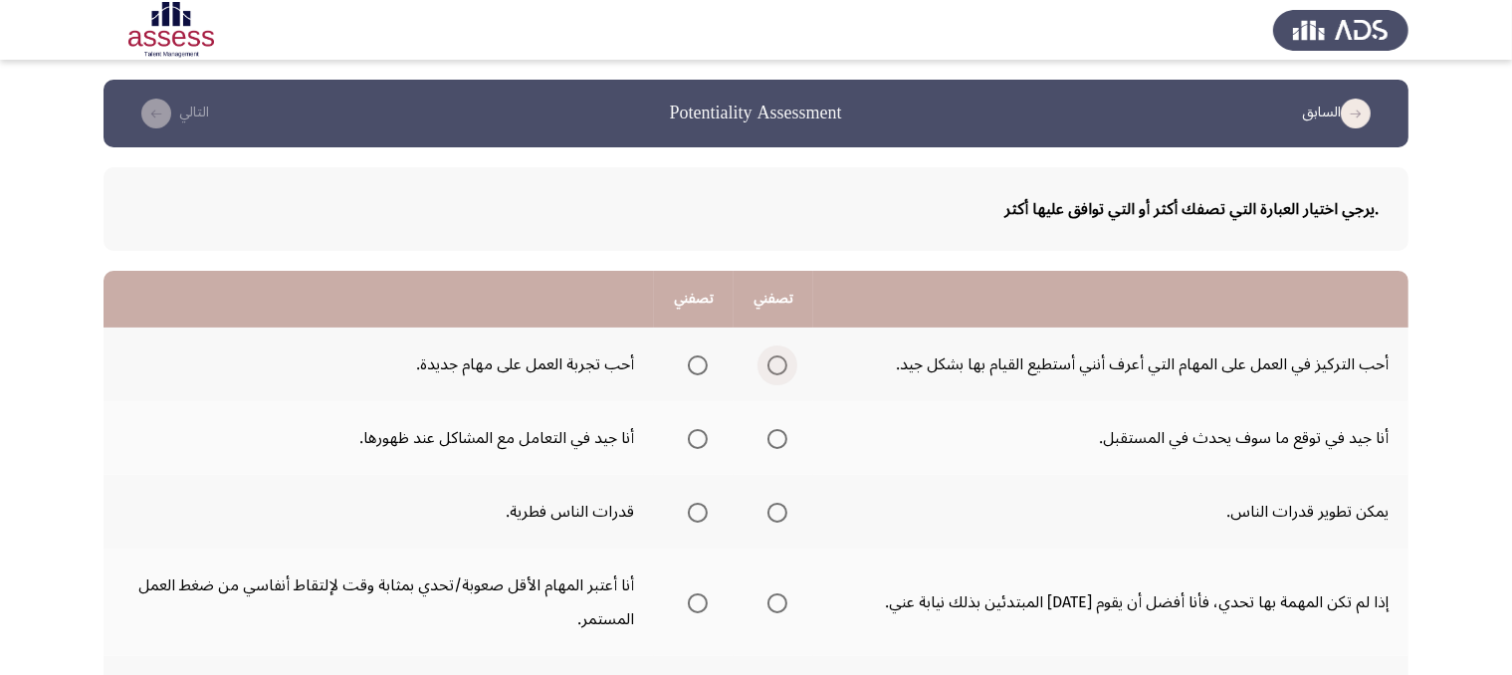
click at [767, 365] on span "Select an option" at bounding box center [777, 365] width 20 height 20
click at [767, 365] on input "Select an option" at bounding box center [777, 365] width 20 height 20
click at [691, 359] on span "Select an option" at bounding box center [698, 365] width 20 height 20
click at [691, 359] on input "Select an option" at bounding box center [698, 365] width 20 height 20
click at [701, 440] on span "Select an option" at bounding box center [698, 439] width 20 height 20
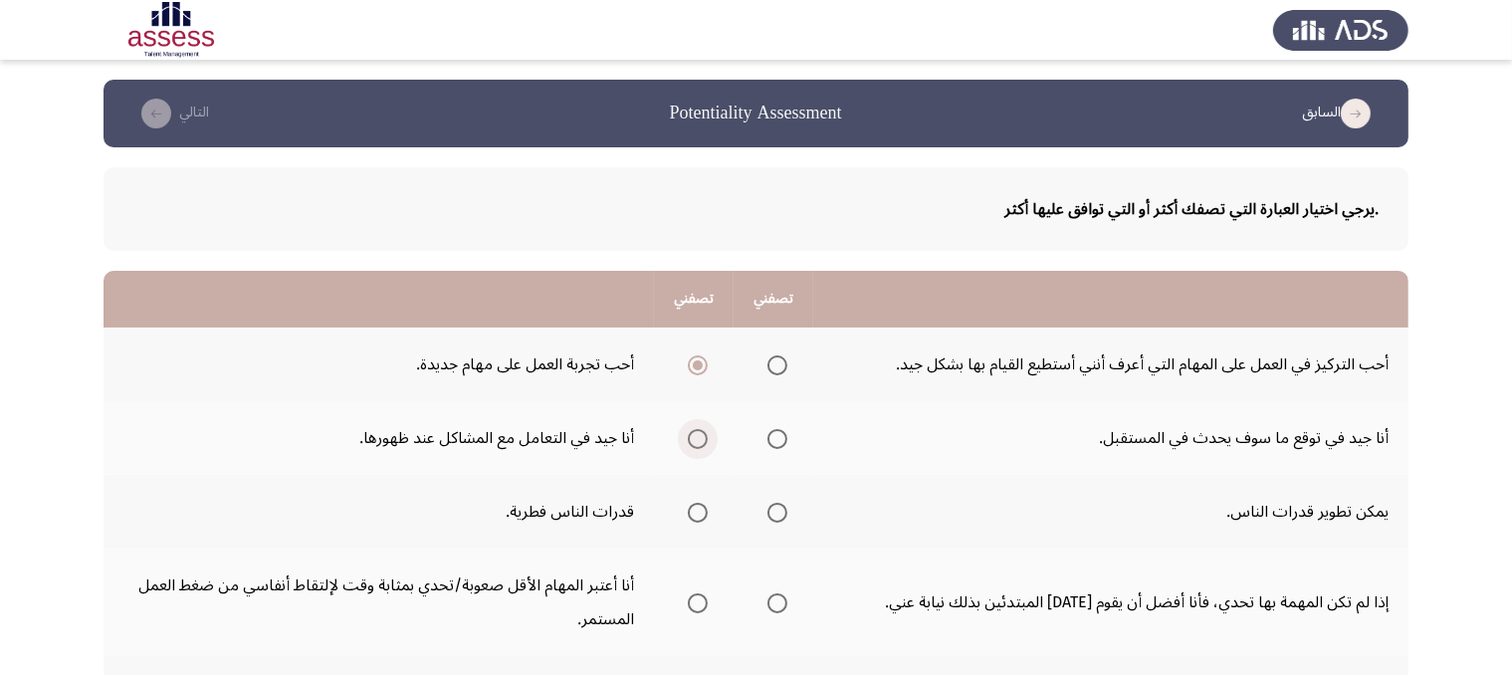
click at [701, 440] on input "Select an option" at bounding box center [698, 439] width 20 height 20
click at [782, 507] on span "Select an option" at bounding box center [777, 513] width 20 height 20
click at [782, 507] on input "Select an option" at bounding box center [777, 513] width 20 height 20
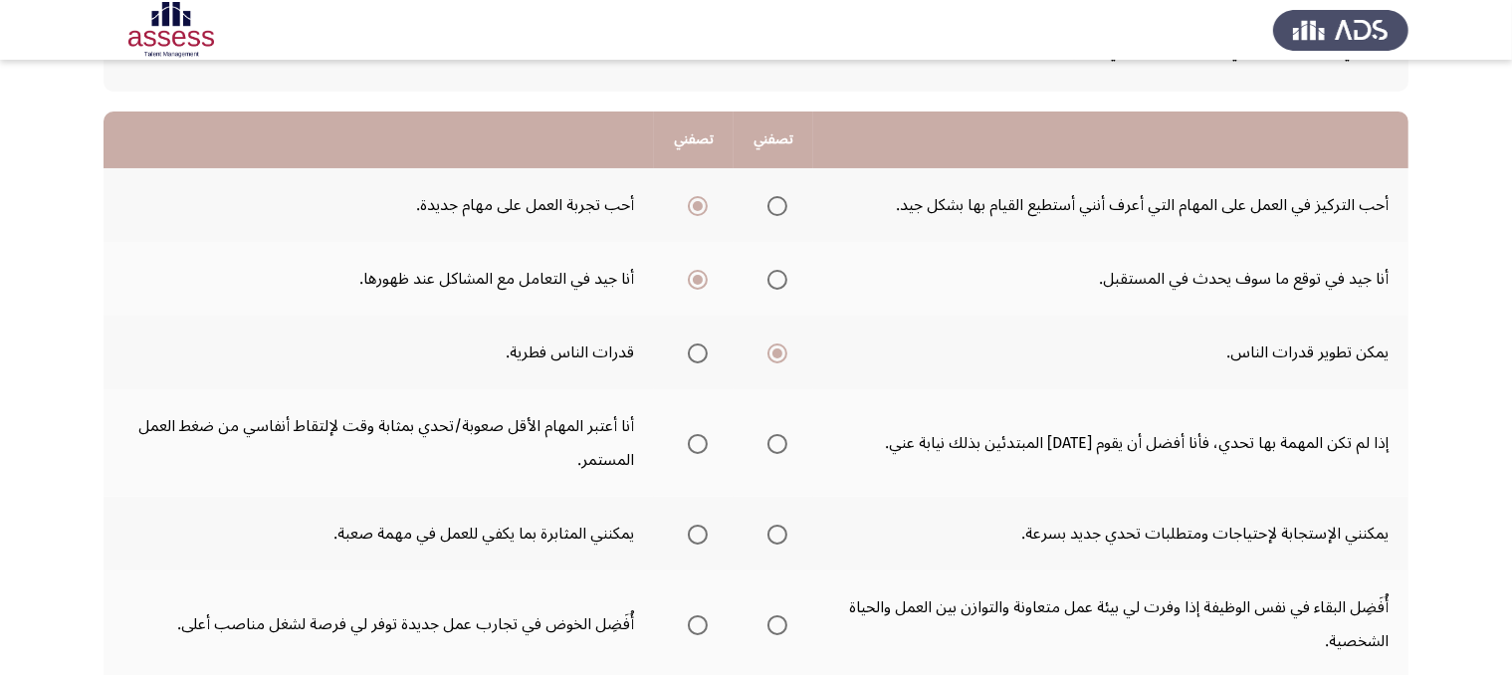
scroll to position [161, 0]
click at [774, 432] on span "Select an option" at bounding box center [777, 442] width 20 height 20
click at [774, 432] on input "Select an option" at bounding box center [777, 442] width 20 height 20
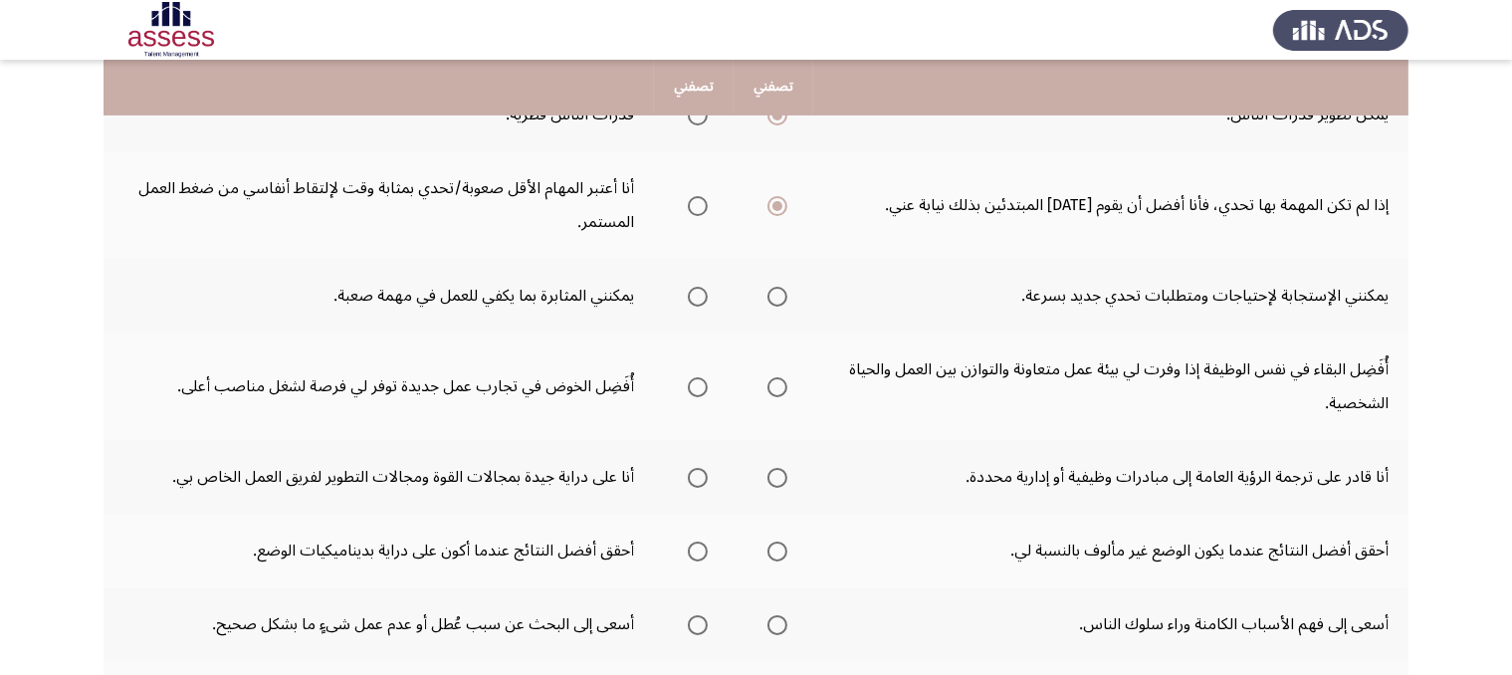
scroll to position [394, 0]
click at [772, 295] on span "Select an option" at bounding box center [777, 300] width 20 height 20
click at [772, 295] on input "Select an option" at bounding box center [777, 300] width 20 height 20
click at [699, 381] on span "Select an option" at bounding box center [698, 390] width 20 height 20
click at [699, 381] on input "Select an option" at bounding box center [698, 390] width 20 height 20
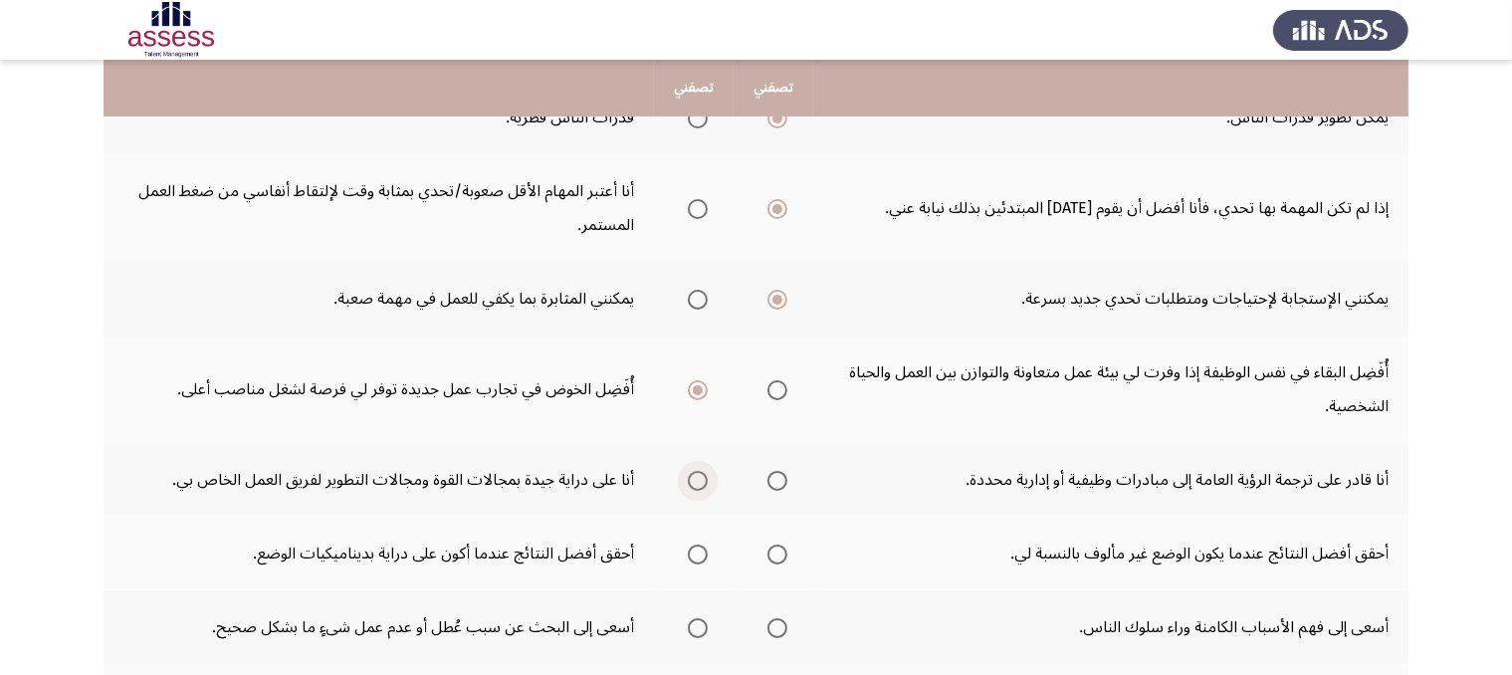
click at [690, 478] on span "Select an option" at bounding box center [698, 481] width 20 height 20
click at [690, 478] on input "Select an option" at bounding box center [698, 481] width 20 height 20
click at [700, 550] on span "Select an option" at bounding box center [698, 554] width 20 height 20
click at [700, 550] on input "Select an option" at bounding box center [698, 554] width 20 height 20
click at [688, 621] on span "Select an option" at bounding box center [698, 628] width 20 height 20
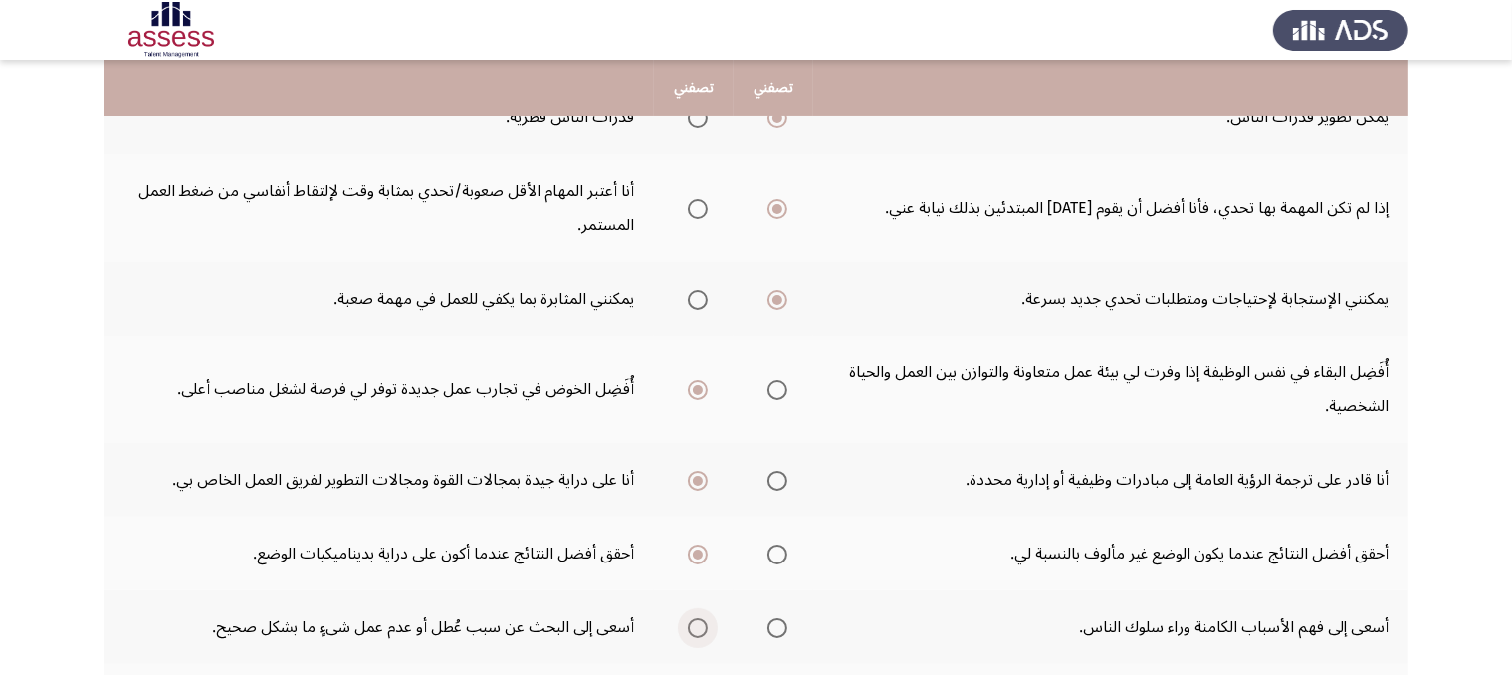
click at [688, 621] on input "Select an option" at bounding box center [698, 628] width 20 height 20
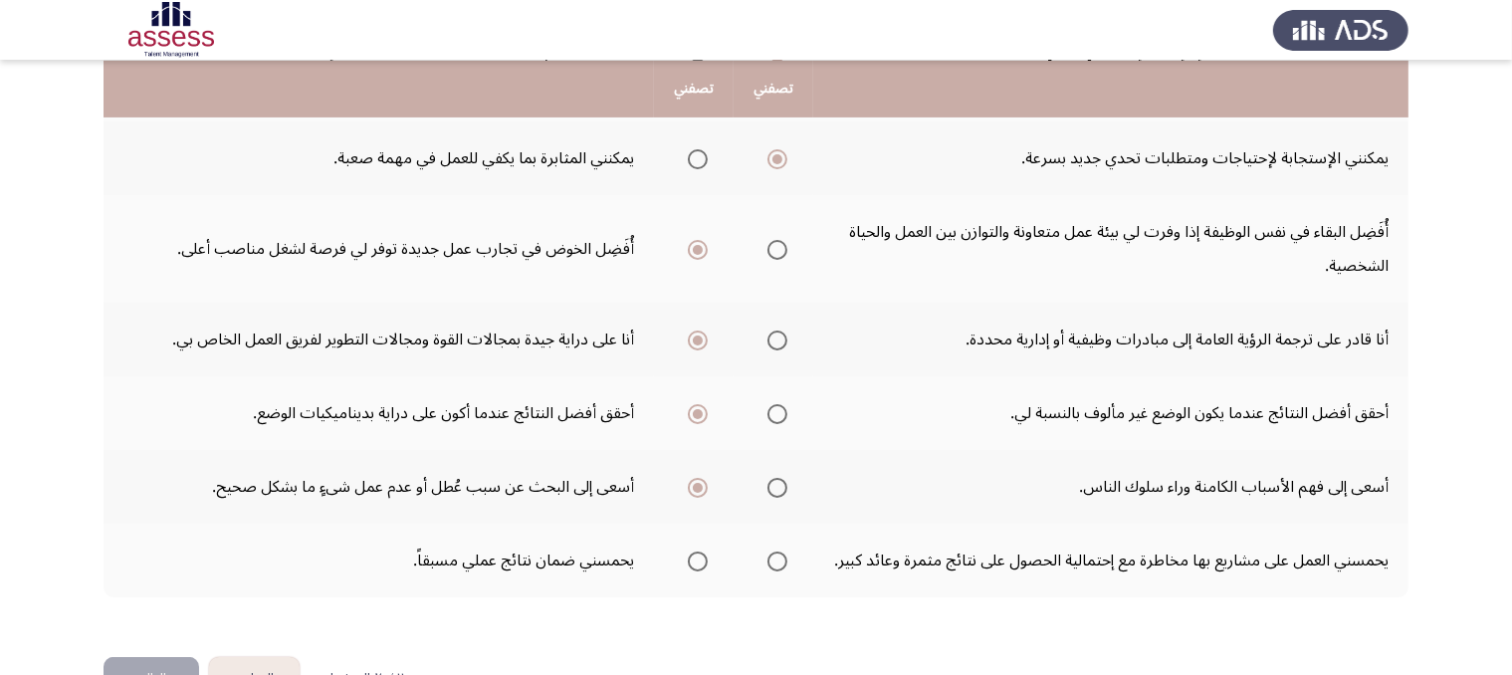
scroll to position [591, 0]
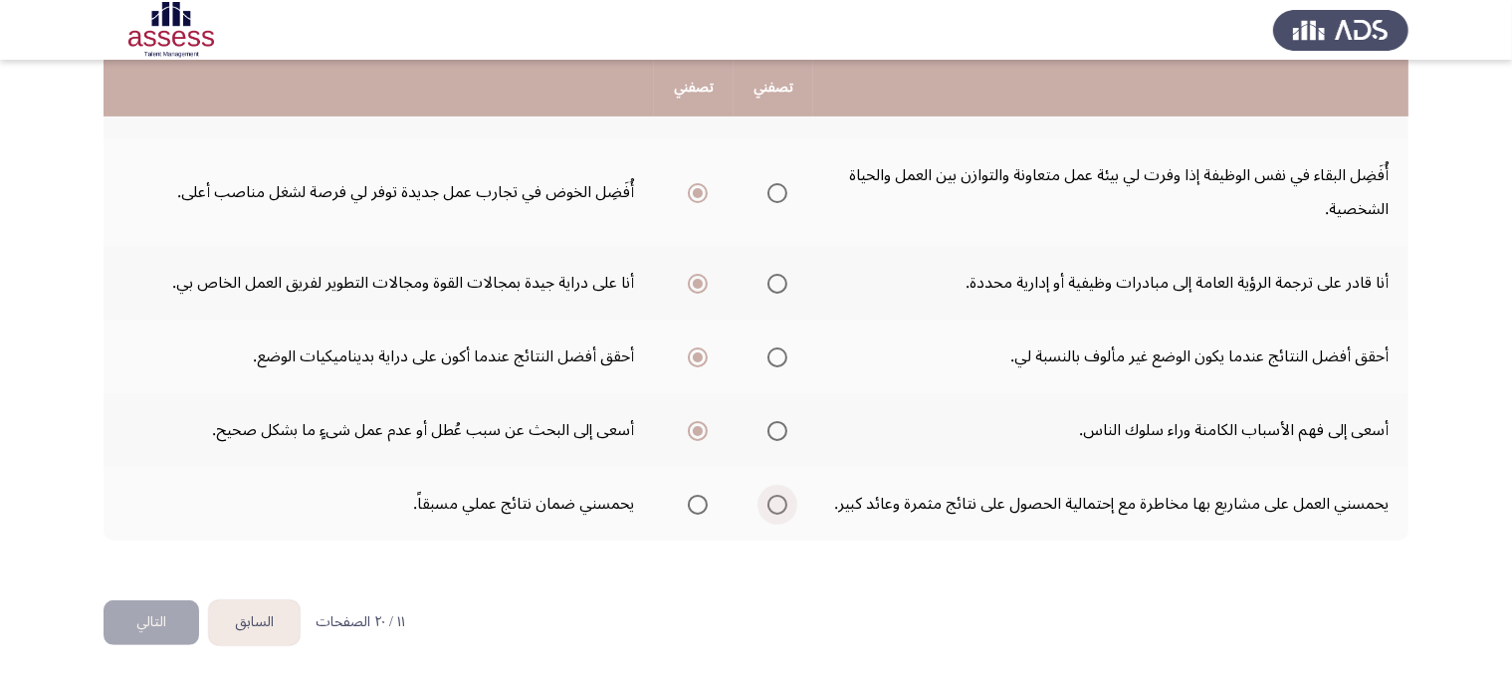
click at [777, 498] on span "Select an option" at bounding box center [777, 505] width 20 height 20
click at [777, 498] on input "Select an option" at bounding box center [777, 505] width 20 height 20
click at [159, 612] on button "التالي" at bounding box center [151, 622] width 96 height 45
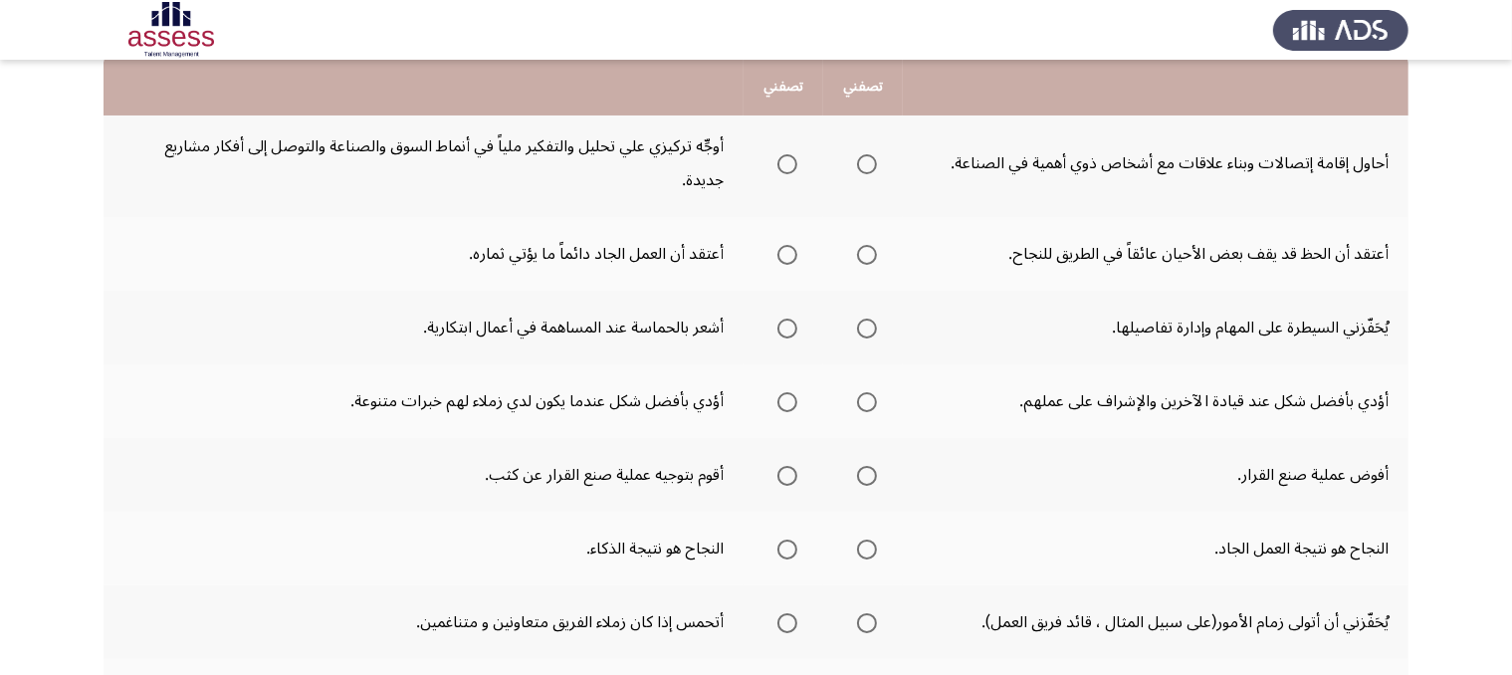
scroll to position [215, 0]
click at [783, 166] on span "Select an option" at bounding box center [787, 167] width 20 height 20
click at [783, 166] on input "Select an option" at bounding box center [787, 167] width 20 height 20
click at [800, 256] on th at bounding box center [783, 257] width 80 height 74
click at [796, 252] on th at bounding box center [783, 257] width 80 height 74
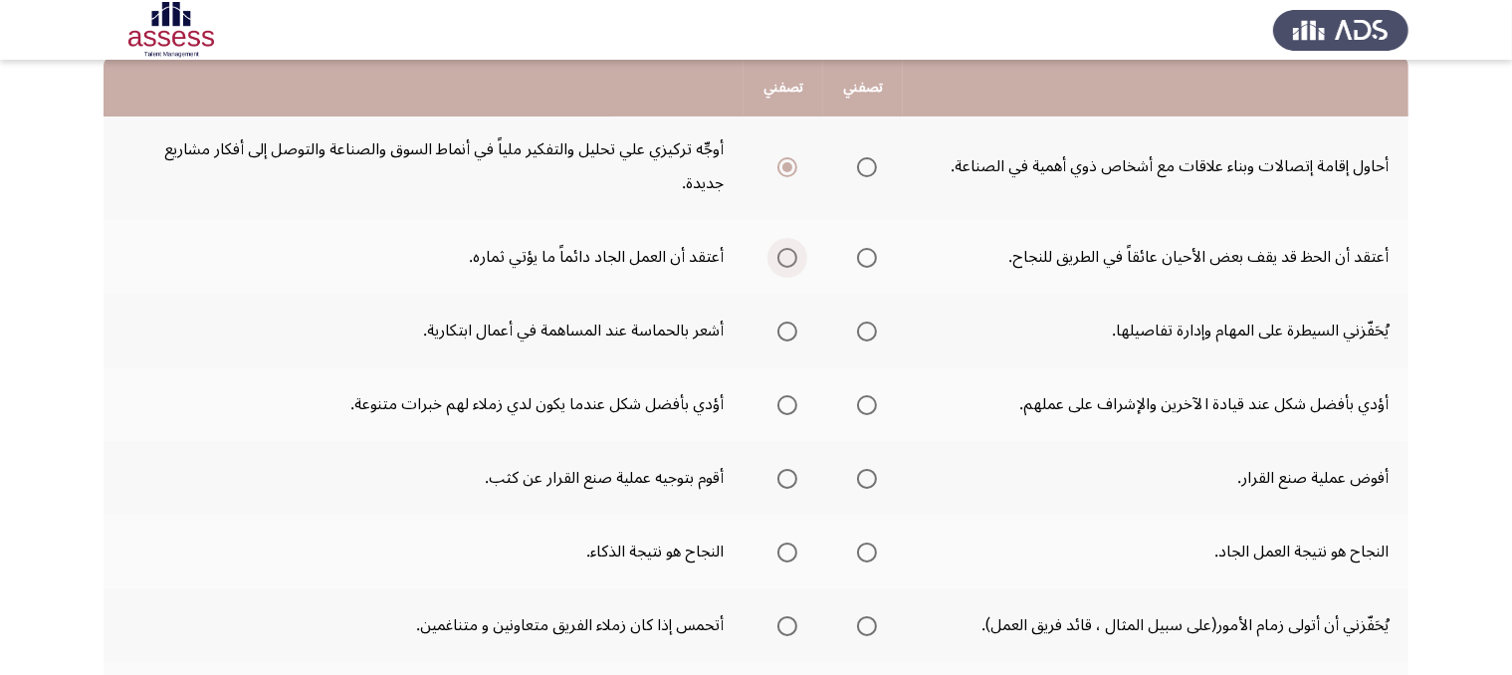
click at [785, 259] on span "Select an option" at bounding box center [787, 258] width 20 height 20
click at [785, 259] on input "Select an option" at bounding box center [787, 258] width 20 height 20
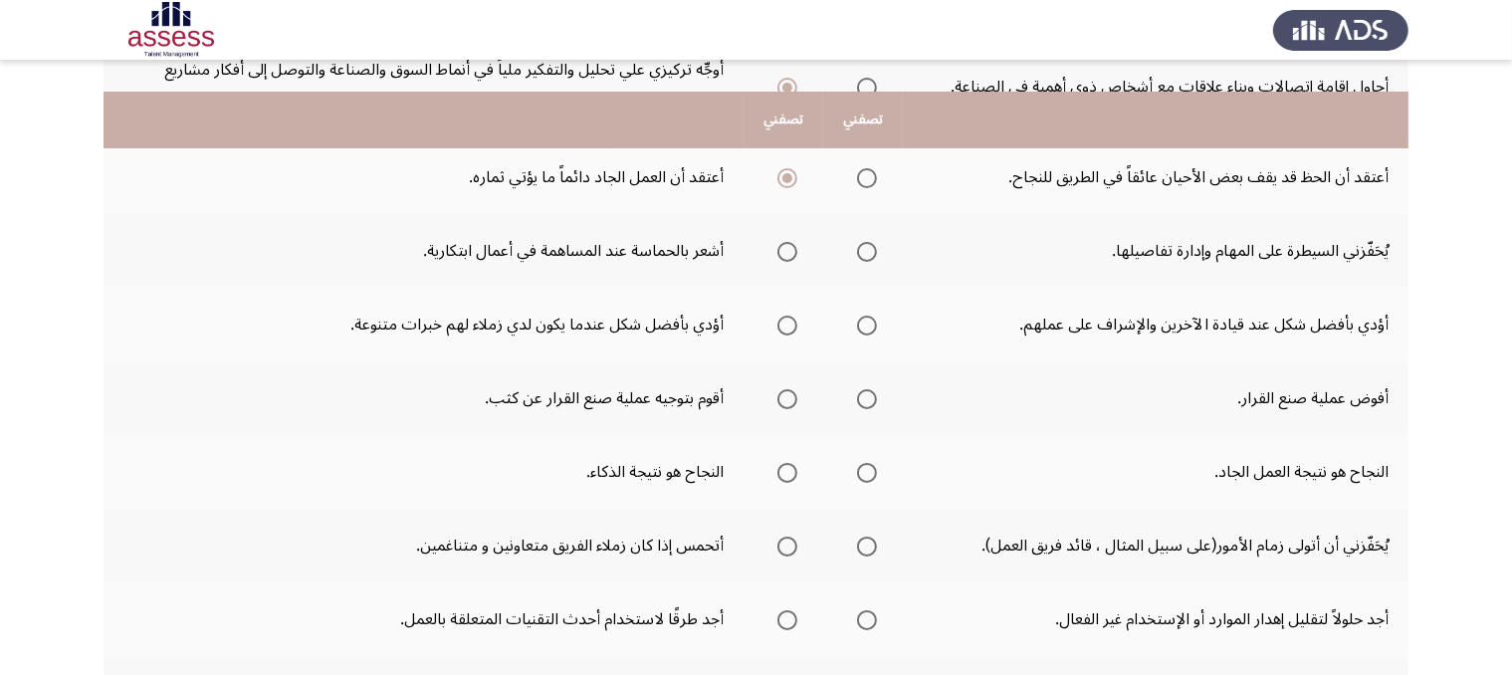
scroll to position [326, 0]
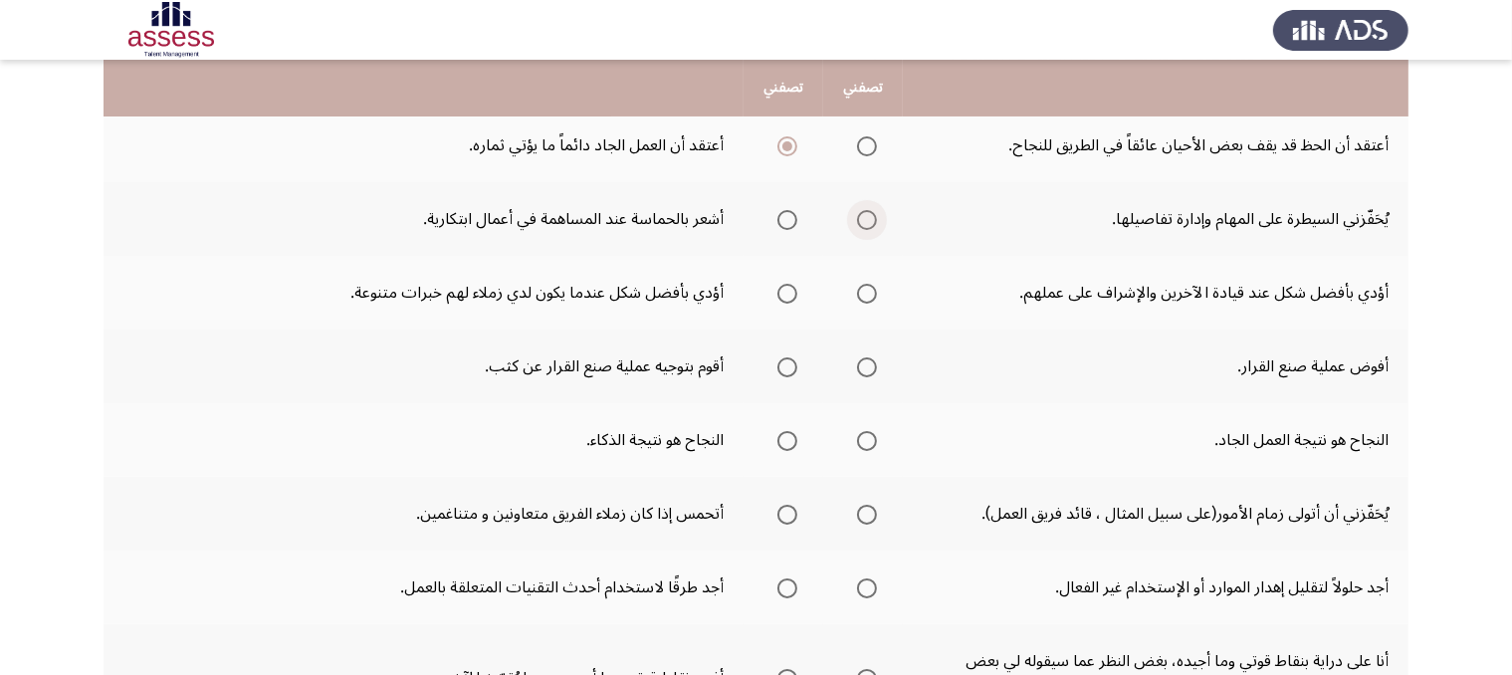
click at [863, 211] on span "Select an option" at bounding box center [867, 220] width 20 height 20
click at [863, 211] on input "Select an option" at bounding box center [867, 220] width 20 height 20
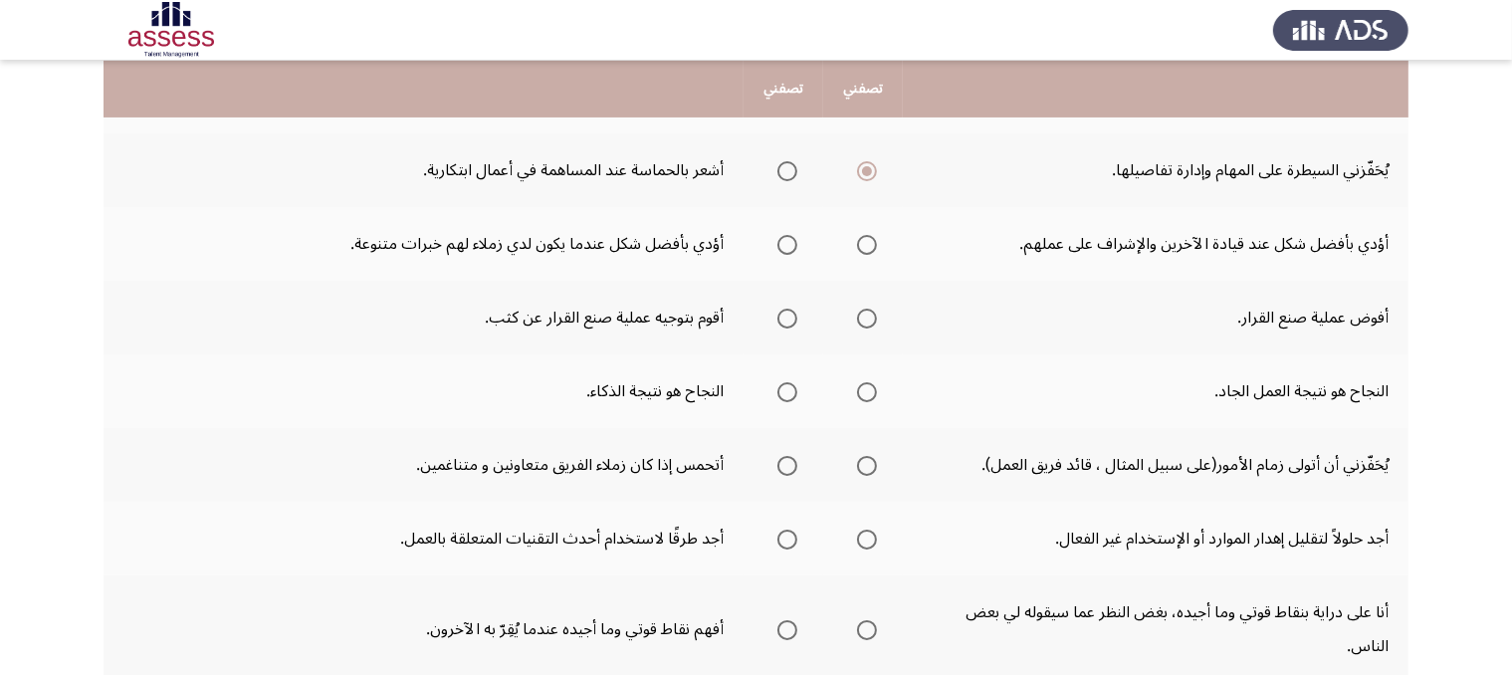
scroll to position [382, 0]
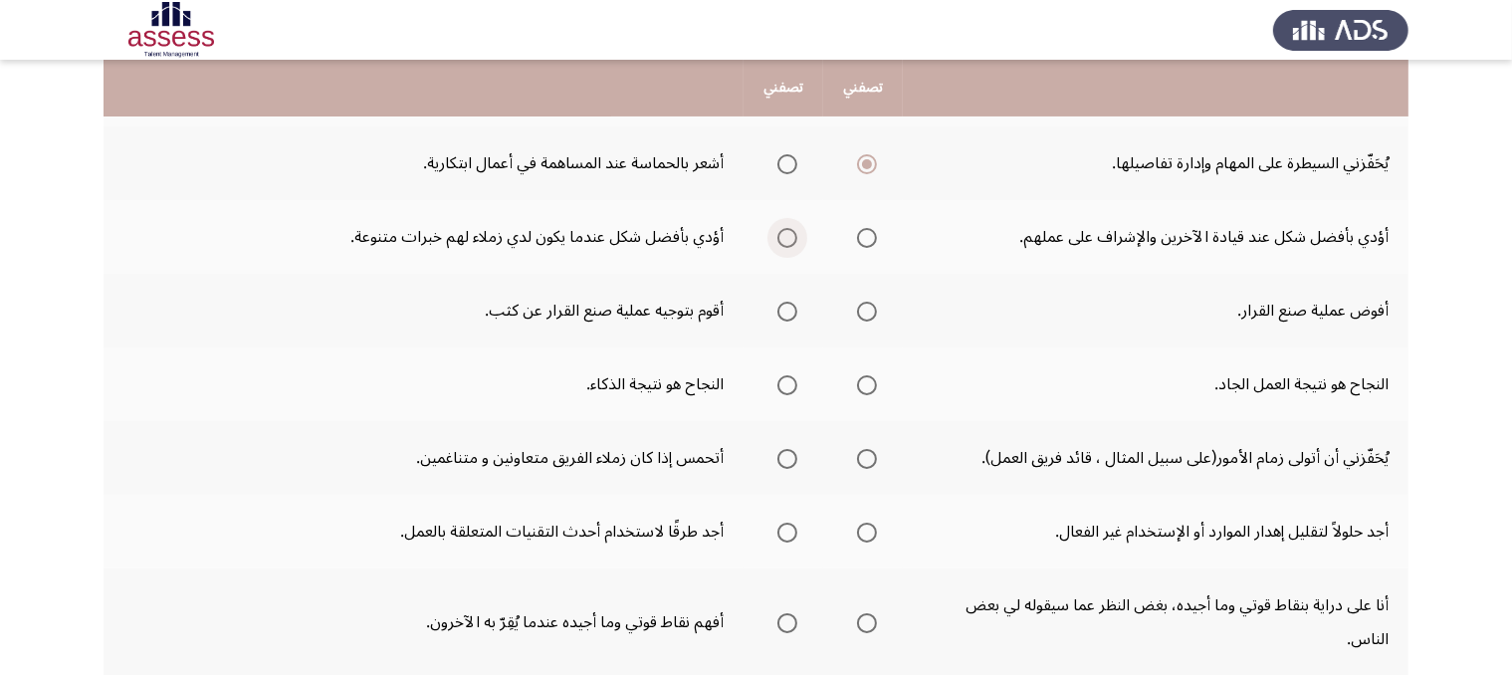
click at [777, 228] on span "Select an option" at bounding box center [787, 238] width 20 height 20
click at [777, 228] on input "Select an option" at bounding box center [787, 238] width 20 height 20
click at [788, 302] on span "Select an option" at bounding box center [787, 312] width 20 height 20
click at [788, 302] on input "Select an option" at bounding box center [787, 312] width 20 height 20
click at [857, 375] on span "Select an option" at bounding box center [867, 385] width 20 height 20
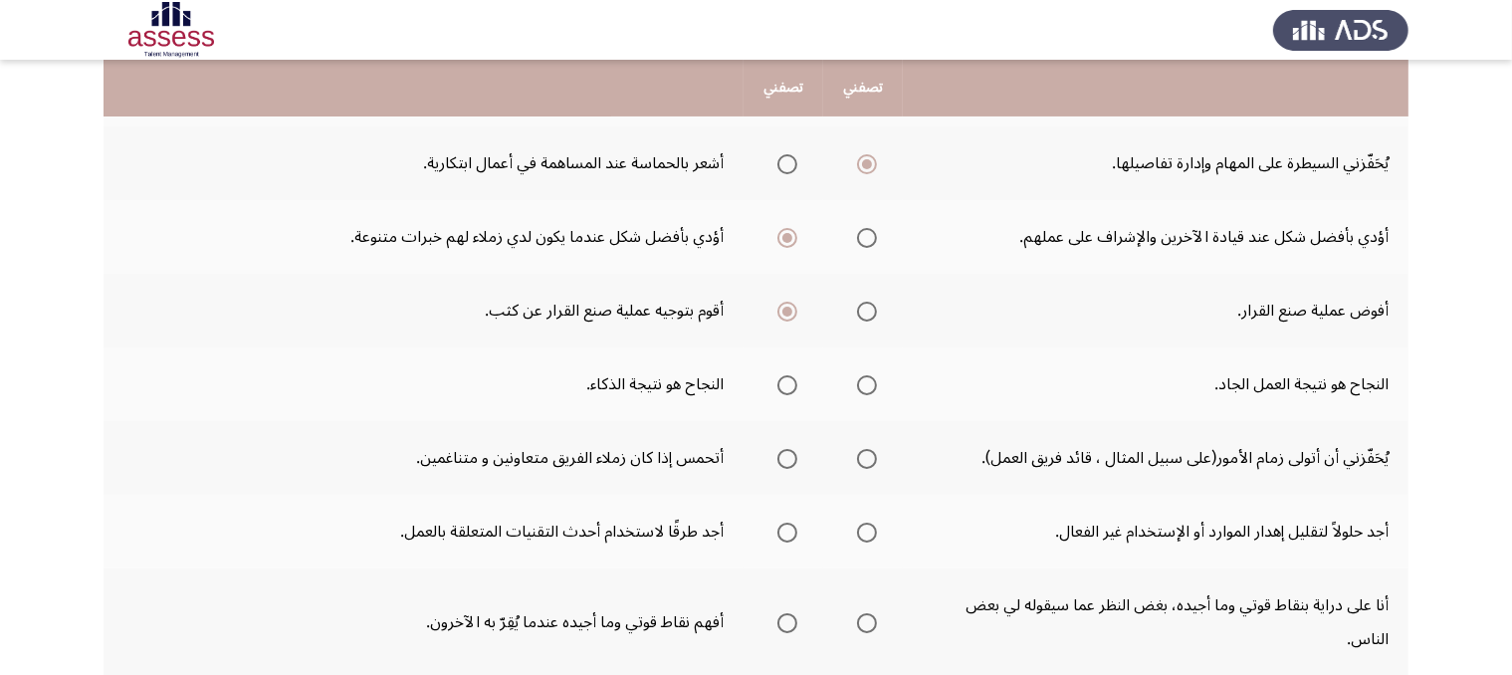
click at [857, 375] on input "Select an option" at bounding box center [867, 385] width 20 height 20
click at [787, 458] on span "Select an option" at bounding box center [787, 459] width 20 height 20
click at [787, 458] on input "Select an option" at bounding box center [787, 459] width 20 height 20
click at [788, 524] on span "Select an option" at bounding box center [787, 532] width 20 height 20
click at [788, 524] on input "Select an option" at bounding box center [787, 532] width 20 height 20
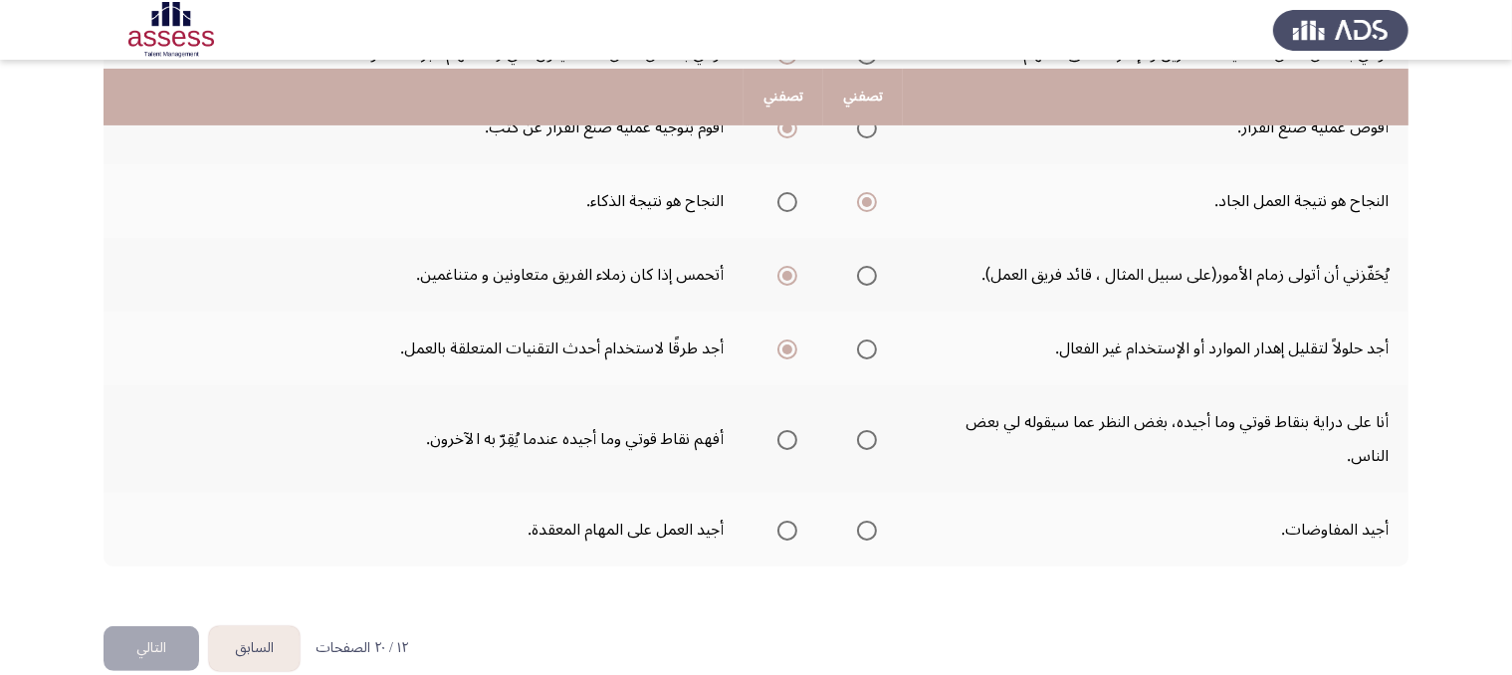
scroll to position [591, 0]
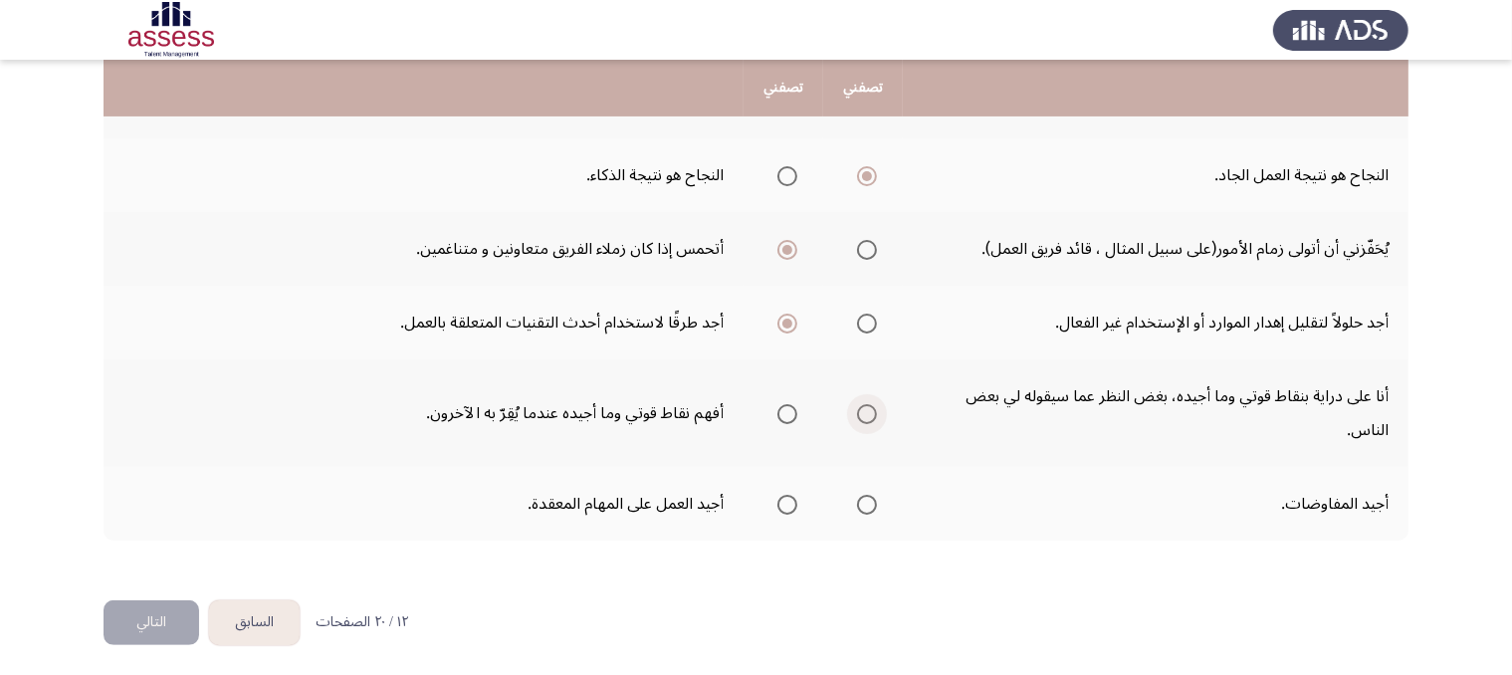
click at [875, 404] on span "Select an option" at bounding box center [867, 414] width 20 height 20
click at [875, 404] on input "Select an option" at bounding box center [867, 414] width 20 height 20
click at [872, 496] on span "Select an option" at bounding box center [867, 505] width 20 height 20
click at [872, 496] on input "Select an option" at bounding box center [867, 505] width 20 height 20
click at [163, 622] on button "التالي" at bounding box center [151, 622] width 96 height 45
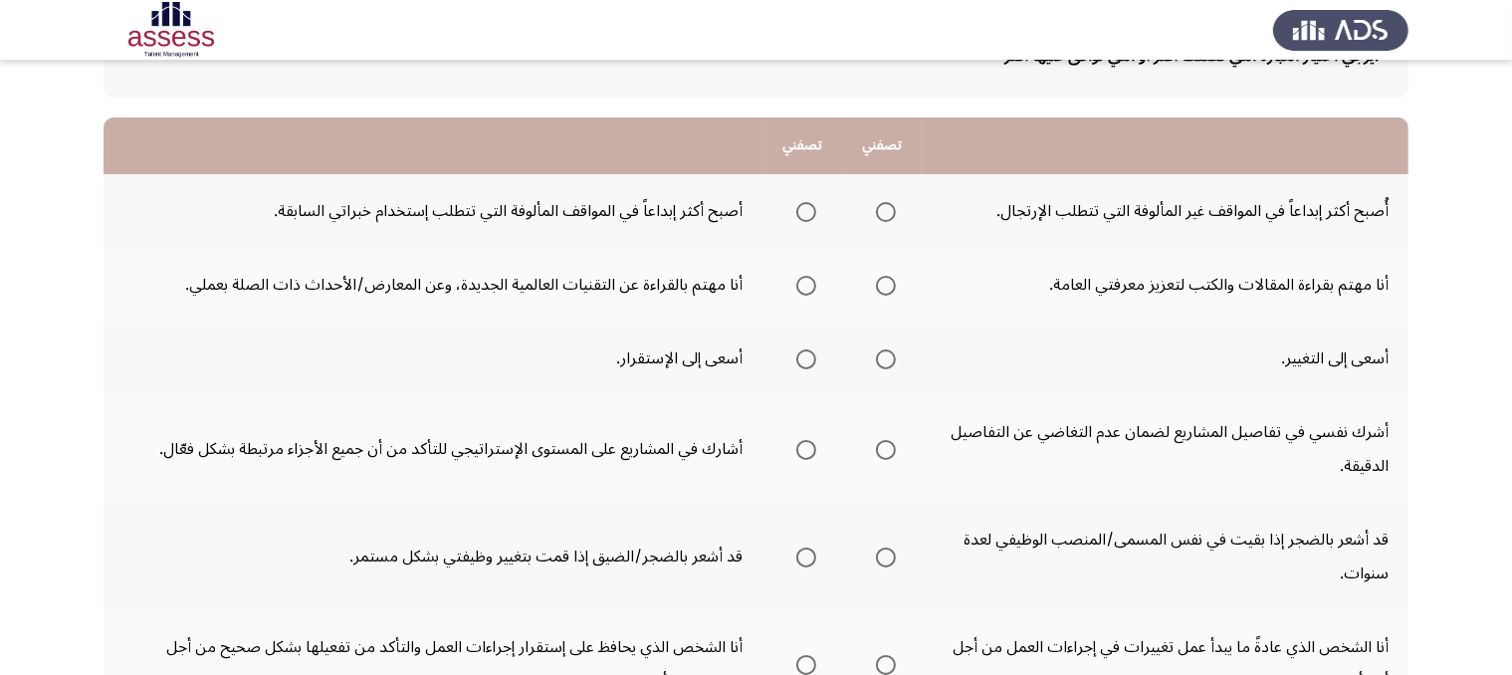
scroll to position [163, 0]
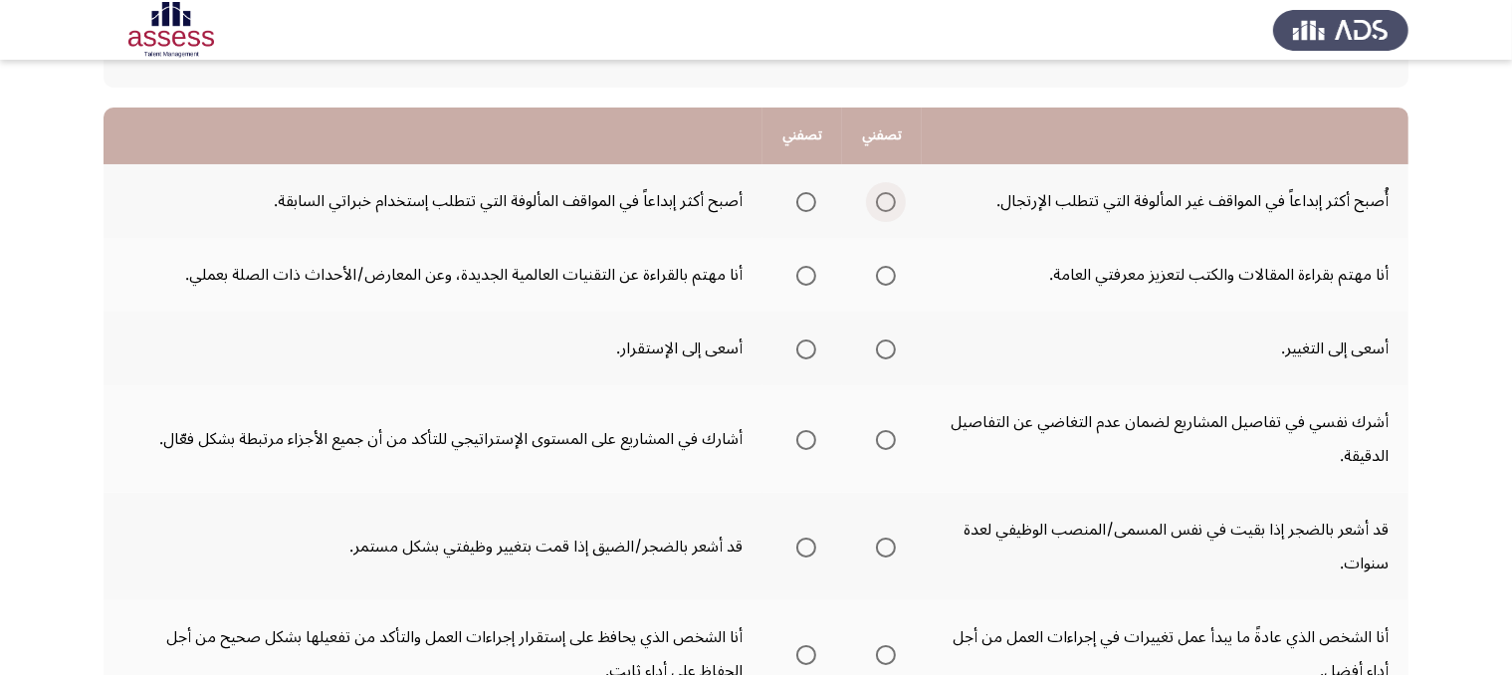
click at [884, 196] on span "Select an option" at bounding box center [886, 202] width 20 height 20
click at [884, 196] on input "Select an option" at bounding box center [886, 202] width 20 height 20
click at [882, 267] on span "Select an option" at bounding box center [886, 276] width 20 height 20
click at [882, 267] on input "Select an option" at bounding box center [886, 276] width 20 height 20
click at [810, 271] on span "Select an option" at bounding box center [806, 276] width 20 height 20
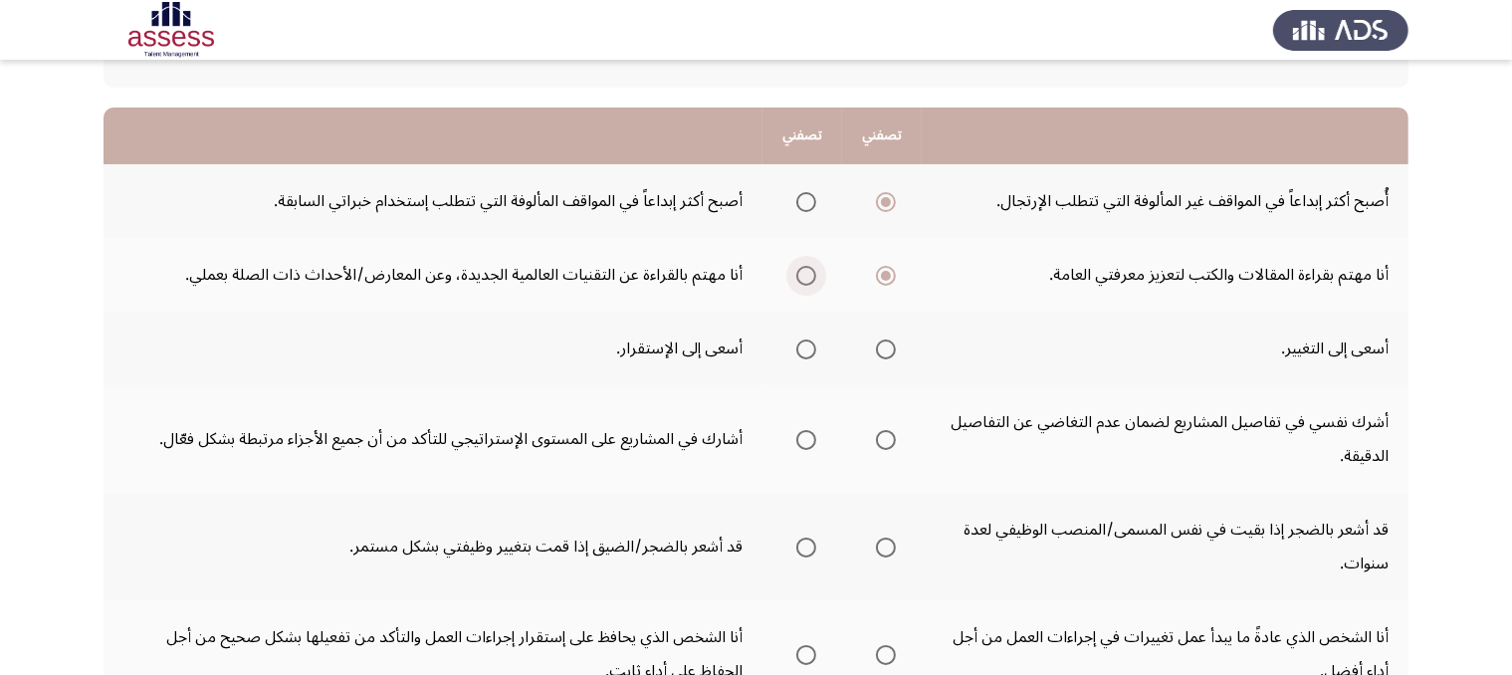
click at [810, 271] on input "Select an option" at bounding box center [806, 276] width 20 height 20
click at [888, 341] on span "Select an option" at bounding box center [886, 349] width 20 height 20
click at [888, 341] on input "Select an option" at bounding box center [886, 349] width 20 height 20
click at [808, 439] on span "Select an option" at bounding box center [806, 440] width 20 height 20
click at [808, 439] on input "Select an option" at bounding box center [806, 440] width 20 height 20
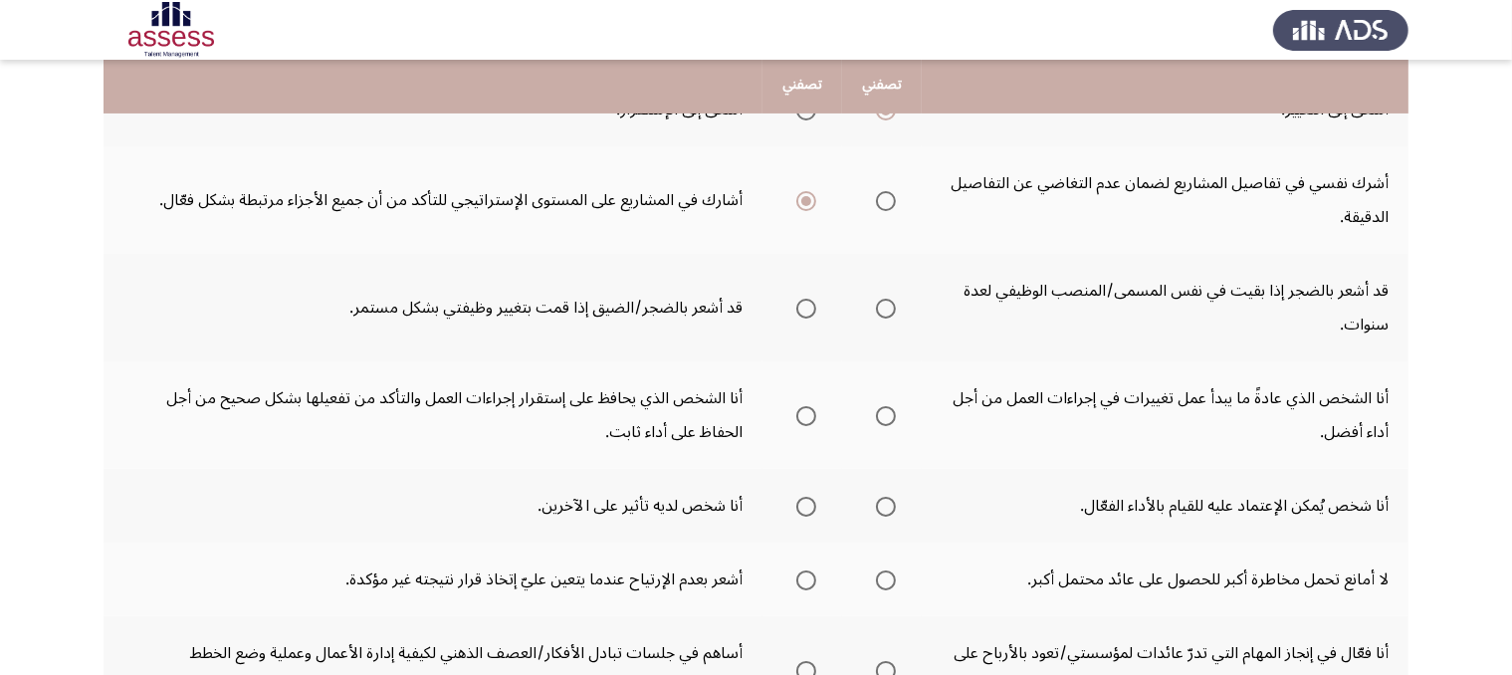
scroll to position [406, 0]
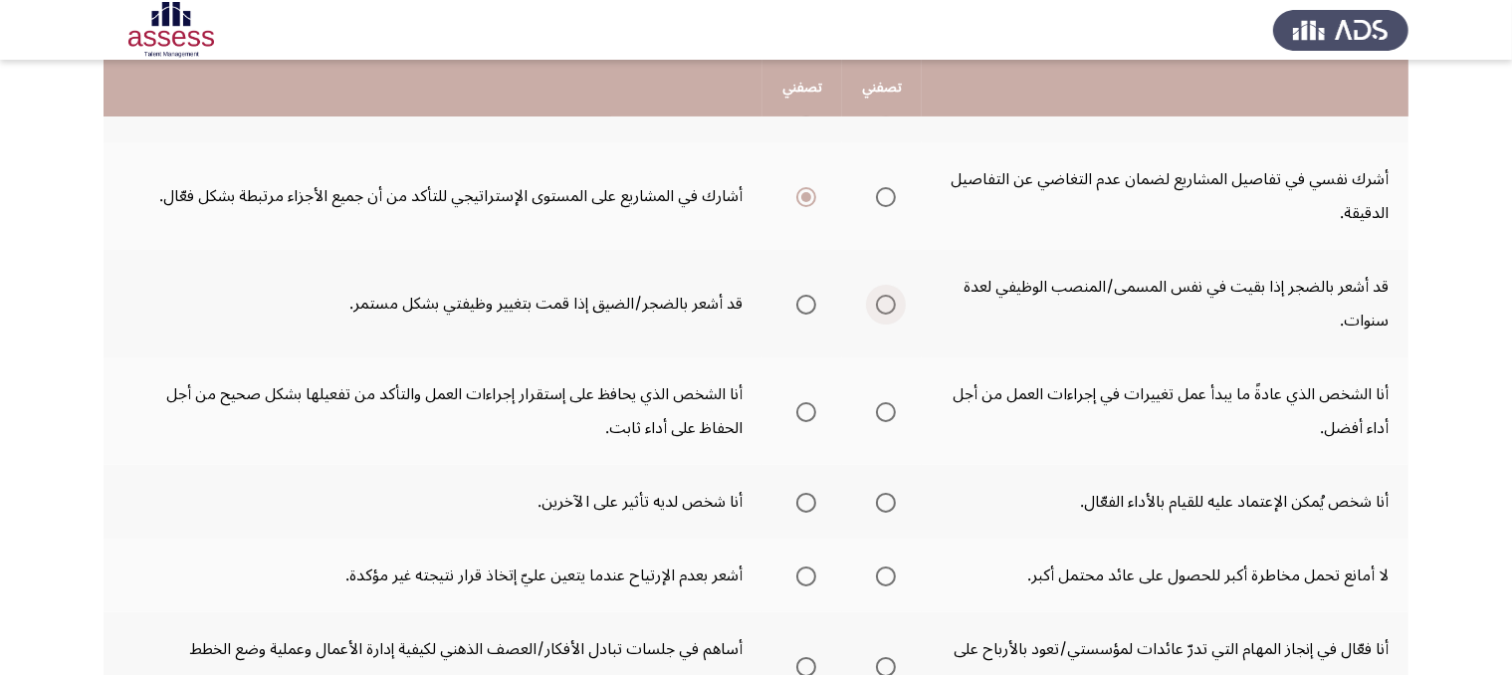
click at [886, 307] on span "Select an option" at bounding box center [886, 305] width 20 height 20
click at [886, 307] on input "Select an option" at bounding box center [886, 305] width 20 height 20
click at [813, 411] on span "Select an option" at bounding box center [806, 412] width 20 height 20
click at [813, 411] on input "Select an option" at bounding box center [806, 412] width 20 height 20
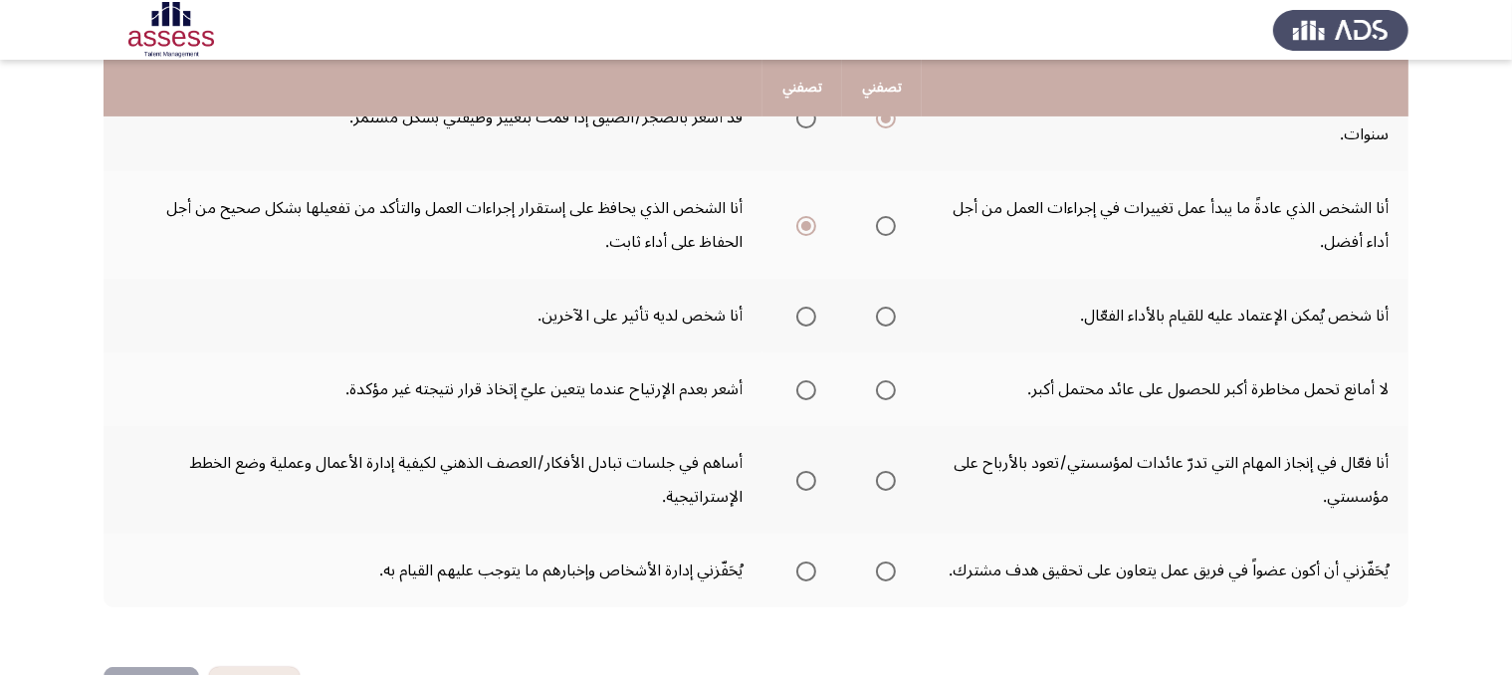
scroll to position [612, 0]
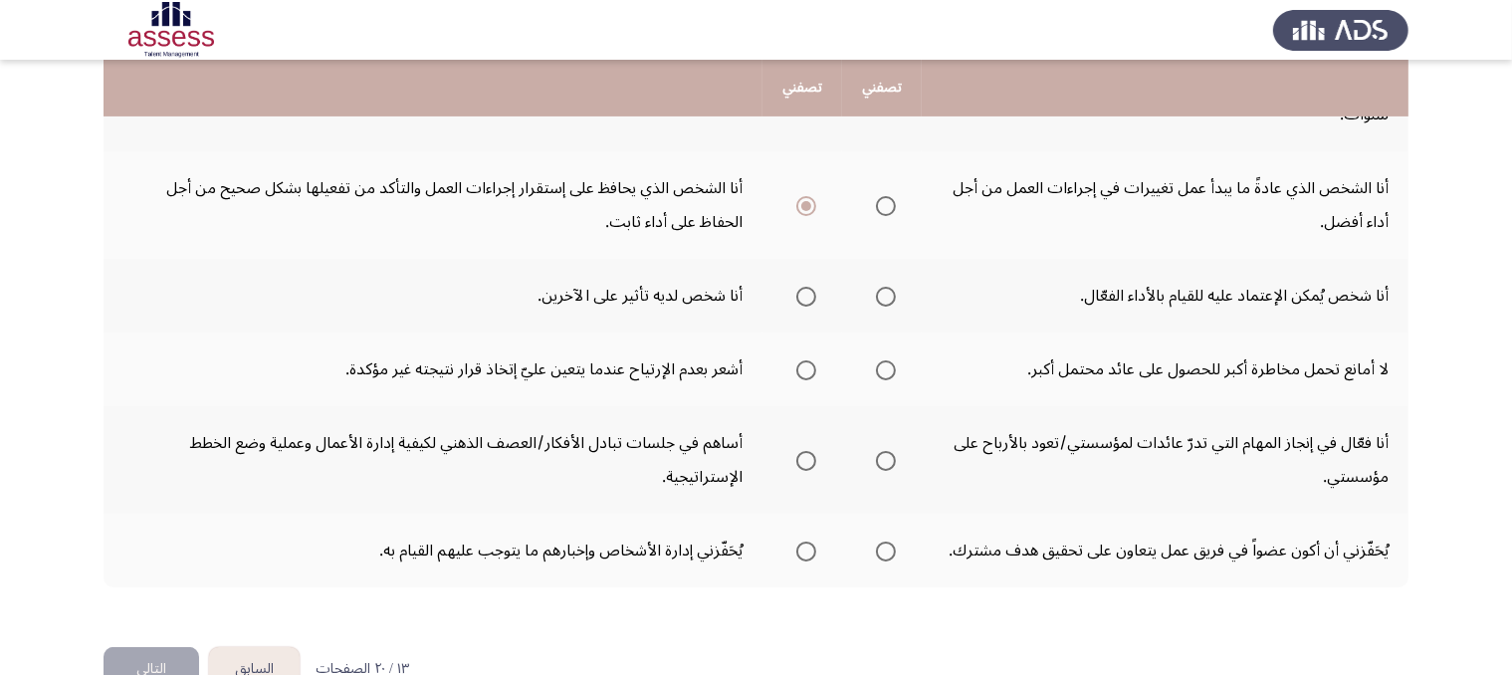
click at [806, 287] on span "Select an option" at bounding box center [806, 297] width 20 height 20
click at [806, 287] on input "Select an option" at bounding box center [806, 297] width 20 height 20
click at [882, 366] on span "Select an option" at bounding box center [886, 370] width 20 height 20
click at [882, 366] on input "Select an option" at bounding box center [886, 370] width 20 height 20
click at [804, 455] on span "Select an option" at bounding box center [806, 461] width 20 height 20
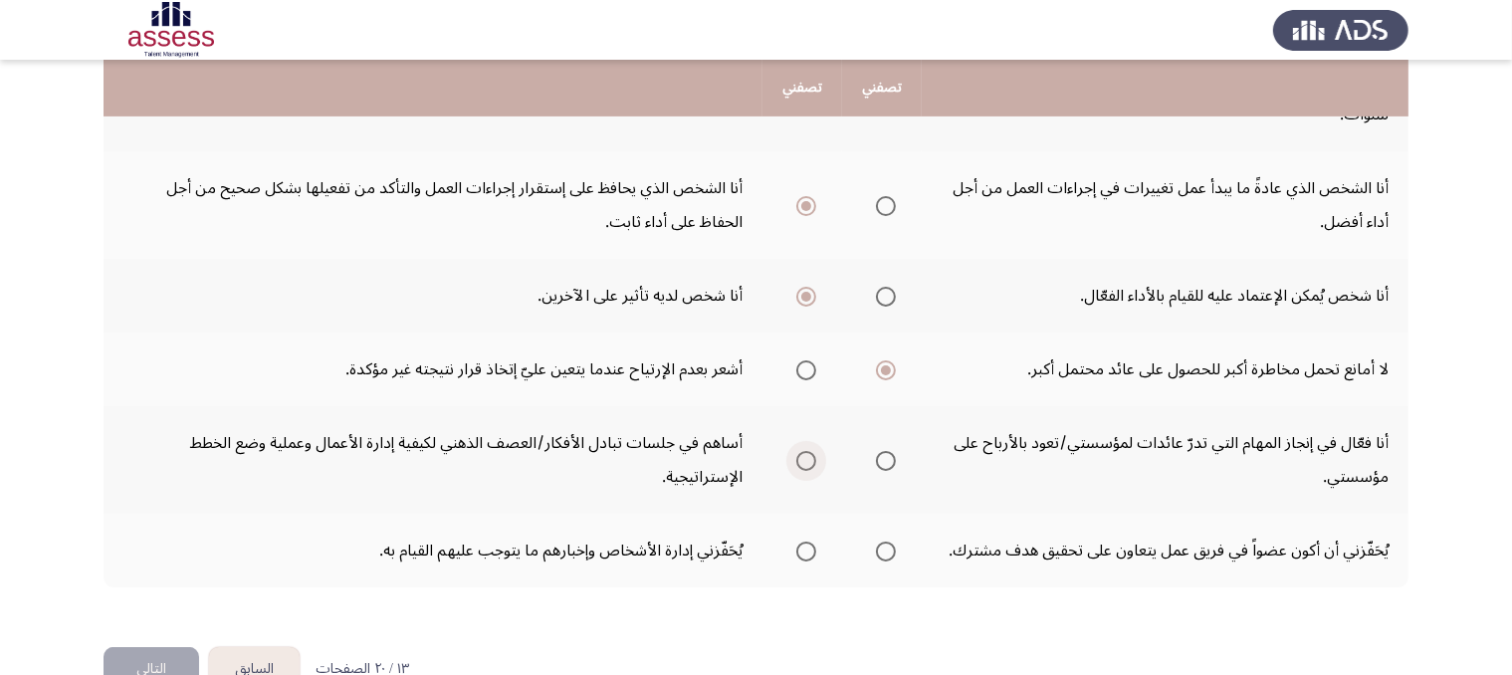
click at [804, 455] on input "Select an option" at bounding box center [806, 461] width 20 height 20
click at [808, 548] on span "Select an option" at bounding box center [806, 551] width 20 height 20
click at [808, 548] on input "Select an option" at bounding box center [806, 551] width 20 height 20
click at [177, 658] on button "التالي" at bounding box center [151, 669] width 96 height 45
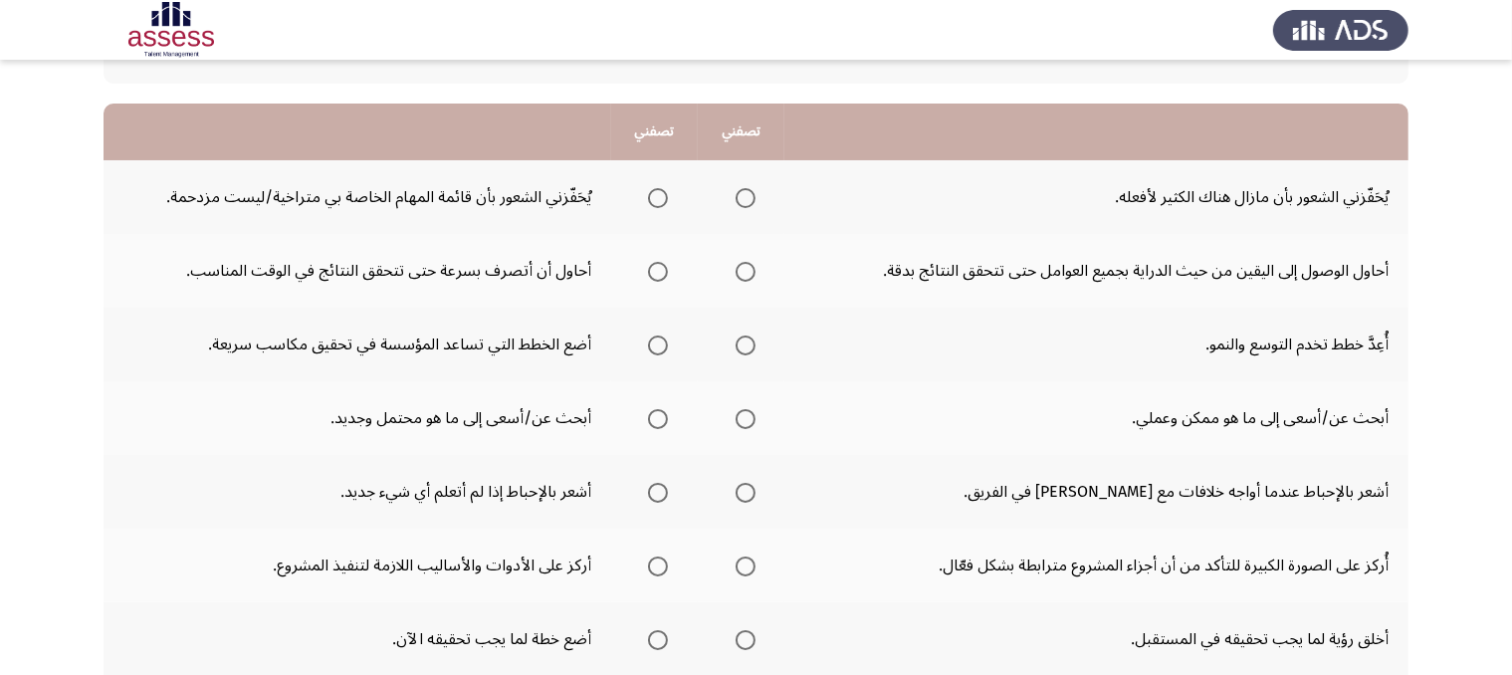
scroll to position [181, 0]
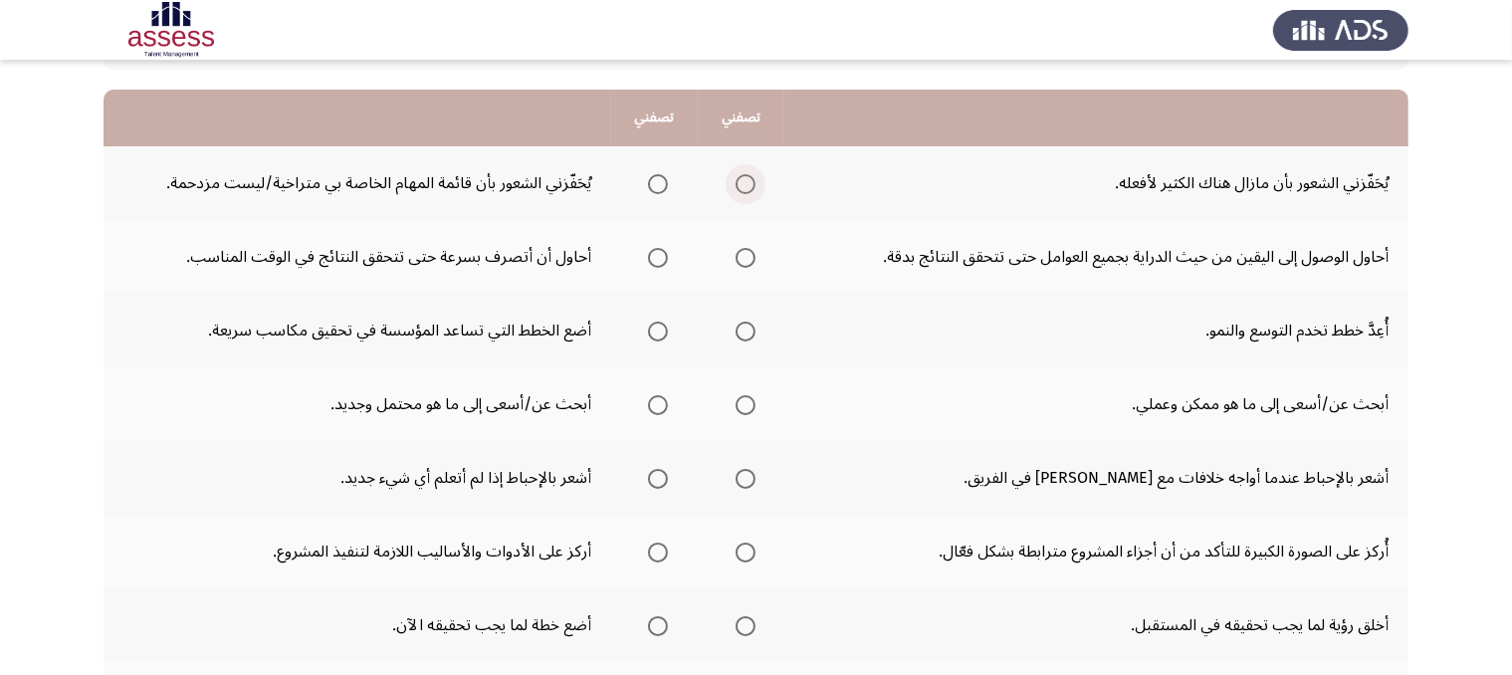
click at [743, 181] on span "Select an option" at bounding box center [745, 184] width 20 height 20
click at [743, 181] on input "Select an option" at bounding box center [745, 184] width 20 height 20
click at [658, 259] on span "Select an option" at bounding box center [658, 258] width 20 height 20
click at [658, 259] on input "Select an option" at bounding box center [658, 258] width 20 height 20
click at [738, 324] on span "Select an option" at bounding box center [745, 331] width 20 height 20
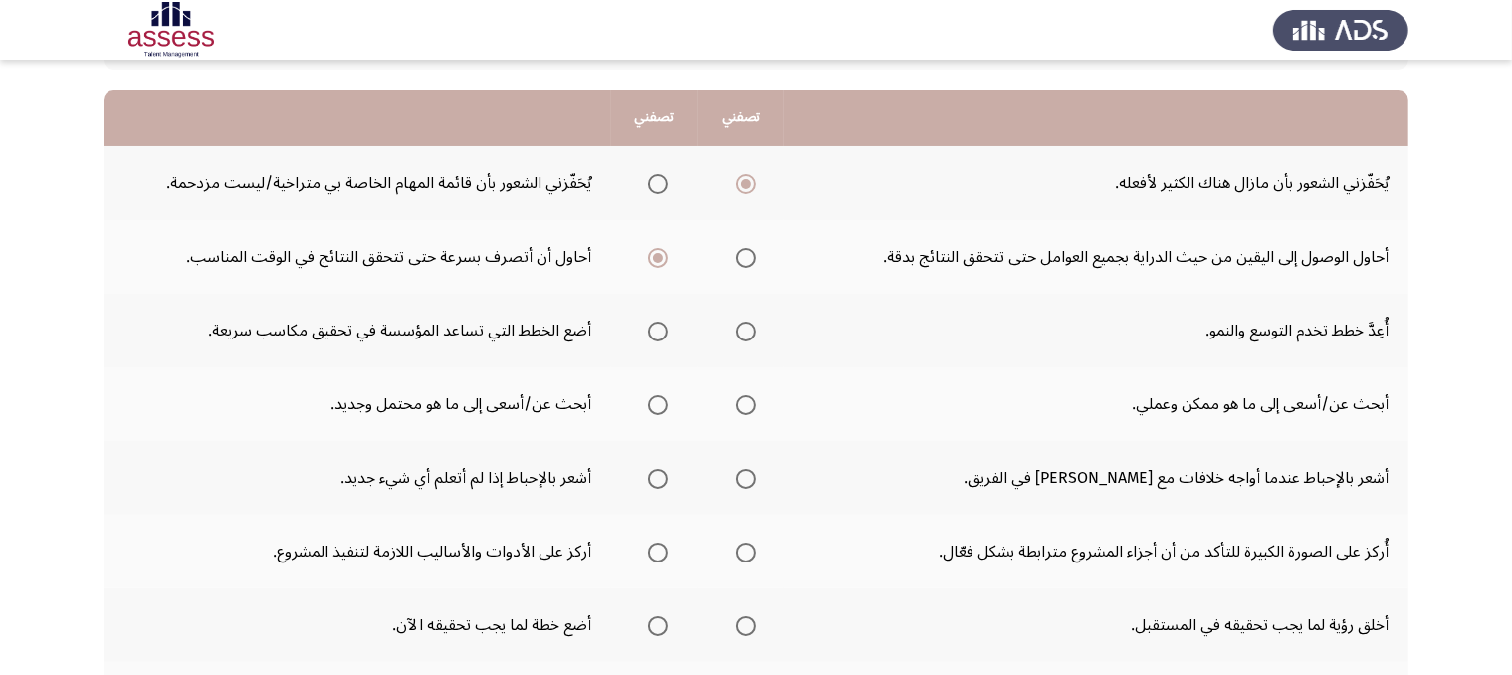
click at [738, 324] on input "Select an option" at bounding box center [745, 331] width 20 height 20
click at [744, 399] on span "Select an option" at bounding box center [745, 405] width 20 height 20
click at [744, 399] on input "Select an option" at bounding box center [745, 405] width 20 height 20
click at [661, 469] on span "Select an option" at bounding box center [658, 479] width 20 height 20
click at [661, 469] on input "Select an option" at bounding box center [658, 479] width 20 height 20
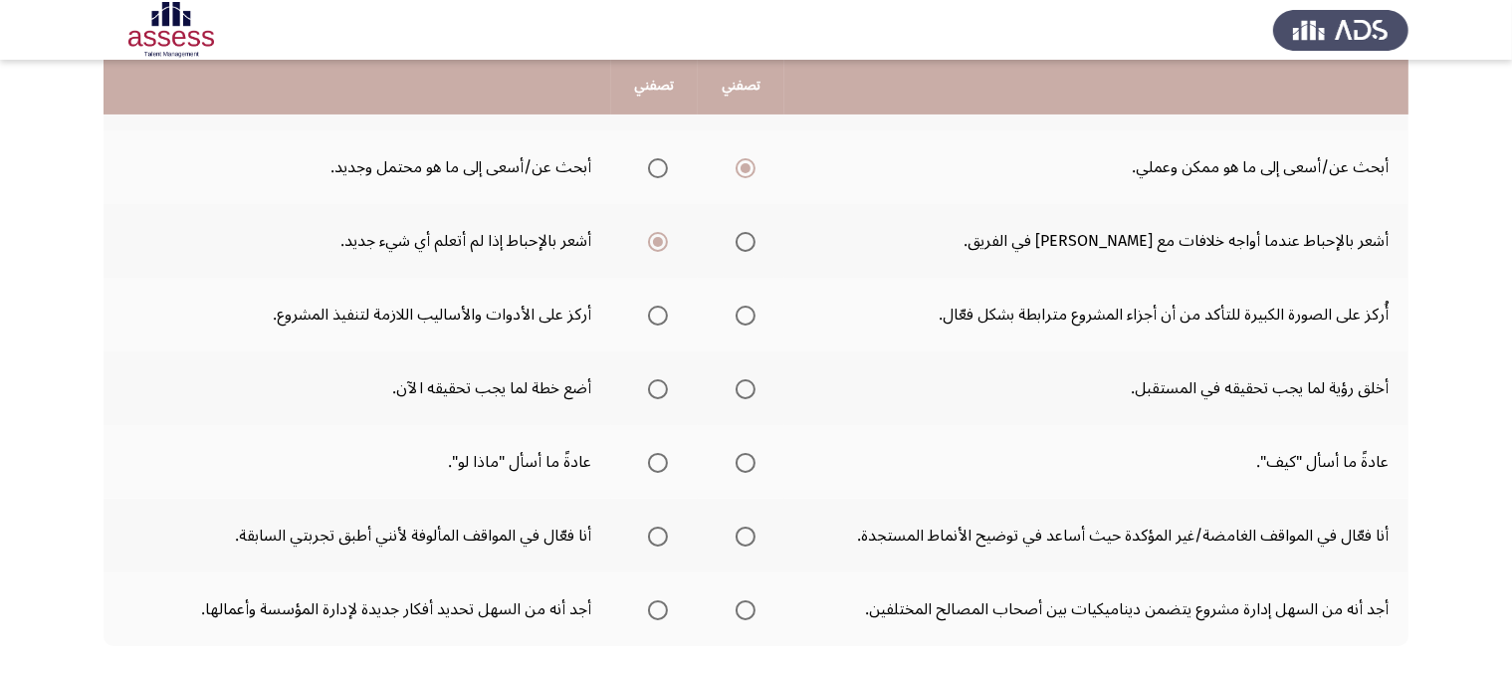
scroll to position [433, 0]
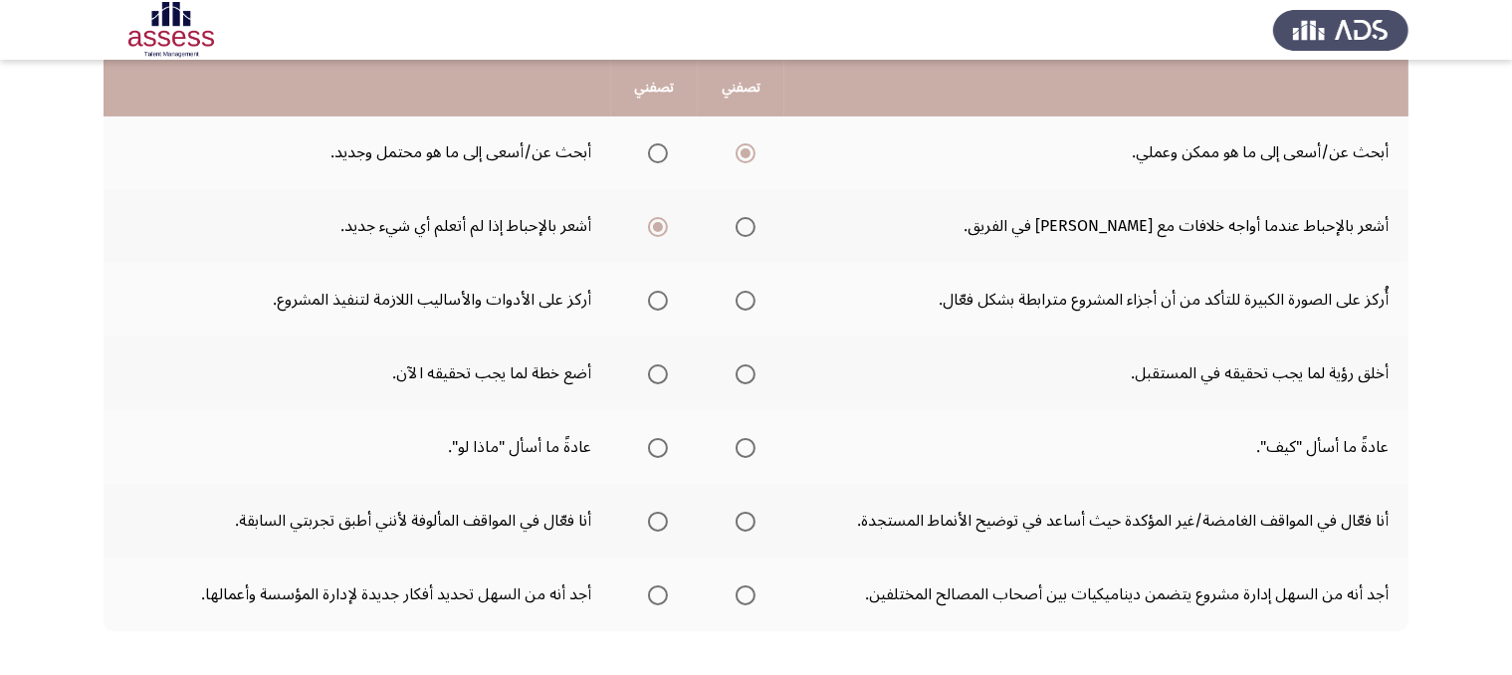
click at [661, 300] on span "Select an option" at bounding box center [658, 301] width 20 height 20
click at [661, 300] on input "Select an option" at bounding box center [658, 301] width 20 height 20
click at [657, 367] on span "Select an option" at bounding box center [658, 374] width 20 height 20
click at [657, 367] on input "Select an option" at bounding box center [658, 374] width 20 height 20
click at [655, 439] on span "Select an option" at bounding box center [658, 448] width 20 height 20
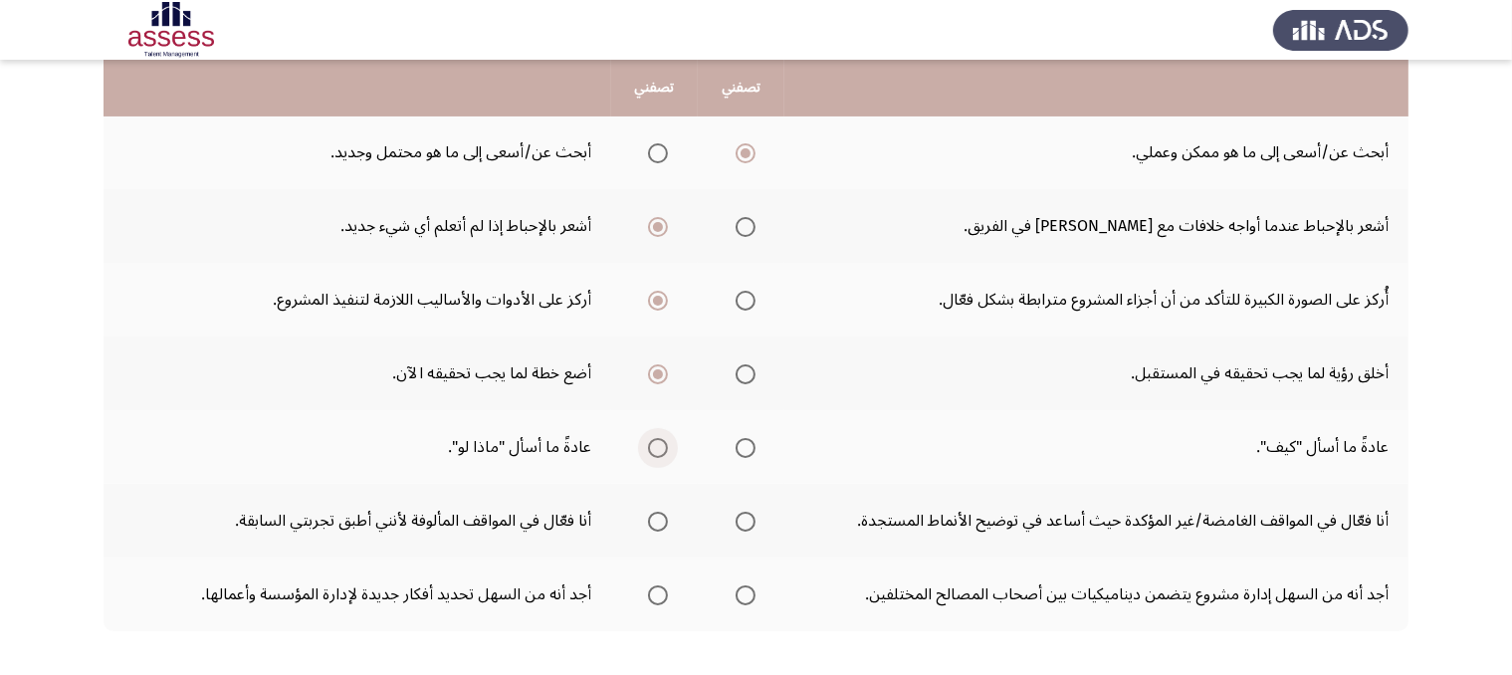
click at [655, 439] on input "Select an option" at bounding box center [658, 448] width 20 height 20
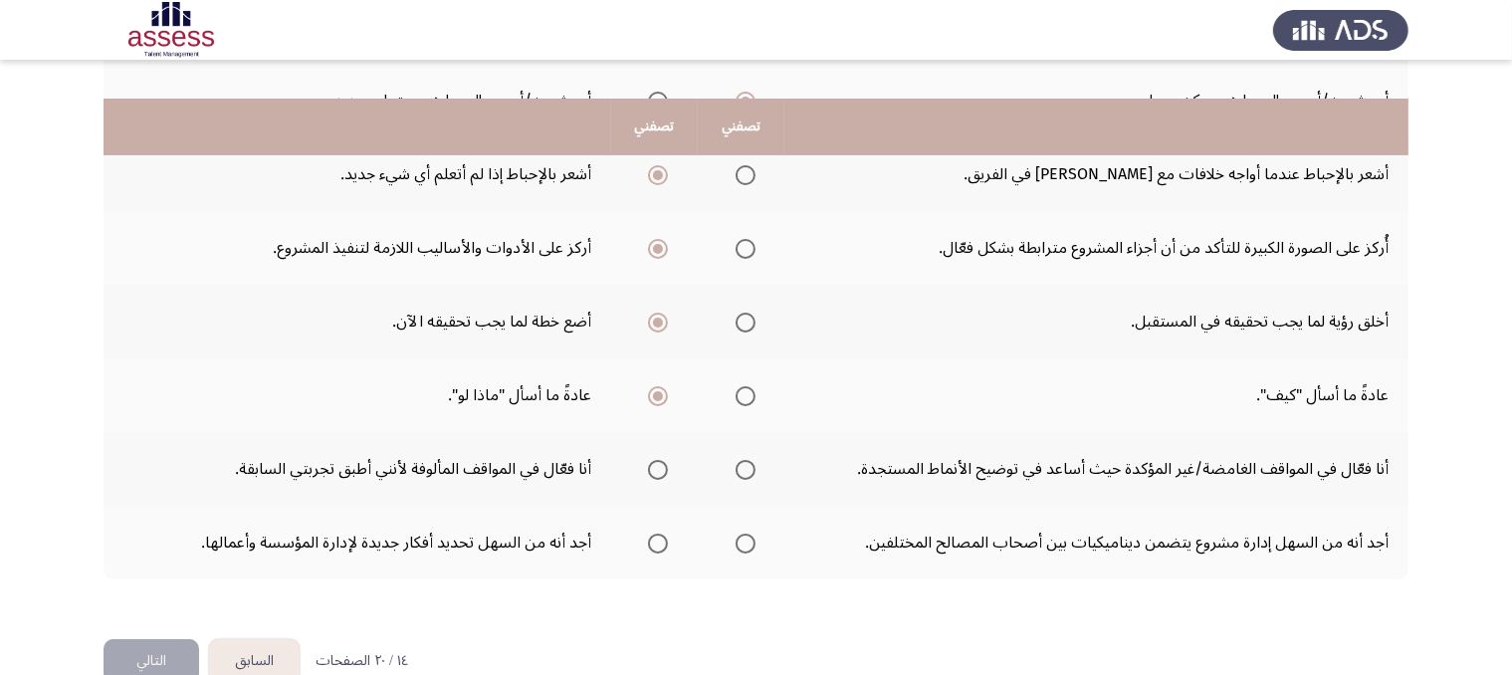
scroll to position [524, 0]
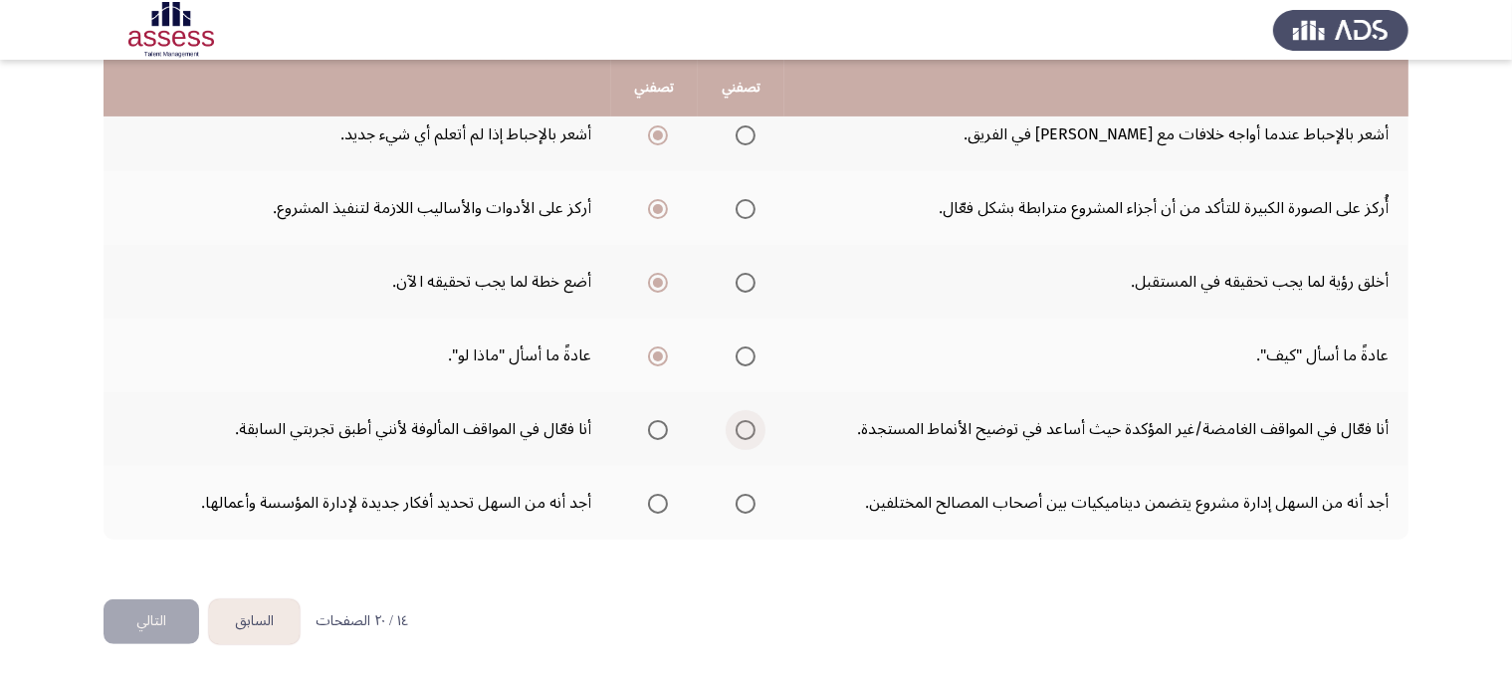
click at [744, 421] on span "Select an option" at bounding box center [745, 430] width 20 height 20
click at [744, 421] on input "Select an option" at bounding box center [745, 430] width 20 height 20
click at [750, 496] on span "Select an option" at bounding box center [745, 504] width 20 height 20
click at [750, 496] on input "Select an option" at bounding box center [745, 504] width 20 height 20
click at [659, 502] on span "Select an option" at bounding box center [658, 504] width 20 height 20
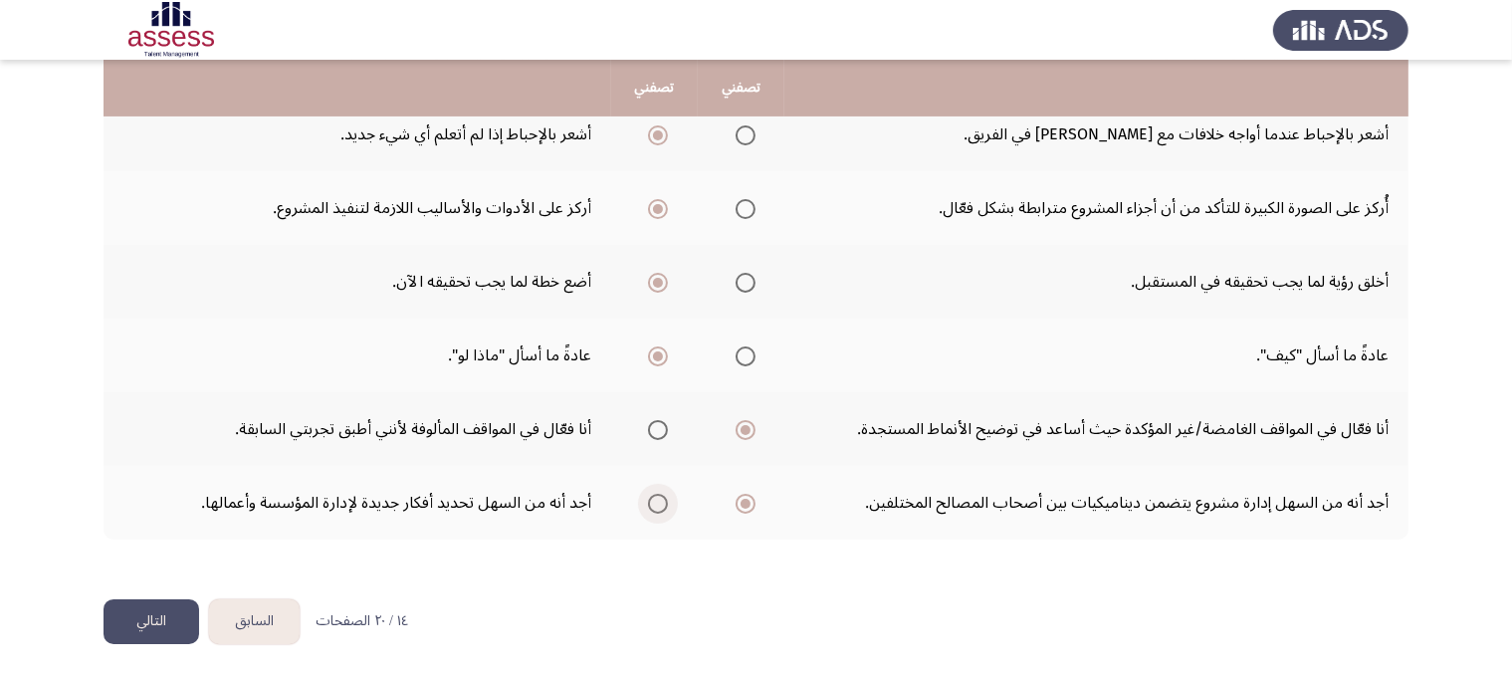
click at [659, 502] on input "Select an option" at bounding box center [658, 504] width 20 height 20
click at [741, 498] on span "Select an option" at bounding box center [745, 504] width 20 height 20
click at [741, 498] on input "Select an option" at bounding box center [745, 504] width 20 height 20
click at [167, 618] on button "التالي" at bounding box center [151, 621] width 96 height 45
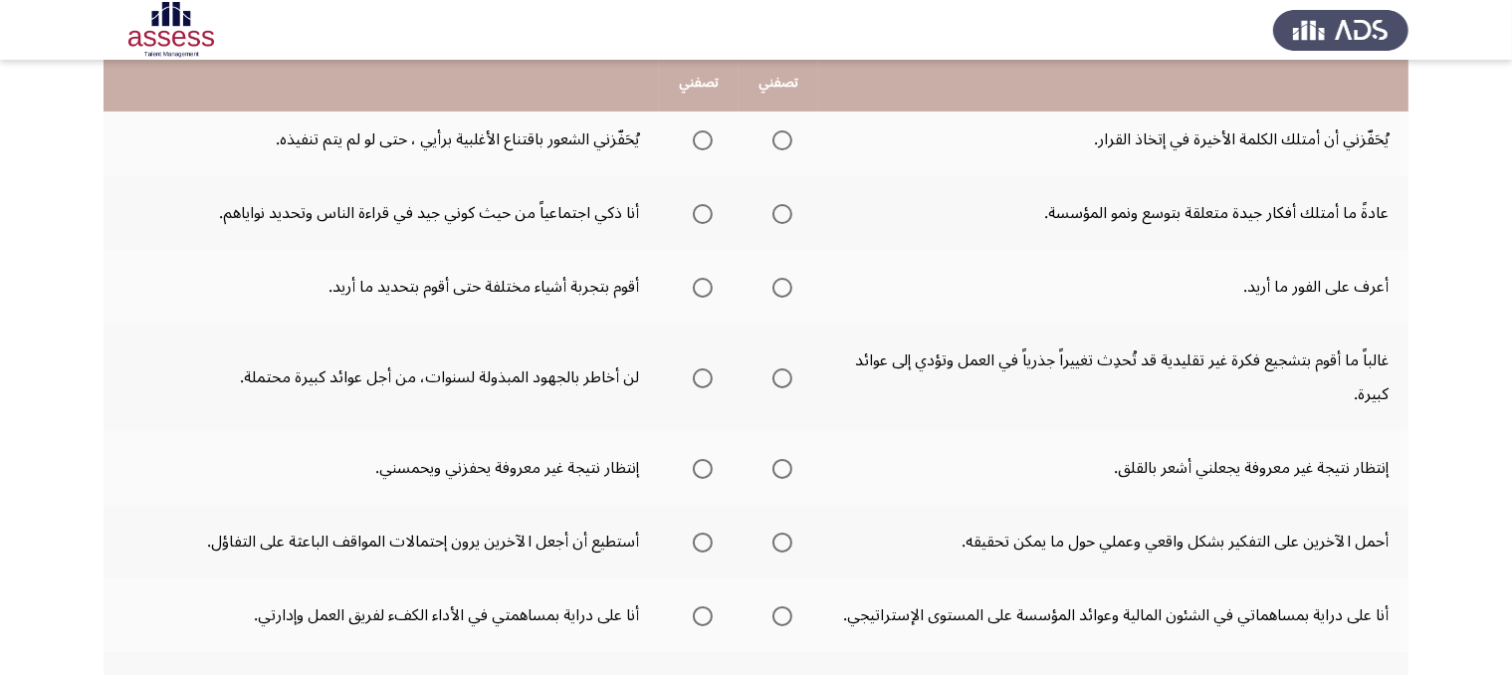
scroll to position [305, 0]
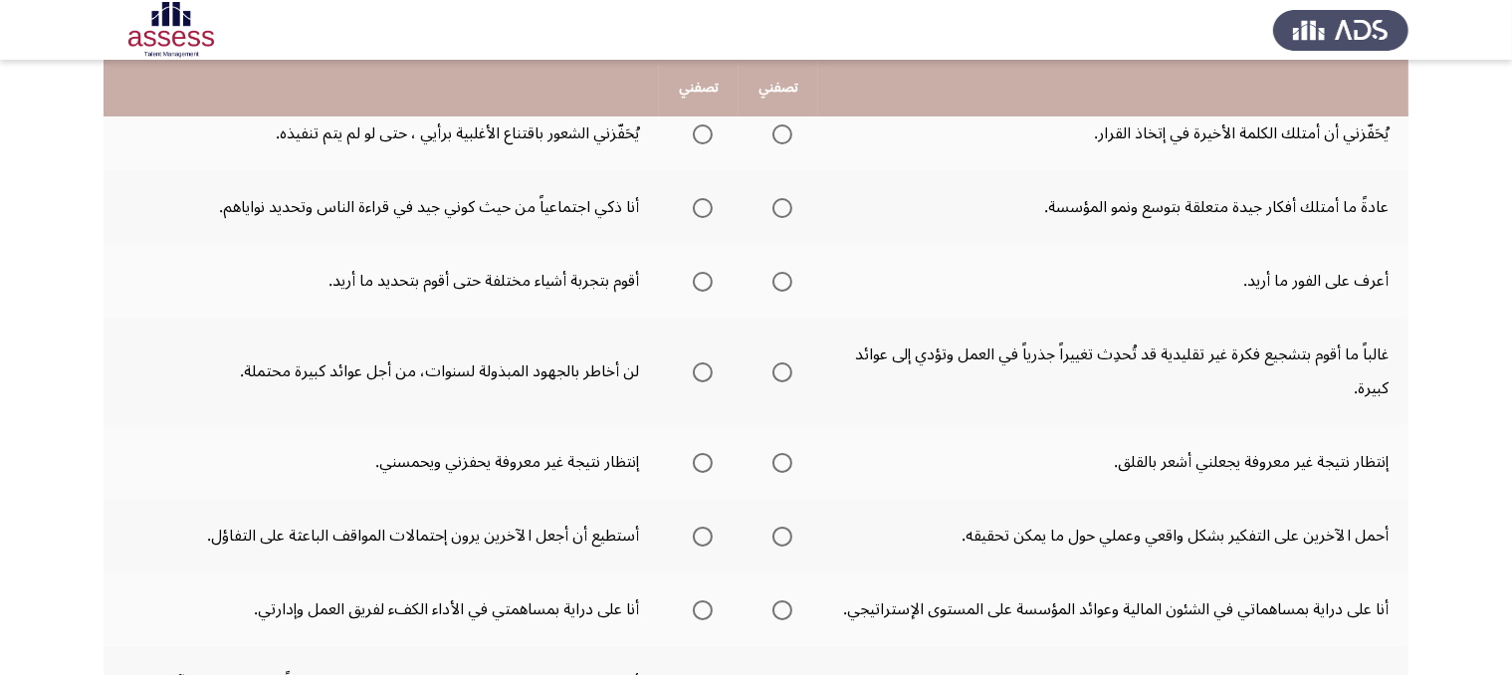
click at [700, 130] on span "Select an option" at bounding box center [703, 134] width 20 height 20
click at [700, 130] on input "Select an option" at bounding box center [703, 134] width 20 height 20
click at [785, 203] on span "Select an option" at bounding box center [782, 208] width 20 height 20
click at [785, 203] on input "Select an option" at bounding box center [782, 208] width 20 height 20
click at [697, 207] on span "Select an option" at bounding box center [703, 208] width 20 height 20
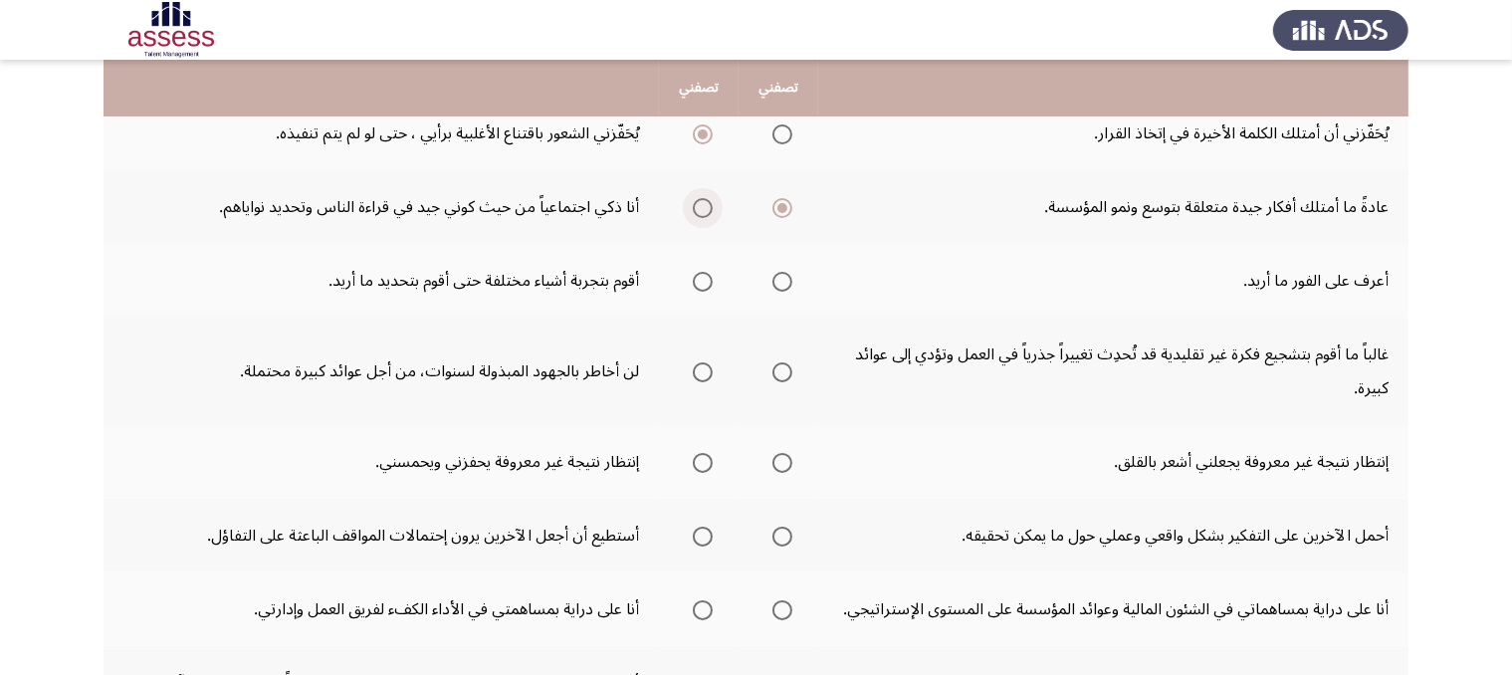
click at [697, 207] on input "Select an option" at bounding box center [703, 208] width 20 height 20
click at [705, 288] on span "Select an option" at bounding box center [703, 282] width 20 height 20
click at [705, 288] on input "Select an option" at bounding box center [703, 282] width 20 height 20
drag, startPoint x: 775, startPoint y: 352, endPoint x: 779, endPoint y: 367, distance: 15.4
click at [779, 367] on mat-radio-group "Select an option" at bounding box center [778, 371] width 28 height 34
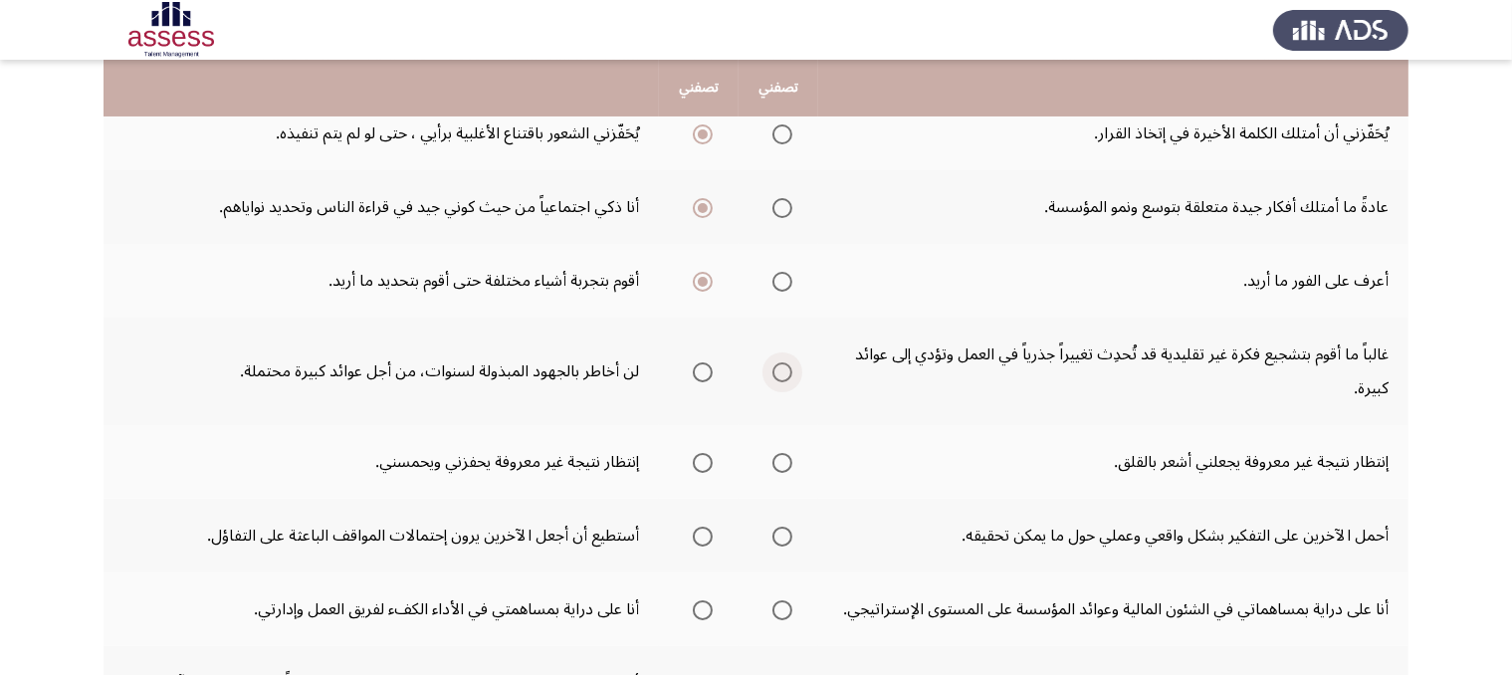
click at [779, 367] on span "Select an option" at bounding box center [782, 372] width 20 height 20
click at [779, 367] on input "Select an option" at bounding box center [782, 372] width 20 height 20
click at [698, 459] on span "Select an option" at bounding box center [703, 463] width 20 height 20
click at [698, 459] on input "Select an option" at bounding box center [703, 463] width 20 height 20
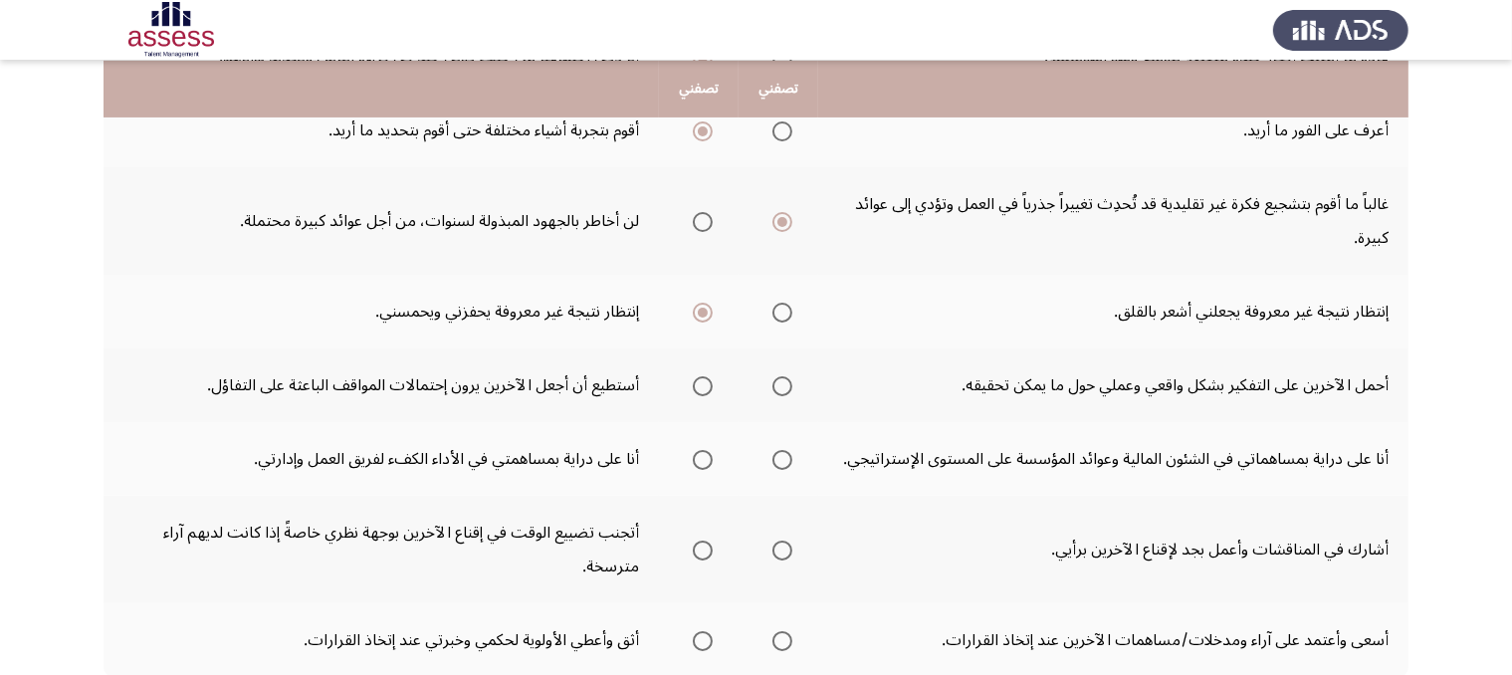
scroll to position [470, 0]
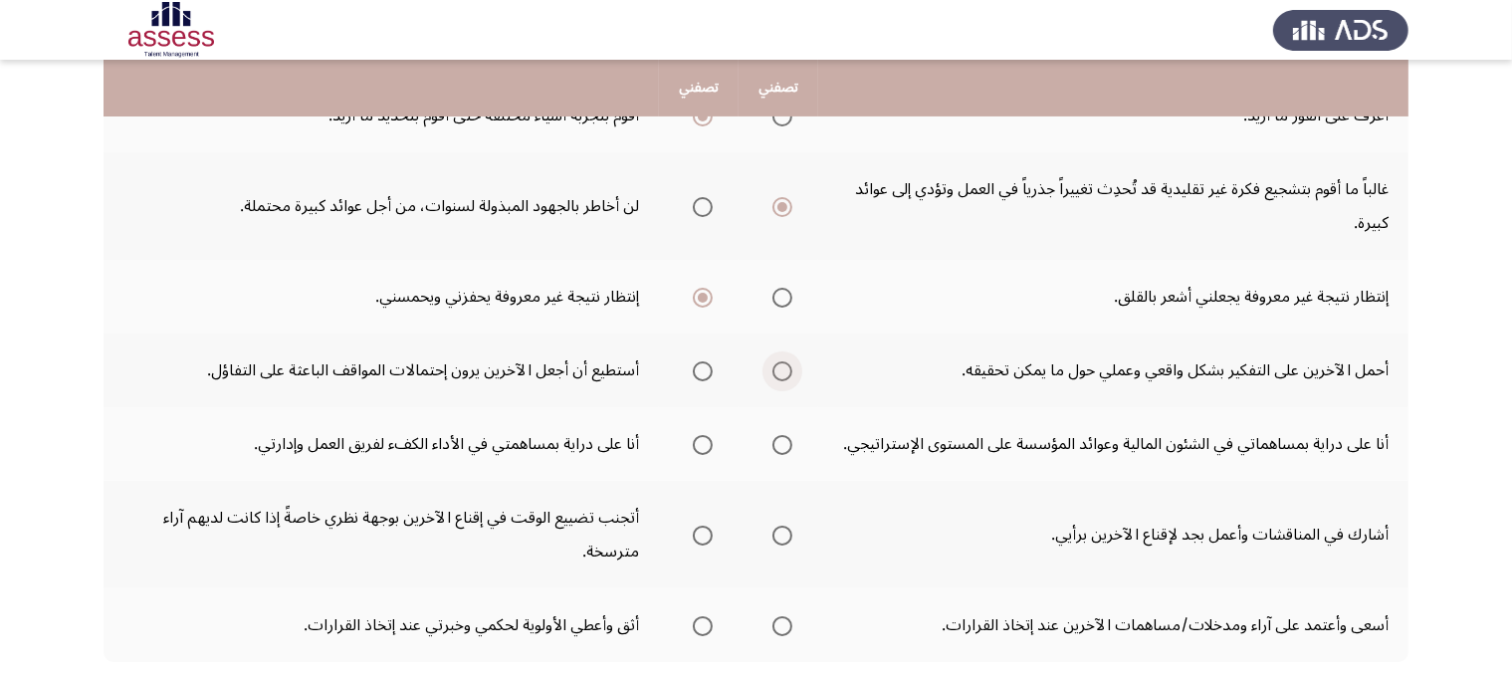
click at [778, 363] on span "Select an option" at bounding box center [782, 371] width 20 height 20
click at [778, 363] on input "Select an option" at bounding box center [782, 371] width 20 height 20
click at [686, 363] on label "Select an option" at bounding box center [699, 371] width 28 height 20
click at [693, 363] on input "Select an option" at bounding box center [703, 371] width 20 height 20
drag, startPoint x: 713, startPoint y: 438, endPoint x: 701, endPoint y: 439, distance: 12.0
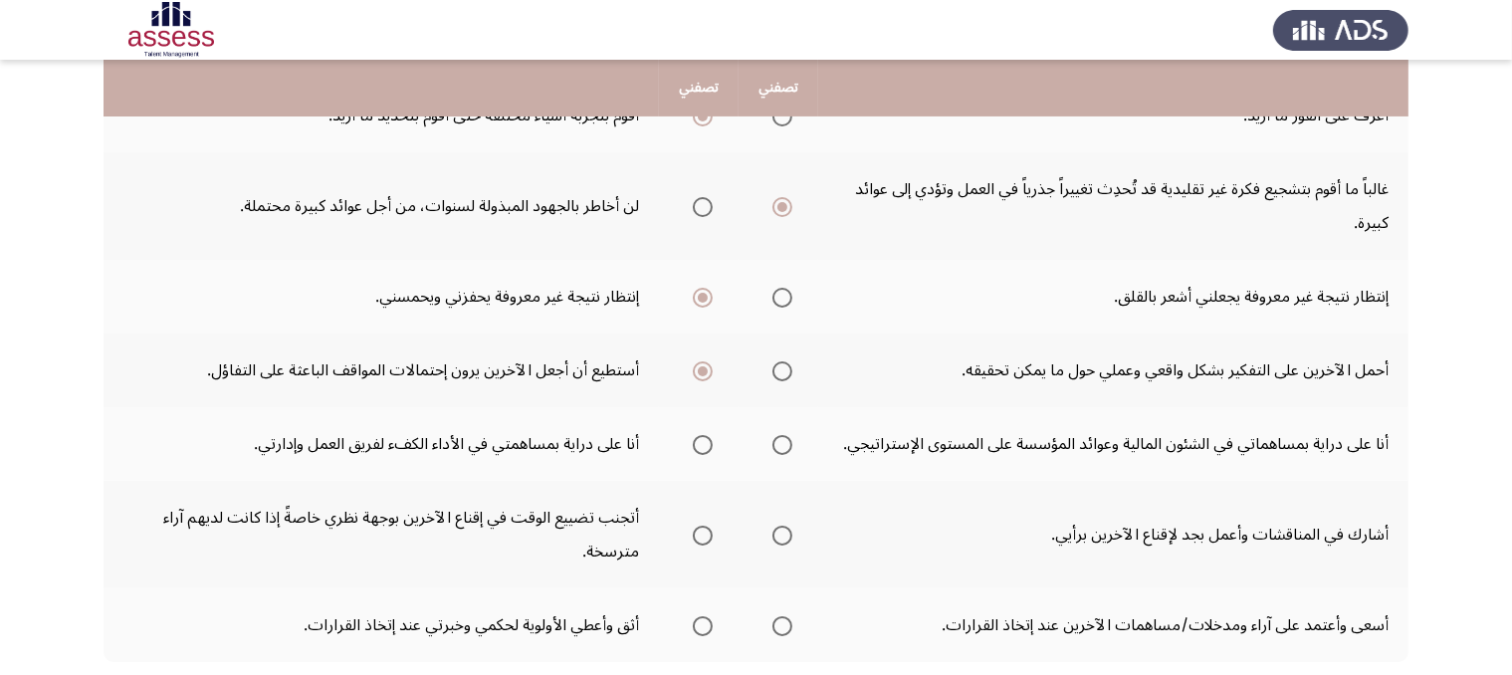
click at [701, 439] on th at bounding box center [699, 444] width 80 height 74
click at [701, 439] on span "Select an option" at bounding box center [703, 445] width 20 height 20
click at [701, 439] on input "Select an option" at bounding box center [703, 445] width 20 height 20
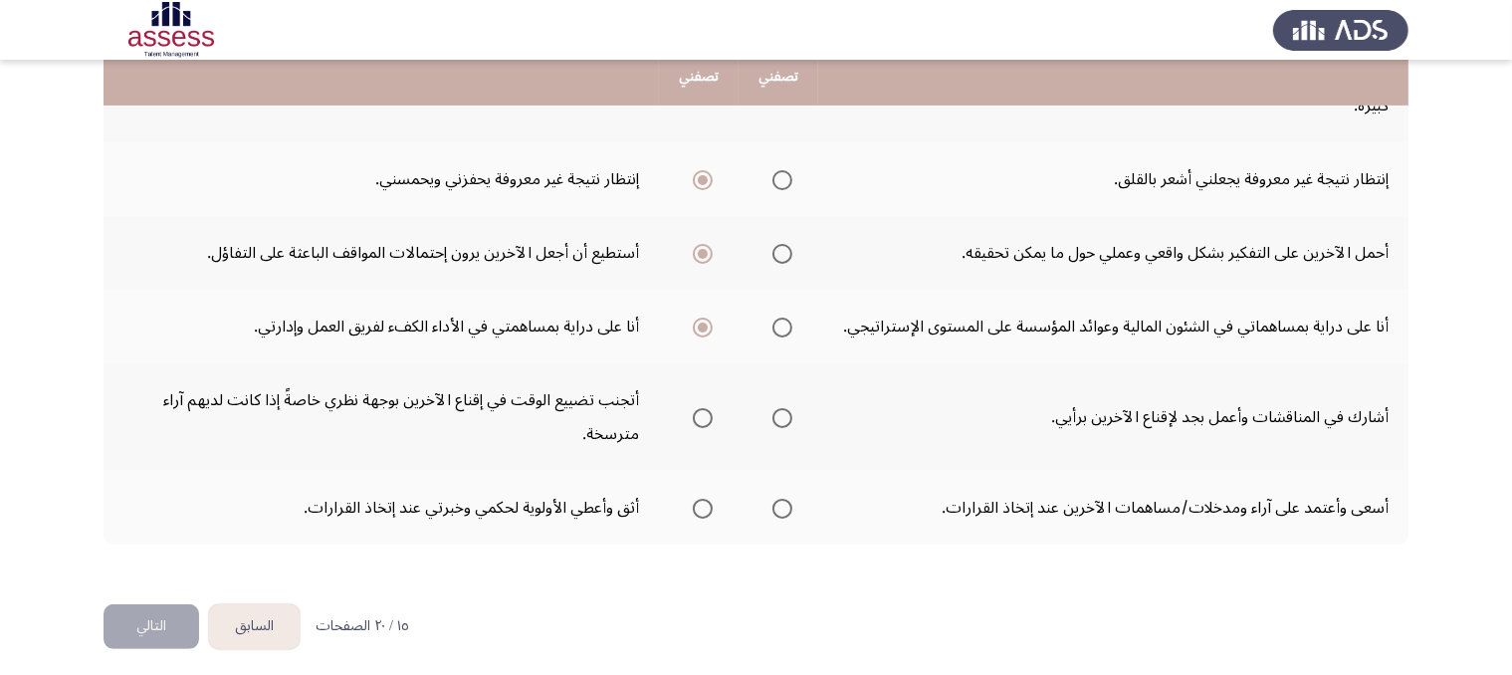
scroll to position [591, 0]
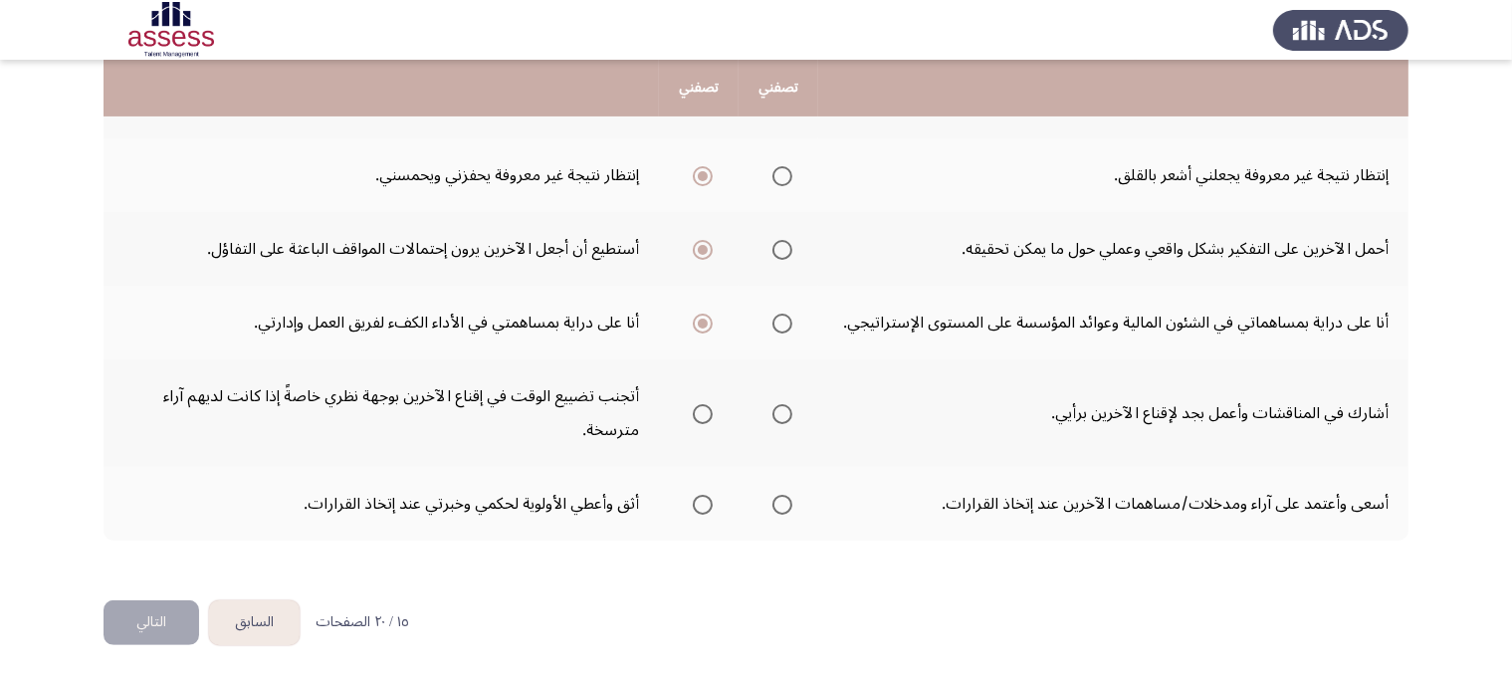
click at [780, 407] on span "Select an option" at bounding box center [782, 414] width 20 height 20
click at [780, 407] on input "Select an option" at bounding box center [782, 414] width 20 height 20
click at [693, 495] on span "Select an option" at bounding box center [703, 505] width 20 height 20
click at [693, 495] on input "Select an option" at bounding box center [703, 505] width 20 height 20
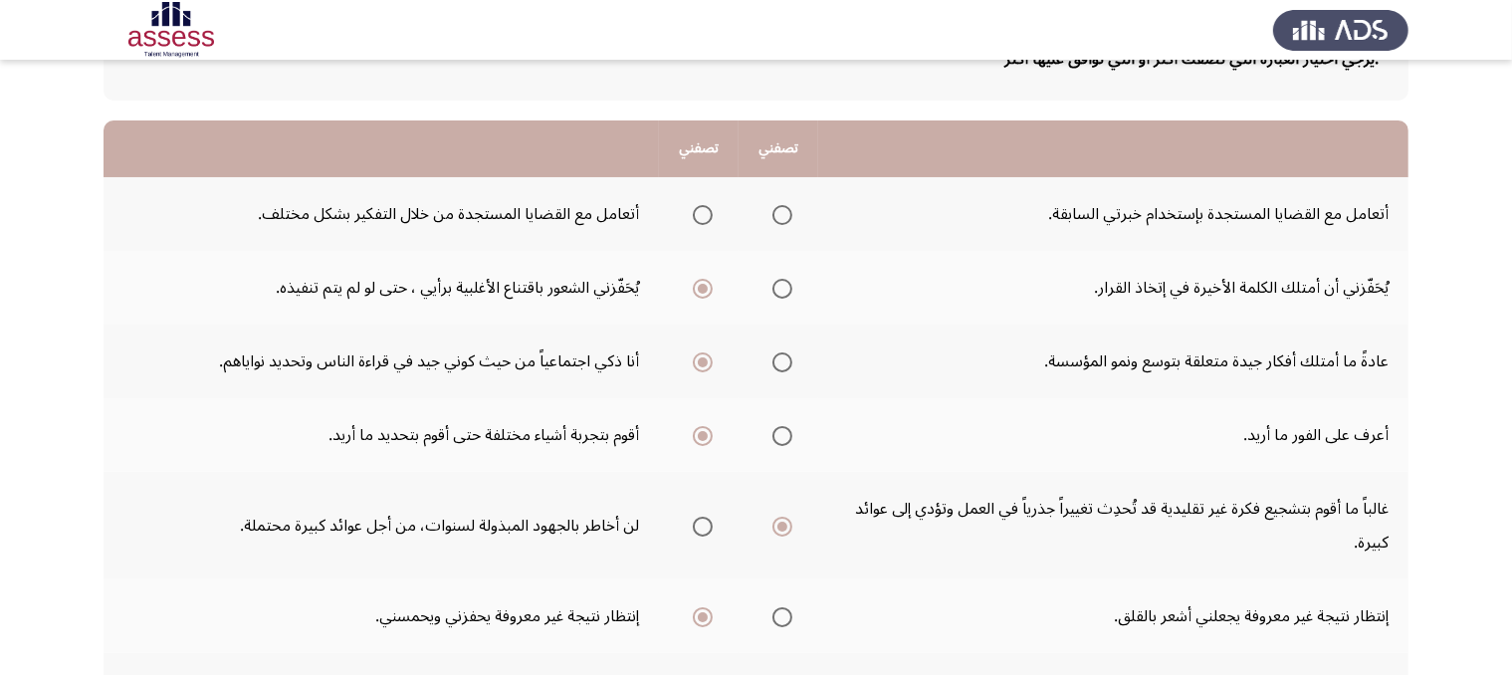
scroll to position [148, 0]
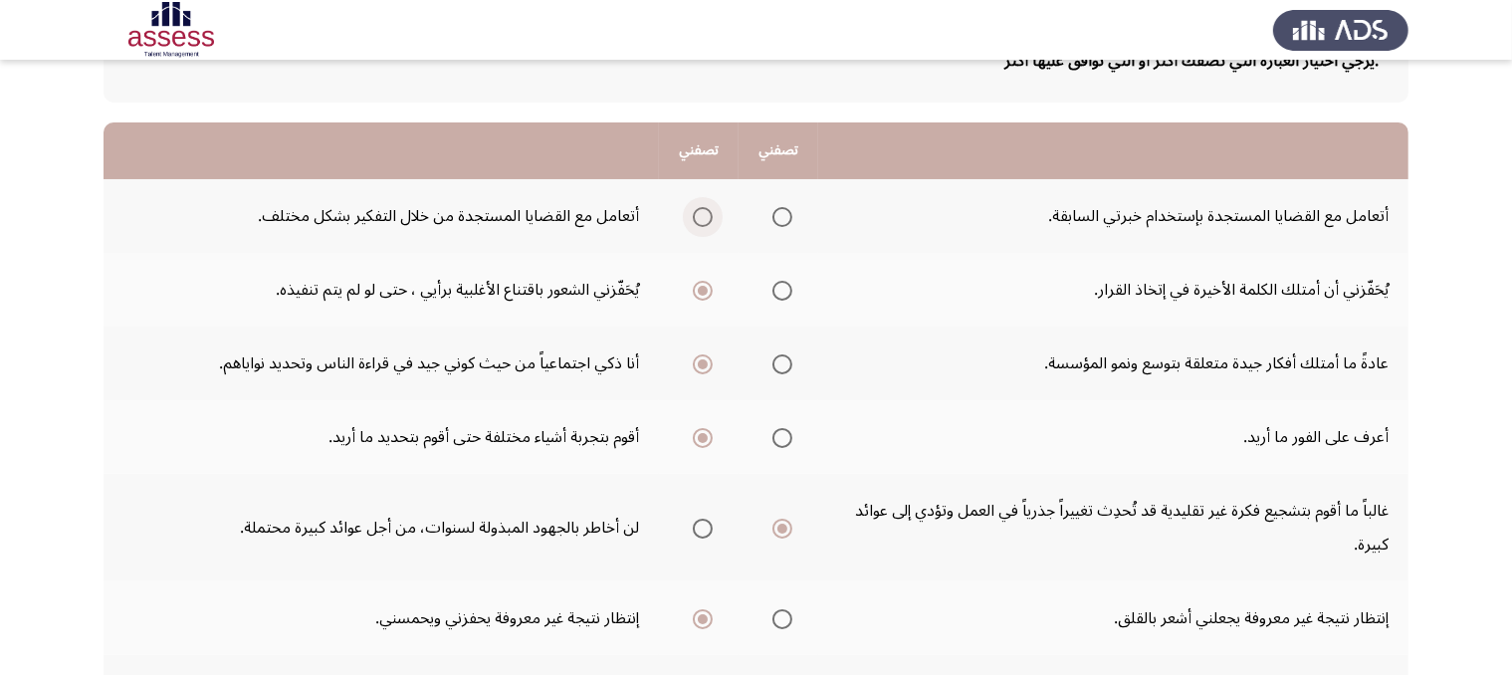
click at [699, 220] on span "Select an option" at bounding box center [703, 217] width 20 height 20
click at [699, 220] on input "Select an option" at bounding box center [703, 217] width 20 height 20
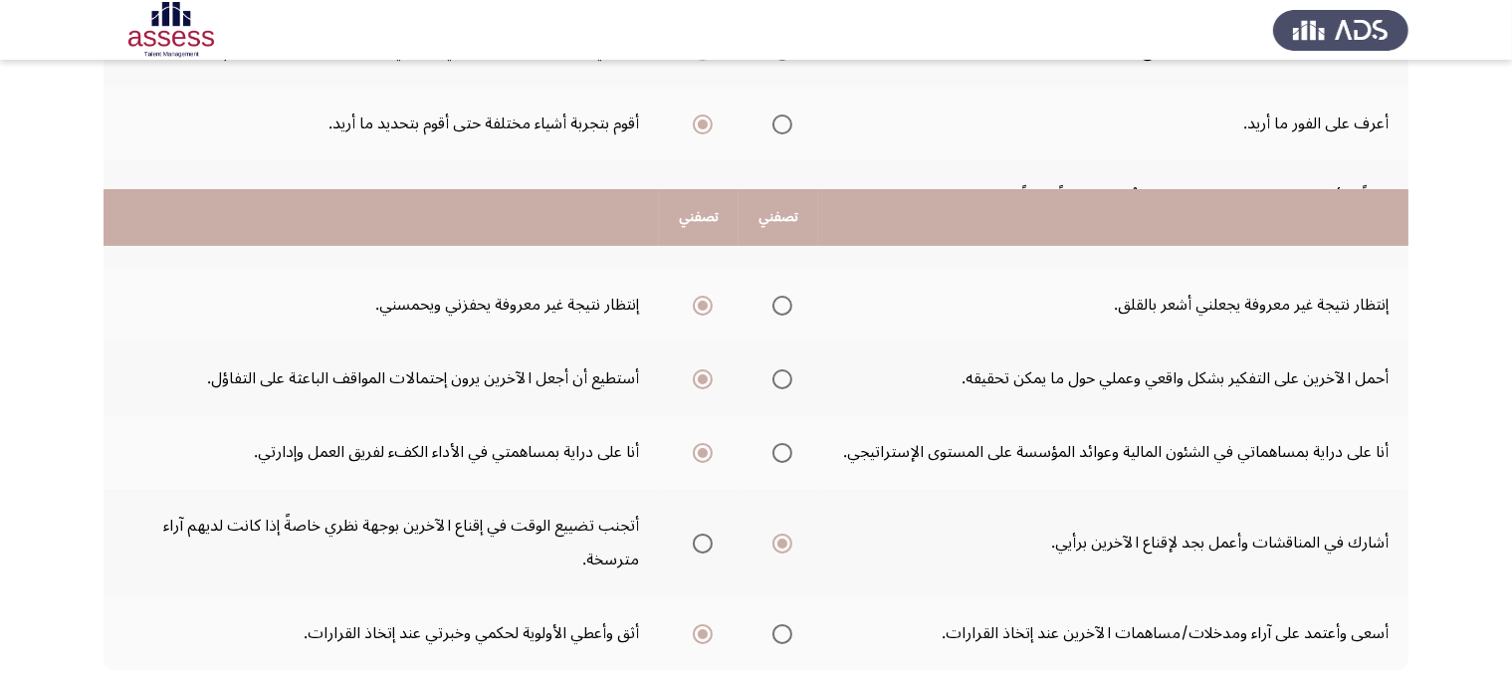
scroll to position [591, 0]
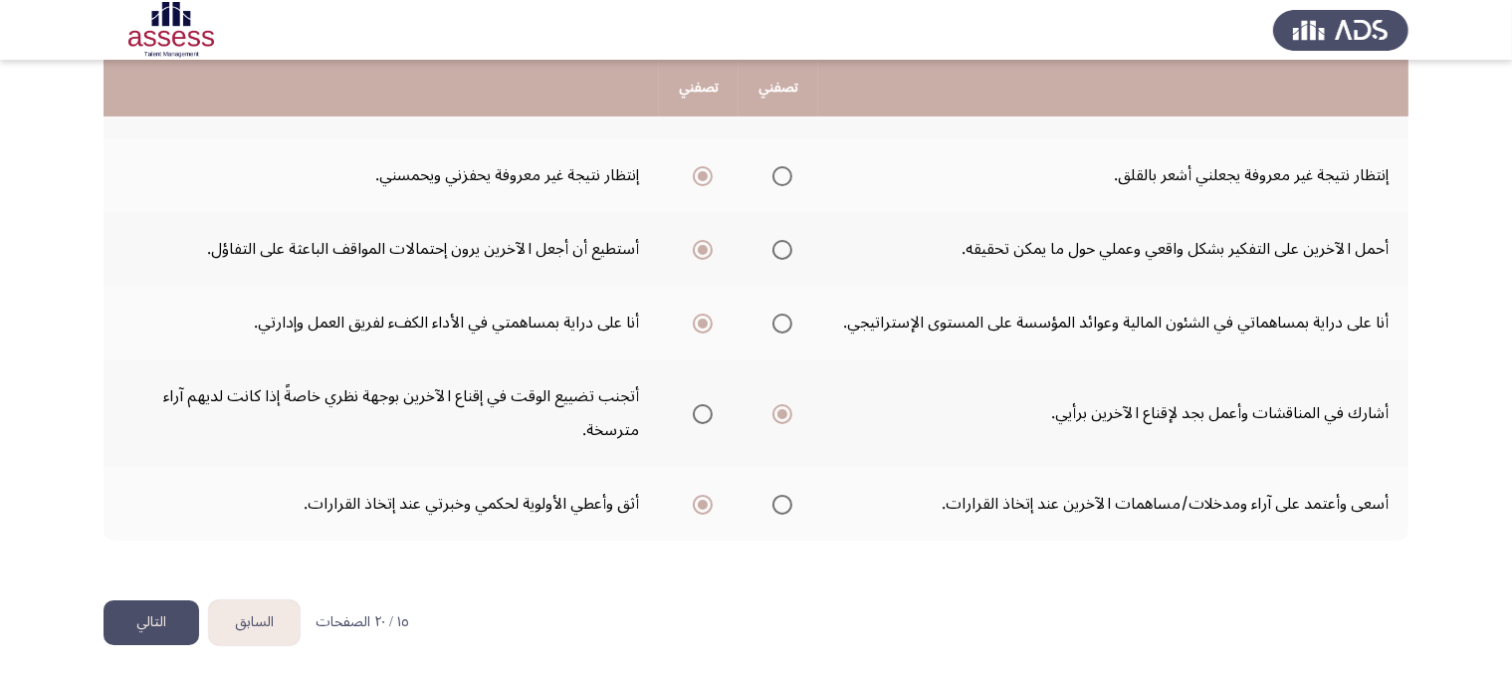
click at [157, 621] on button "التالي" at bounding box center [151, 622] width 96 height 45
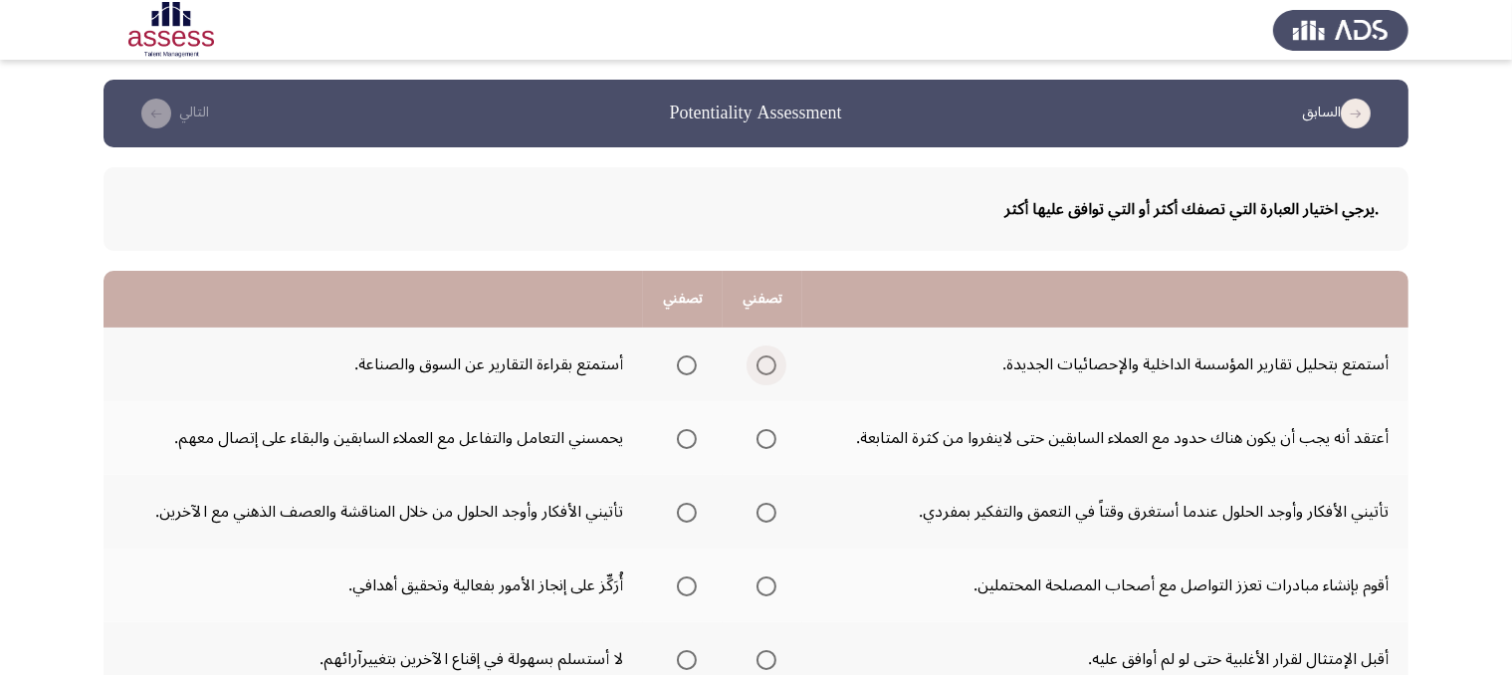
click at [772, 364] on span "Select an option" at bounding box center [766, 365] width 20 height 20
click at [772, 364] on input "Select an option" at bounding box center [766, 365] width 20 height 20
click at [681, 438] on span "Select an option" at bounding box center [687, 439] width 20 height 20
click at [681, 438] on input "Select an option" at bounding box center [687, 439] width 20 height 20
click at [698, 504] on th at bounding box center [683, 512] width 80 height 74
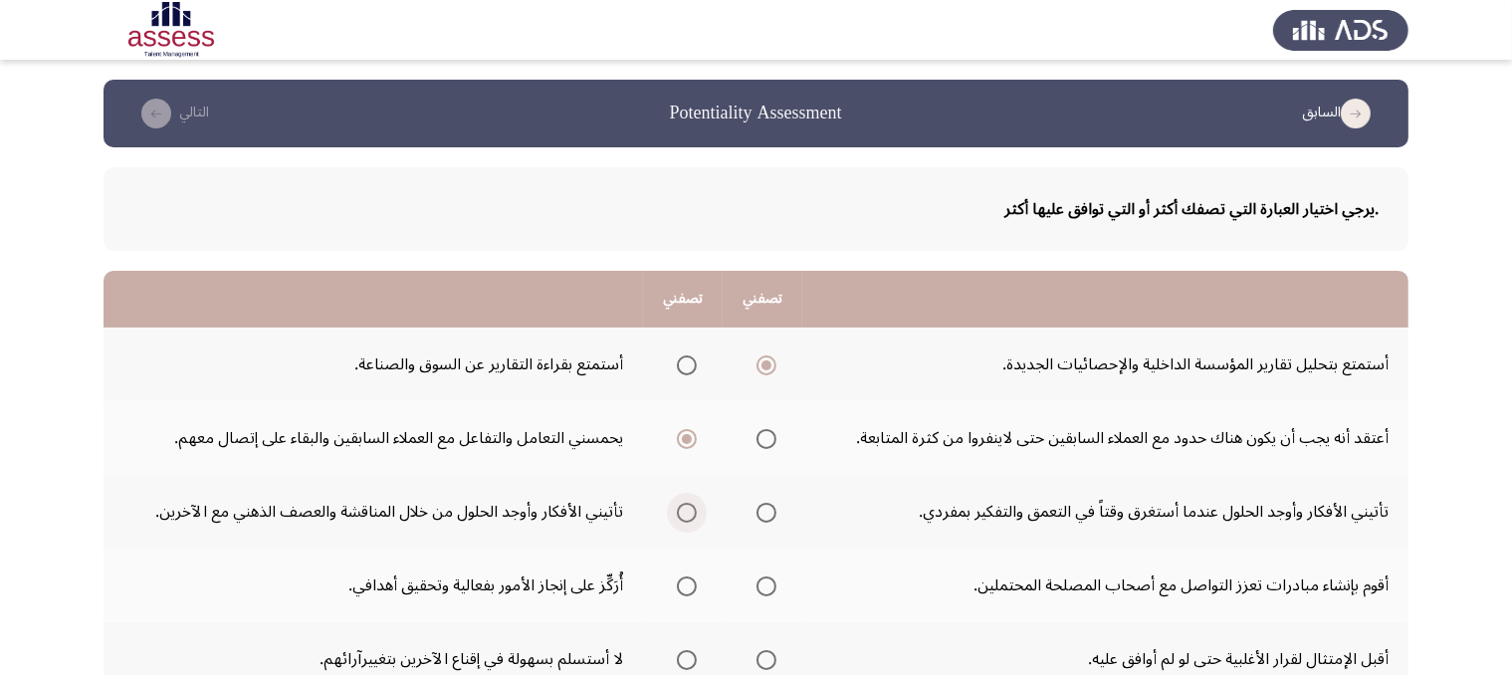
click at [686, 503] on span "Select an option" at bounding box center [687, 513] width 20 height 20
click at [686, 503] on input "Select an option" at bounding box center [687, 513] width 20 height 20
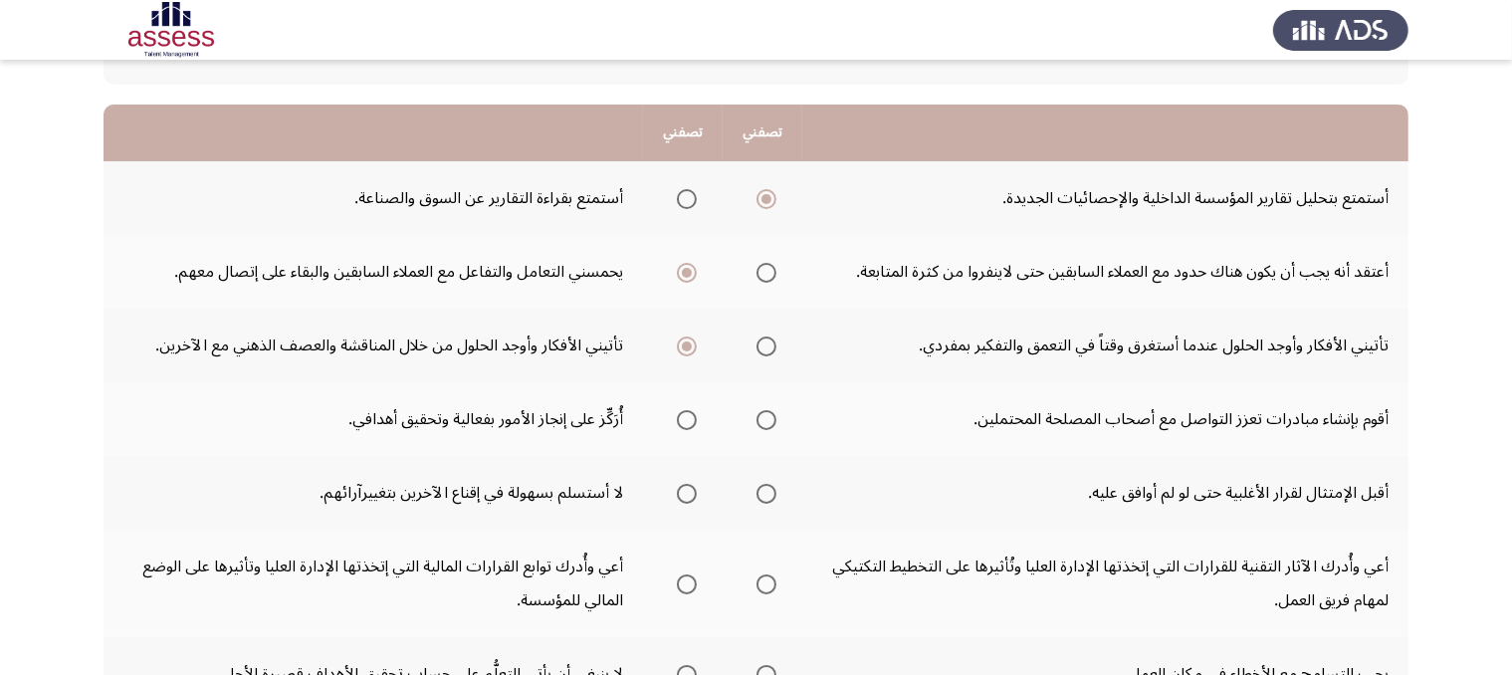
scroll to position [204, 0]
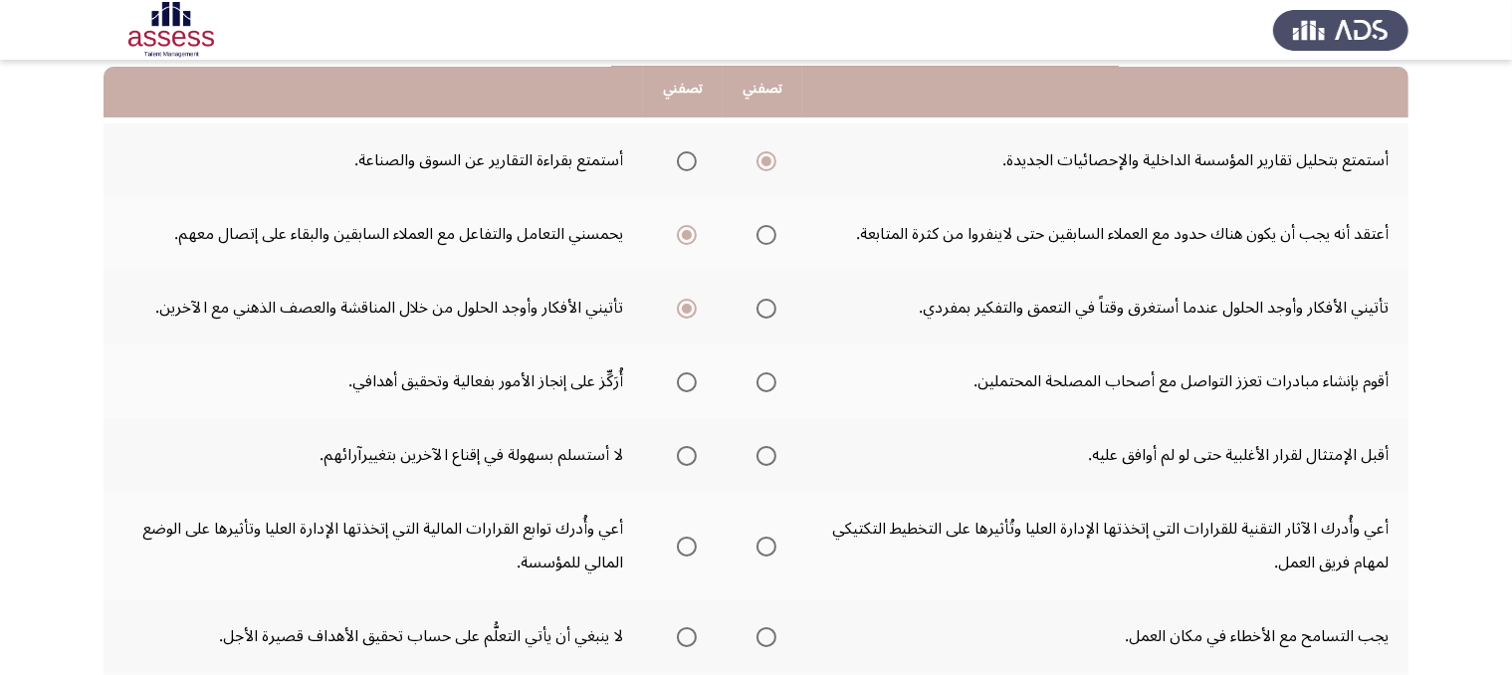
click at [762, 375] on span "Select an option" at bounding box center [766, 382] width 20 height 20
click at [762, 375] on input "Select an option" at bounding box center [766, 382] width 20 height 20
click at [689, 446] on span "Select an option" at bounding box center [687, 456] width 20 height 20
click at [689, 446] on input "Select an option" at bounding box center [687, 456] width 20 height 20
click at [687, 536] on span "Select an option" at bounding box center [687, 546] width 20 height 20
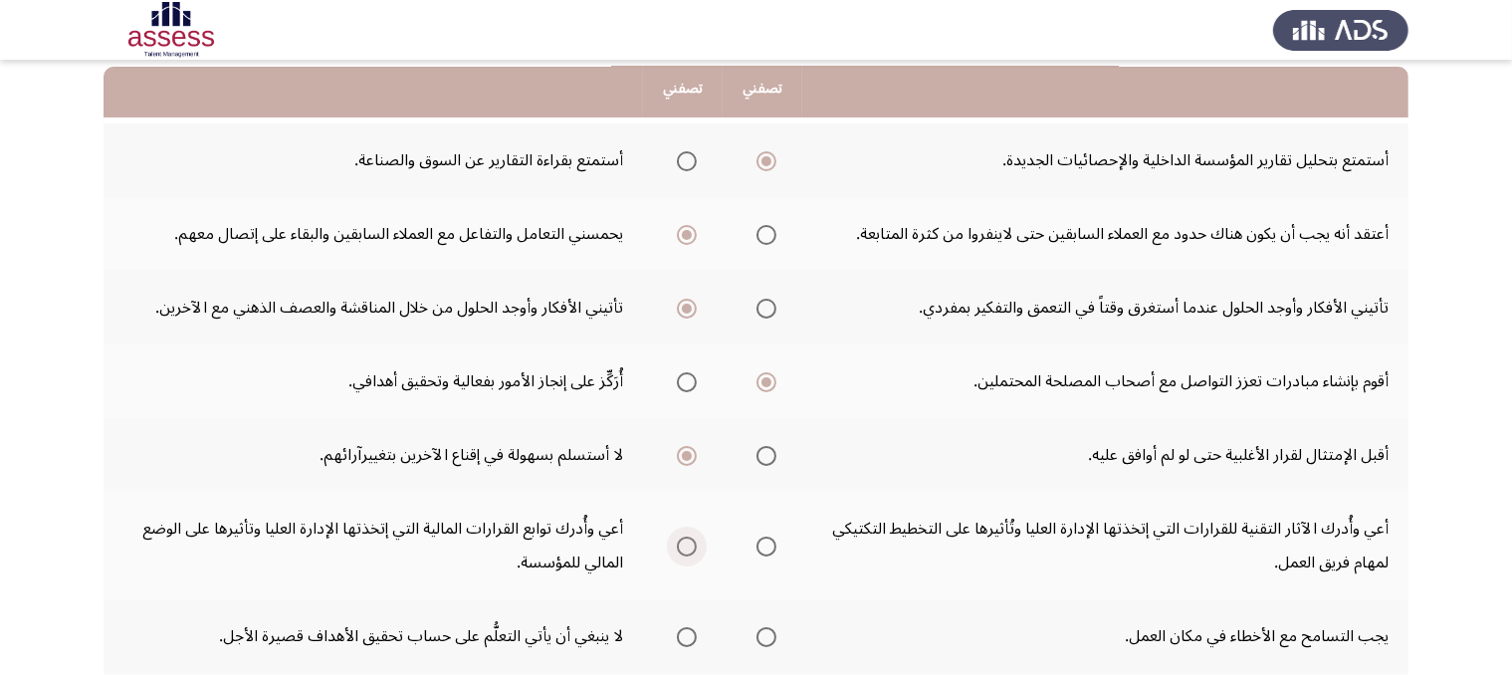
click at [687, 536] on input "Select an option" at bounding box center [687, 546] width 20 height 20
click at [765, 634] on span "Select an option" at bounding box center [766, 637] width 20 height 20
click at [765, 634] on input "Select an option" at bounding box center [766, 637] width 20 height 20
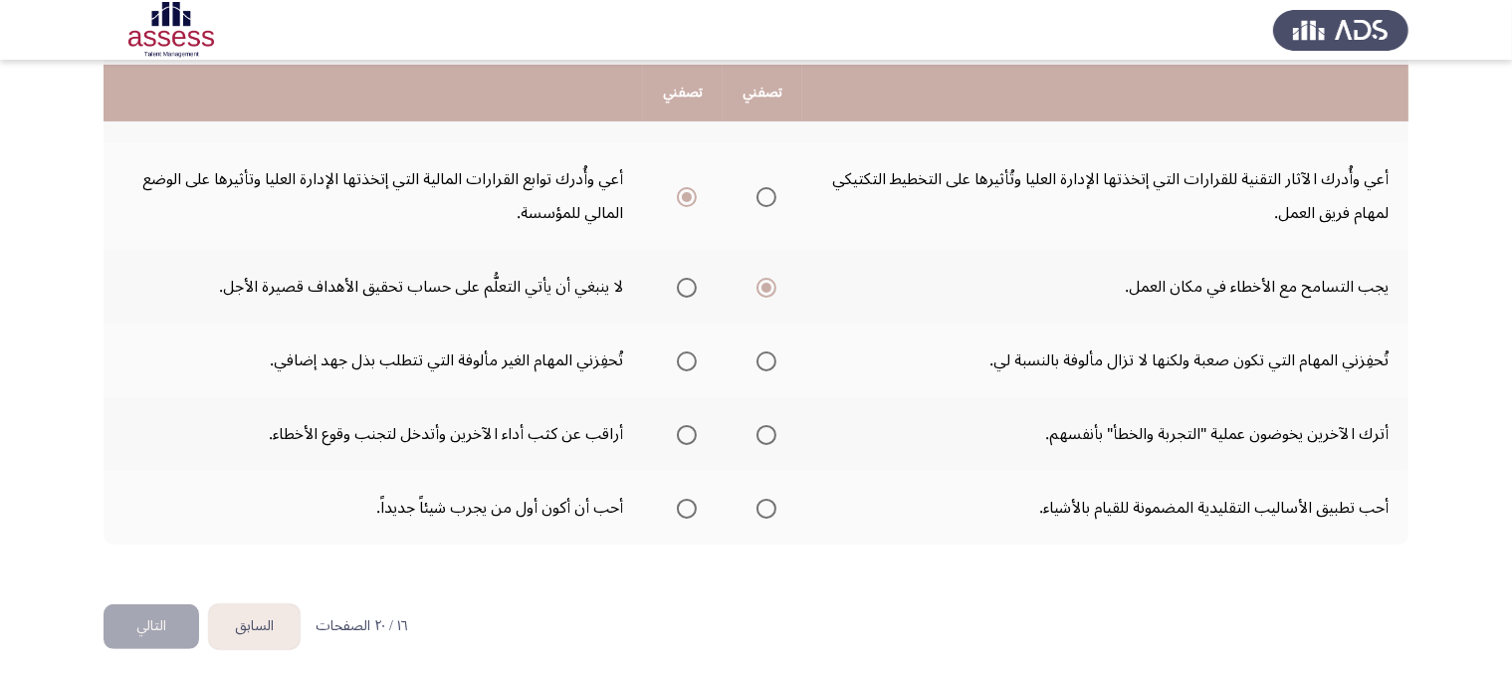
scroll to position [557, 0]
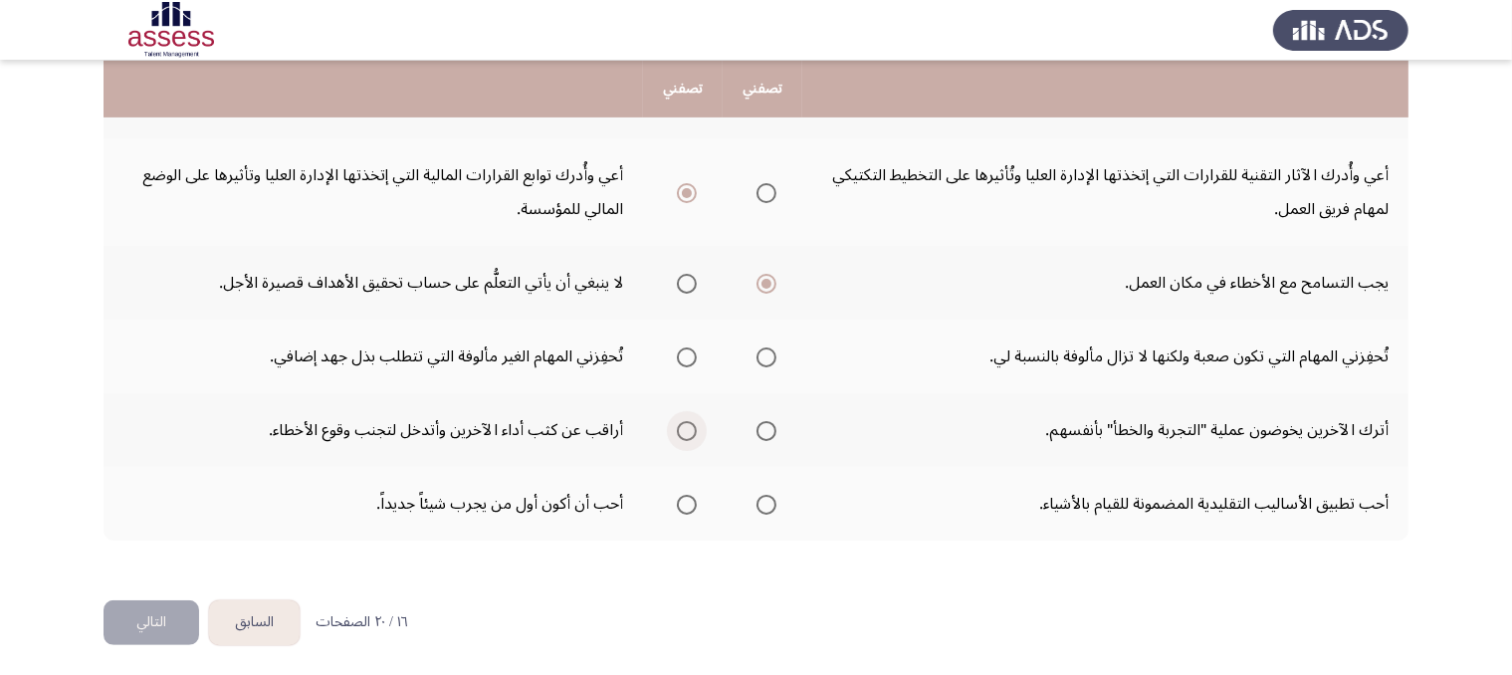
click at [681, 423] on span "Select an option" at bounding box center [687, 431] width 20 height 20
click at [681, 423] on input "Select an option" at bounding box center [687, 431] width 20 height 20
click at [757, 347] on span "Select an option" at bounding box center [766, 357] width 20 height 20
click at [757, 347] on input "Select an option" at bounding box center [766, 357] width 20 height 20
click at [761, 421] on span "Select an option" at bounding box center [766, 431] width 20 height 20
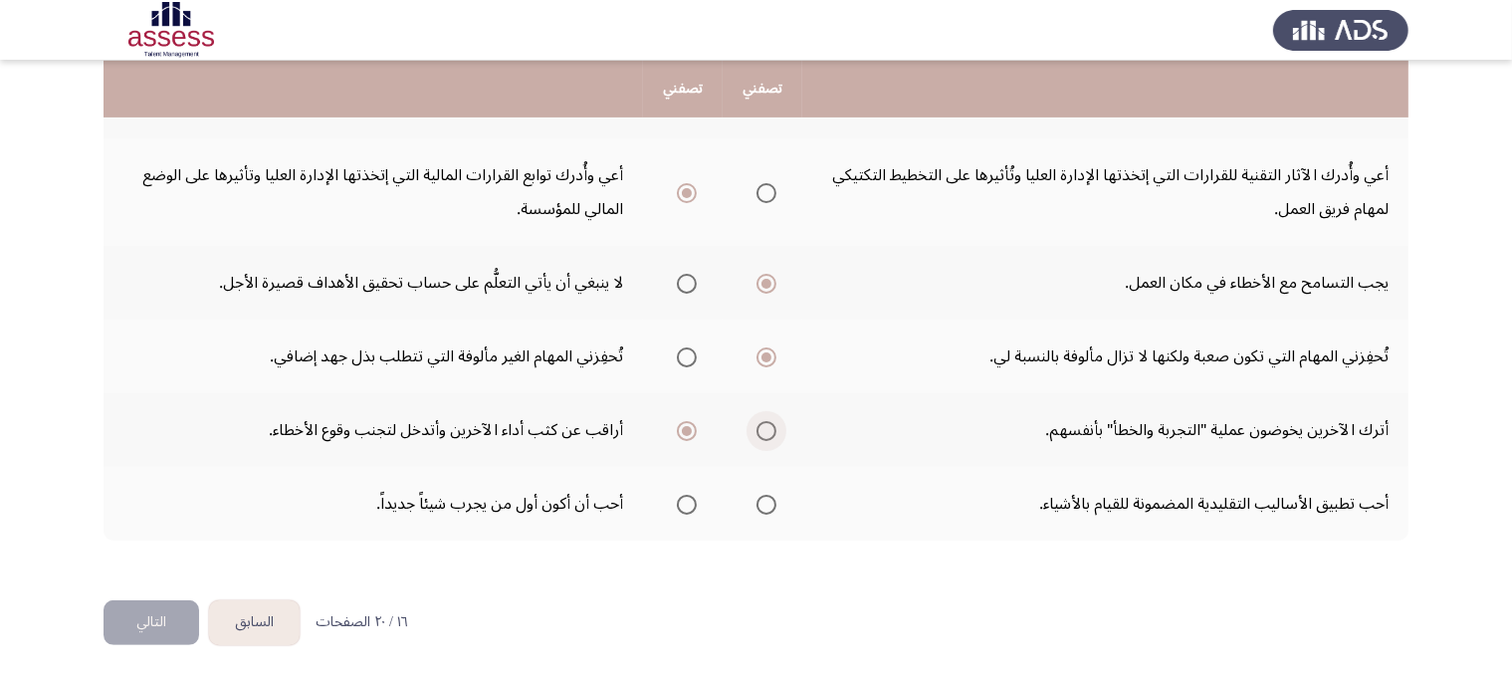
click at [761, 421] on input "Select an option" at bounding box center [766, 431] width 20 height 20
click at [685, 421] on span "Select an option" at bounding box center [687, 431] width 20 height 20
click at [685, 421] on input "Select an option" at bounding box center [687, 431] width 20 height 20
click at [685, 503] on span "Select an option" at bounding box center [687, 505] width 20 height 20
click at [685, 503] on input "Select an option" at bounding box center [687, 505] width 20 height 20
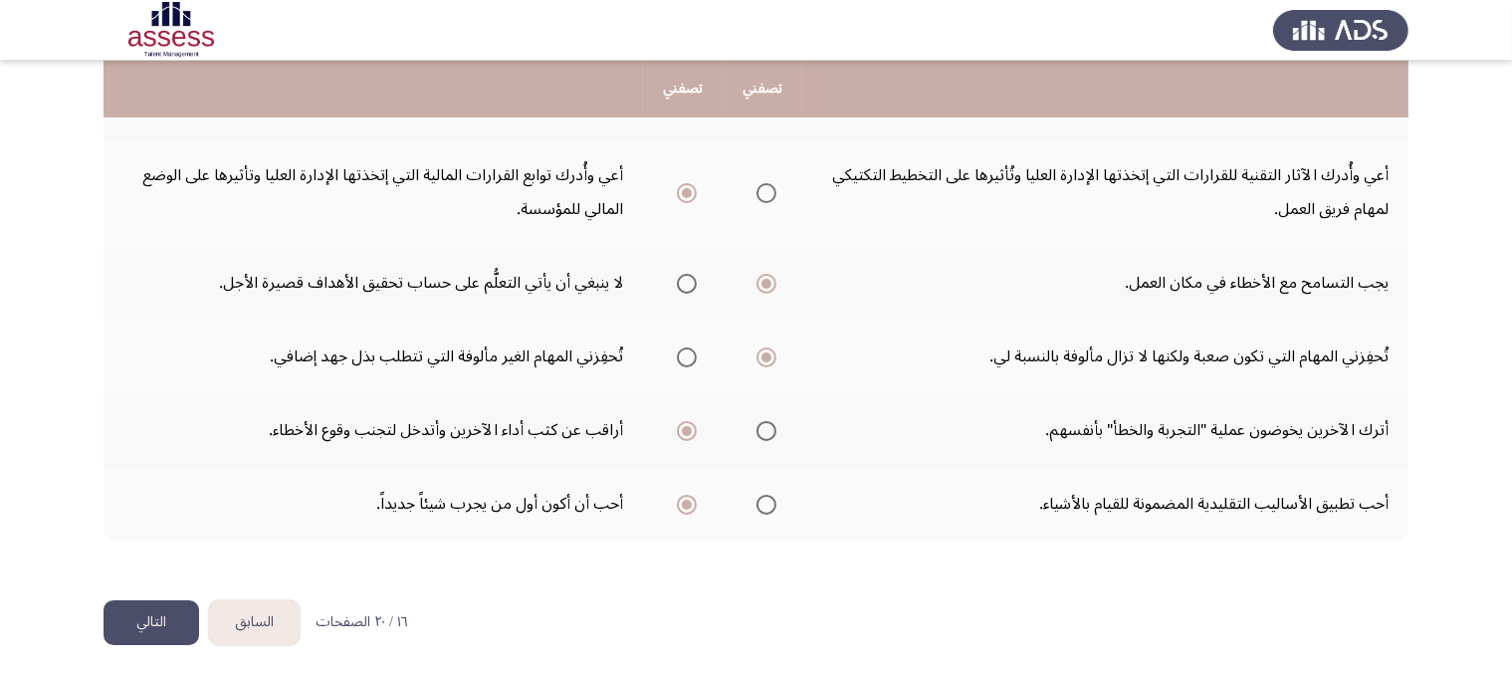
click at [162, 614] on button "التالي" at bounding box center [151, 622] width 96 height 45
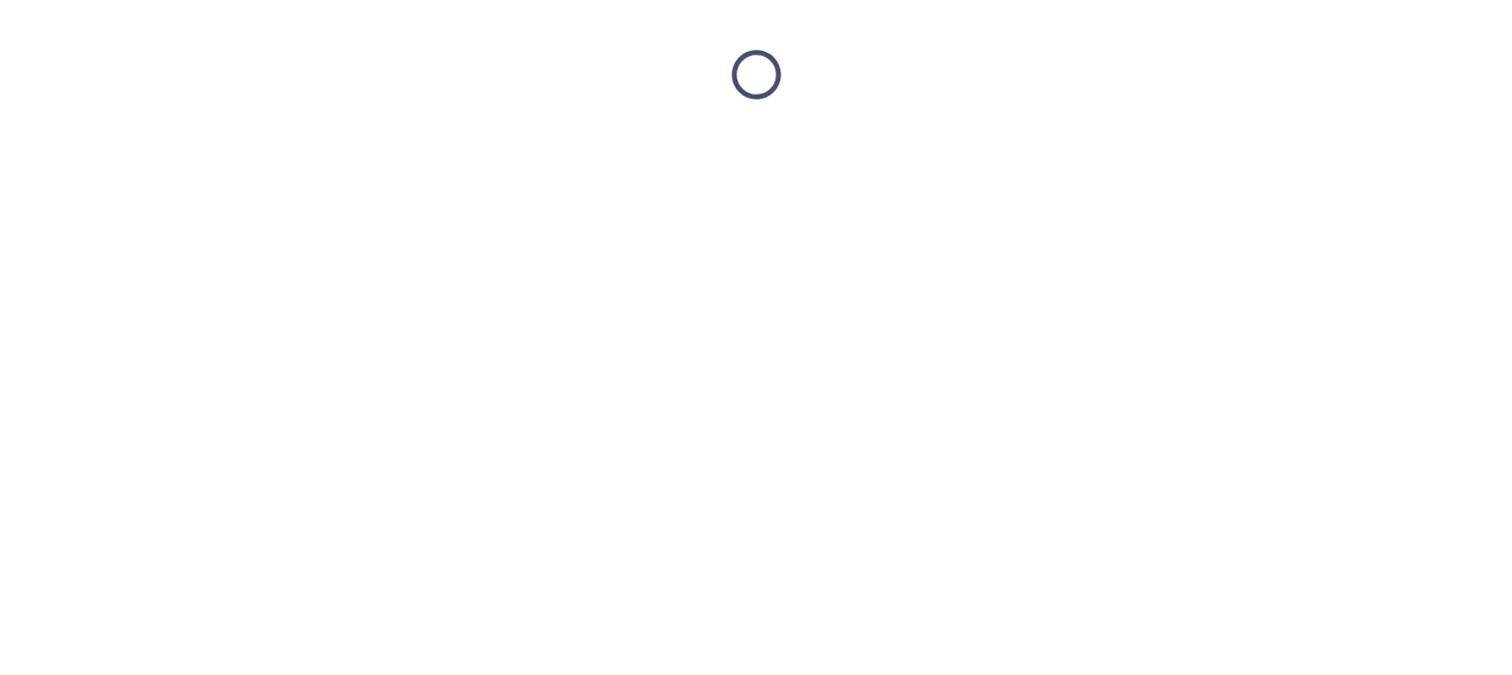
scroll to position [0, 0]
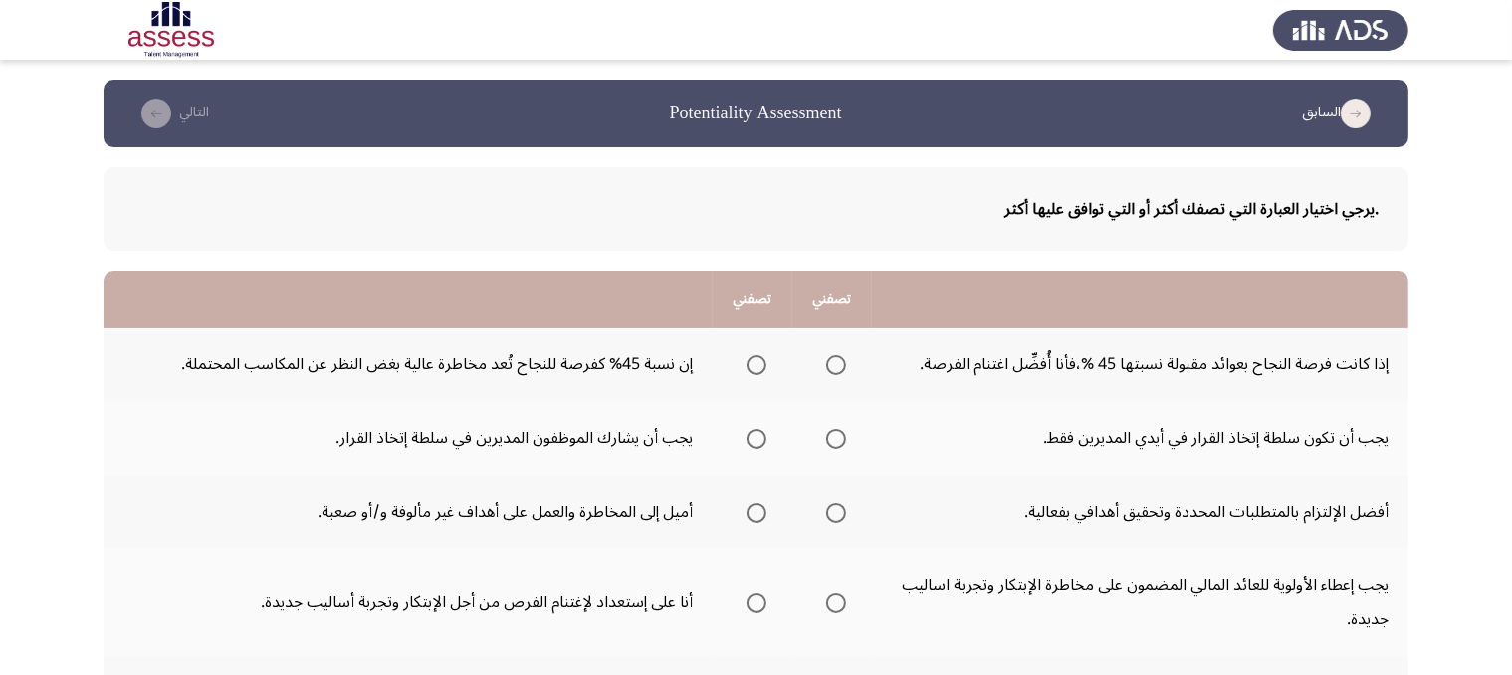
click at [763, 365] on th at bounding box center [753, 364] width 80 height 74
click at [746, 361] on span "Select an option" at bounding box center [756, 365] width 20 height 20
click at [746, 361] on input "Select an option" at bounding box center [756, 365] width 20 height 20
click at [832, 433] on span "Select an option" at bounding box center [836, 439] width 20 height 20
click at [832, 433] on input "Select an option" at bounding box center [836, 439] width 20 height 20
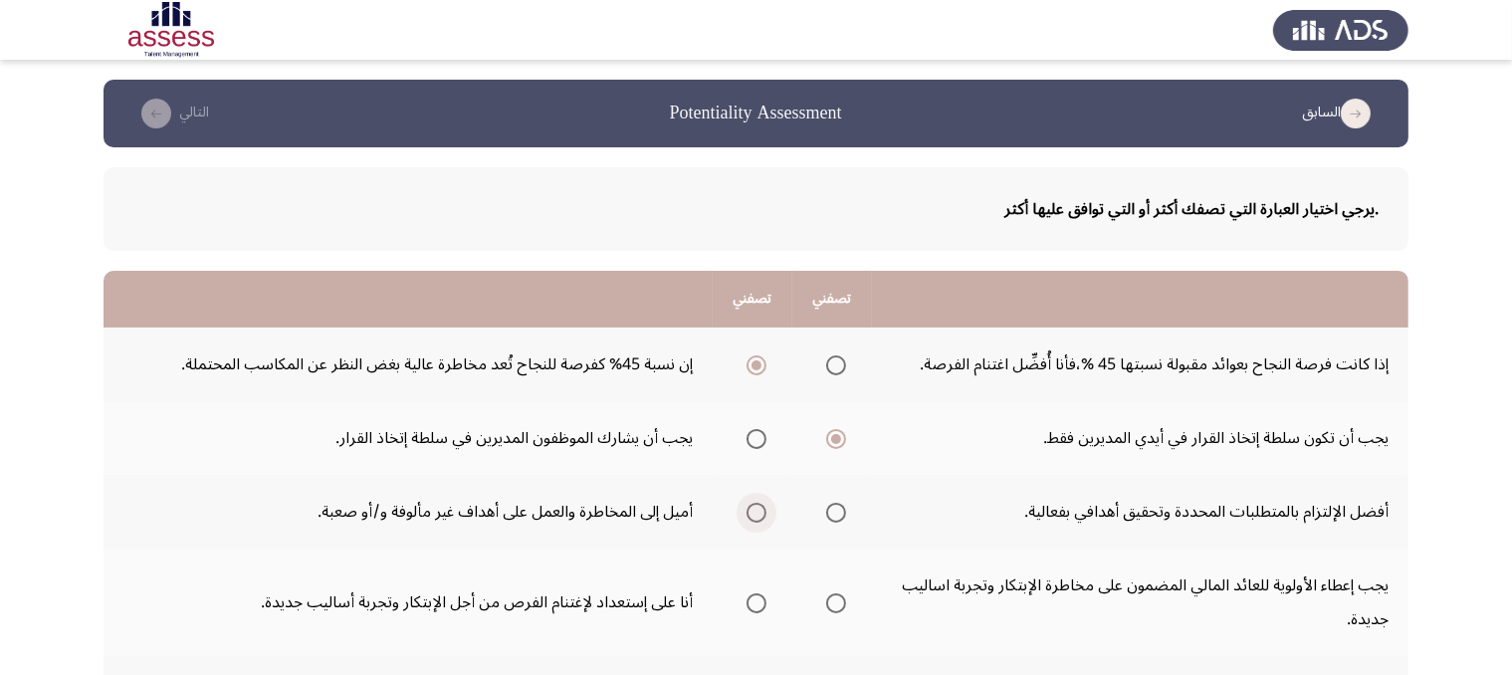
click at [746, 503] on span "Select an option" at bounding box center [756, 513] width 20 height 20
click at [746, 503] on input "Select an option" at bounding box center [756, 513] width 20 height 20
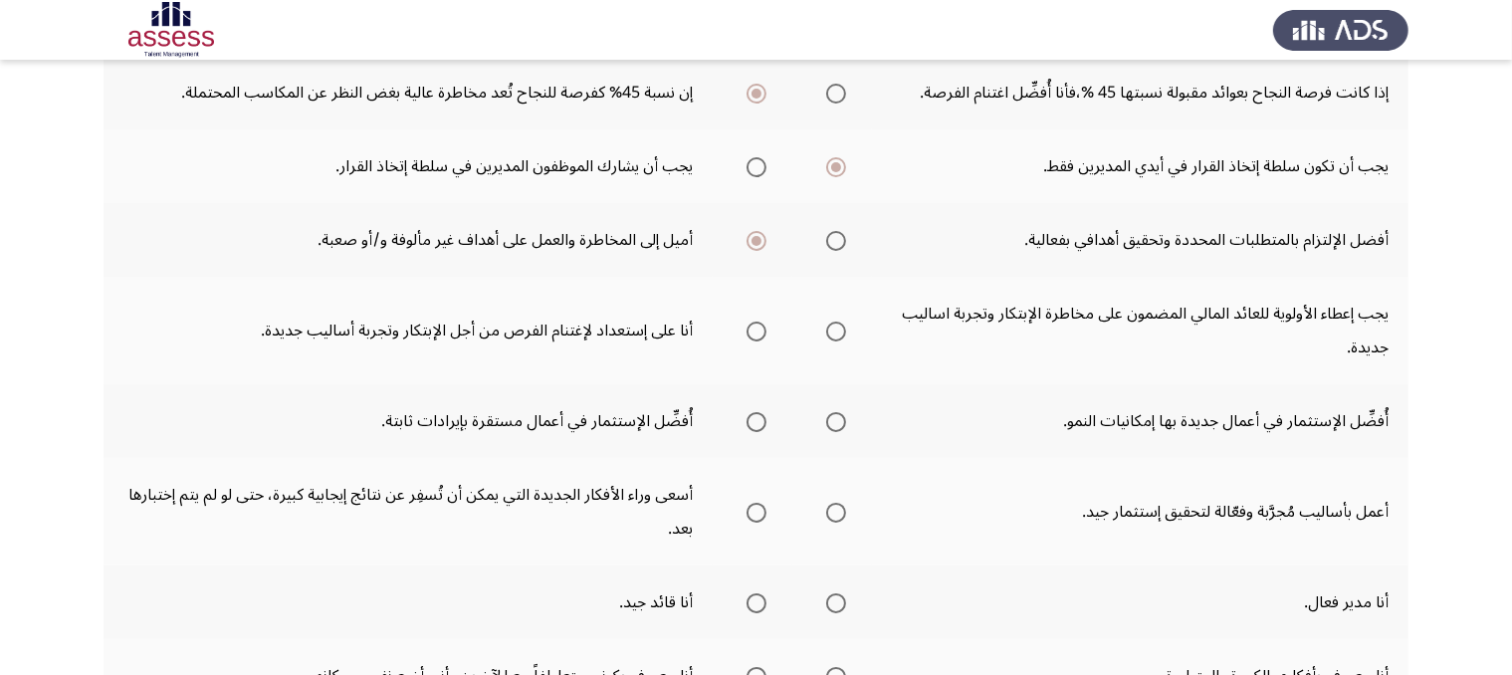
scroll to position [292, 0]
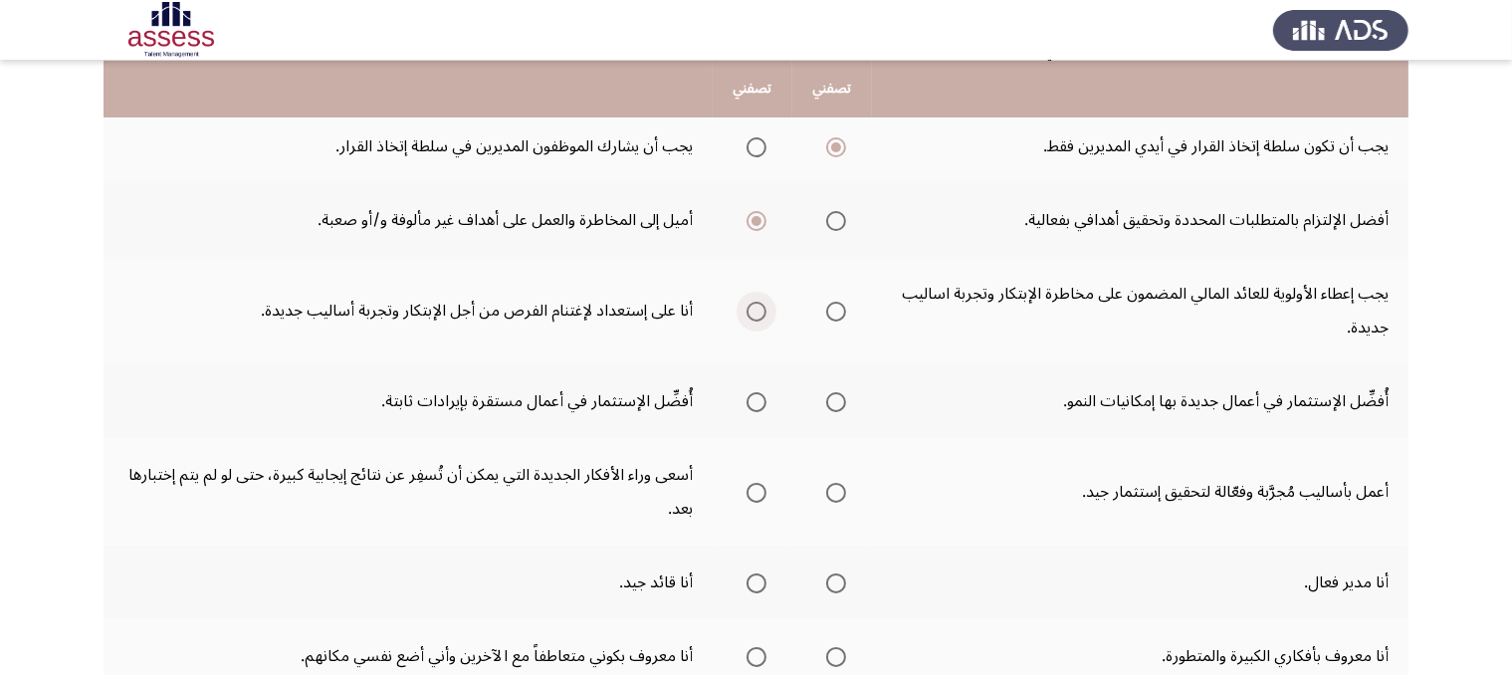
click at [759, 310] on span "Select an option" at bounding box center [756, 312] width 20 height 20
click at [759, 310] on input "Select an option" at bounding box center [756, 312] width 20 height 20
click at [826, 393] on span "Select an option" at bounding box center [836, 402] width 20 height 20
click at [826, 393] on input "Select an option" at bounding box center [836, 402] width 20 height 20
click at [750, 487] on span "Select an option" at bounding box center [756, 493] width 20 height 20
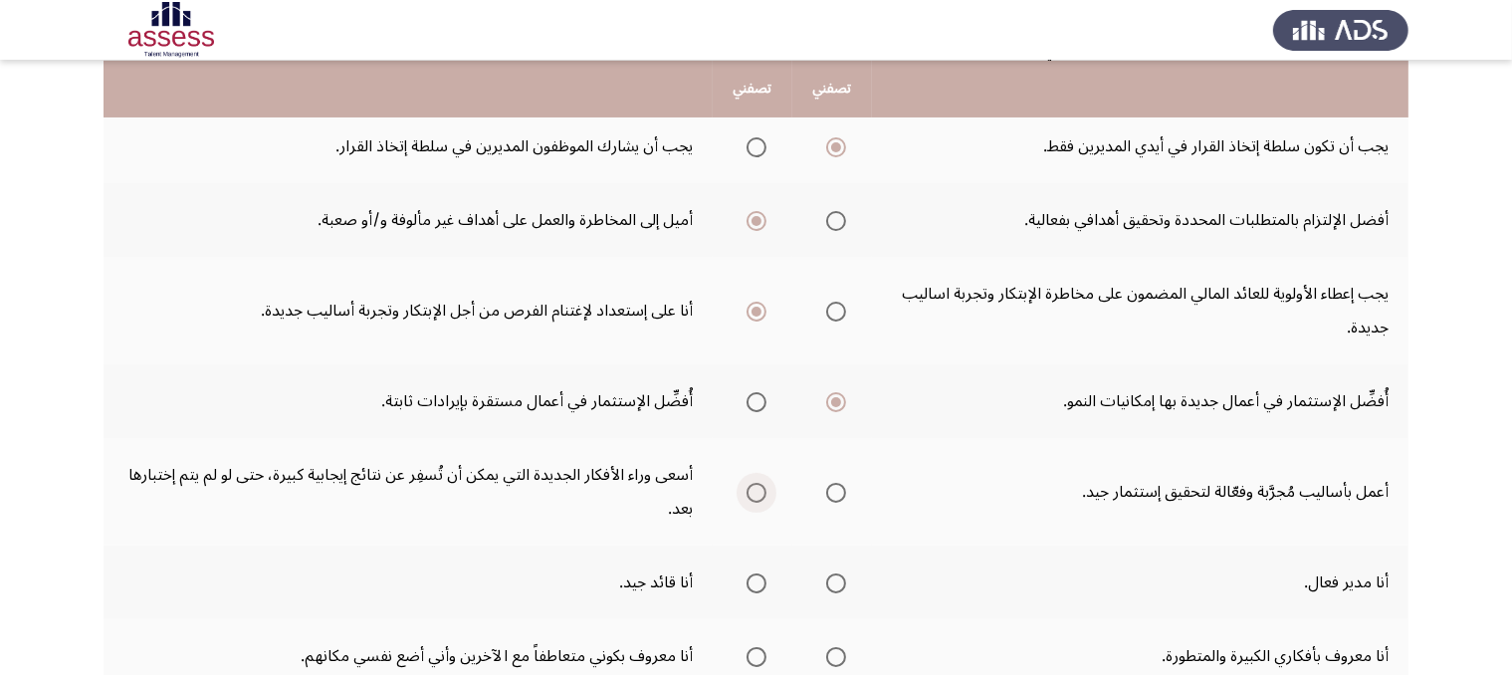
click at [750, 487] on input "Select an option" at bounding box center [756, 493] width 20 height 20
click at [753, 577] on span "Select an option" at bounding box center [756, 583] width 20 height 20
click at [753, 577] on input "Select an option" at bounding box center [756, 583] width 20 height 20
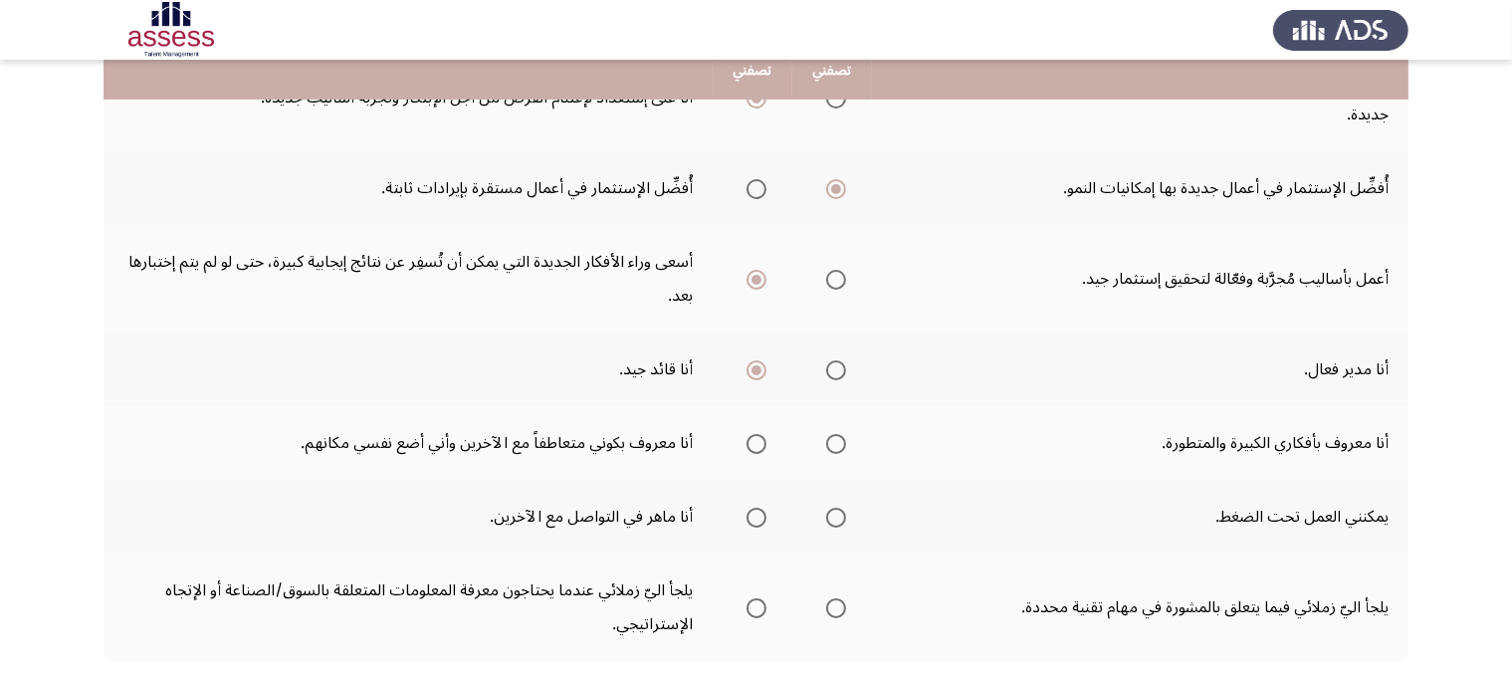
scroll to position [512, 0]
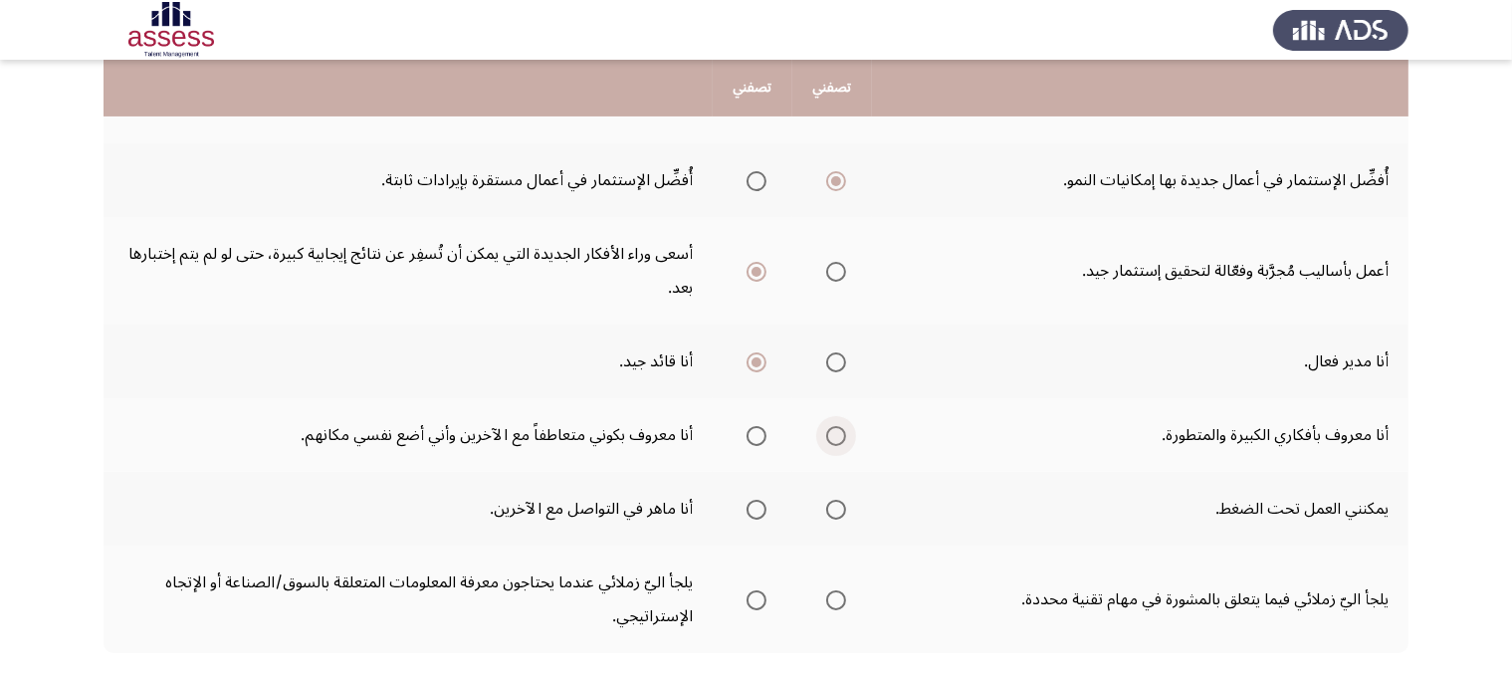
click at [834, 431] on span "Select an option" at bounding box center [836, 436] width 20 height 20
click at [834, 431] on input "Select an option" at bounding box center [836, 436] width 20 height 20
click at [752, 506] on span "Select an option" at bounding box center [756, 510] width 20 height 20
click at [752, 506] on input "Select an option" at bounding box center [756, 510] width 20 height 20
click at [829, 598] on span "Select an option" at bounding box center [836, 600] width 20 height 20
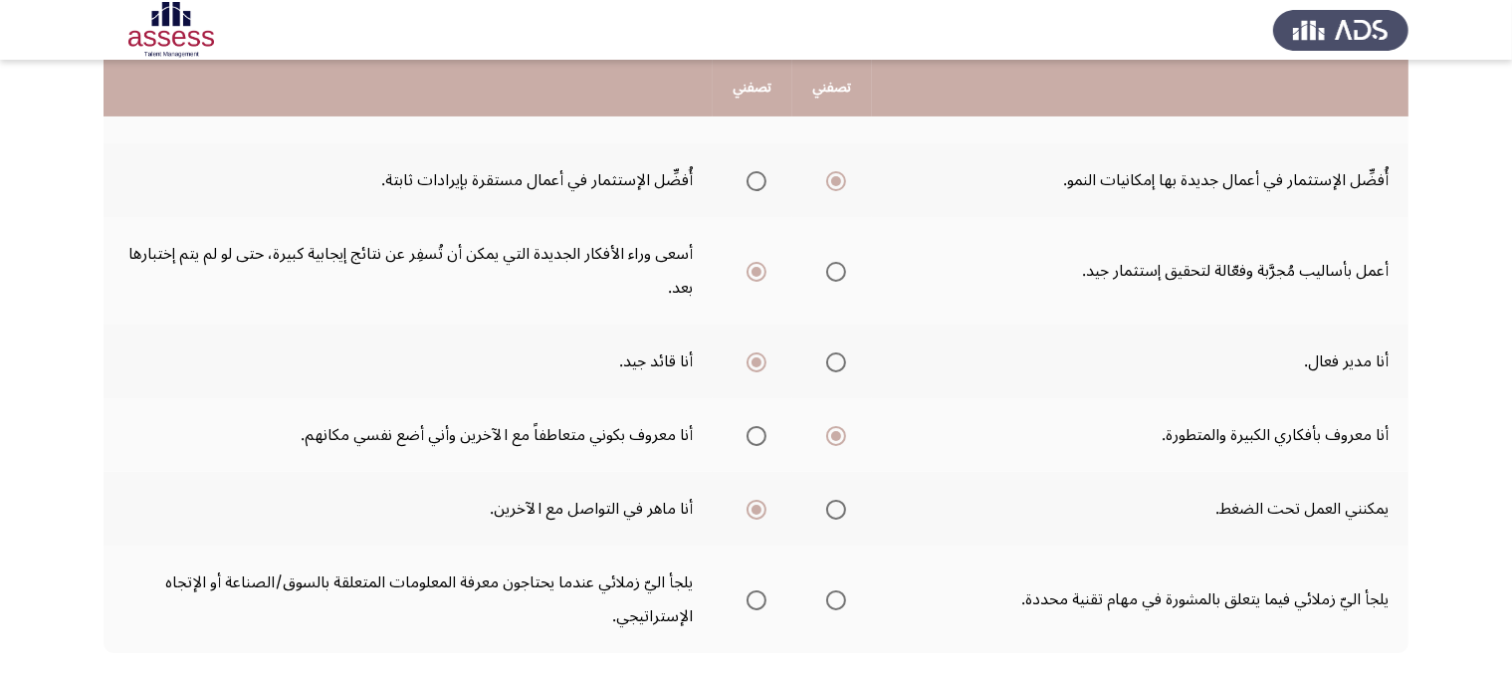
click at [829, 598] on input "Select an option" at bounding box center [836, 600] width 20 height 20
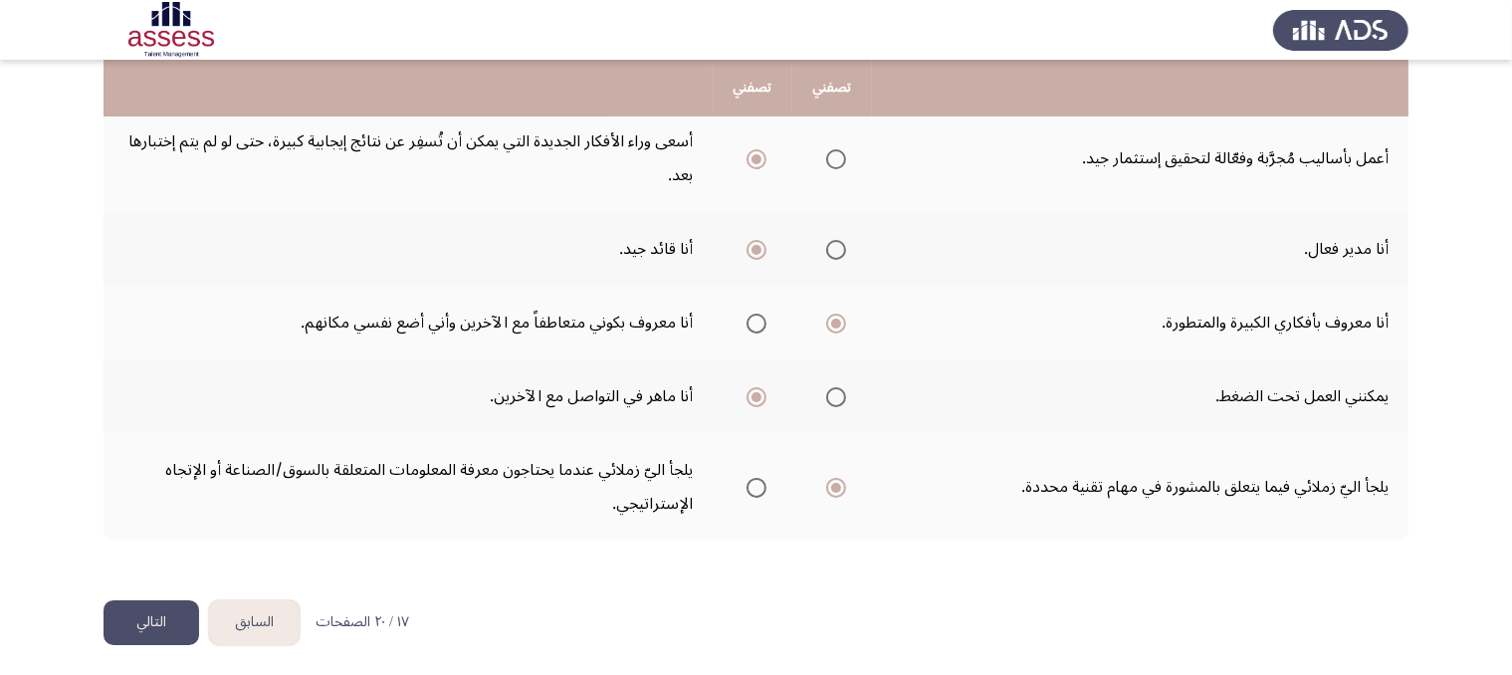
click at [167, 616] on button "التالي" at bounding box center [151, 622] width 96 height 45
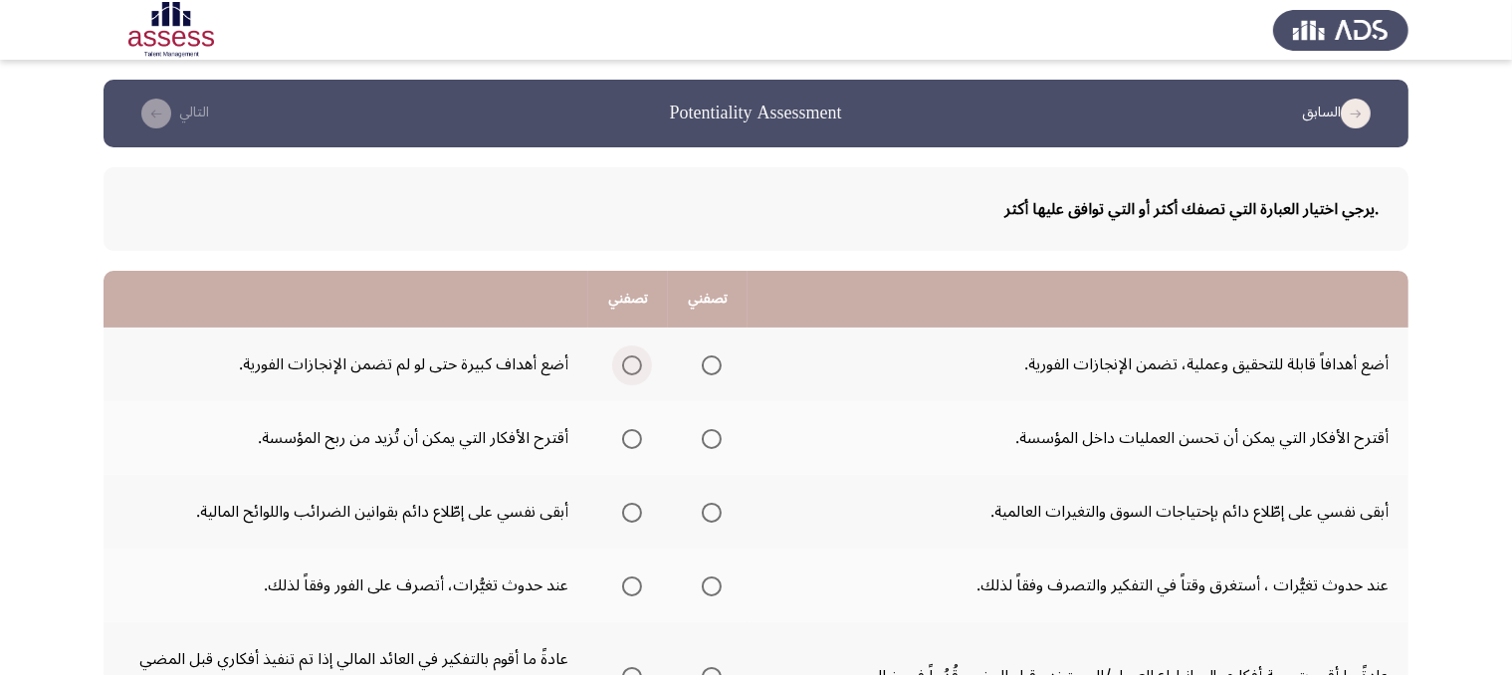
click at [623, 358] on span "Select an option" at bounding box center [632, 365] width 20 height 20
click at [623, 358] on input "Select an option" at bounding box center [632, 365] width 20 height 20
click at [633, 441] on span "Select an option" at bounding box center [632, 439] width 20 height 20
click at [633, 441] on input "Select an option" at bounding box center [632, 439] width 20 height 20
click at [712, 508] on span "Select an option" at bounding box center [712, 513] width 20 height 20
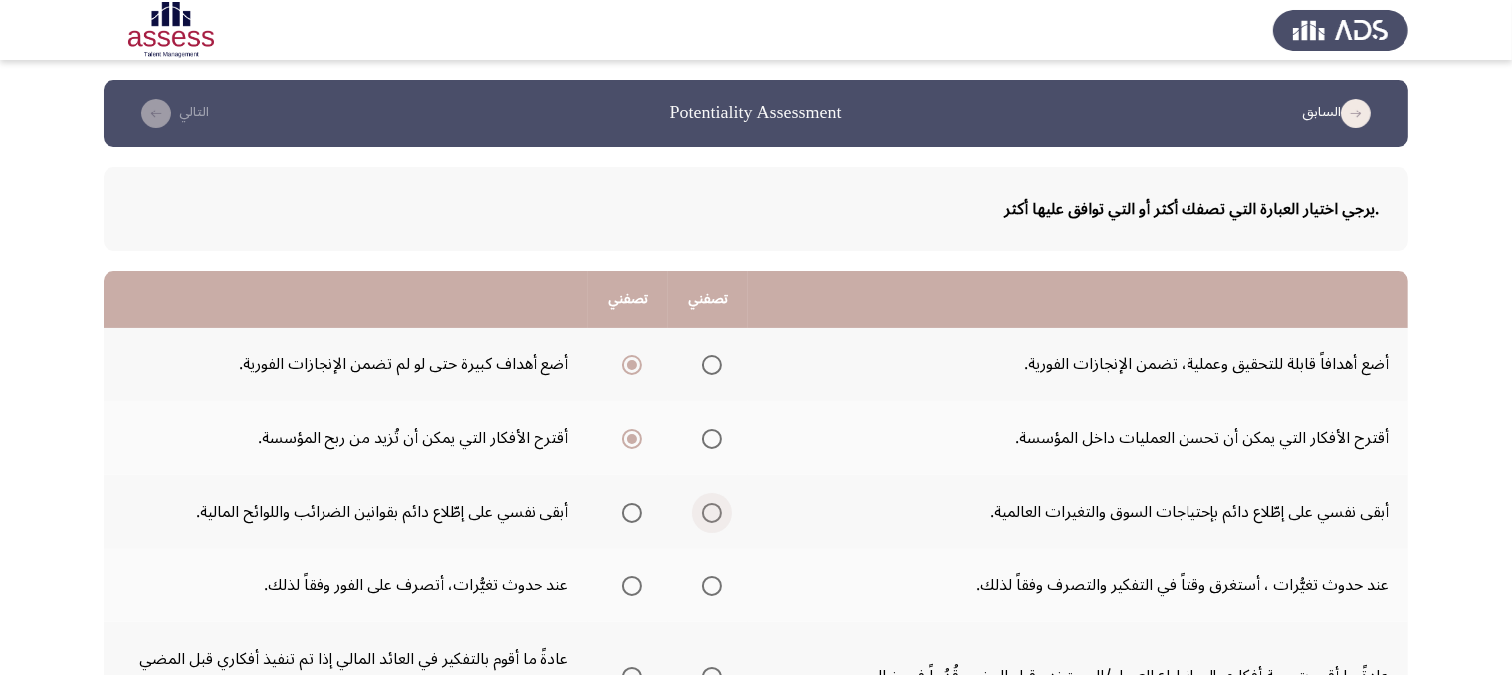
click at [712, 508] on input "Select an option" at bounding box center [712, 513] width 20 height 20
click at [615, 577] on label "Select an option" at bounding box center [628, 586] width 28 height 20
click at [622, 577] on input "Select an option" at bounding box center [632, 586] width 20 height 20
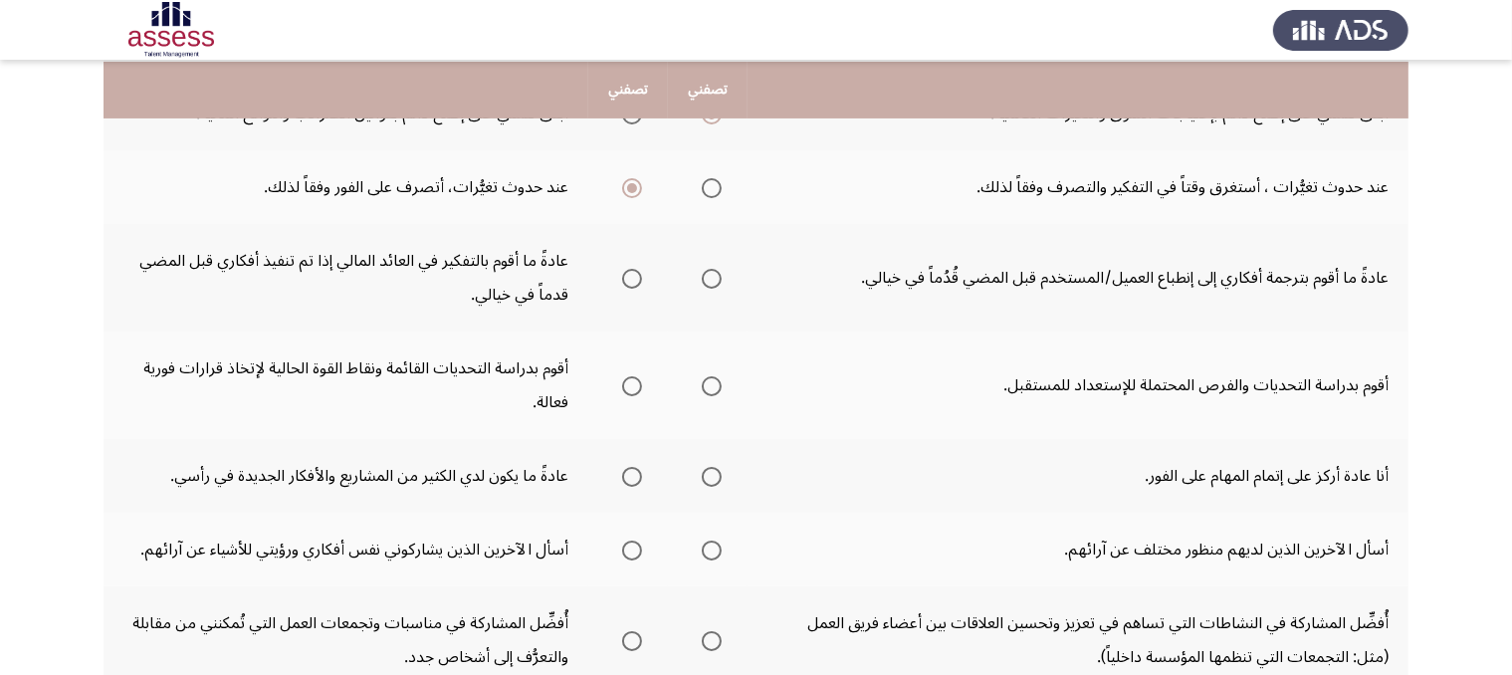
scroll to position [400, 0]
click at [629, 272] on span "Select an option" at bounding box center [632, 277] width 20 height 20
click at [629, 272] on input "Select an option" at bounding box center [632, 277] width 20 height 20
click at [728, 275] on th at bounding box center [708, 275] width 80 height 107
click at [707, 281] on span "Select an option" at bounding box center [712, 277] width 20 height 20
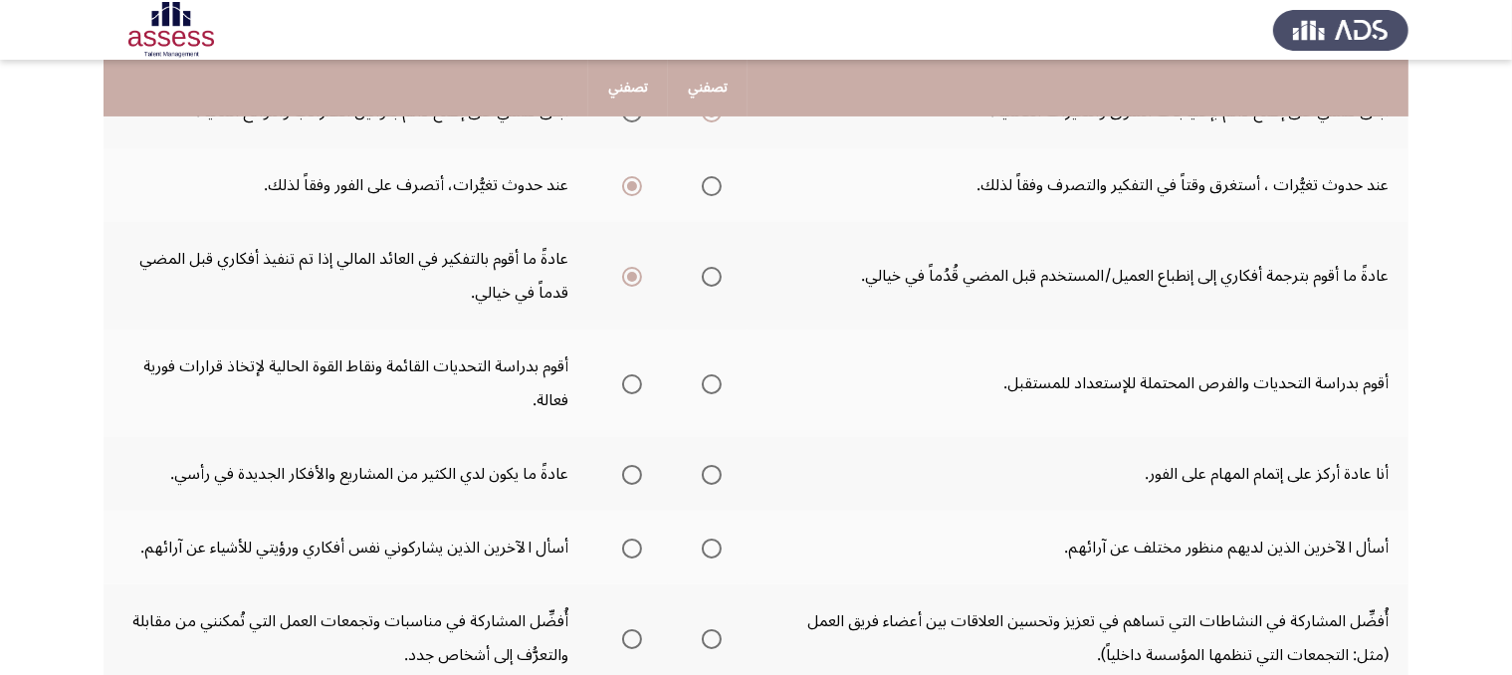
click at [707, 281] on input "Select an option" at bounding box center [712, 277] width 20 height 20
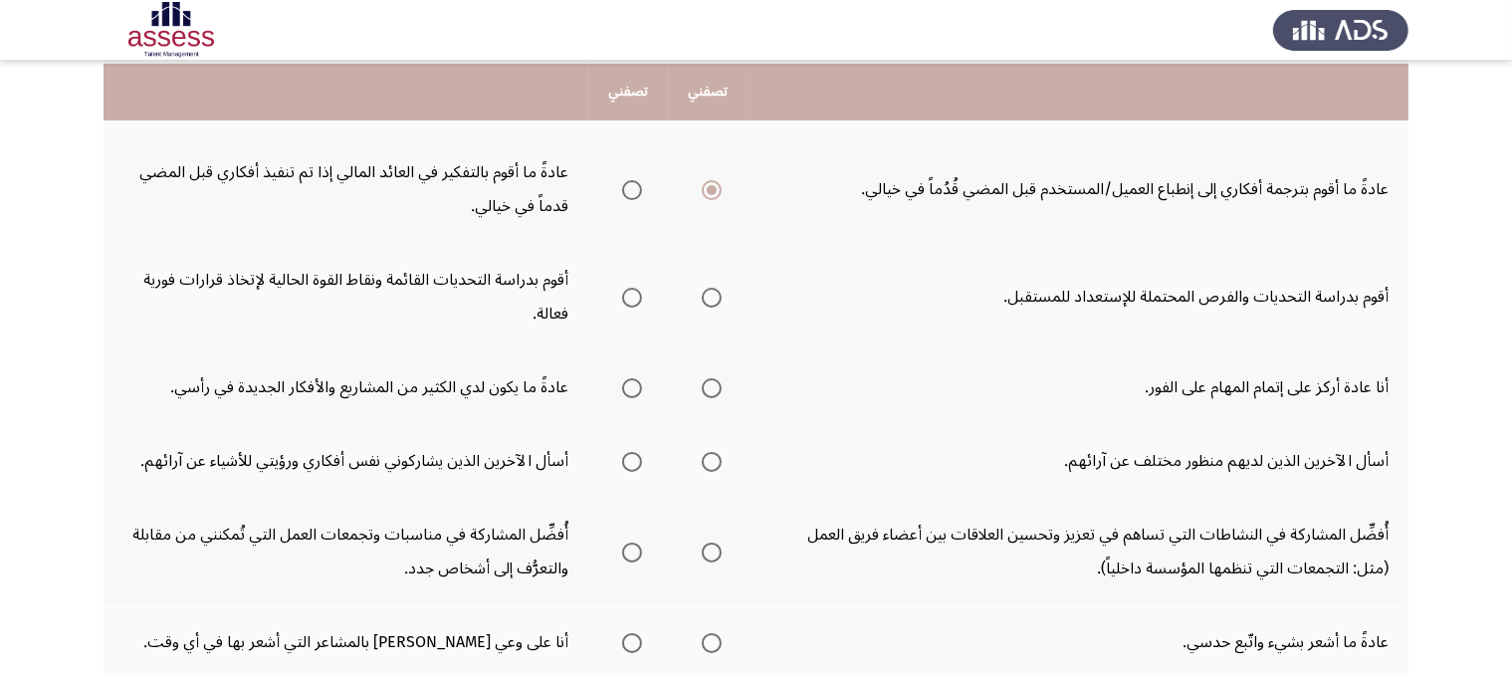
scroll to position [494, 0]
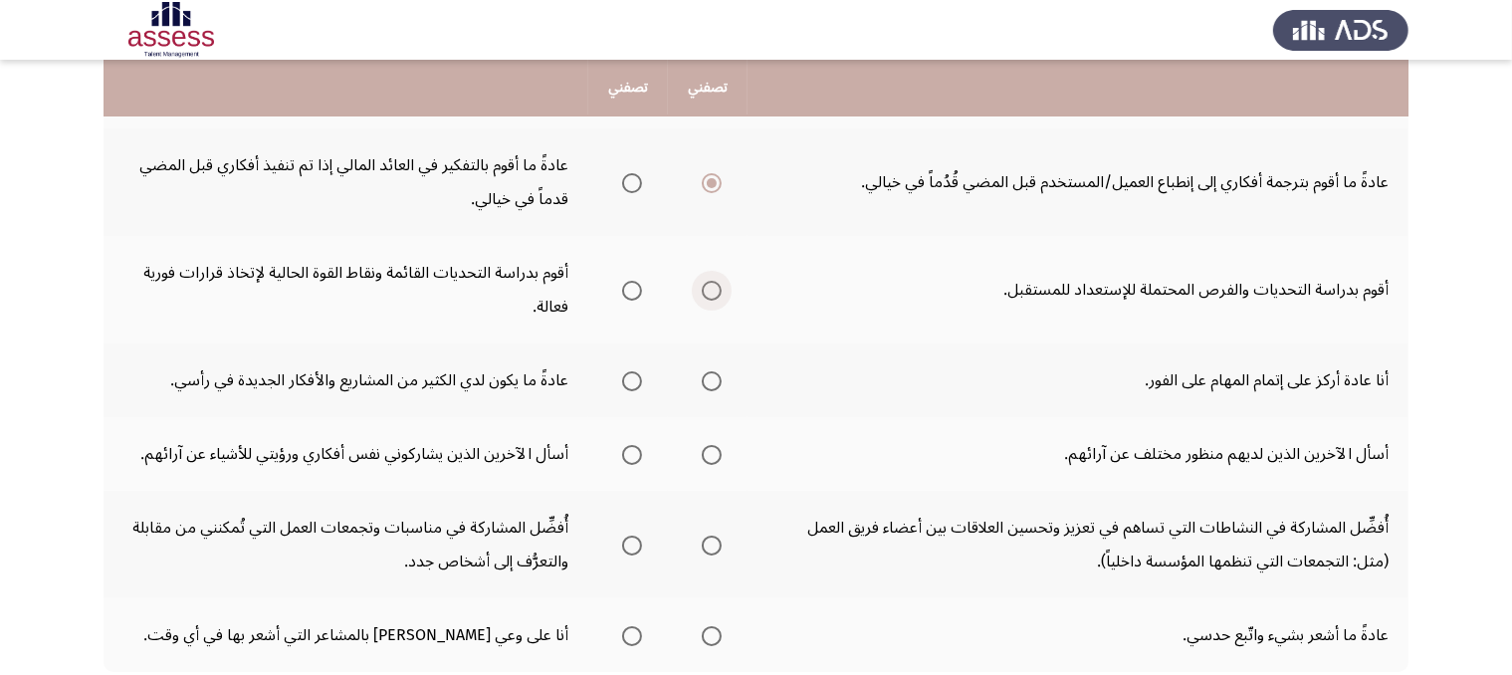
click at [708, 287] on span "Select an option" at bounding box center [712, 291] width 20 height 20
click at [708, 287] on input "Select an option" at bounding box center [712, 291] width 20 height 20
click at [631, 371] on span "Select an option" at bounding box center [632, 381] width 20 height 20
click at [631, 371] on input "Select an option" at bounding box center [632, 381] width 20 height 20
click at [701, 445] on label "Select an option" at bounding box center [708, 455] width 28 height 20
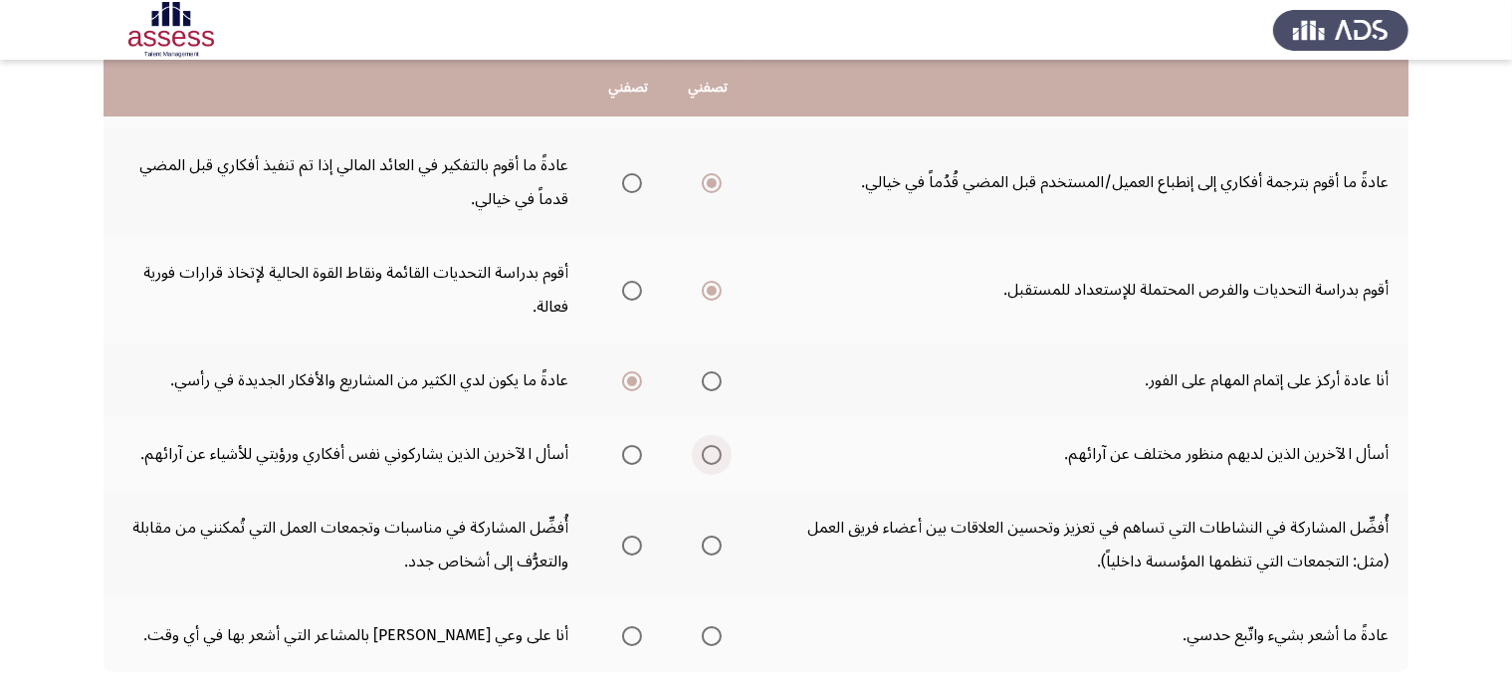
click at [702, 445] on input "Select an option" at bounding box center [712, 455] width 20 height 20
click at [724, 540] on th at bounding box center [708, 544] width 80 height 107
click at [712, 534] on mat-radio-button "Select an option" at bounding box center [708, 544] width 28 height 21
click at [709, 542] on span "Select an option" at bounding box center [712, 545] width 20 height 20
click at [709, 542] on input "Select an option" at bounding box center [712, 545] width 20 height 20
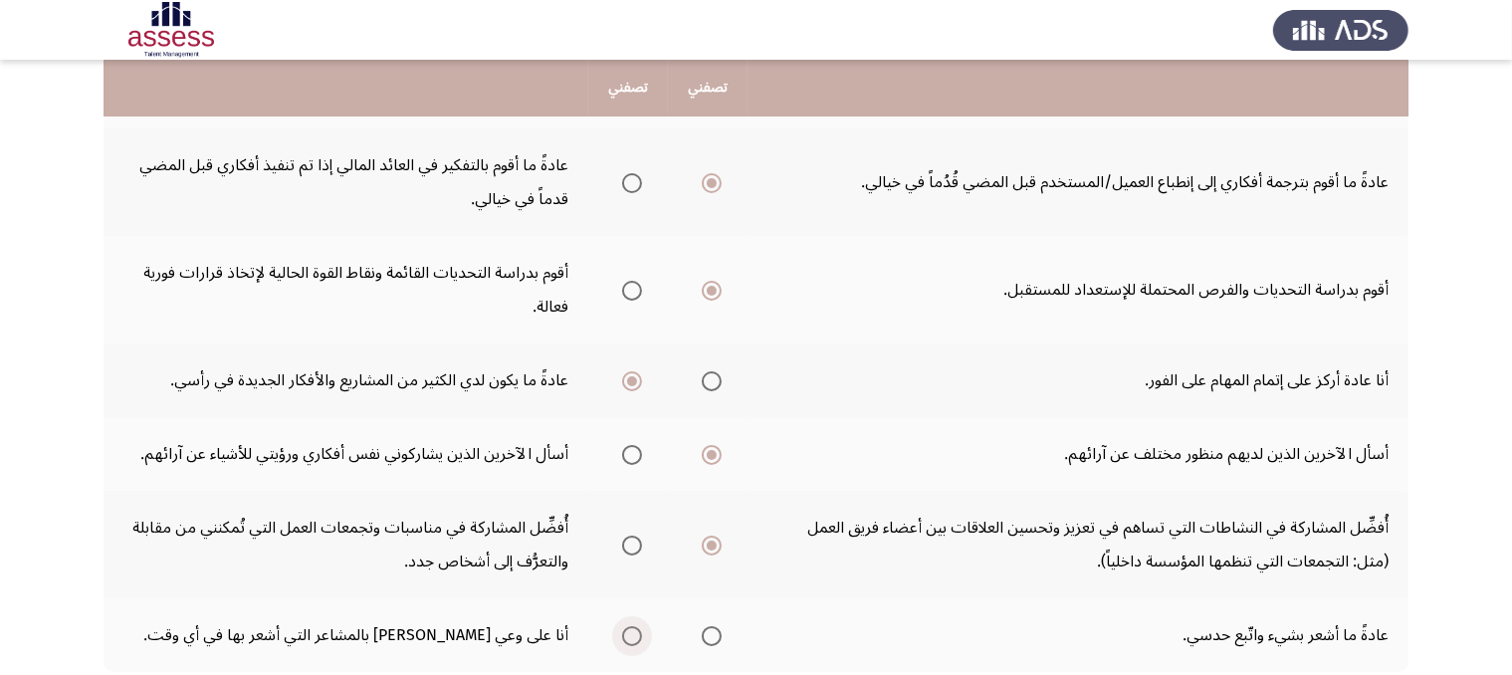
click at [630, 626] on span "Select an option" at bounding box center [632, 636] width 20 height 20
click at [630, 626] on input "Select an option" at bounding box center [632, 636] width 20 height 20
click at [630, 626] on span "Select an option" at bounding box center [632, 636] width 20 height 20
click at [630, 626] on input "Select an option" at bounding box center [632, 636] width 20 height 20
drag, startPoint x: 630, startPoint y: 619, endPoint x: 1123, endPoint y: 498, distance: 507.3
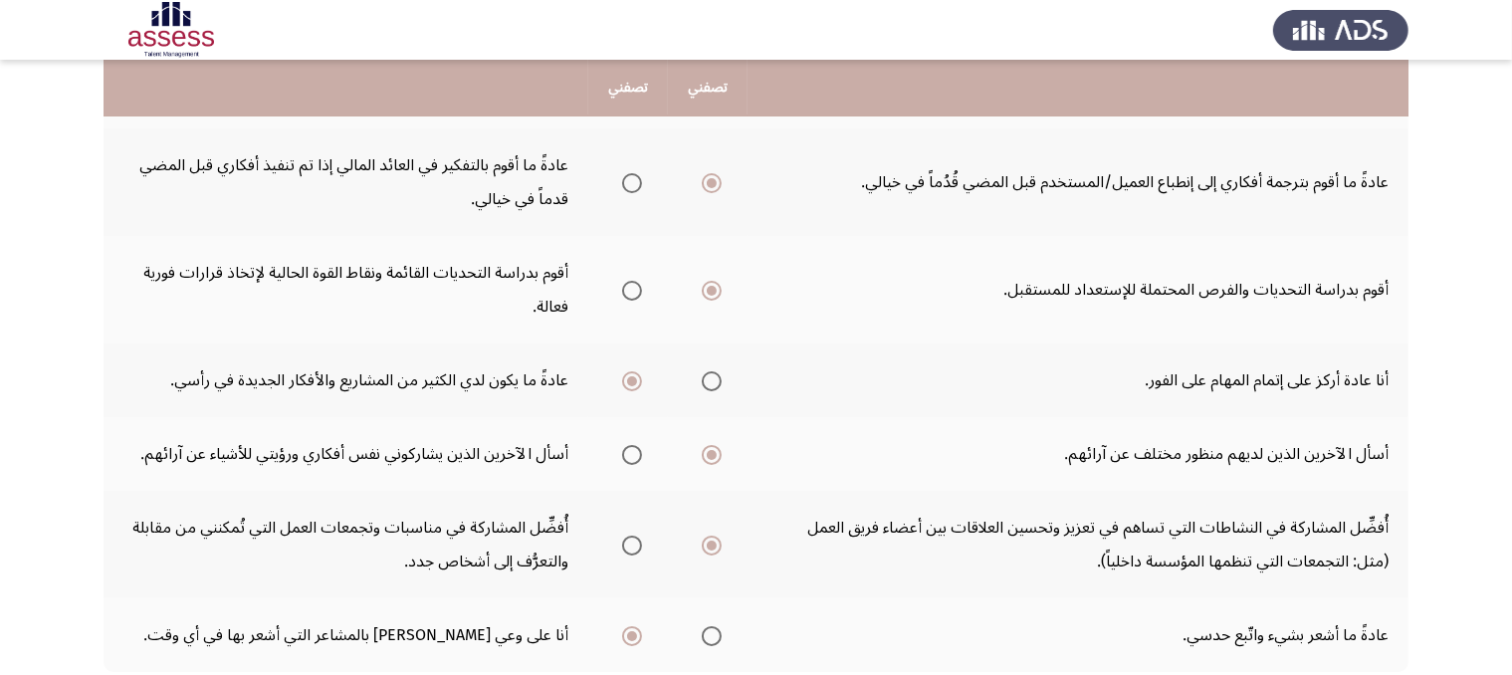
click at [1123, 498] on tbody "أضع أهدافاً قابلة للتحقيق وعملية، تضمن الإنجازات الفورية. أضع أهداف كبيرة حتى ل…" at bounding box center [755, 253] width 1305 height 838
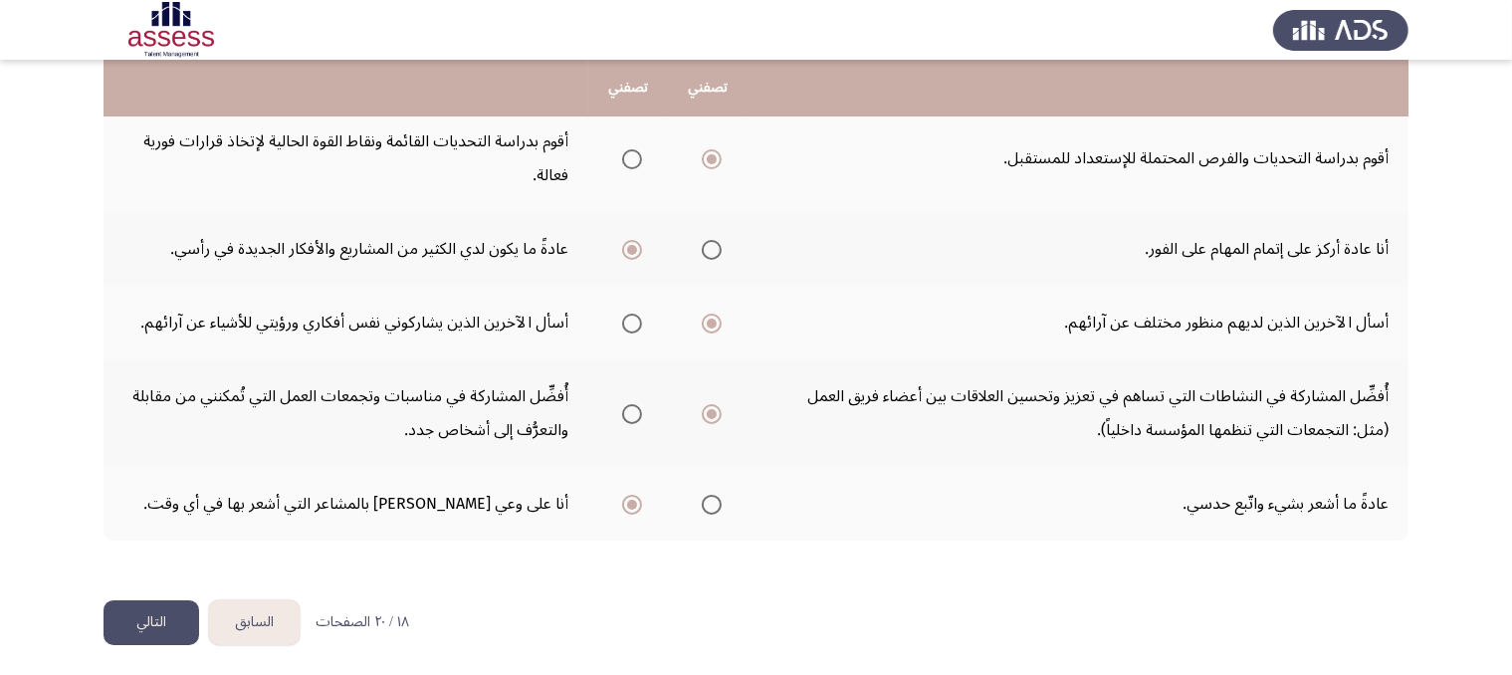
click at [141, 616] on button "التالي" at bounding box center [151, 622] width 96 height 45
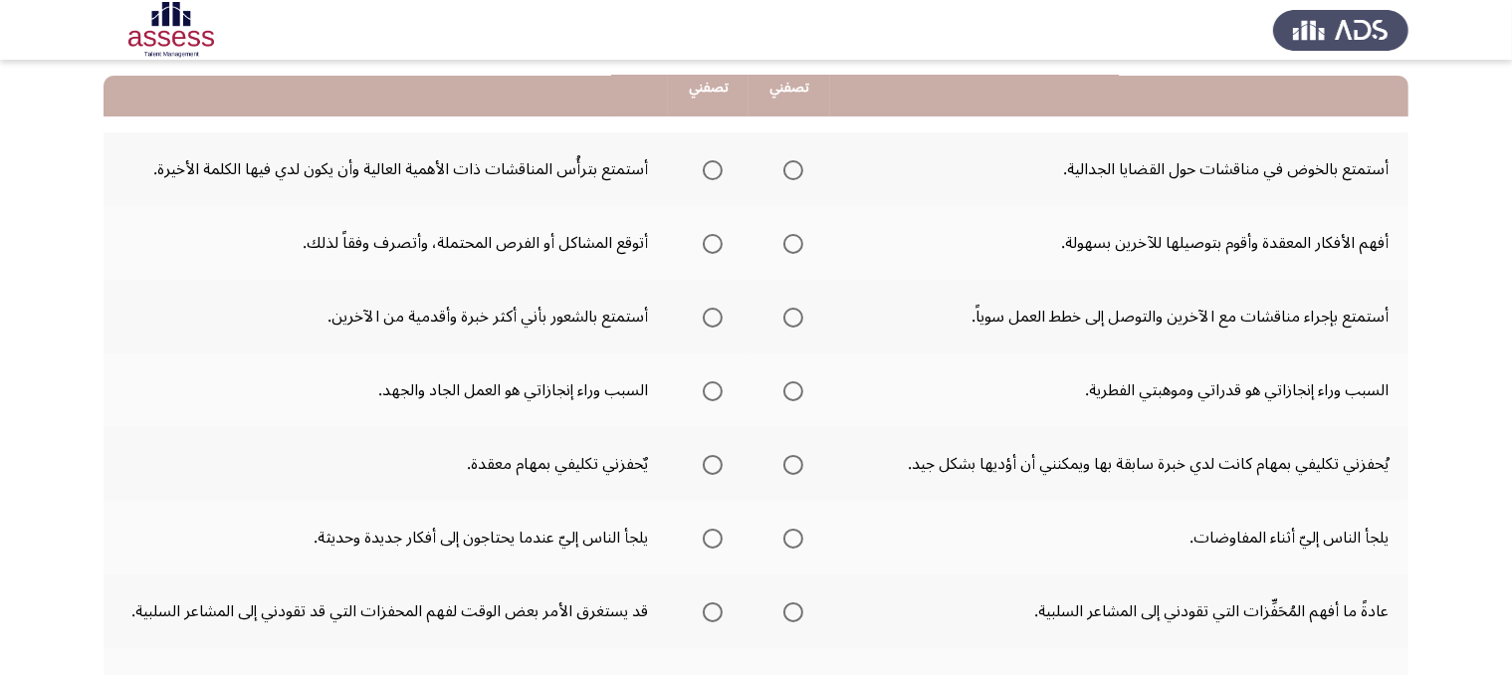
scroll to position [194, 0]
click at [799, 236] on span "Select an option" at bounding box center [793, 245] width 20 height 20
click at [799, 236] on input "Select an option" at bounding box center [793, 245] width 20 height 20
click at [711, 172] on span "Select an option" at bounding box center [713, 171] width 20 height 20
click at [711, 172] on input "Select an option" at bounding box center [713, 171] width 20 height 20
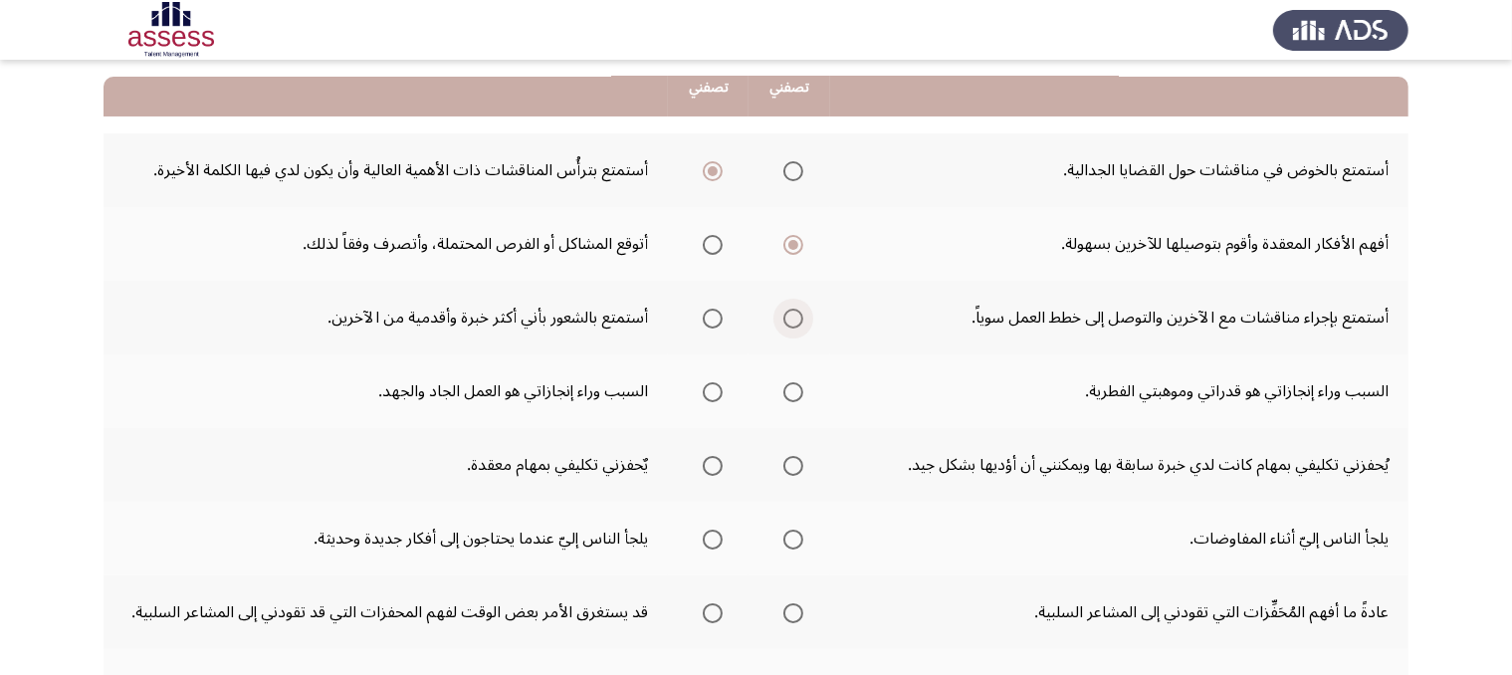
click at [787, 315] on span "Select an option" at bounding box center [793, 318] width 20 height 20
click at [787, 315] on input "Select an option" at bounding box center [793, 318] width 20 height 20
drag, startPoint x: 888, startPoint y: 395, endPoint x: 793, endPoint y: 414, distance: 96.4
click at [793, 414] on tr "السبب وراء إنجازاتي هو قدراتي وموهبتي الفطرية. السبب وراء إنجازاتي هو العمل الج…" at bounding box center [755, 391] width 1305 height 74
click at [786, 395] on span "Select an option" at bounding box center [793, 392] width 20 height 20
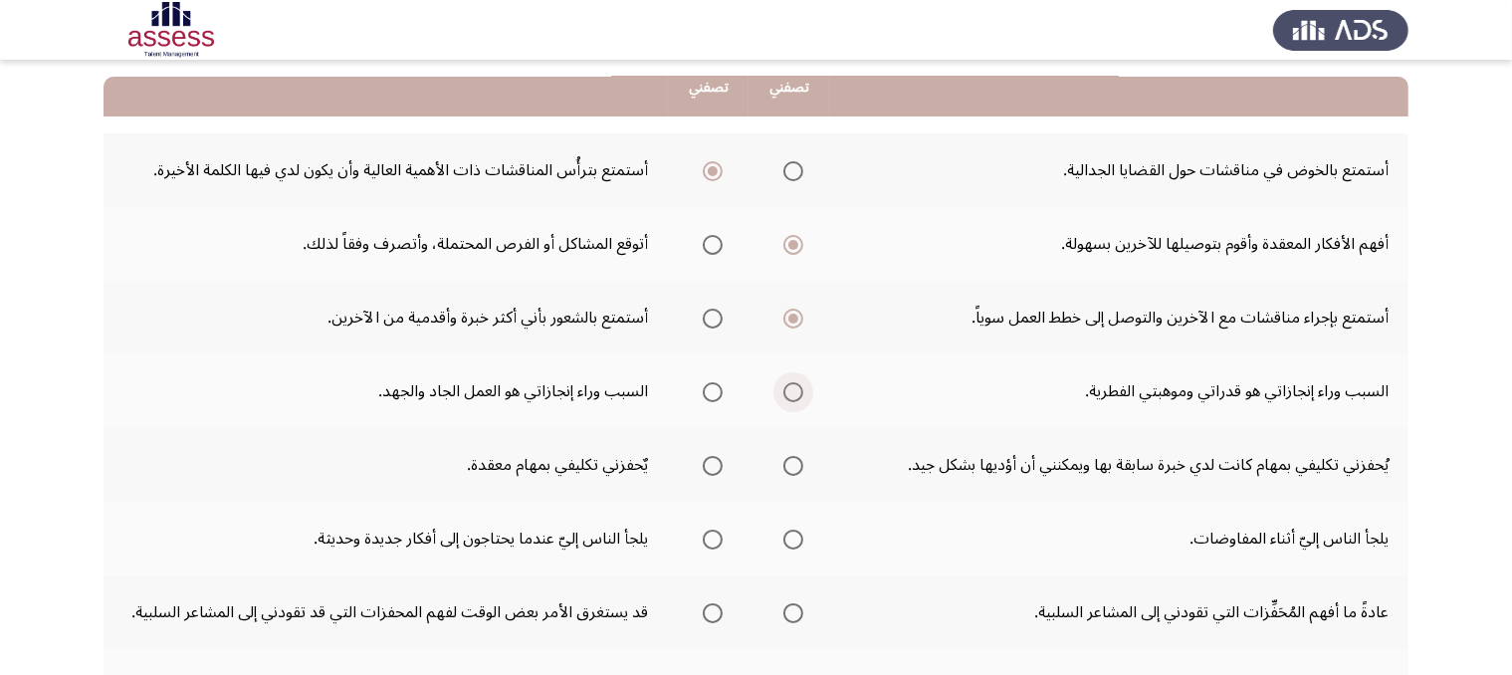
click at [786, 395] on input "Select an option" at bounding box center [793, 392] width 20 height 20
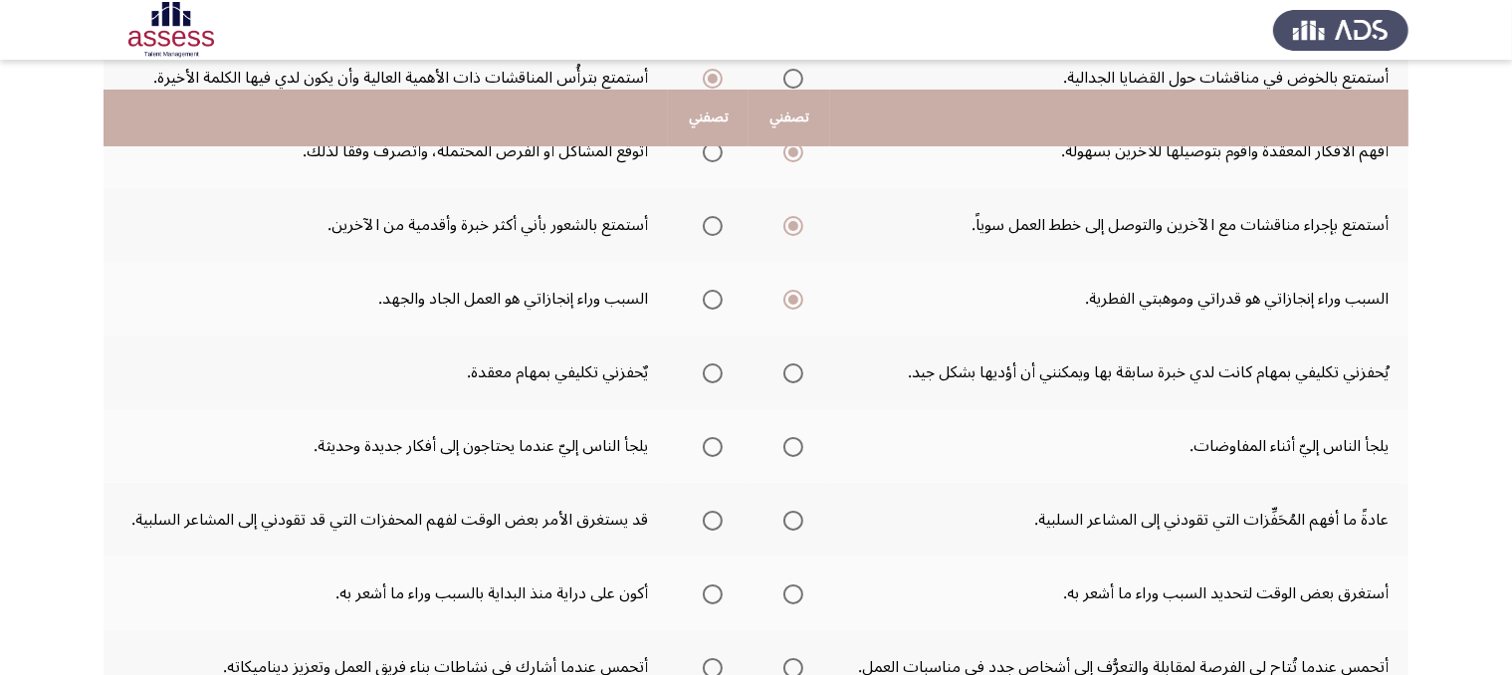
scroll to position [317, 0]
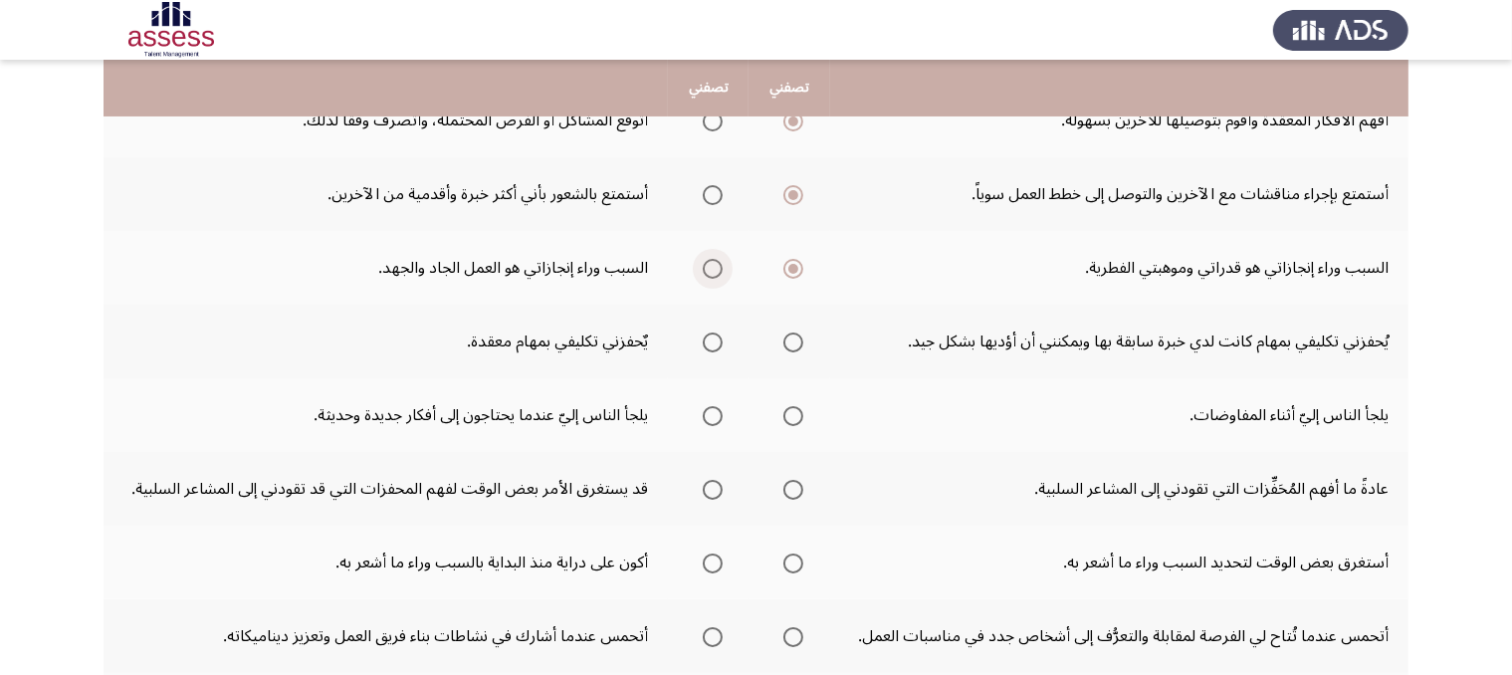
click at [706, 266] on span "Select an option" at bounding box center [713, 269] width 20 height 20
click at [706, 266] on input "Select an option" at bounding box center [713, 269] width 20 height 20
click at [712, 336] on span "Select an option" at bounding box center [713, 342] width 20 height 20
click at [712, 336] on input "Select an option" at bounding box center [713, 342] width 20 height 20
click at [713, 407] on span "Select an option" at bounding box center [713, 416] width 20 height 20
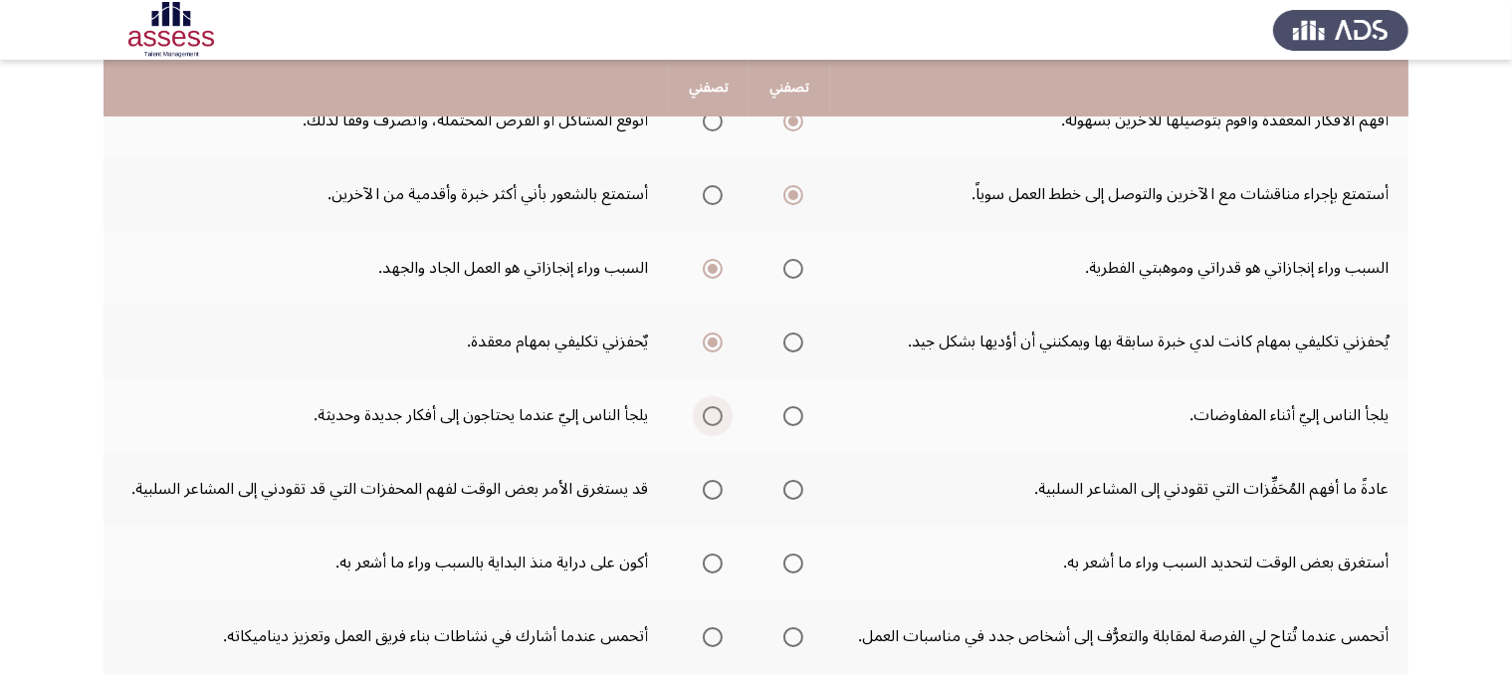
click at [713, 407] on input "Select an option" at bounding box center [713, 416] width 20 height 20
click at [715, 481] on span "Select an option" at bounding box center [713, 490] width 20 height 20
click at [715, 481] on input "Select an option" at bounding box center [713, 490] width 20 height 20
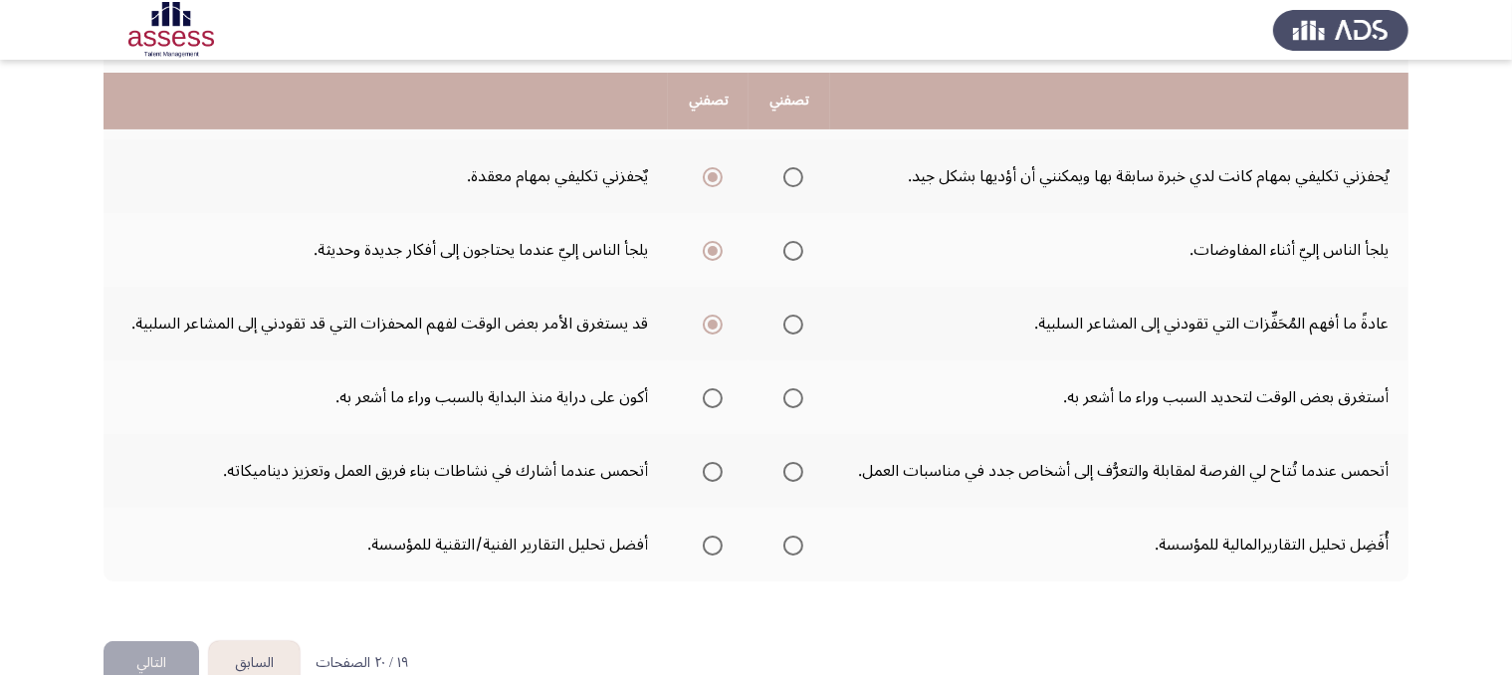
scroll to position [524, 0]
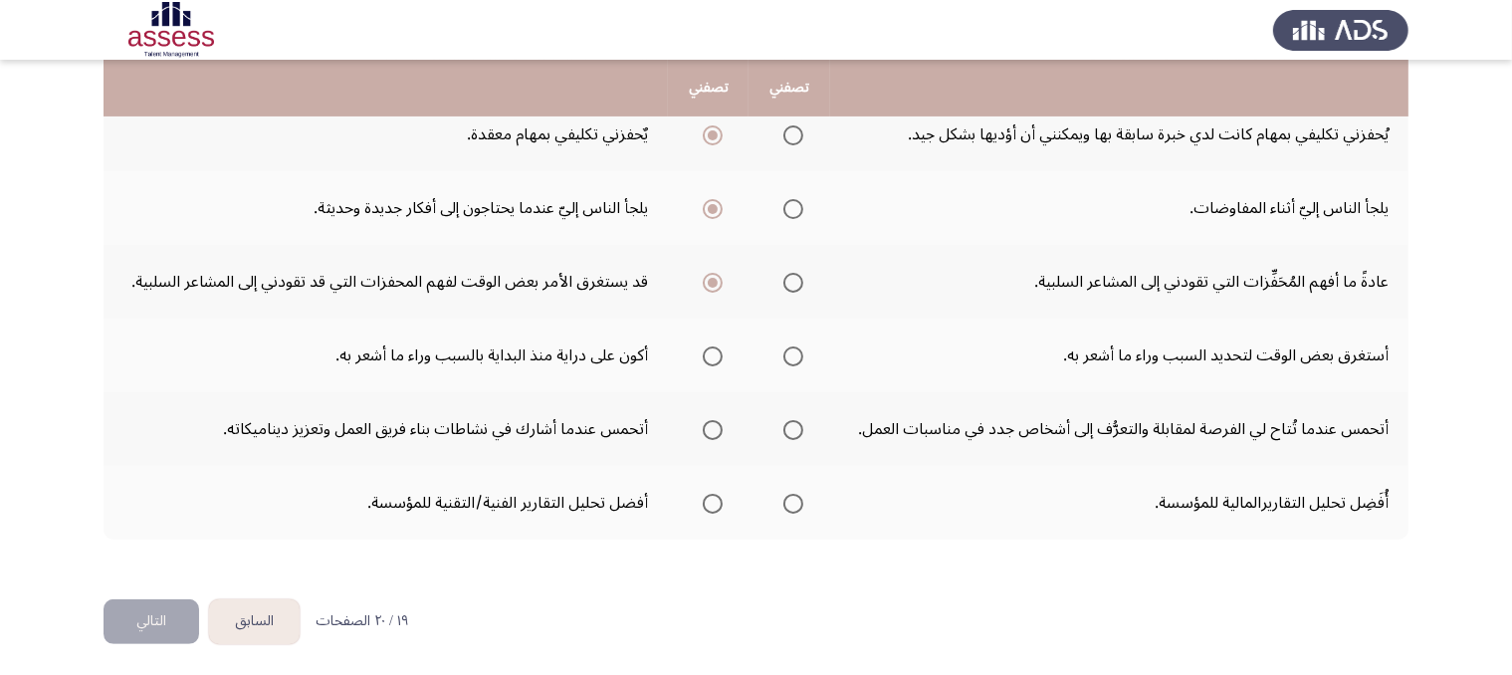
click at [724, 352] on th at bounding box center [708, 355] width 81 height 74
click at [709, 347] on span "Select an option" at bounding box center [713, 356] width 20 height 20
click at [709, 347] on input "Select an option" at bounding box center [713, 356] width 20 height 20
click at [796, 423] on span "Select an option" at bounding box center [793, 430] width 20 height 20
click at [796, 423] on input "Select an option" at bounding box center [793, 430] width 20 height 20
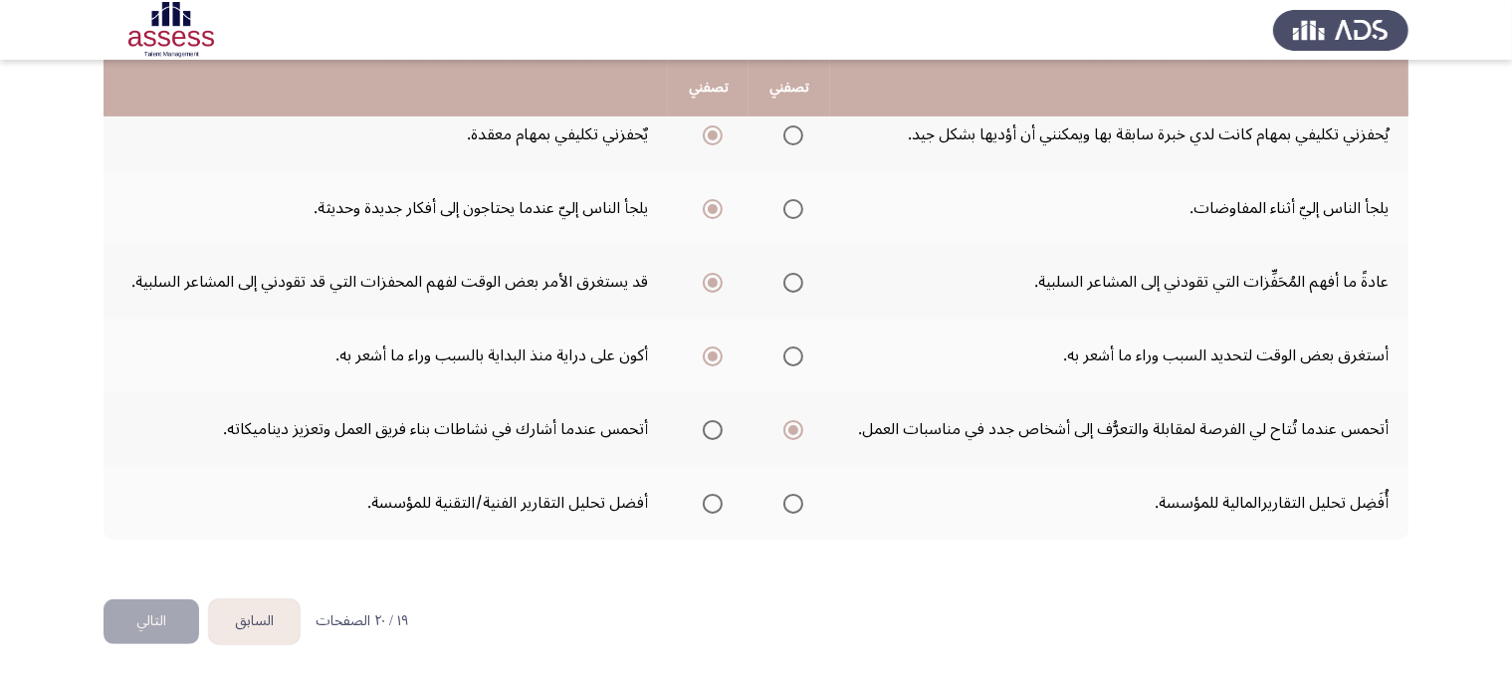
click at [710, 494] on span "Select an option" at bounding box center [713, 504] width 20 height 20
click at [710, 494] on input "Select an option" at bounding box center [713, 504] width 20 height 20
click at [170, 602] on button "التالي" at bounding box center [151, 621] width 96 height 45
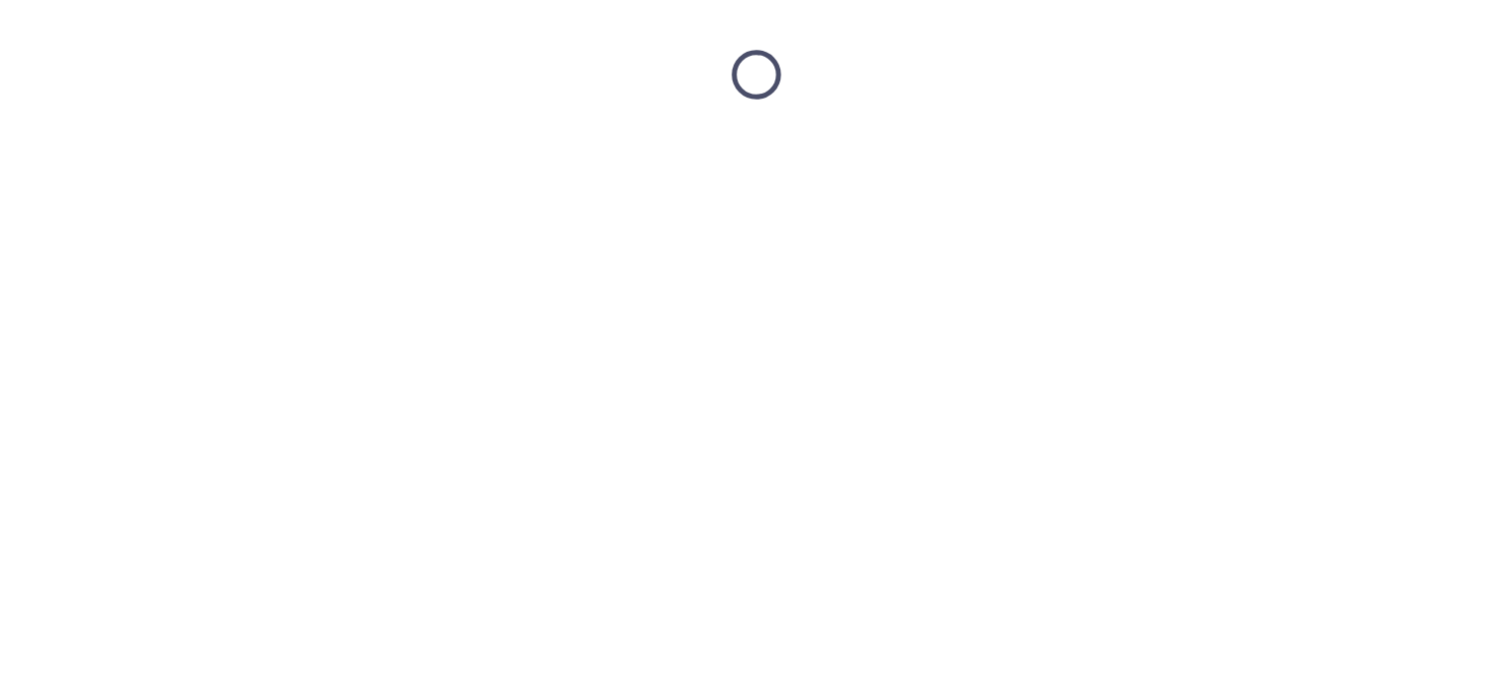
scroll to position [0, 0]
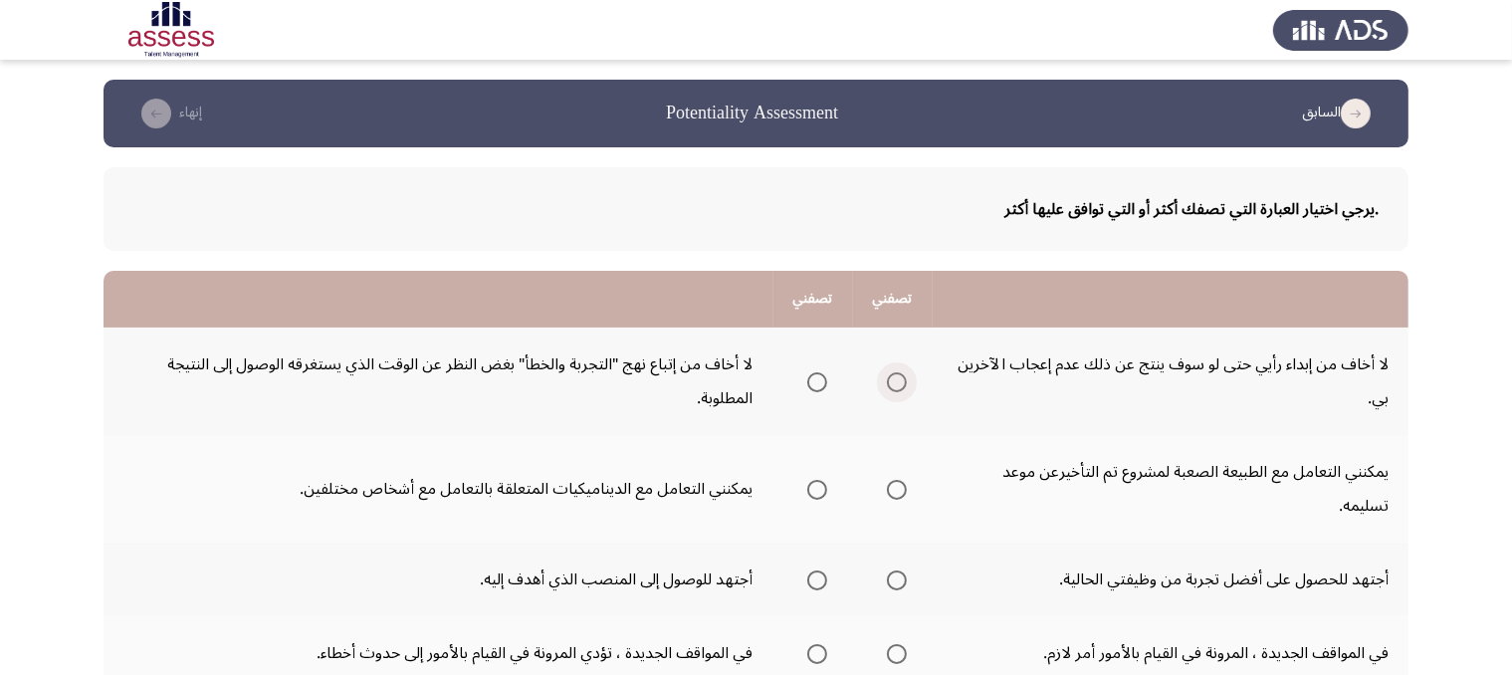
click at [888, 379] on span "Select an option" at bounding box center [897, 382] width 20 height 20
click at [888, 379] on input "Select an option" at bounding box center [897, 382] width 20 height 20
click at [884, 495] on label "Select an option" at bounding box center [893, 490] width 28 height 20
click at [887, 495] on input "Select an option" at bounding box center [897, 490] width 20 height 20
click at [826, 574] on th at bounding box center [813, 579] width 80 height 74
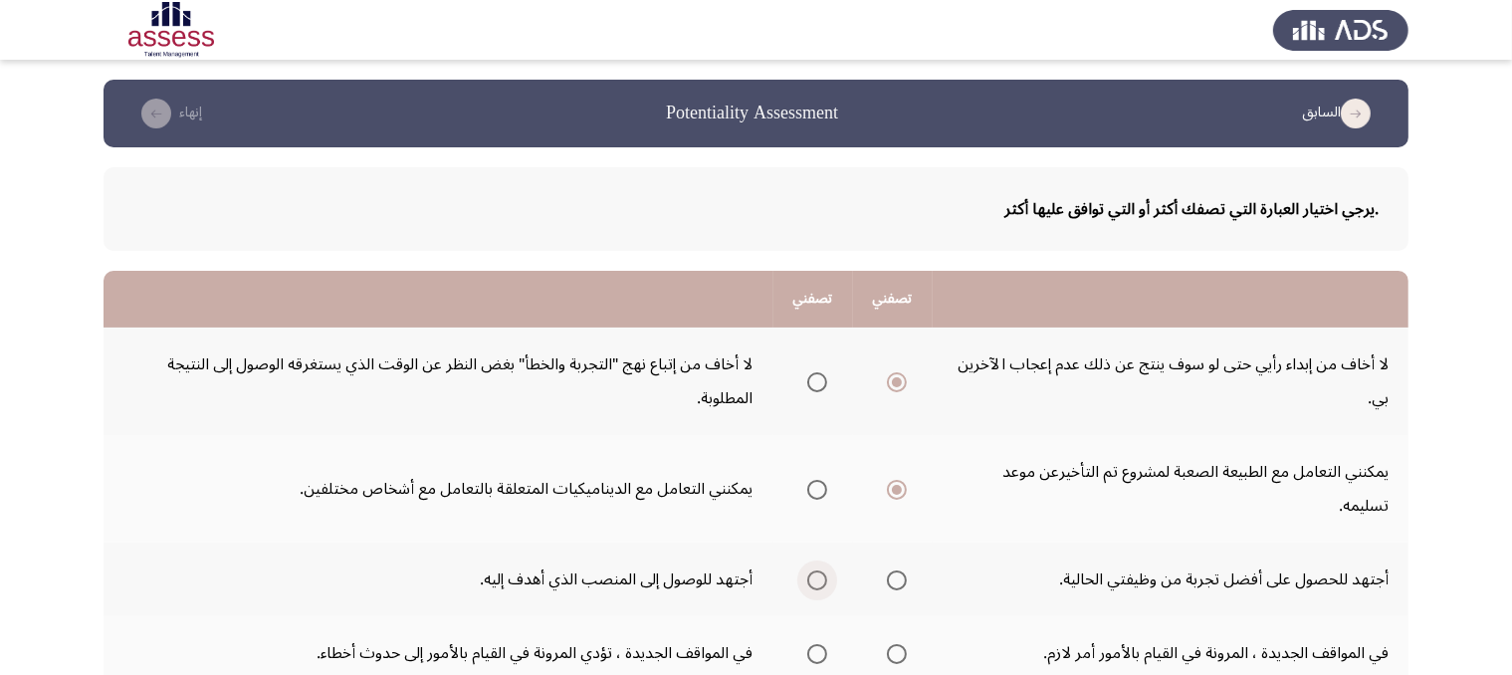
click at [816, 574] on span "Select an option" at bounding box center [817, 580] width 20 height 20
click at [816, 574] on input "Select an option" at bounding box center [817, 580] width 20 height 20
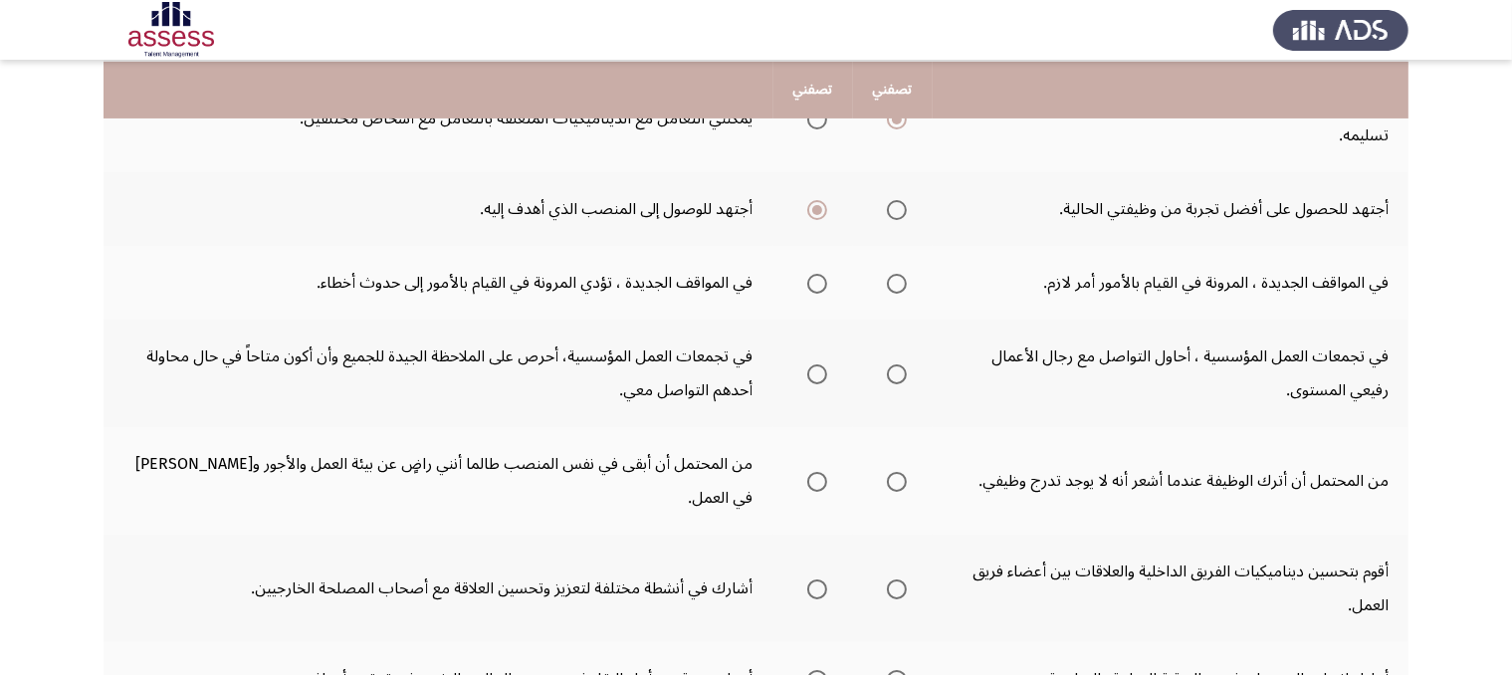
scroll to position [371, 0]
click at [899, 274] on span "Select an option" at bounding box center [897, 283] width 20 height 20
click at [899, 274] on input "Select an option" at bounding box center [897, 283] width 20 height 20
click at [892, 363] on span "Select an option" at bounding box center [897, 373] width 20 height 20
click at [892, 363] on input "Select an option" at bounding box center [897, 373] width 20 height 20
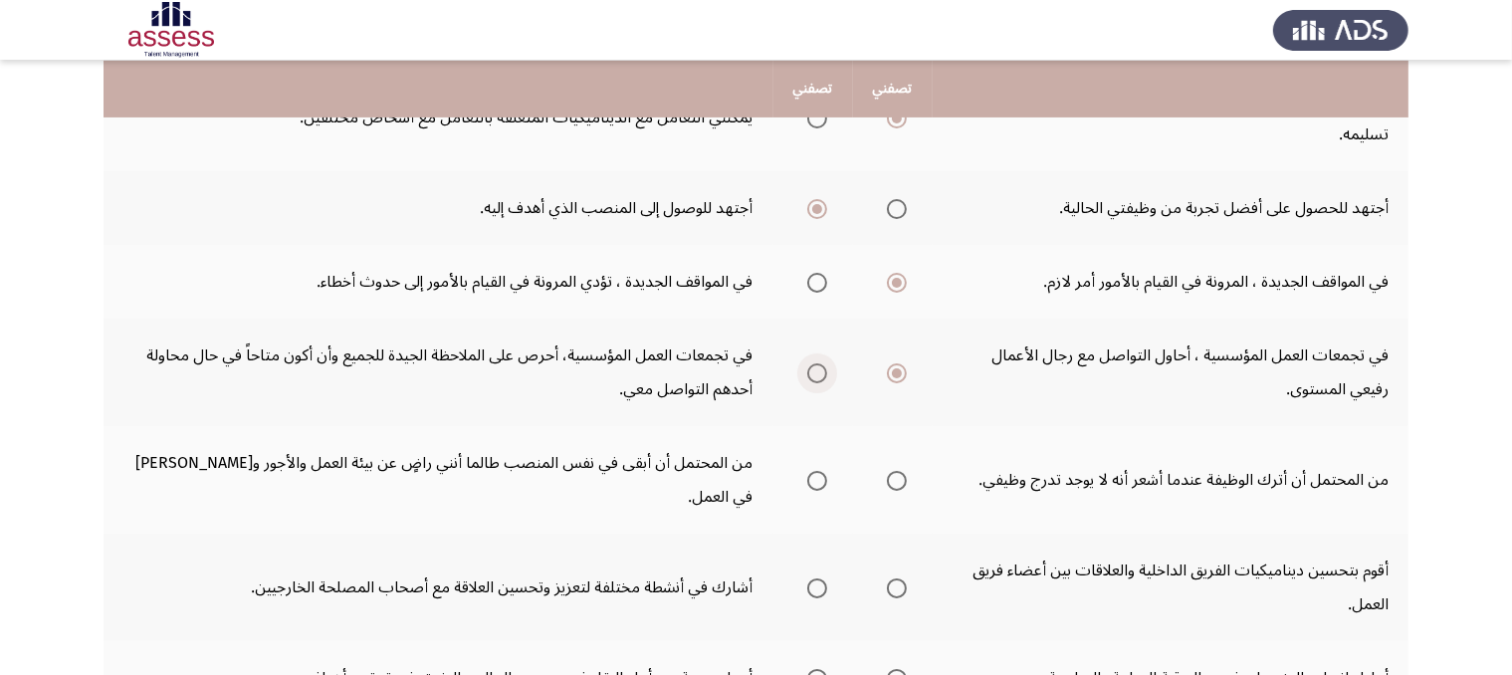
click at [812, 363] on span "Select an option" at bounding box center [817, 373] width 20 height 20
click at [812, 363] on input "Select an option" at bounding box center [817, 373] width 20 height 20
click at [820, 471] on span "Select an option" at bounding box center [817, 481] width 20 height 20
click at [820, 471] on input "Select an option" at bounding box center [817, 481] width 20 height 20
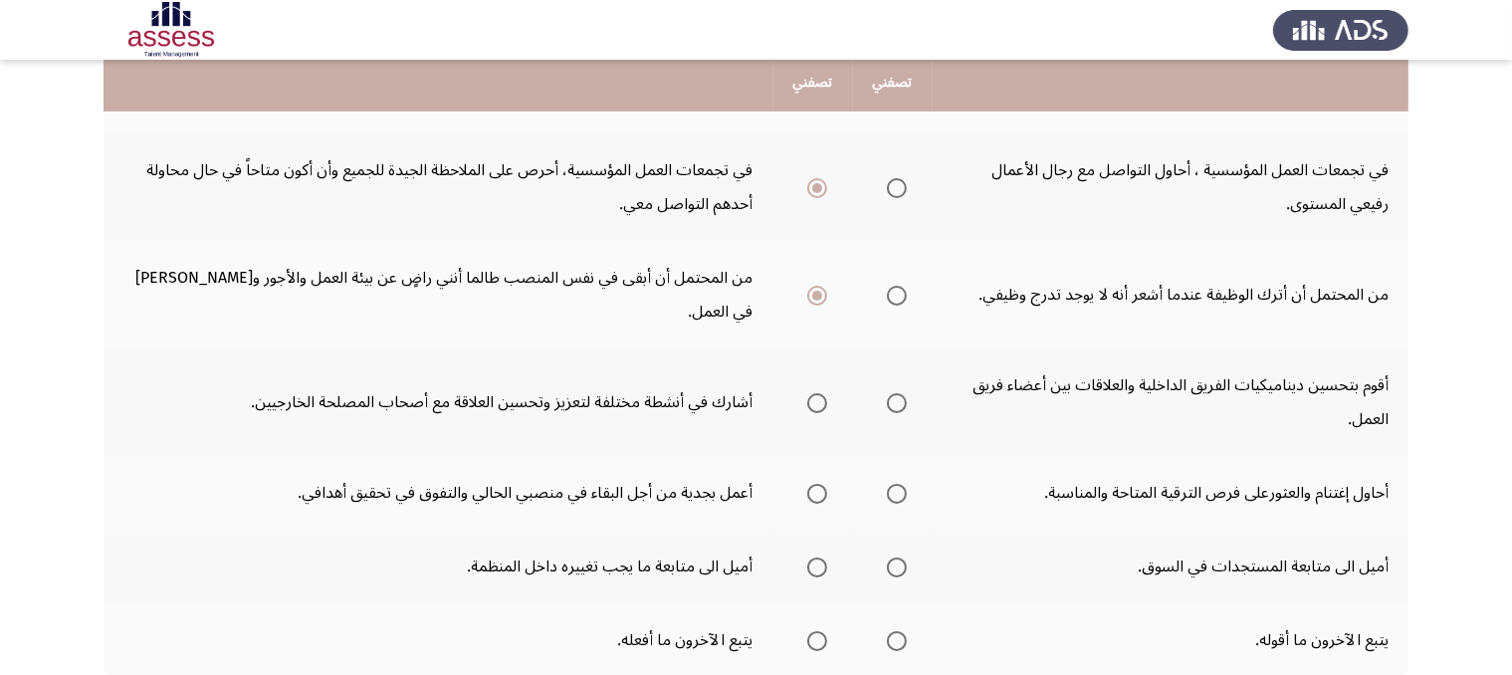
scroll to position [557, 0]
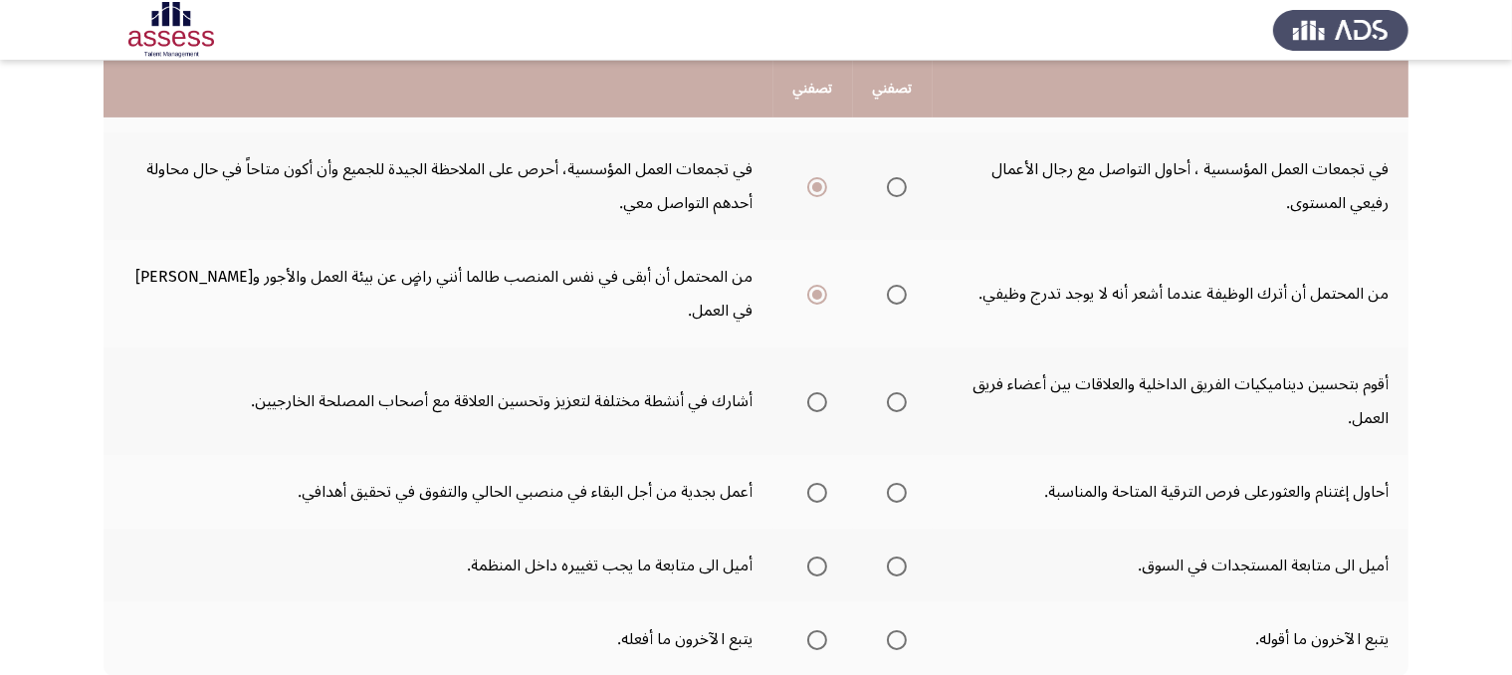
click at [896, 384] on mat-radio-group "Select an option" at bounding box center [893, 401] width 28 height 34
click at [896, 392] on span "Select an option" at bounding box center [897, 402] width 20 height 20
click at [896, 392] on input "Select an option" at bounding box center [897, 402] width 20 height 20
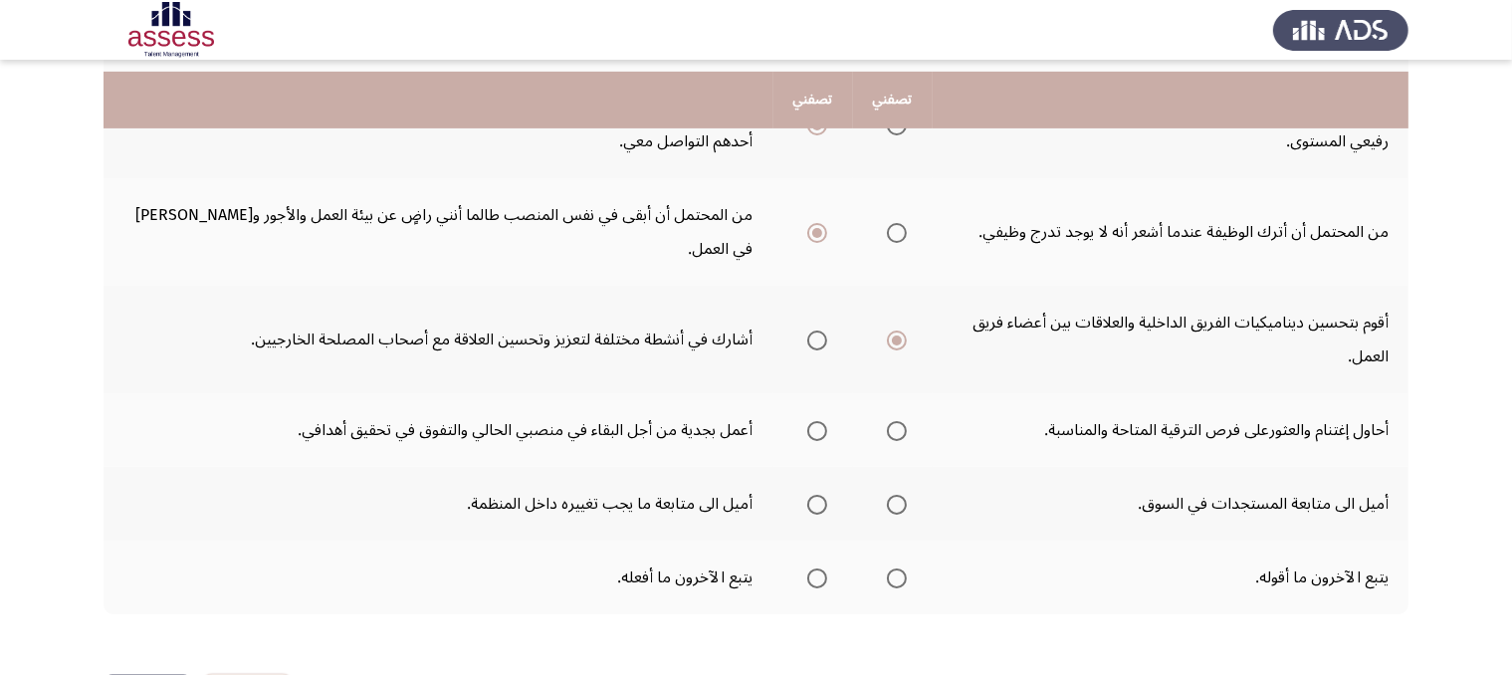
scroll to position [630, 0]
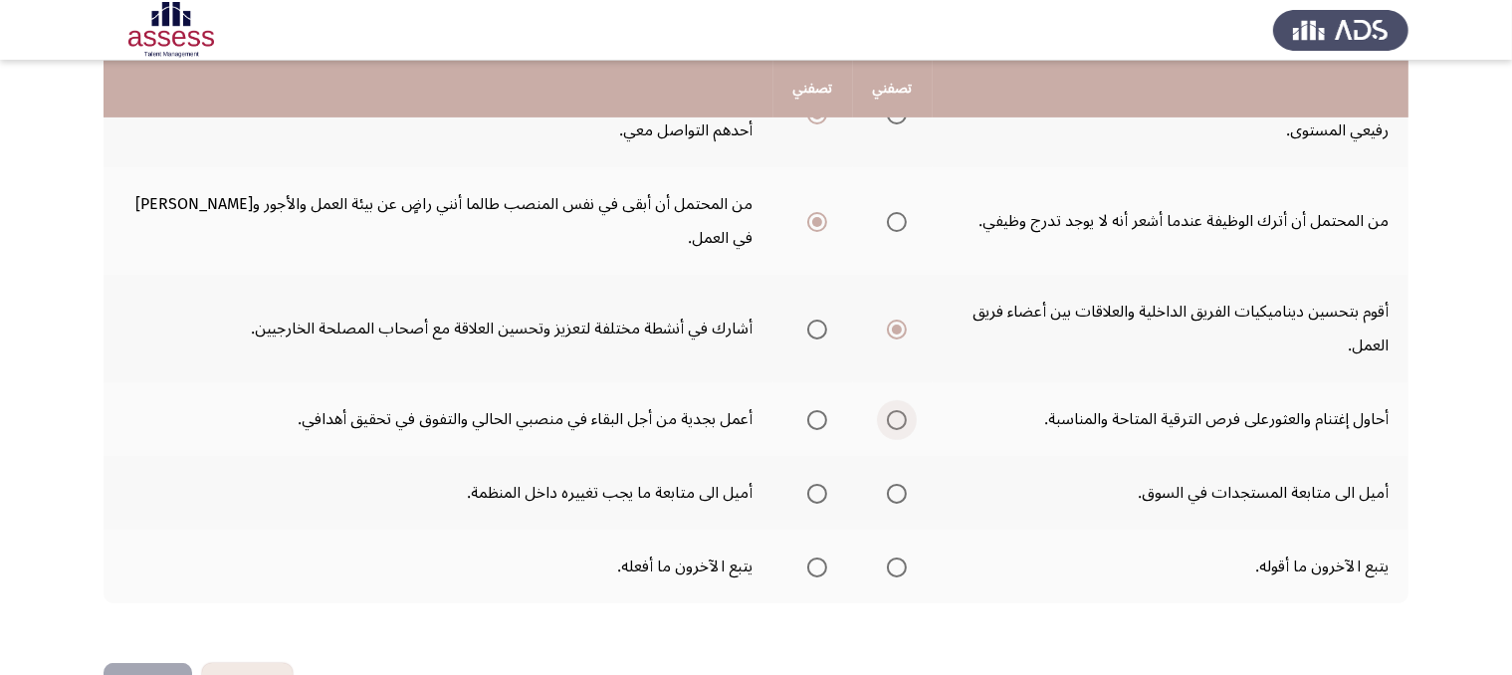
click at [904, 410] on span "Select an option" at bounding box center [897, 420] width 20 height 20
click at [904, 410] on input "Select an option" at bounding box center [897, 420] width 20 height 20
click at [889, 484] on span "Select an option" at bounding box center [897, 494] width 20 height 20
click at [889, 484] on input "Select an option" at bounding box center [897, 494] width 20 height 20
click at [901, 557] on span "Select an option" at bounding box center [897, 567] width 20 height 20
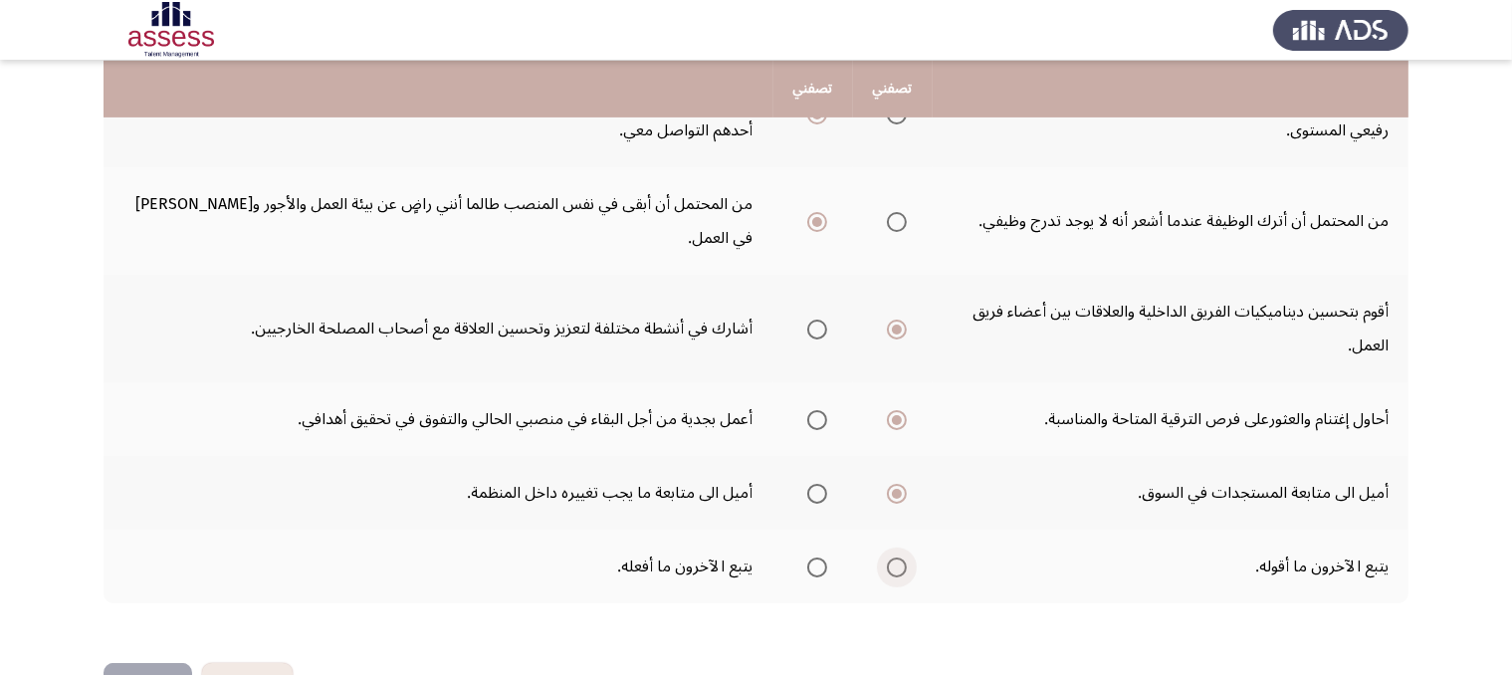
click at [901, 557] on input "Select an option" at bounding box center [897, 567] width 20 height 20
drag, startPoint x: 807, startPoint y: 514, endPoint x: 816, endPoint y: 520, distance: 10.8
click at [816, 556] on mat-radio-button "Select an option" at bounding box center [813, 566] width 28 height 21
click at [816, 557] on span "Select an option" at bounding box center [817, 567] width 20 height 20
click at [816, 557] on input "Select an option" at bounding box center [817, 567] width 20 height 20
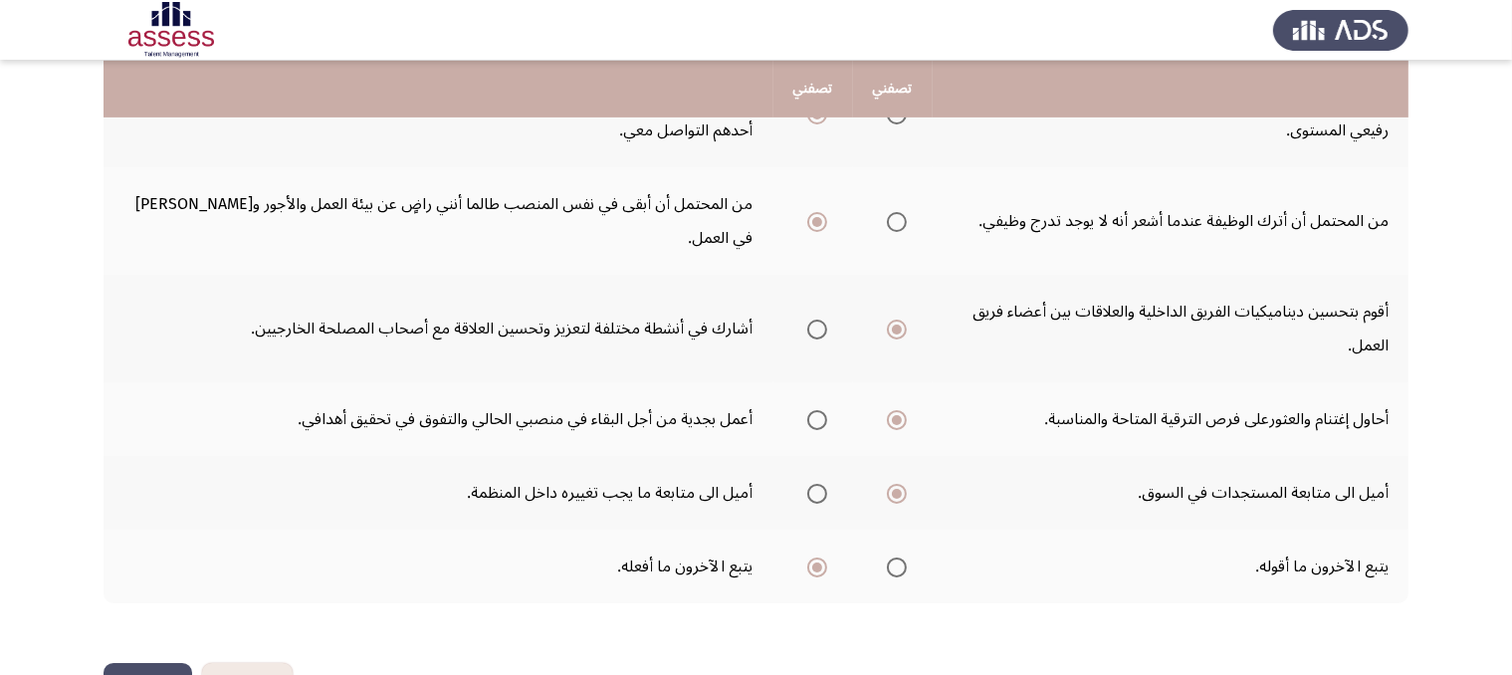
click at [158, 663] on button "إنهاء" at bounding box center [147, 685] width 89 height 45
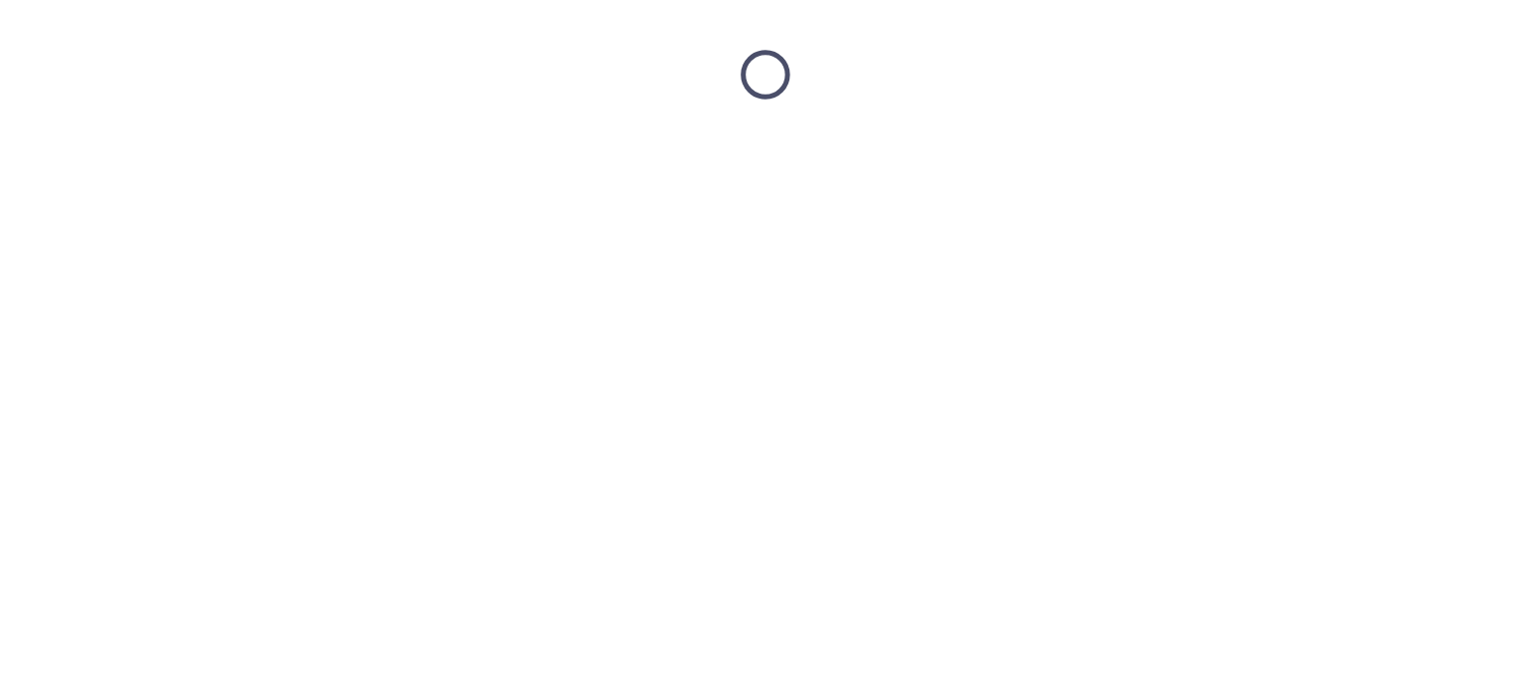
scroll to position [0, 0]
